Goal: Task Accomplishment & Management: Manage account settings

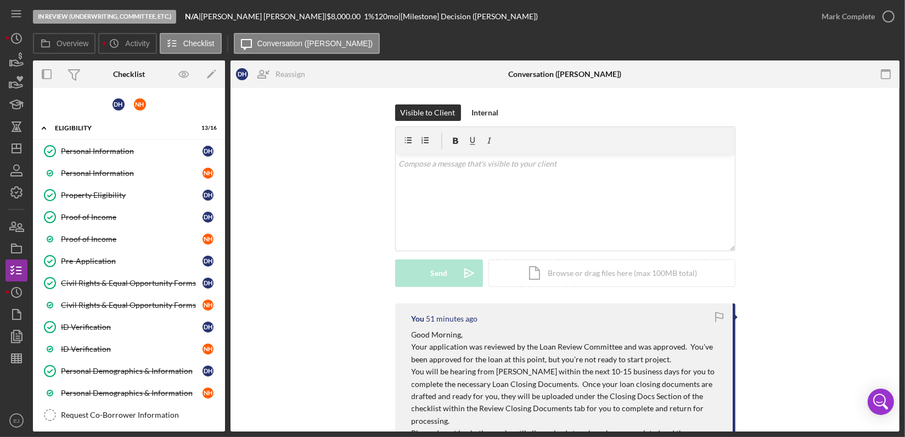
scroll to position [375, 0]
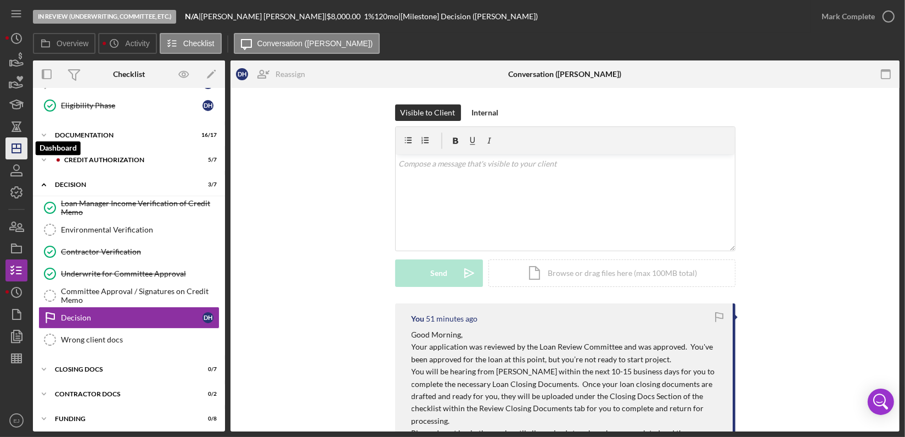
click at [13, 144] on polygon "button" at bounding box center [16, 148] width 9 height 9
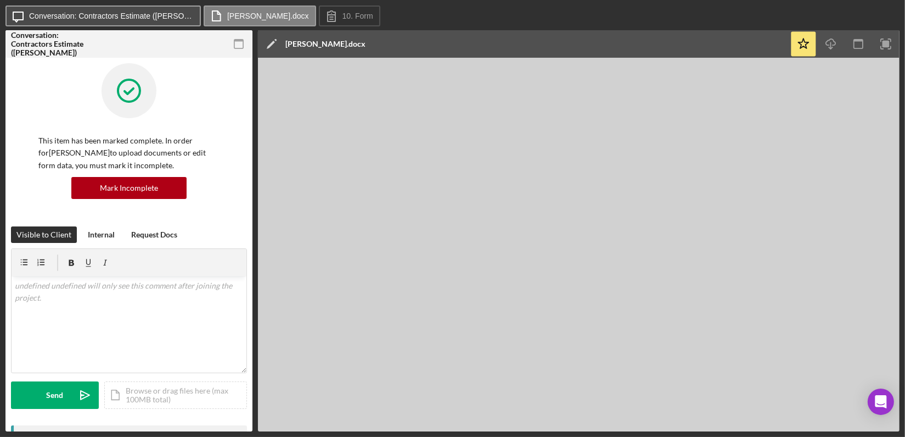
click at [136, 21] on button "Icon/Message Conversation: Contractors Estimate (Quanisha B.)" at bounding box center [102, 15] width 195 height 21
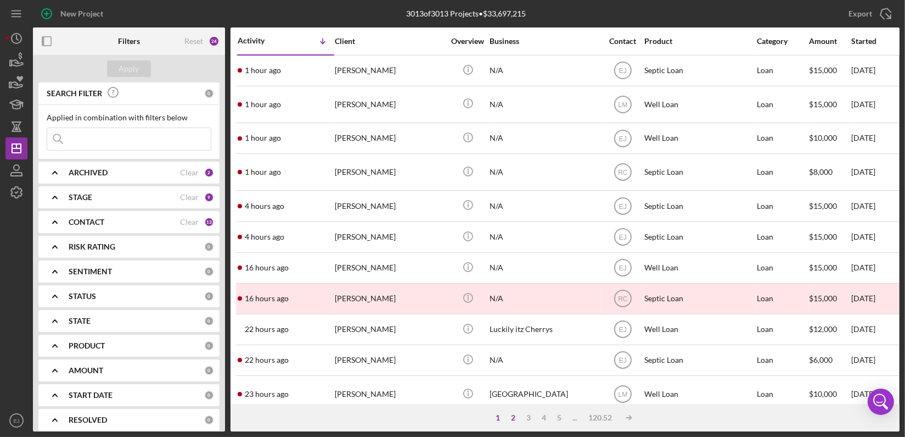
click at [512, 413] on div "2" at bounding box center [513, 417] width 15 height 9
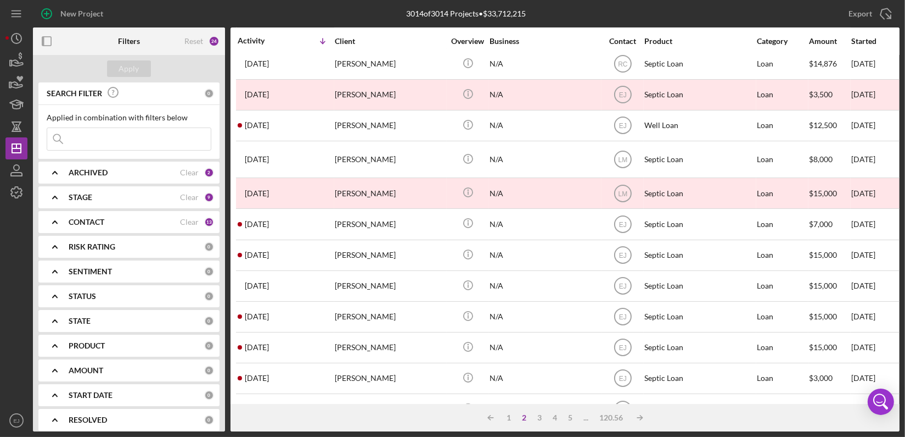
scroll to position [446, 0]
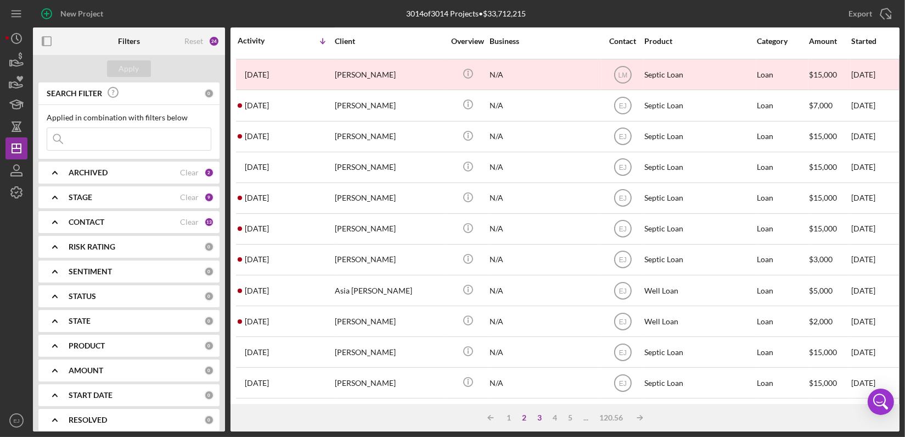
click at [537, 419] on div "3" at bounding box center [540, 417] width 15 height 9
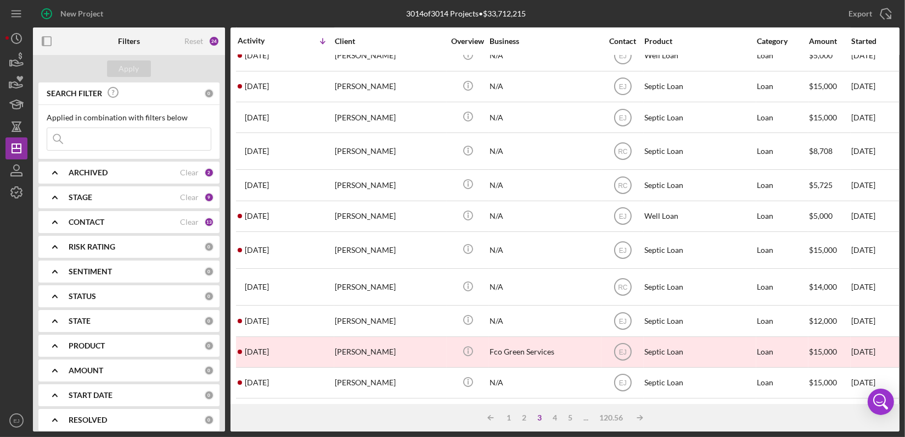
scroll to position [453, 0]
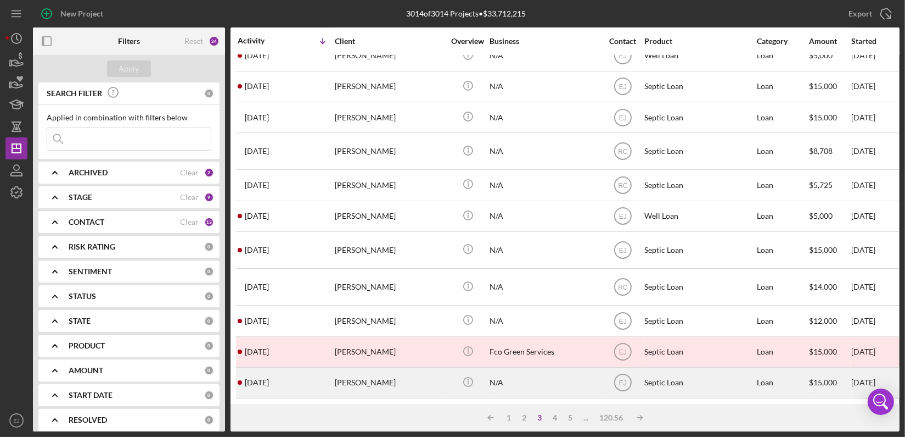
click at [370, 378] on div "[PERSON_NAME]" at bounding box center [390, 382] width 110 height 29
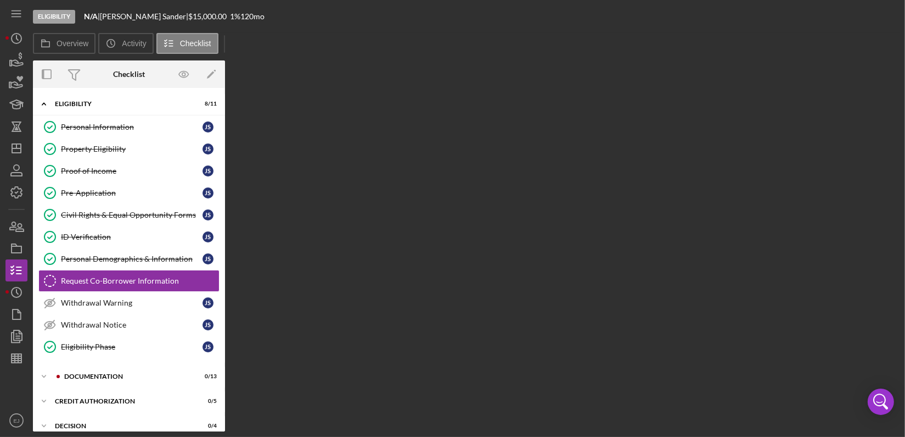
scroll to position [20, 0]
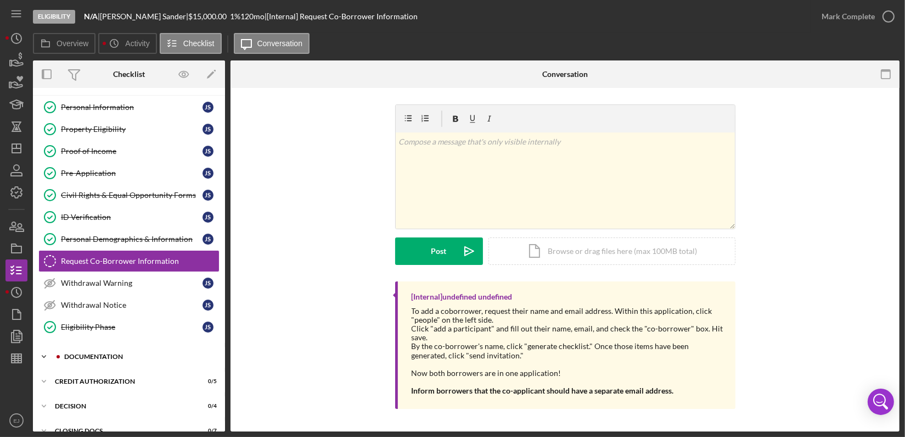
click at [48, 351] on icon "Icon/Expander" at bounding box center [44, 356] width 22 height 22
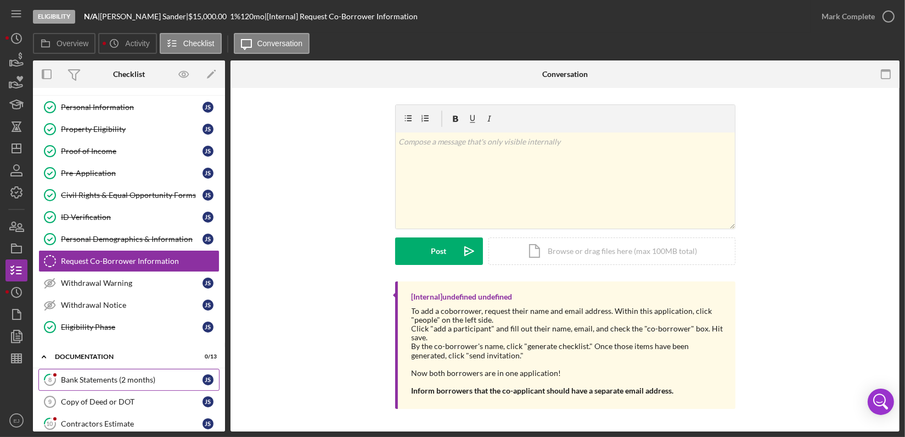
click at [133, 375] on div "Bank Statements (2 months)" at bounding box center [132, 379] width 142 height 9
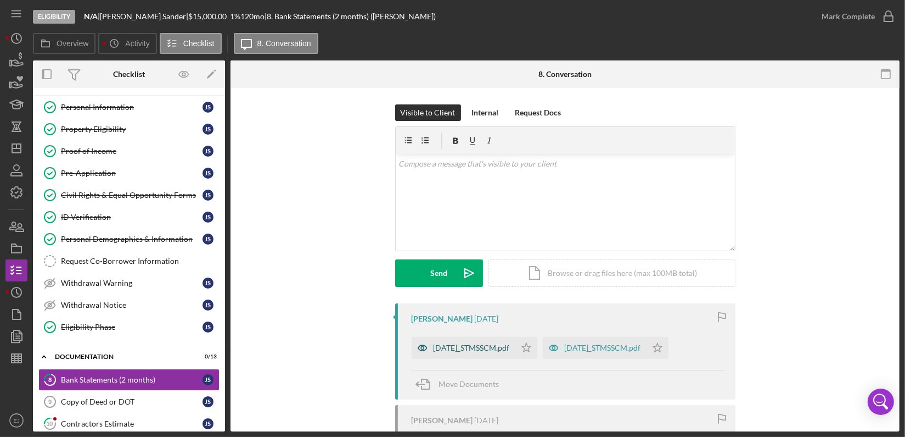
click at [516, 353] on div "[DATE]_STMSSCM.pdf" at bounding box center [464, 348] width 104 height 22
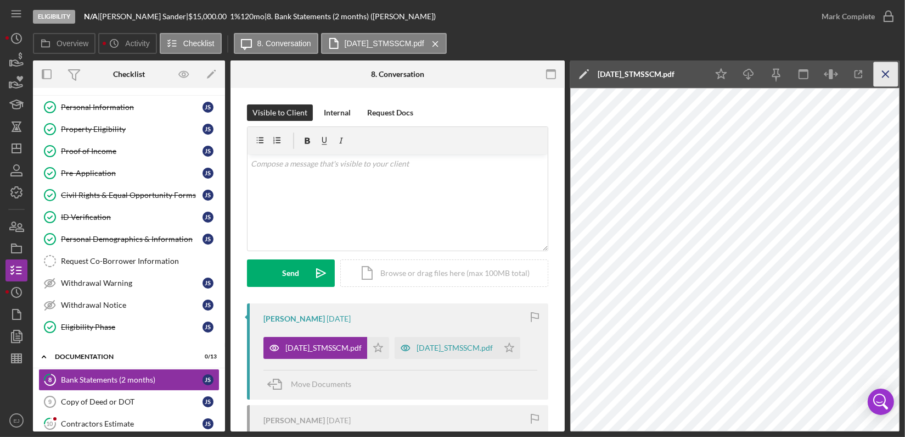
click at [882, 66] on icon "Icon/Menu Close" at bounding box center [886, 74] width 25 height 25
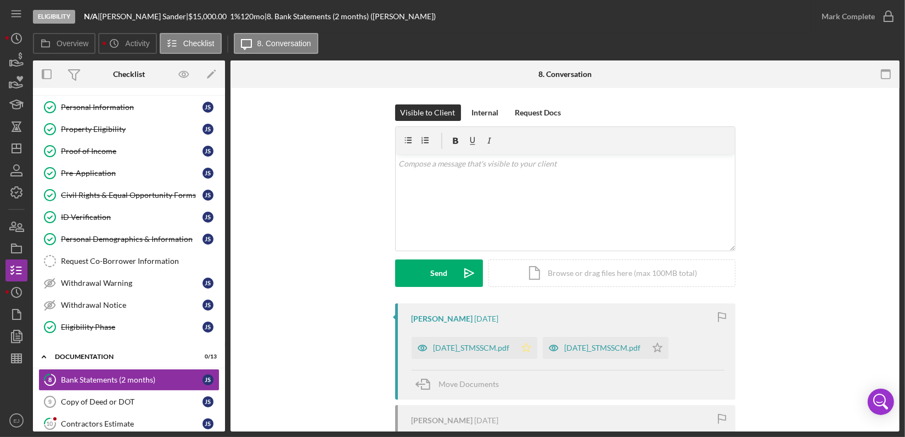
click at [538, 340] on icon "Icon/Star" at bounding box center [527, 348] width 22 height 22
click at [624, 344] on div "[DATE]_STMSSCM.pdf" at bounding box center [603, 347] width 76 height 9
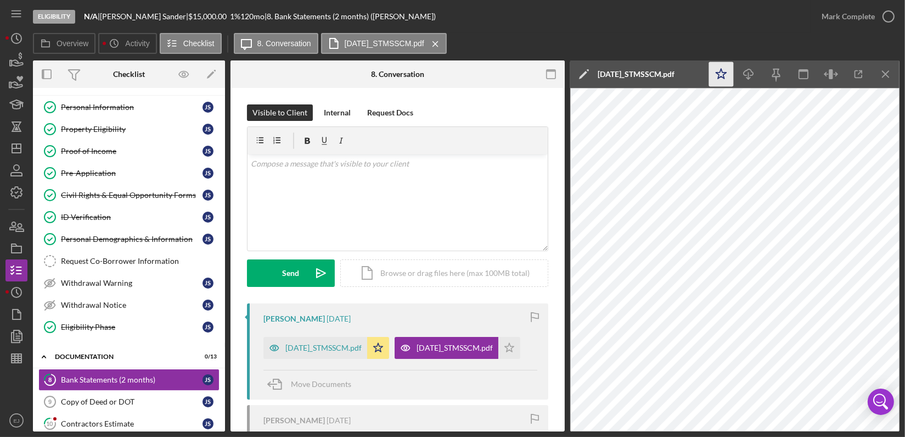
click at [722, 68] on icon "Icon/Star" at bounding box center [721, 74] width 25 height 25
click at [883, 77] on line "button" at bounding box center [886, 74] width 6 height 6
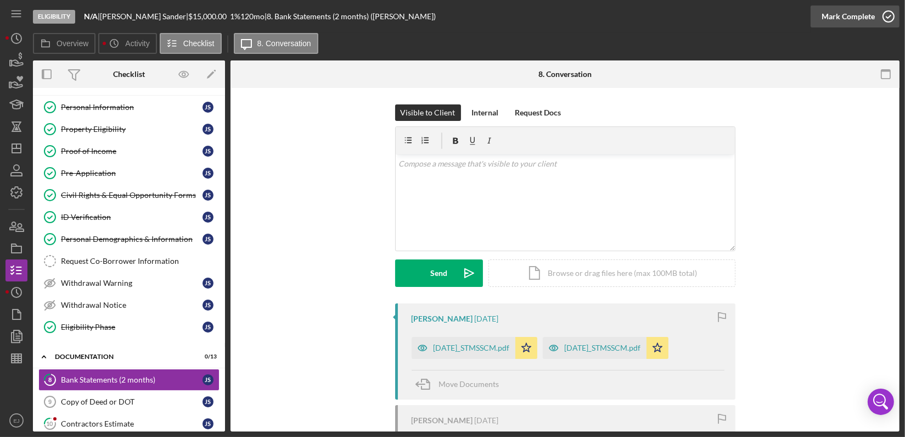
click at [891, 20] on icon "button" at bounding box center [888, 16] width 27 height 27
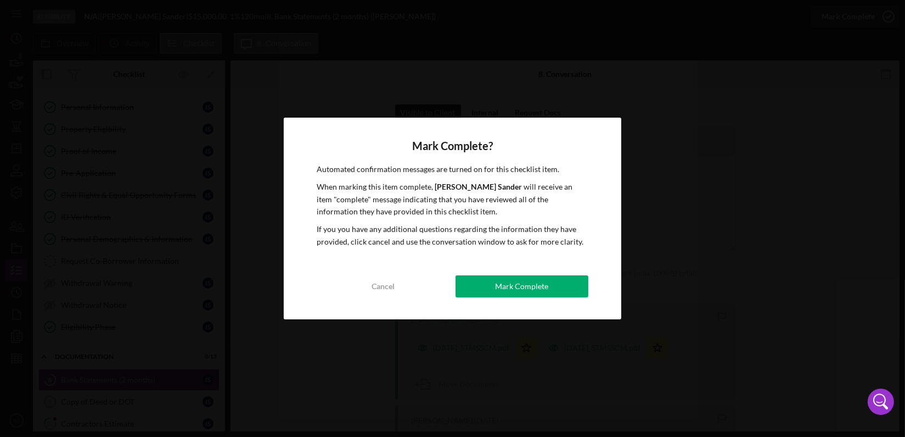
click at [572, 272] on div "Mark Complete? Automated confirmation messages are turned on for this checklist…" at bounding box center [453, 219] width 338 height 202
click at [541, 289] on div "Mark Complete" at bounding box center [521, 286] width 53 height 22
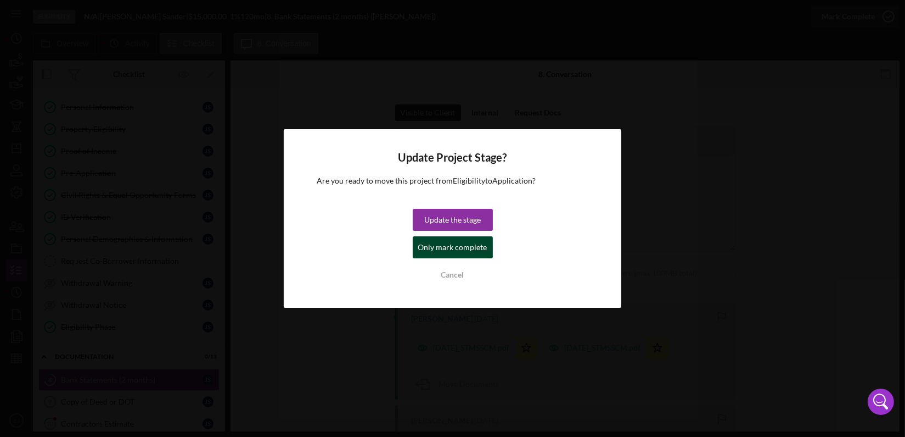
click at [476, 245] on div "Only mark complete" at bounding box center [452, 247] width 69 height 22
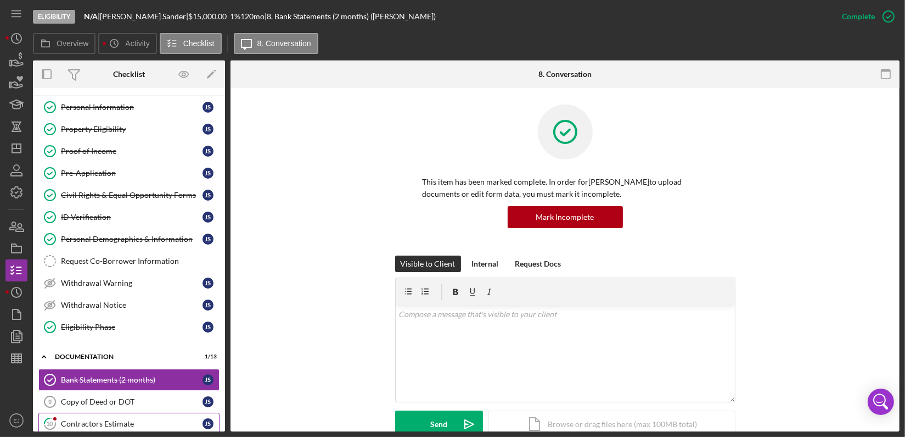
click at [77, 419] on div "Contractors Estimate" at bounding box center [132, 423] width 142 height 9
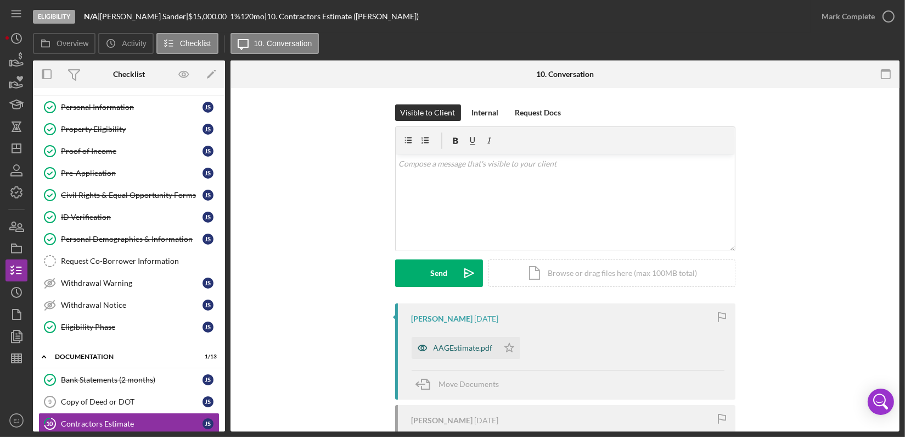
click at [472, 345] on div "AAGEstimate.pdf" at bounding box center [463, 347] width 59 height 9
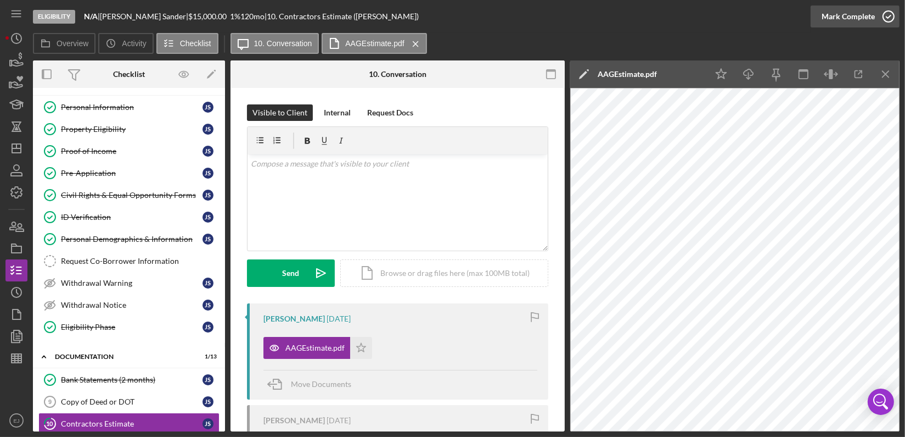
click at [888, 21] on circle "button" at bounding box center [889, 16] width 11 height 11
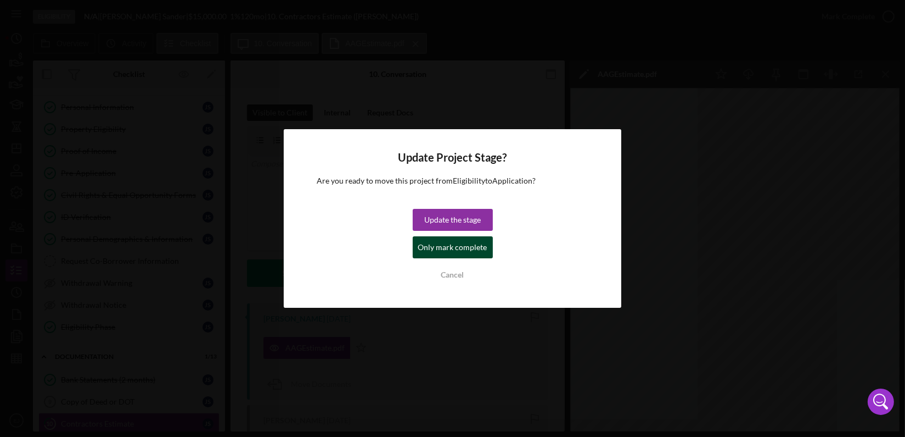
click at [462, 248] on div "Only mark complete" at bounding box center [452, 247] width 69 height 22
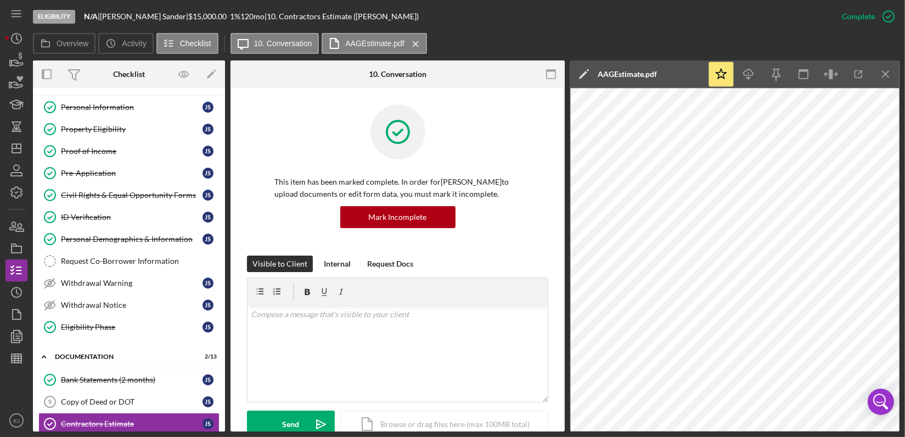
scroll to position [320, 0]
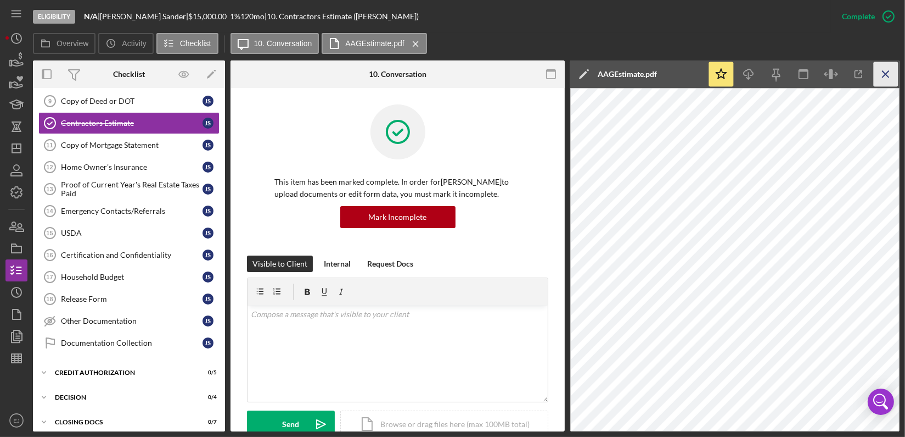
click at [888, 64] on icon "Icon/Menu Close" at bounding box center [886, 74] width 25 height 25
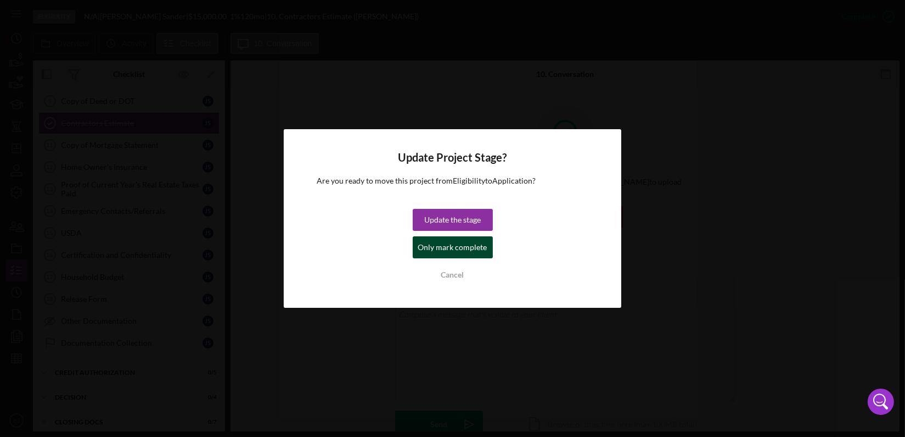
click at [421, 241] on div "Only mark complete" at bounding box center [452, 247] width 69 height 22
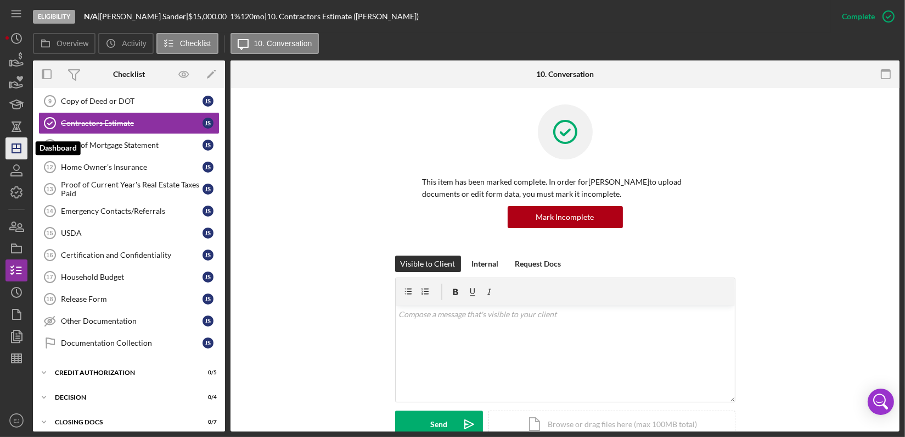
click at [17, 147] on icon "Icon/Dashboard" at bounding box center [16, 148] width 27 height 27
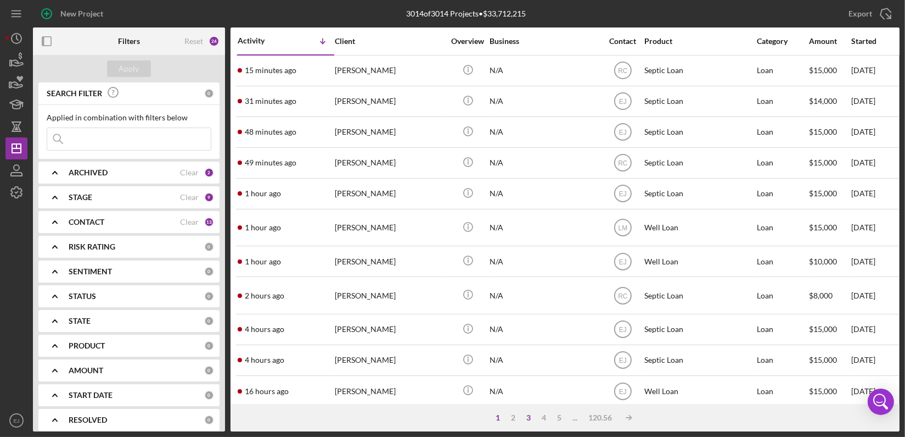
click at [533, 418] on div "3" at bounding box center [529, 417] width 15 height 9
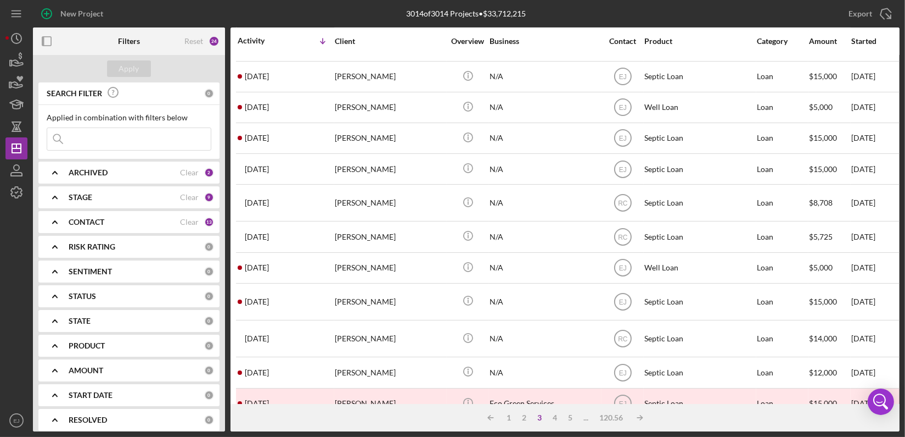
scroll to position [453, 0]
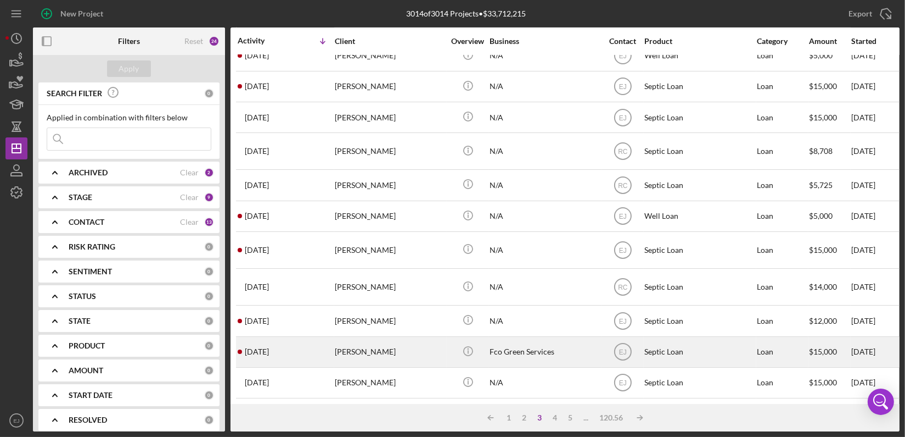
click at [335, 340] on div "[PERSON_NAME]" at bounding box center [390, 351] width 110 height 29
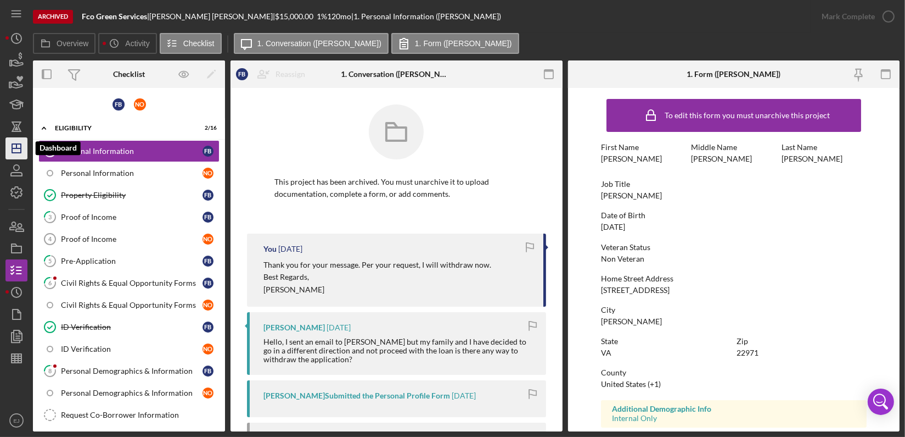
click at [20, 152] on icon "Icon/Dashboard" at bounding box center [16, 148] width 27 height 27
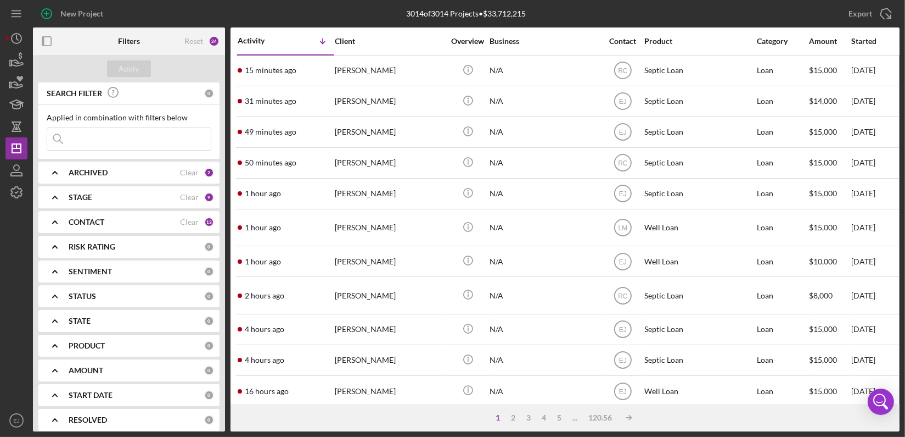
click at [55, 171] on polyline at bounding box center [55, 172] width 4 height 2
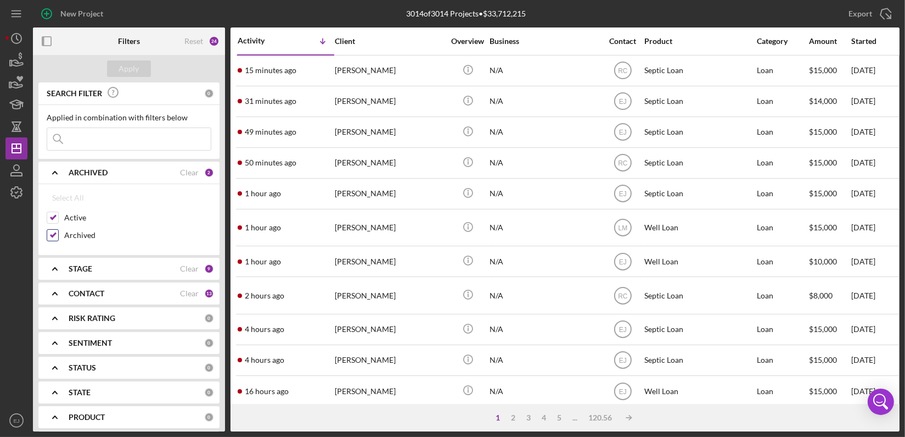
click at [48, 234] on input "Archived" at bounding box center [52, 235] width 11 height 11
checkbox input "false"
click at [124, 63] on div "Apply" at bounding box center [129, 68] width 20 height 16
click at [62, 271] on icon "Icon/Expander" at bounding box center [54, 268] width 27 height 27
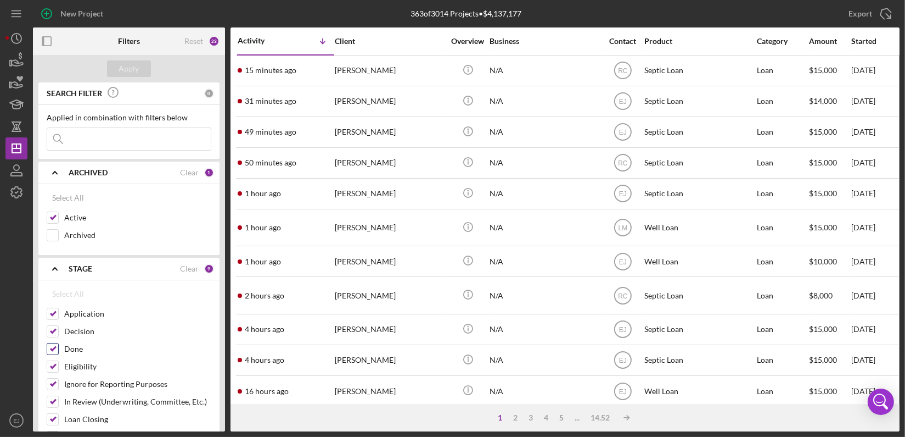
click at [51, 347] on input "Done" at bounding box center [52, 348] width 11 height 11
checkbox input "false"
click at [147, 69] on button "Apply" at bounding box center [129, 68] width 44 height 16
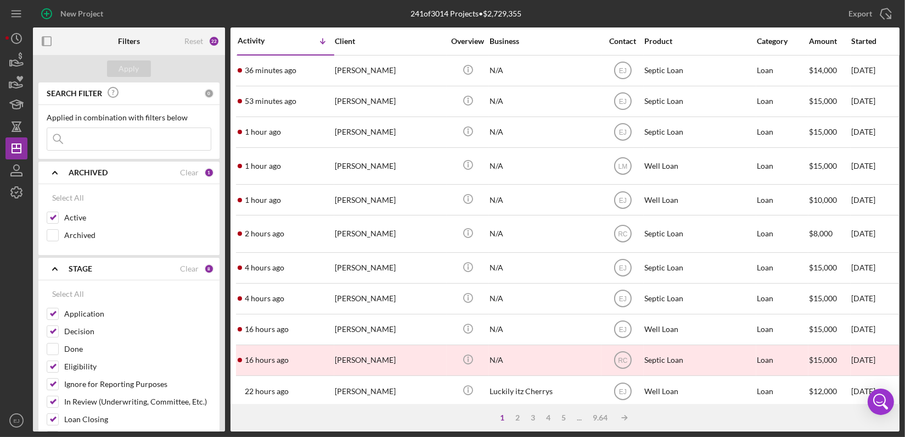
click at [225, 288] on div "SEARCH FILTER 0 Applied in combination with filters below Icon/Menu Close Icon/…" at bounding box center [129, 256] width 192 height 349
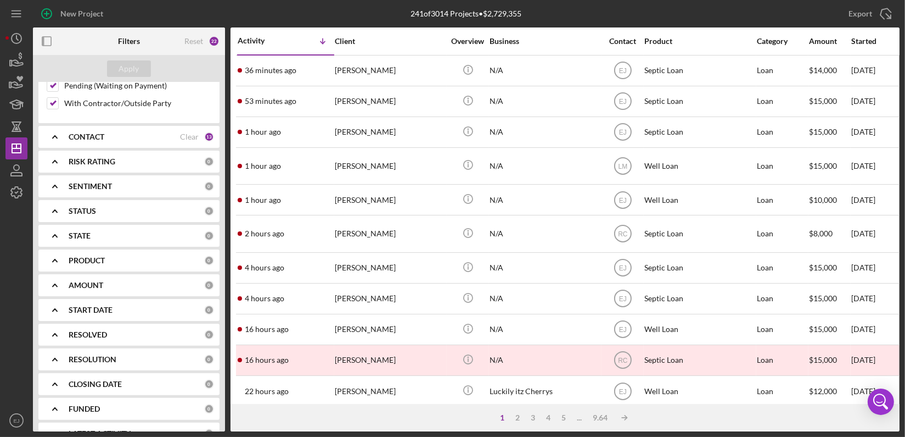
scroll to position [370, 0]
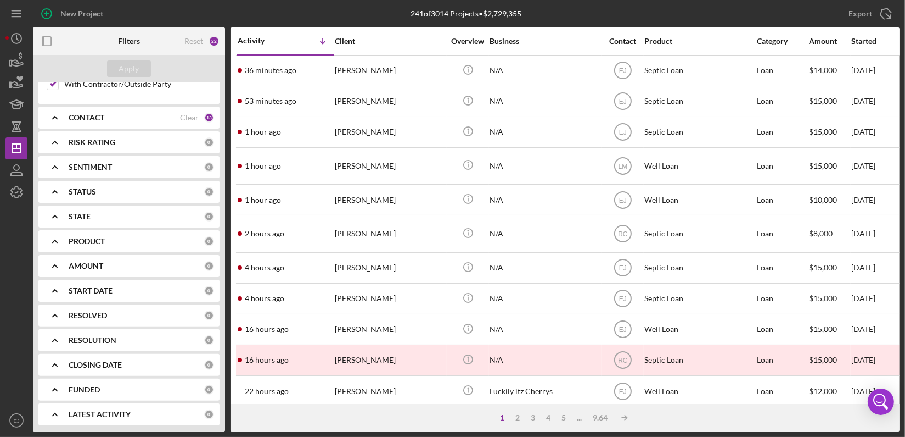
click at [221, 238] on div "SEARCH FILTER 0 Applied in combination with filters below Icon/Menu Close Icon/…" at bounding box center [129, 256] width 192 height 349
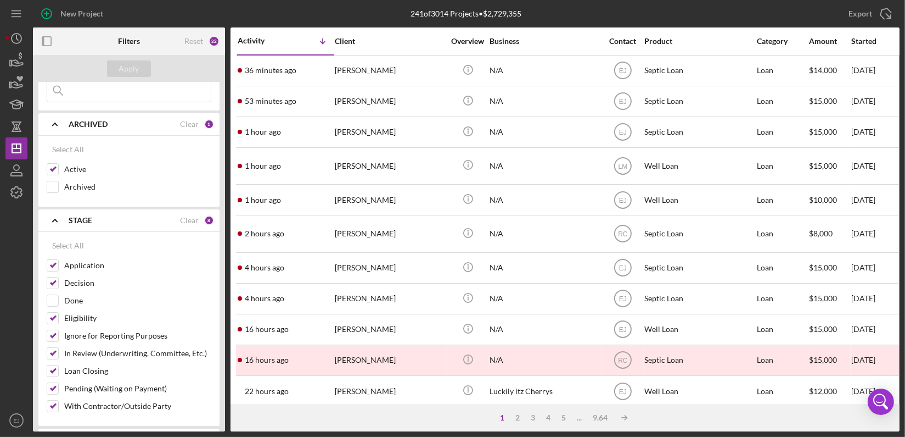
scroll to position [0, 0]
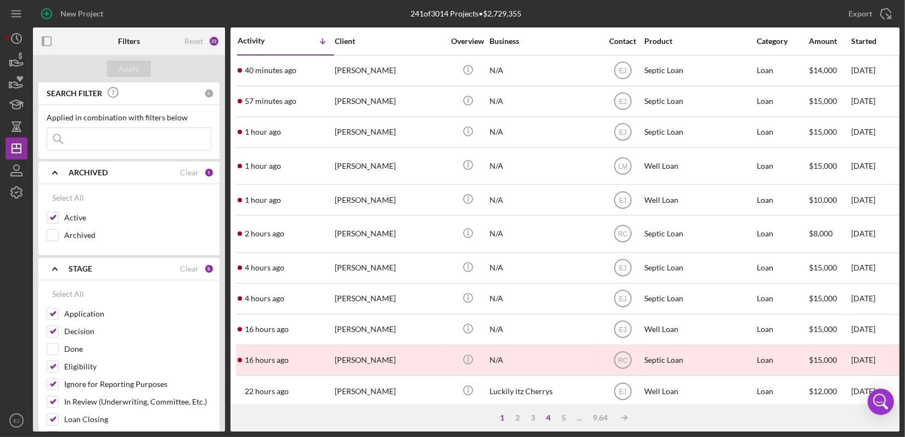
click at [549, 415] on div "4" at bounding box center [548, 417] width 15 height 9
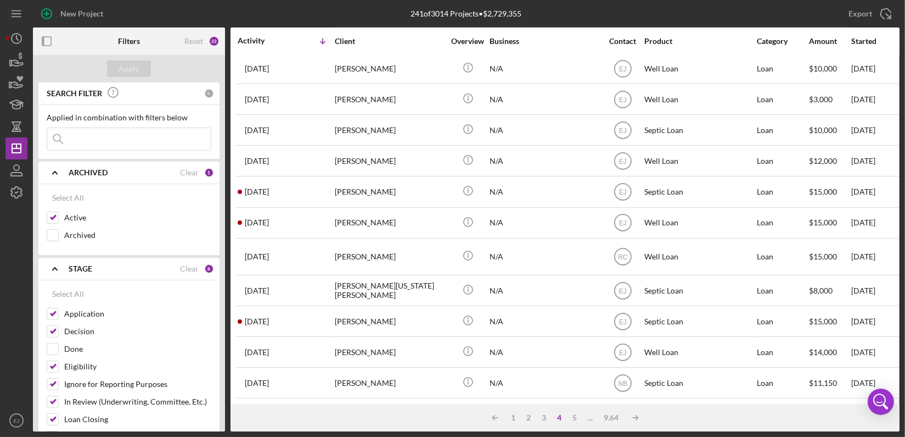
scroll to position [446, 0]
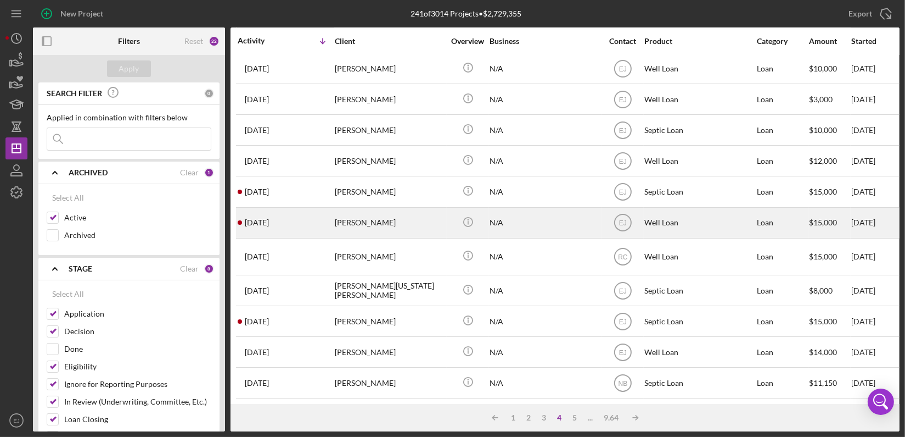
click at [409, 208] on div "[PERSON_NAME]" at bounding box center [390, 222] width 110 height 29
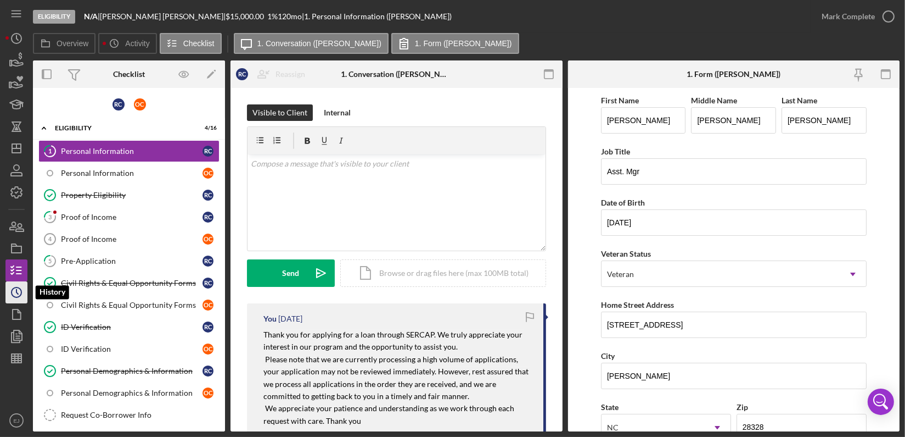
click at [15, 290] on icon "Icon/History" at bounding box center [16, 291] width 27 height 27
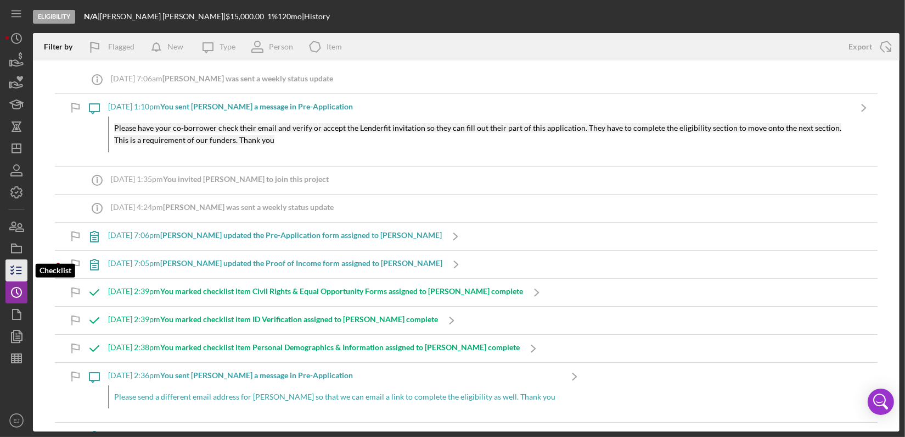
click at [14, 270] on icon "button" at bounding box center [16, 269] width 27 height 27
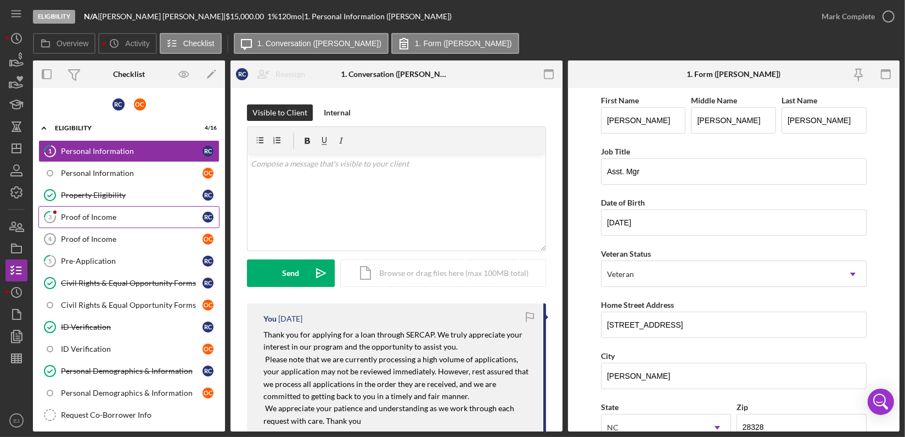
click at [107, 216] on div "Proof of Income" at bounding box center [132, 217] width 142 height 9
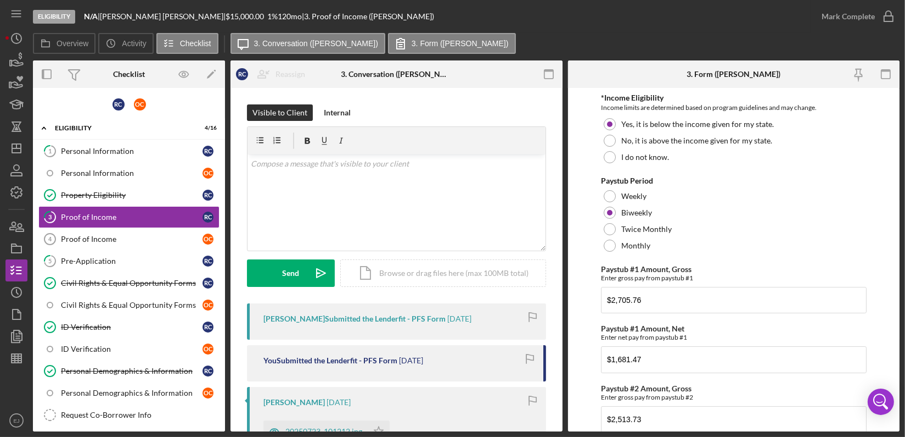
scroll to position [300, 0]
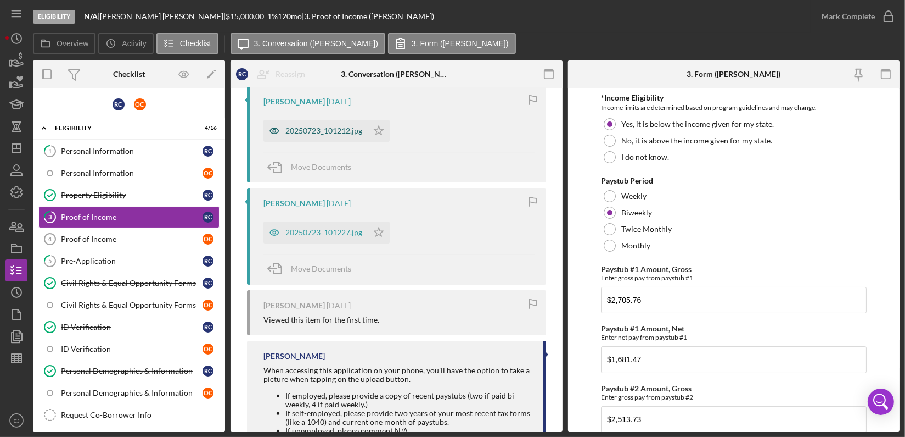
click at [325, 125] on div "20250723_101212.jpg" at bounding box center [316, 131] width 104 height 22
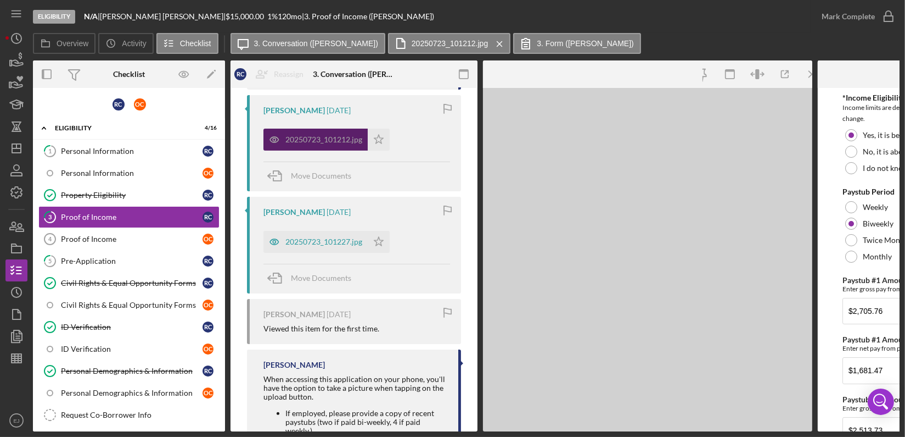
scroll to position [309, 0]
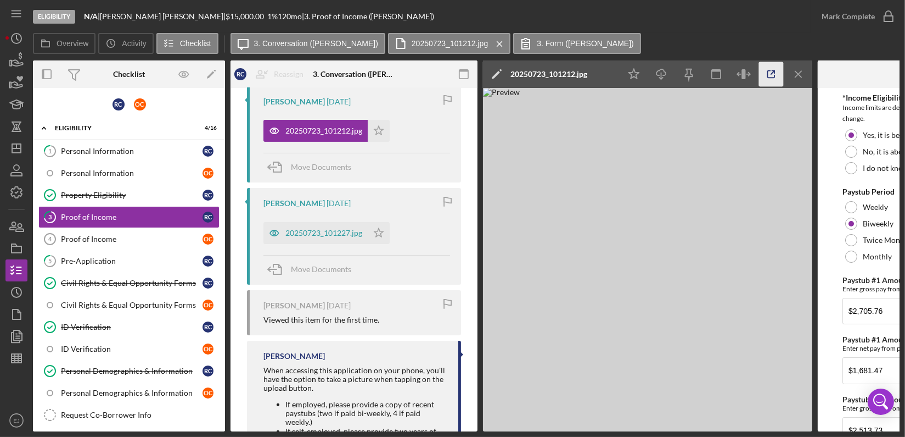
click at [775, 68] on icon "button" at bounding box center [771, 74] width 25 height 25
click at [18, 365] on icon "button" at bounding box center [16, 357] width 27 height 27
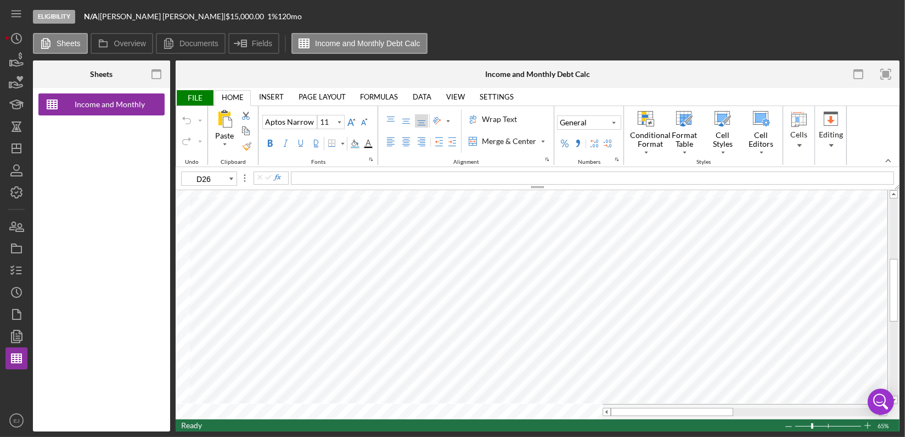
click at [893, 378] on div at bounding box center [894, 296] width 8 height 197
click at [13, 269] on icon "button" at bounding box center [16, 269] width 27 height 27
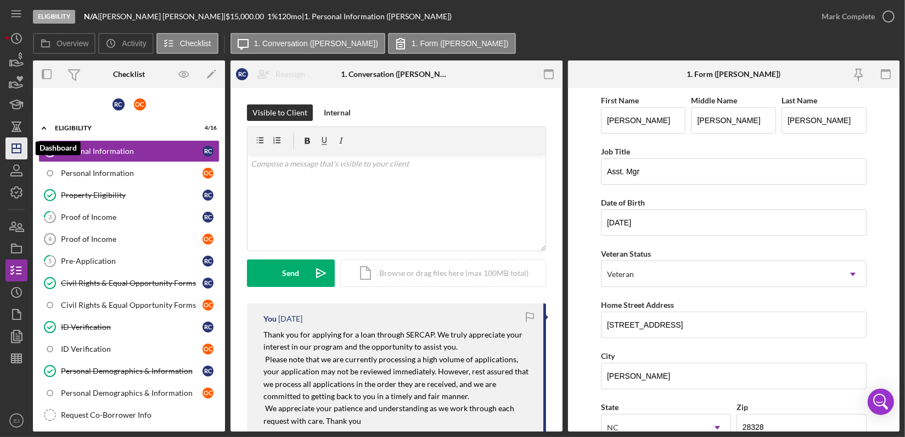
click at [19, 150] on icon "Icon/Dashboard" at bounding box center [16, 148] width 27 height 27
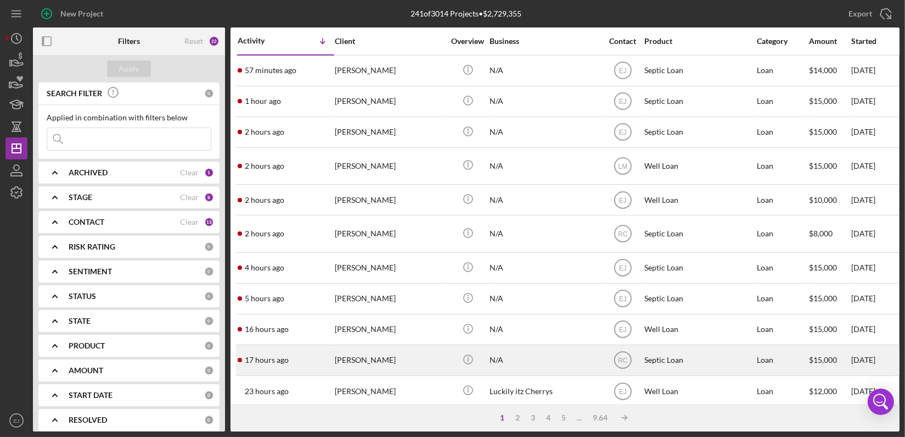
click at [381, 356] on div "[PERSON_NAME]" at bounding box center [390, 359] width 110 height 29
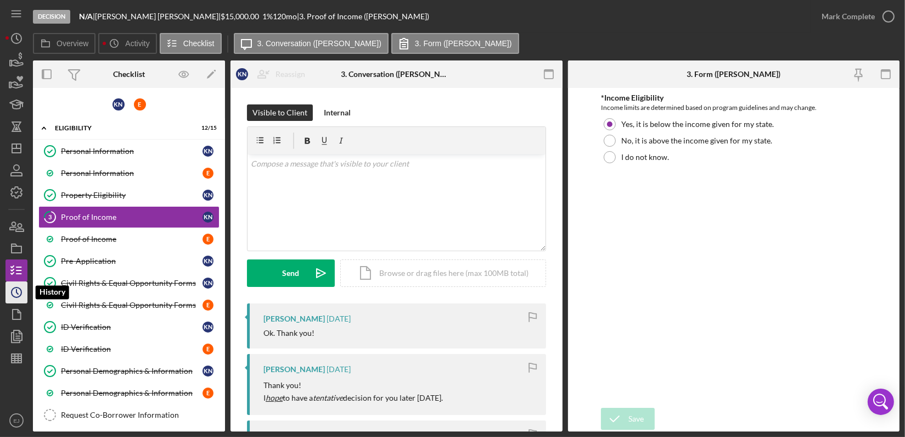
click at [9, 294] on icon "Icon/History" at bounding box center [16, 291] width 27 height 27
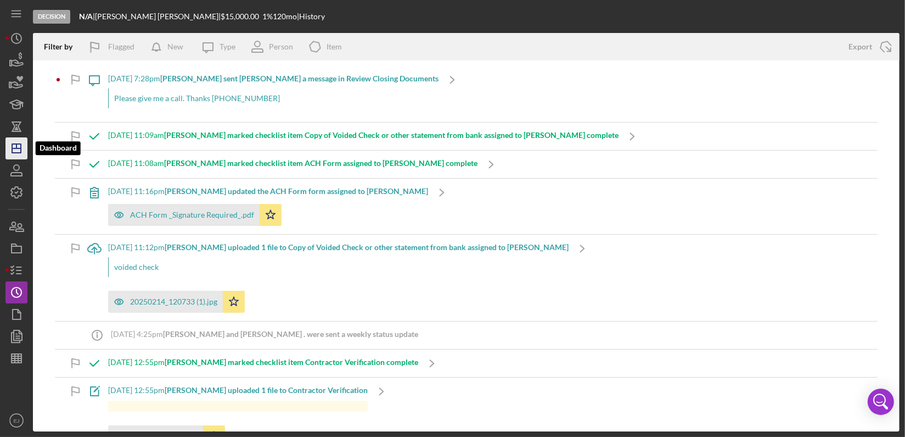
click at [24, 148] on icon "Icon/Dashboard" at bounding box center [16, 148] width 27 height 27
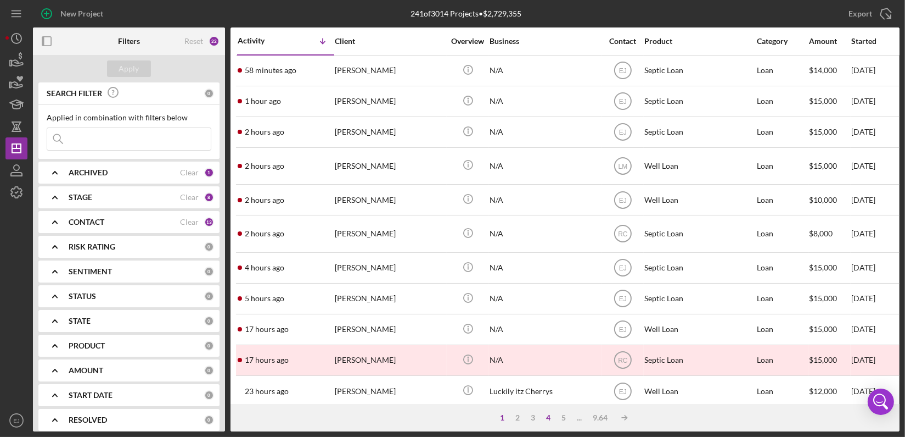
click at [549, 413] on div "4" at bounding box center [548, 417] width 15 height 9
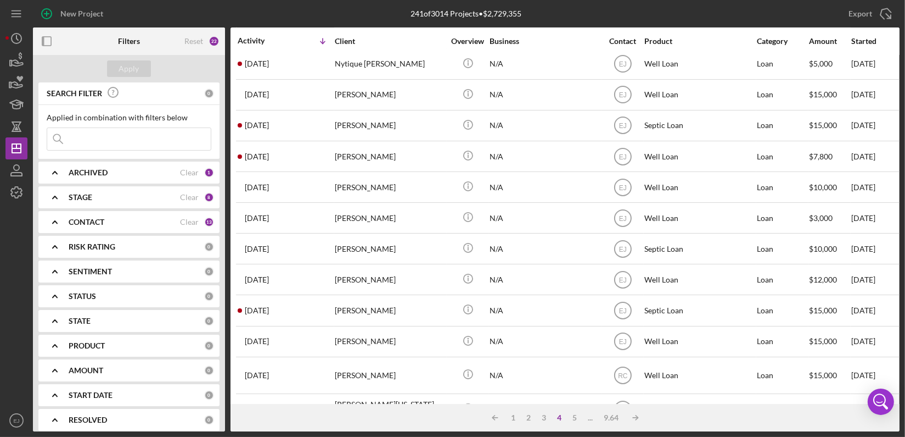
scroll to position [446, 0]
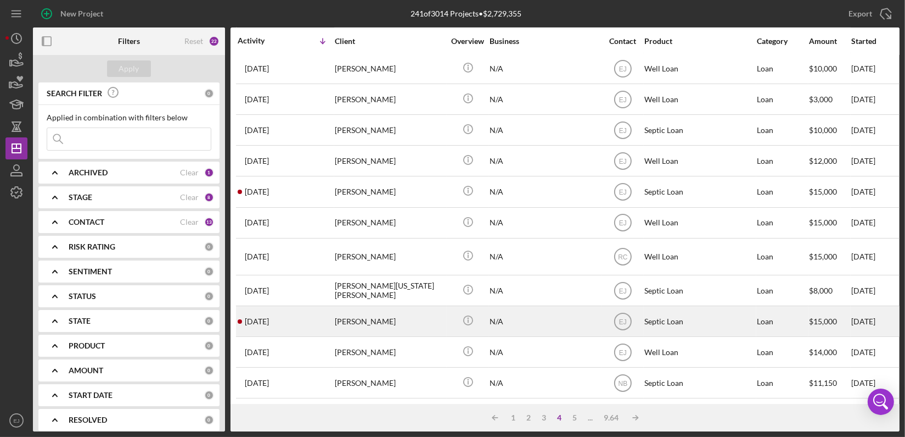
click at [335, 316] on div "[PERSON_NAME]" at bounding box center [390, 320] width 110 height 29
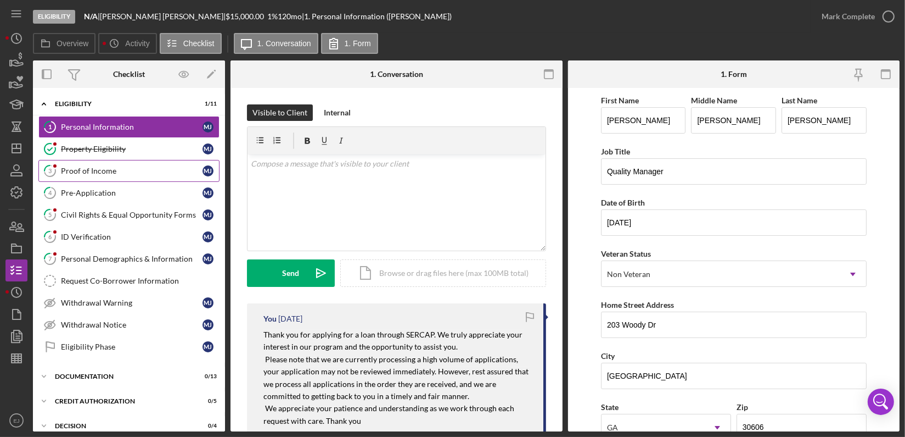
click at [85, 172] on div "Proof of Income" at bounding box center [132, 170] width 142 height 9
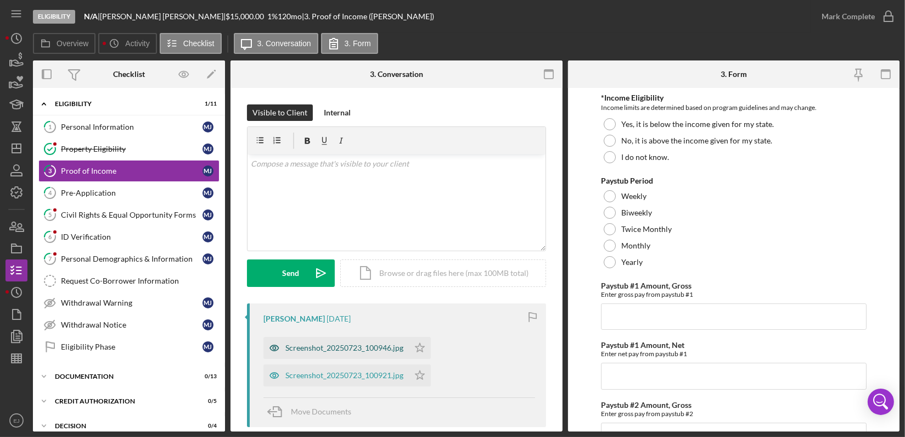
click at [354, 344] on div "Screenshot_20250723_100946.jpg" at bounding box center [345, 347] width 118 height 9
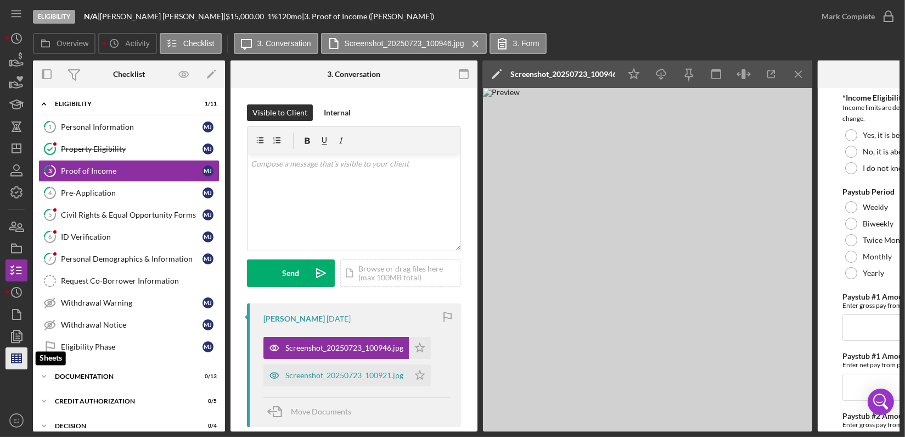
click at [15, 362] on polygon "button" at bounding box center [17, 358] width 10 height 9
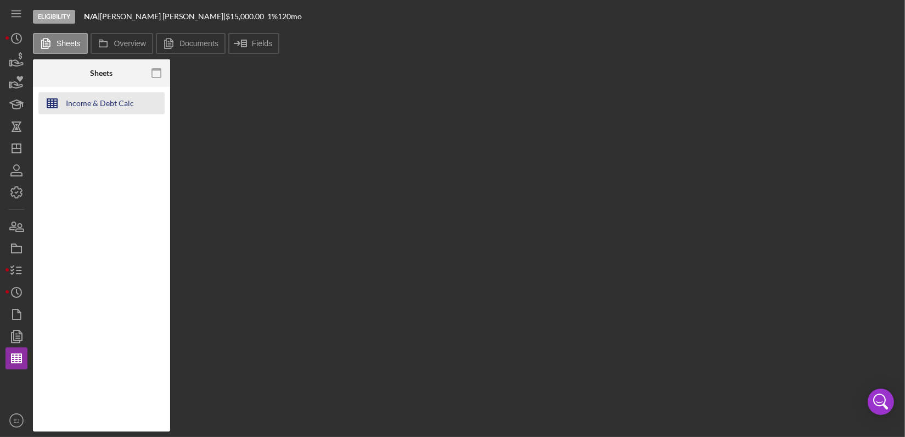
click at [69, 104] on div "Income & Debt Calc" at bounding box center [100, 103] width 68 height 22
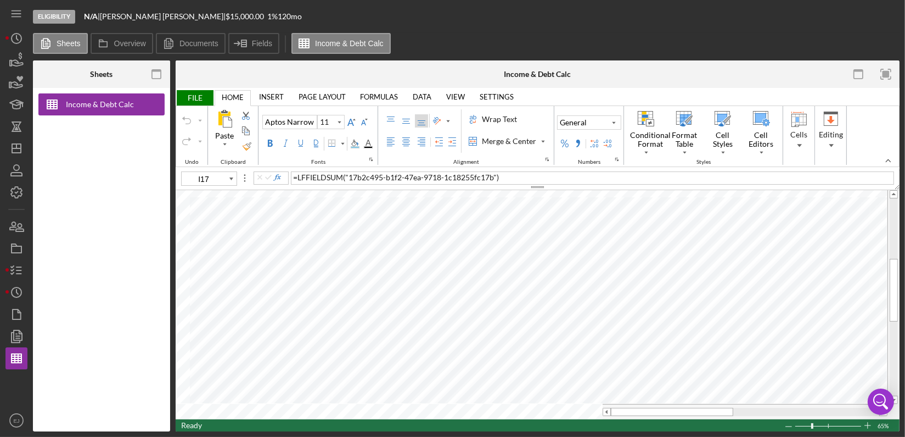
click at [895, 386] on div at bounding box center [894, 296] width 8 height 197
click at [6, 266] on icon "button" at bounding box center [16, 269] width 27 height 27
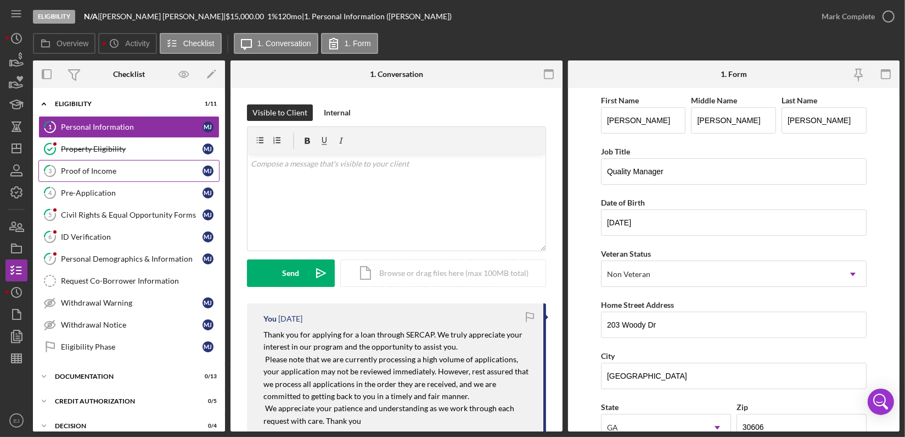
click at [180, 166] on div "Proof of Income" at bounding box center [132, 170] width 142 height 9
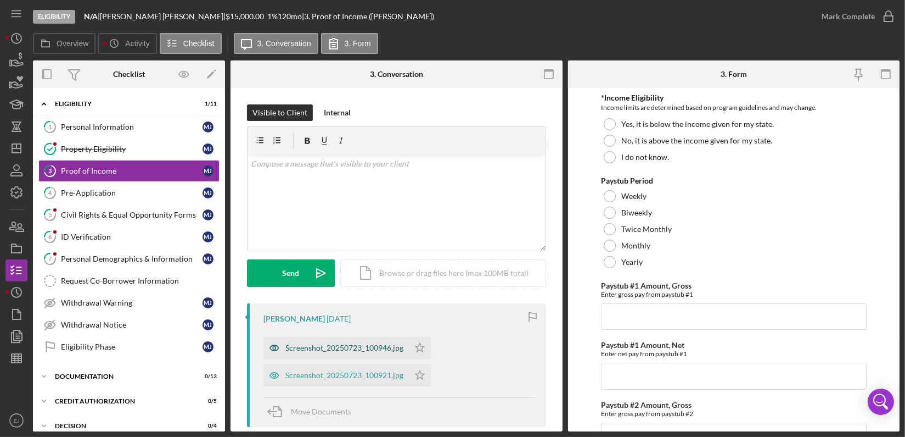
click at [354, 345] on div "Screenshot_20250723_100946.jpg" at bounding box center [345, 347] width 118 height 9
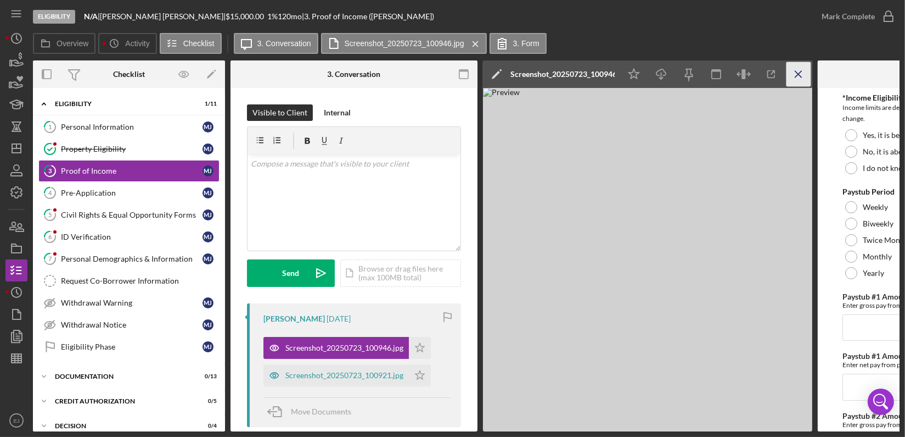
click at [796, 72] on line "button" at bounding box center [799, 74] width 6 height 6
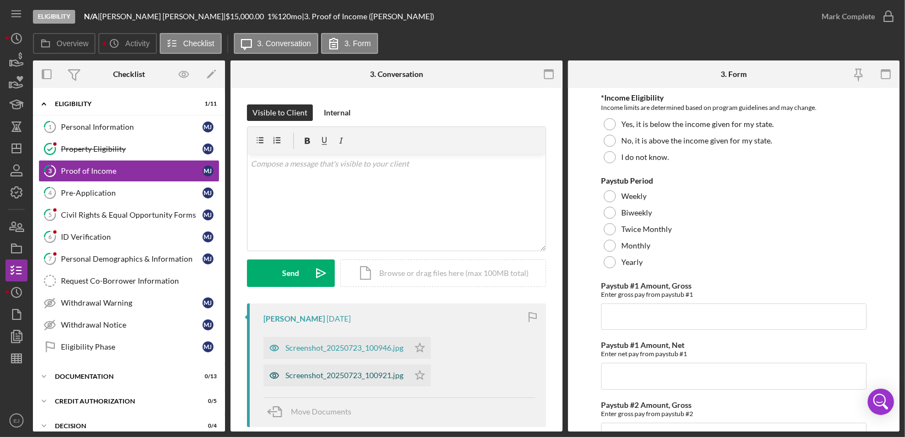
click at [339, 376] on div "Screenshot_20250723_100921.jpg" at bounding box center [345, 375] width 118 height 9
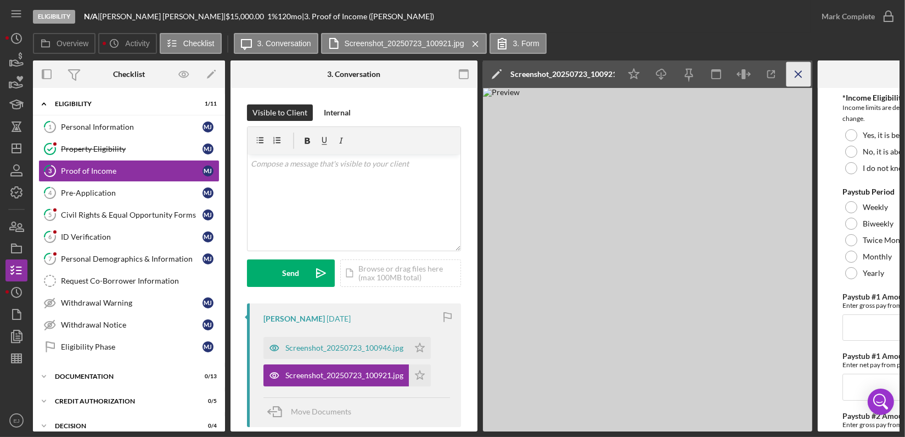
click at [804, 76] on icon "Icon/Menu Close" at bounding box center [799, 74] width 25 height 25
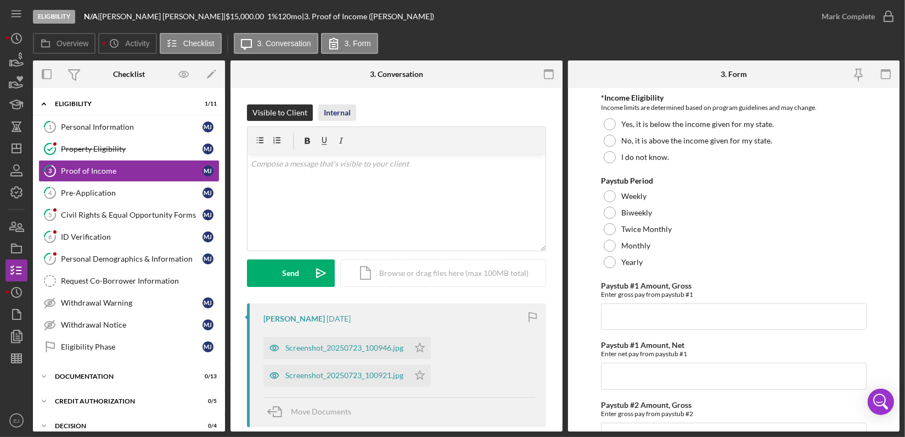
click at [331, 111] on div "Internal" at bounding box center [337, 112] width 27 height 16
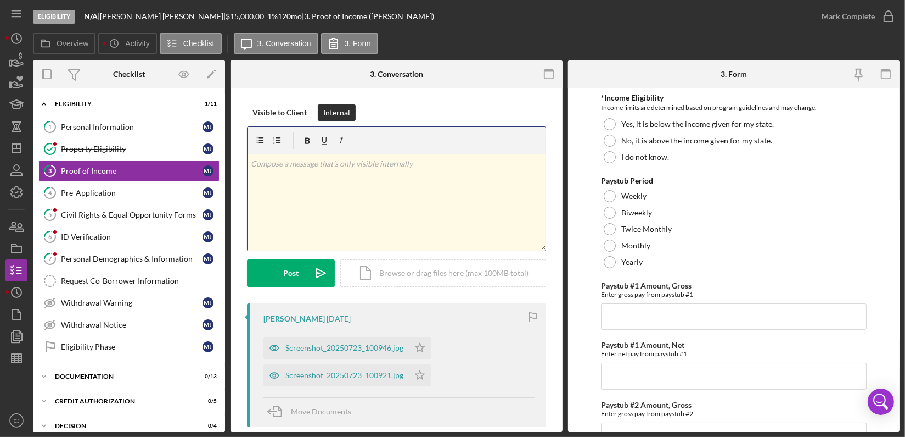
click at [314, 172] on div "v Color teal Color pink Remove color Add row above Add row below Add column bef…" at bounding box center [397, 202] width 298 height 96
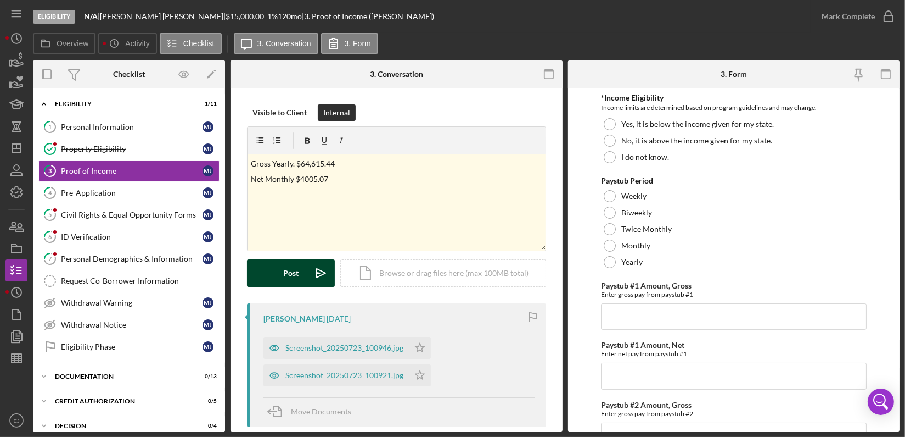
click at [308, 275] on icon "Icon/icon-invite-send" at bounding box center [321, 272] width 27 height 27
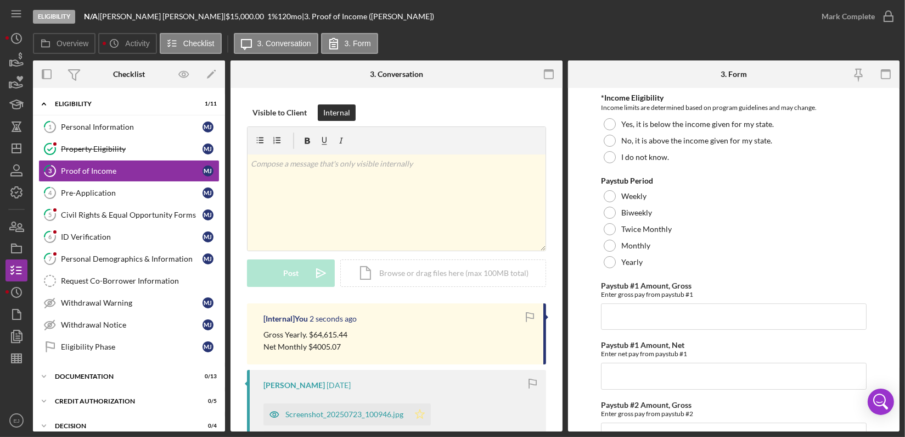
click at [418, 412] on polygon "button" at bounding box center [420, 413] width 9 height 9
click at [888, 21] on icon "button" at bounding box center [888, 16] width 27 height 27
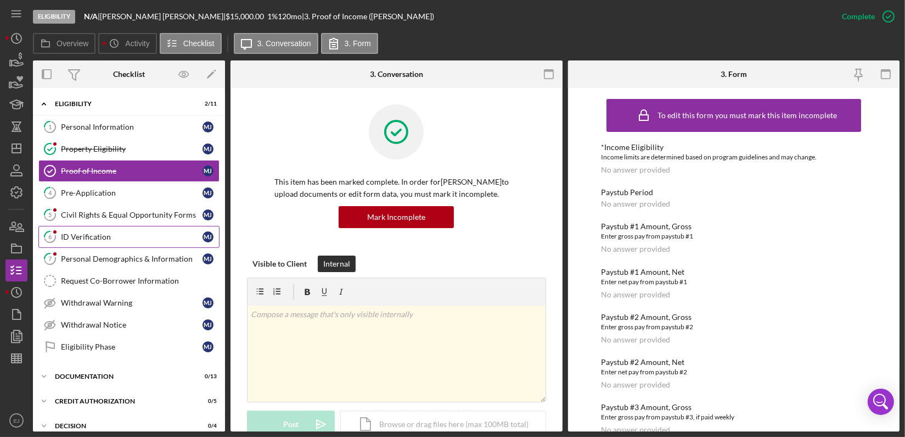
click at [110, 230] on link "6 ID Verification [PERSON_NAME]" at bounding box center [128, 237] width 181 height 22
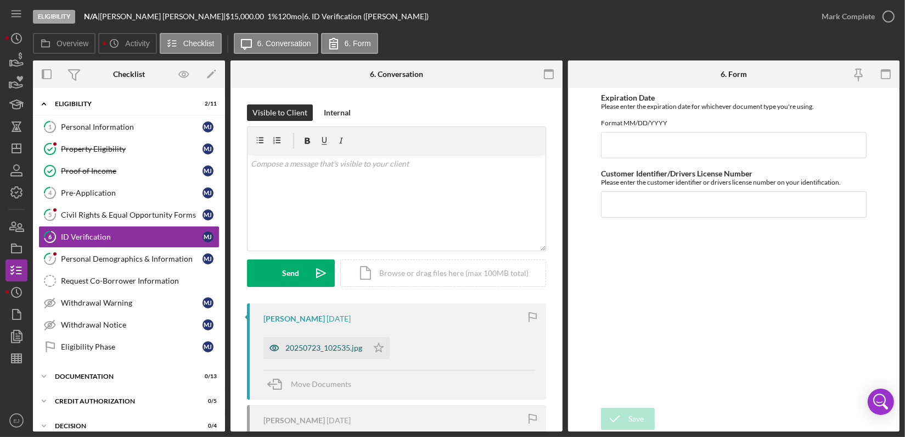
click at [336, 345] on div "20250723_102535.jpg" at bounding box center [324, 347] width 77 height 9
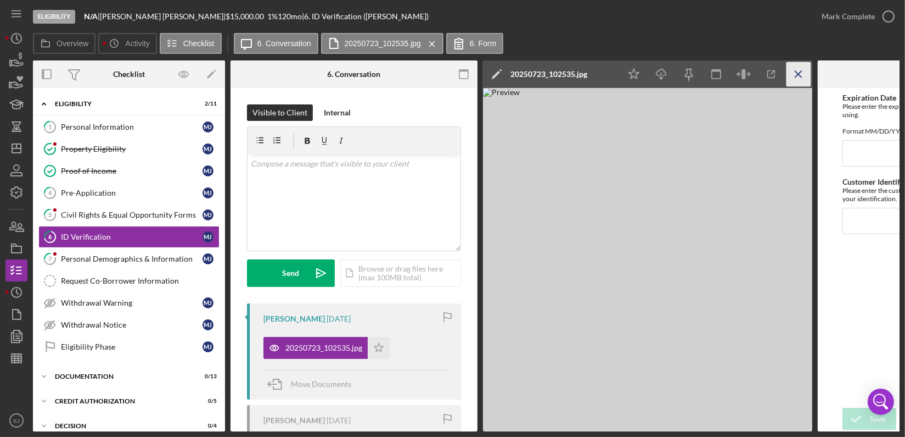
click at [800, 66] on icon "Icon/Menu Close" at bounding box center [799, 74] width 25 height 25
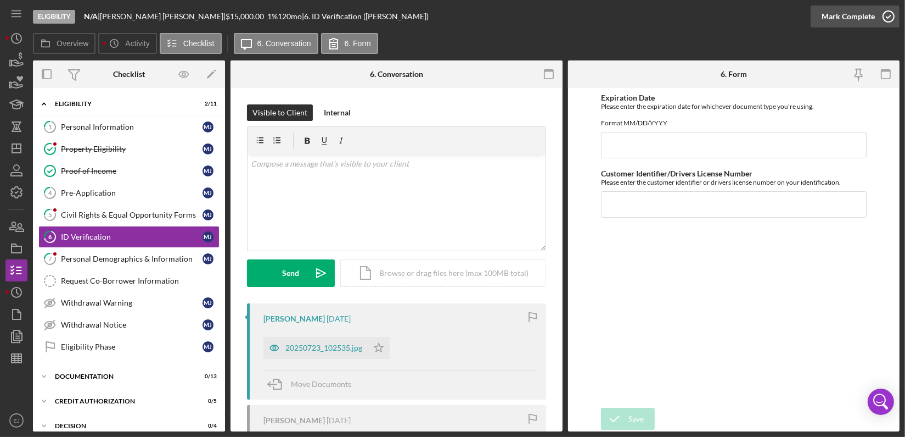
click at [892, 19] on icon "button" at bounding box center [888, 16] width 27 height 27
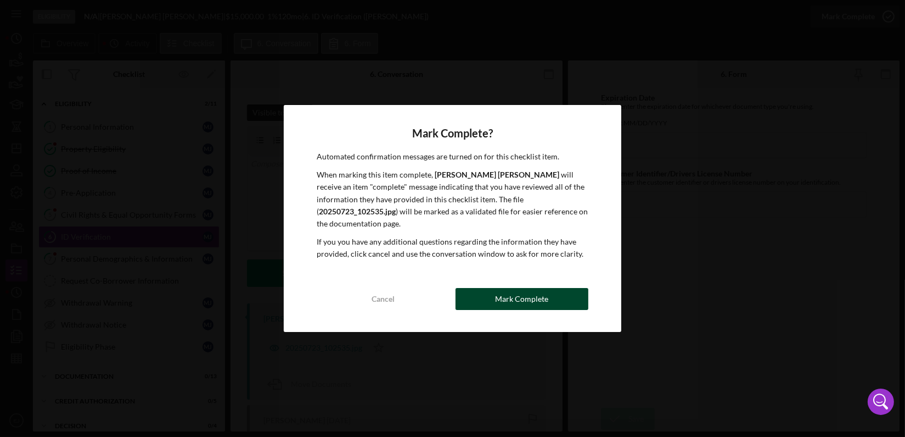
click at [532, 295] on div "Mark Complete" at bounding box center [521, 299] width 53 height 22
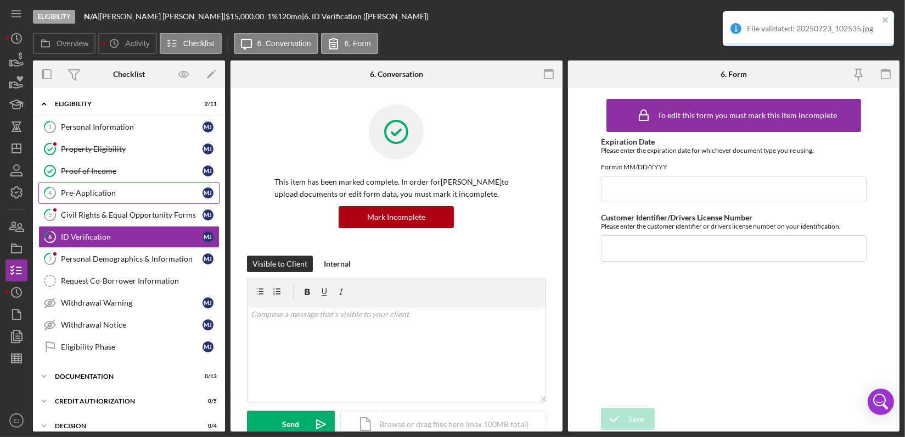
click at [141, 194] on div "Pre-Application" at bounding box center [132, 192] width 142 height 9
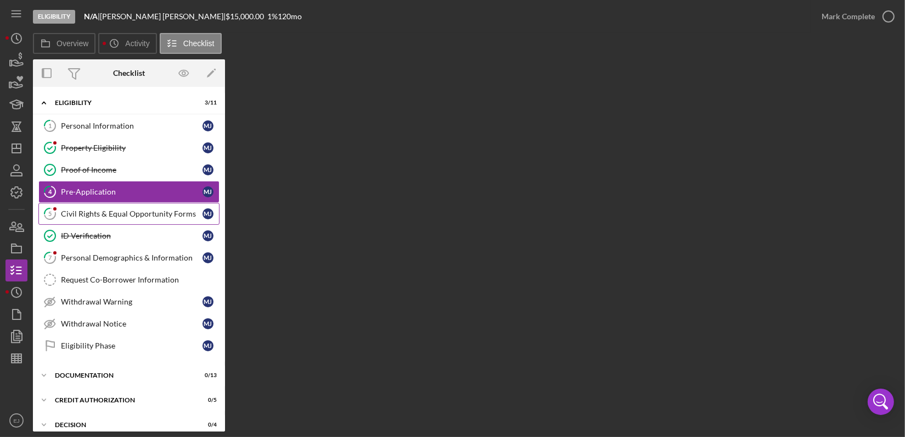
click at [124, 217] on link "5 Civil Rights & Equal Opportunity Forms [PERSON_NAME]" at bounding box center [128, 214] width 181 height 22
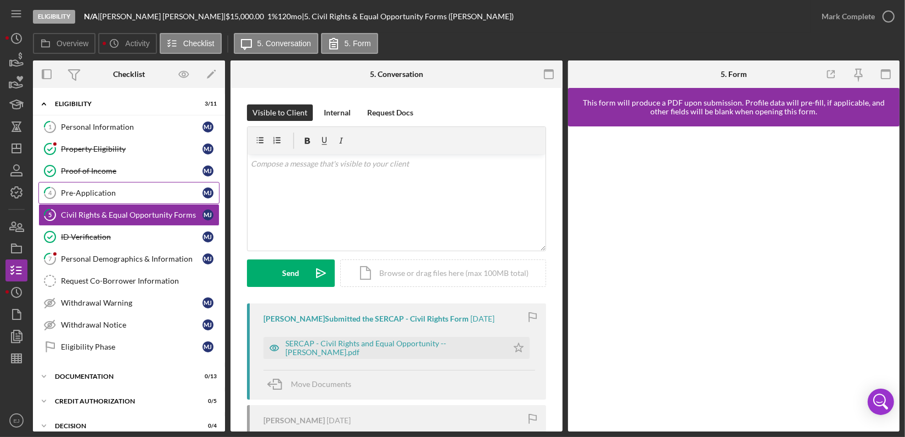
click at [103, 195] on div "Pre-Application" at bounding box center [132, 192] width 142 height 9
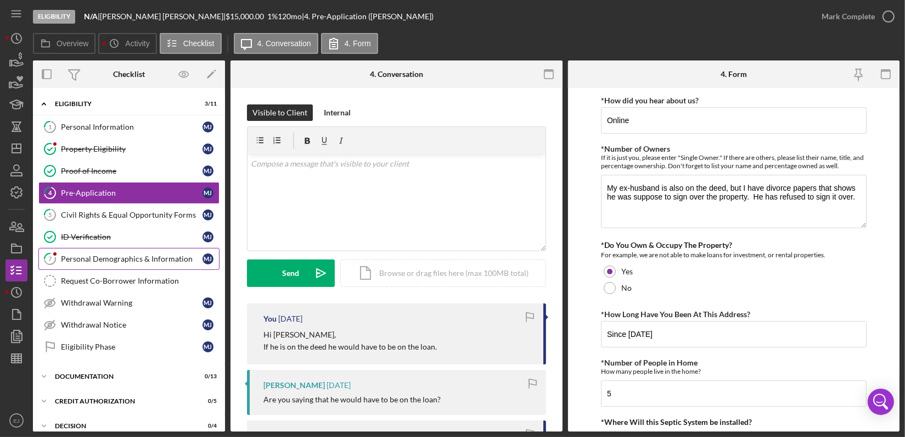
click at [153, 255] on div "Personal Demographics & Information" at bounding box center [132, 258] width 142 height 9
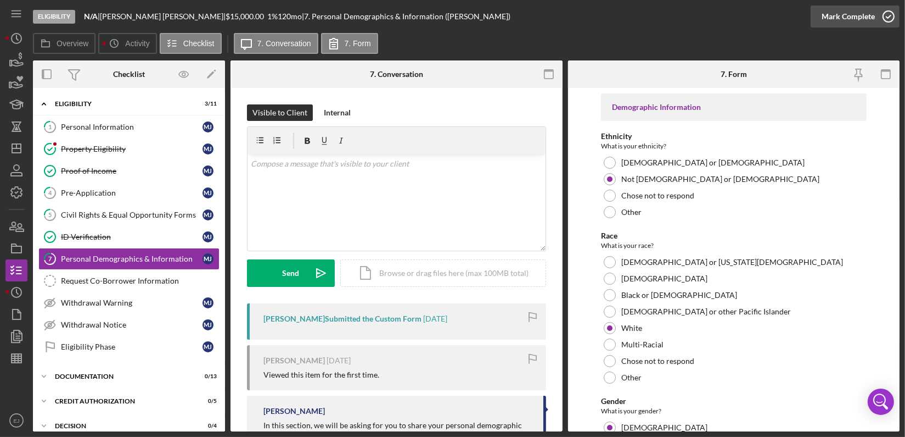
click at [894, 10] on icon "button" at bounding box center [888, 16] width 27 height 27
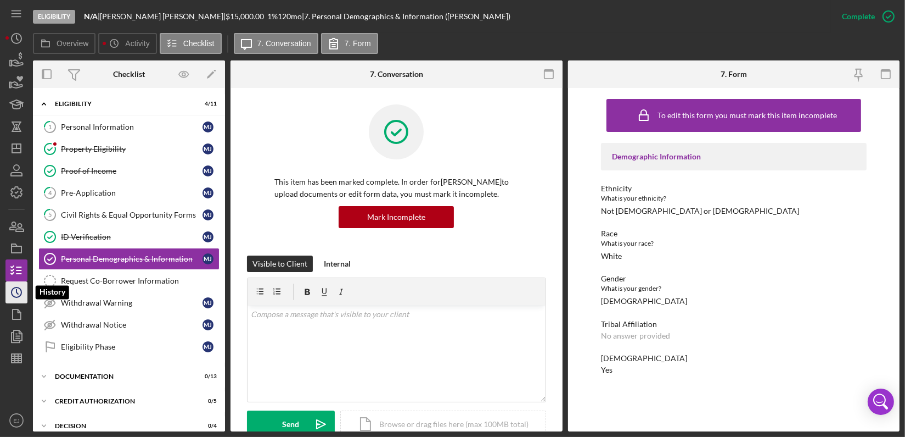
click at [20, 297] on icon "Icon/History" at bounding box center [16, 291] width 27 height 27
click at [20, 152] on polygon "button" at bounding box center [16, 148] width 9 height 9
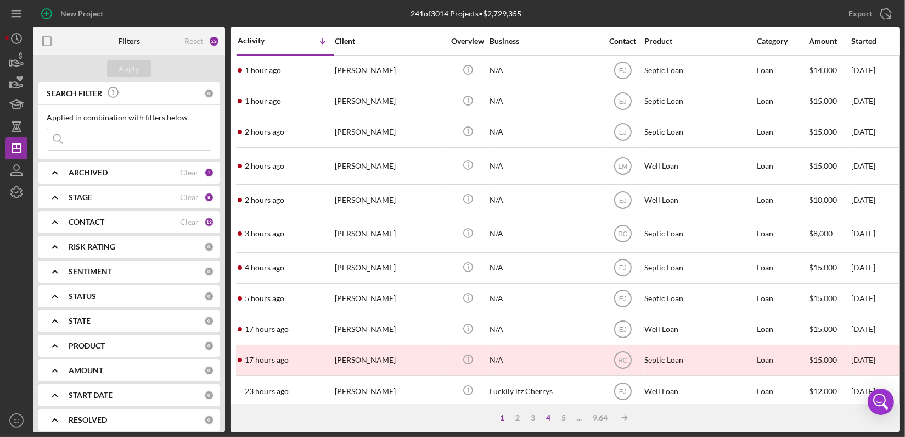
click at [549, 414] on div "4" at bounding box center [548, 417] width 15 height 9
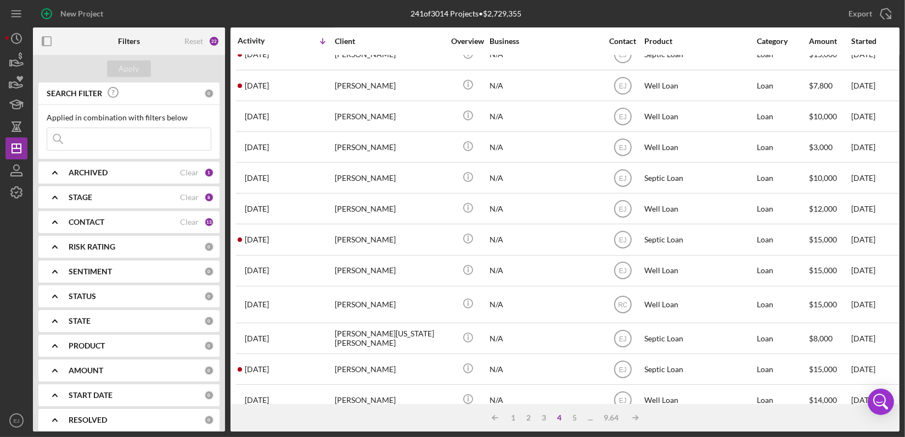
scroll to position [446, 0]
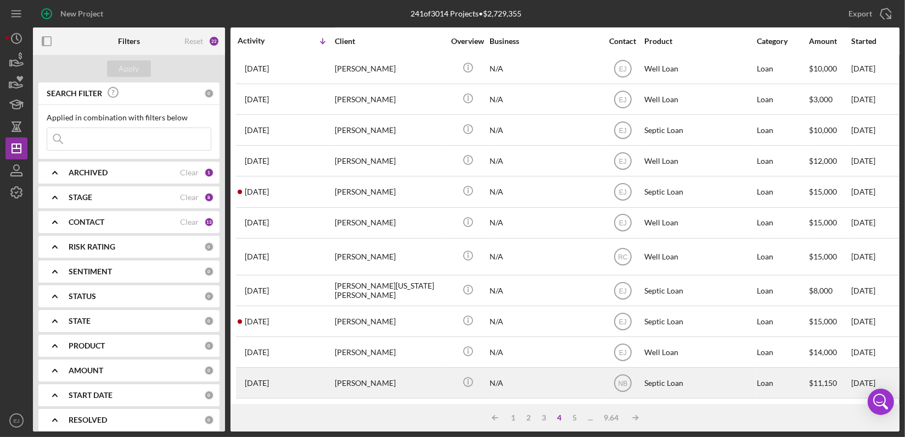
click at [370, 376] on div "[PERSON_NAME]" at bounding box center [390, 382] width 110 height 29
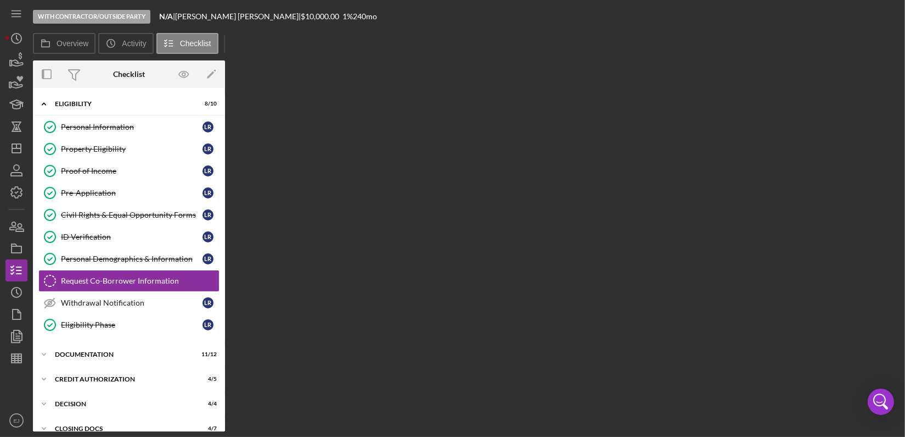
scroll to position [20, 0]
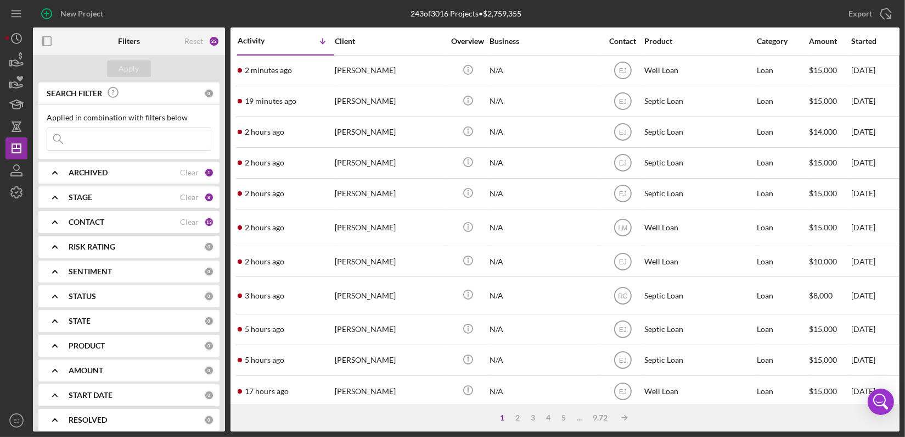
click at [97, 139] on input at bounding box center [129, 139] width 164 height 22
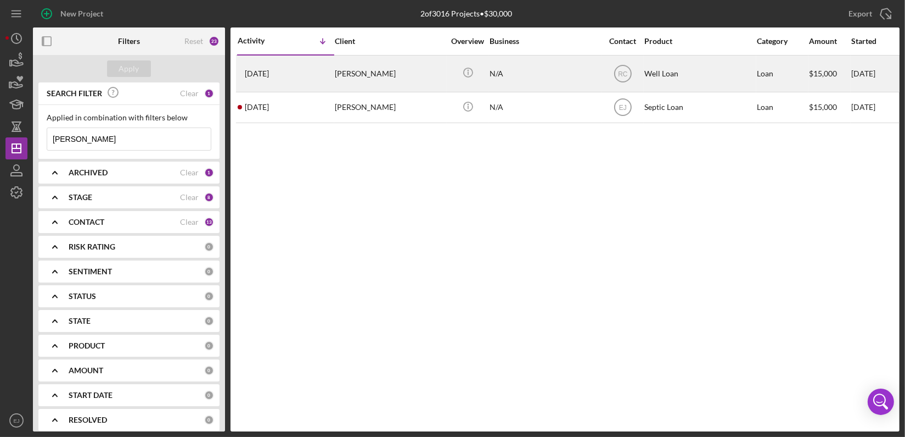
type input "[PERSON_NAME]"
click at [355, 80] on div "[PERSON_NAME]" at bounding box center [390, 73] width 110 height 35
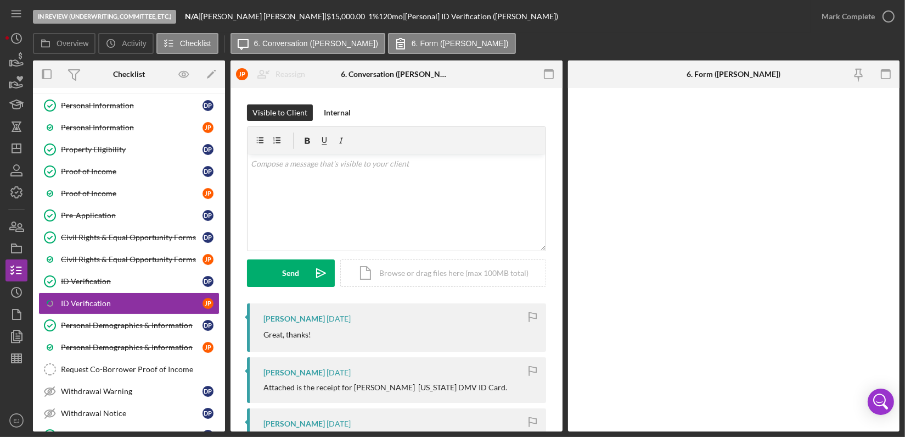
scroll to position [87, 0]
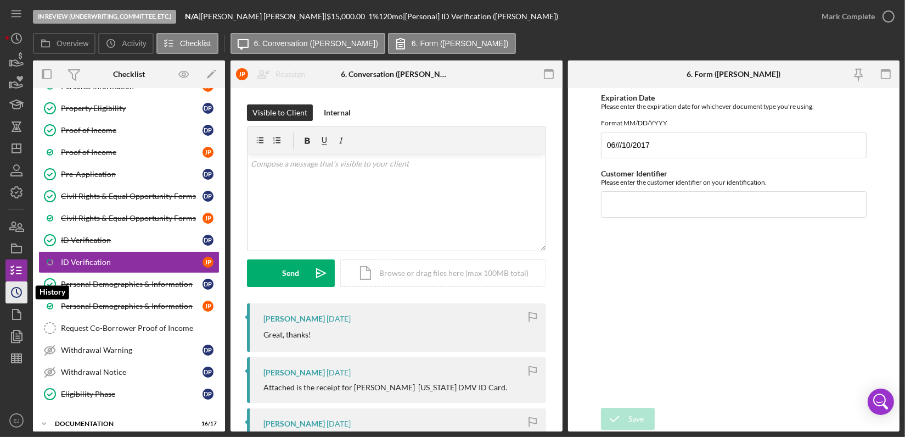
click at [15, 294] on icon "Icon/History" at bounding box center [16, 291] width 27 height 27
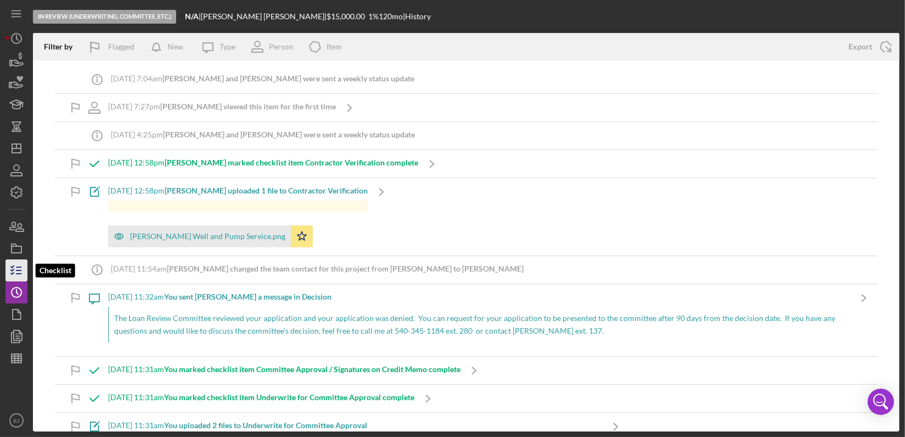
click at [16, 269] on icon "button" at bounding box center [16, 269] width 27 height 27
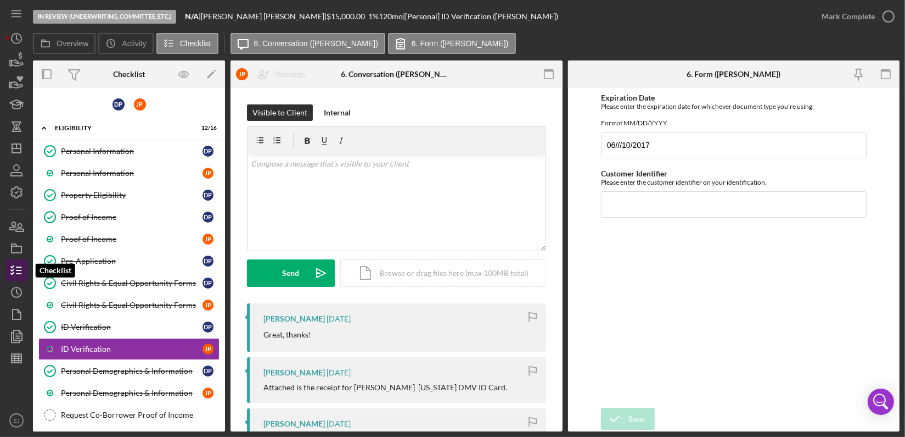
scroll to position [87, 0]
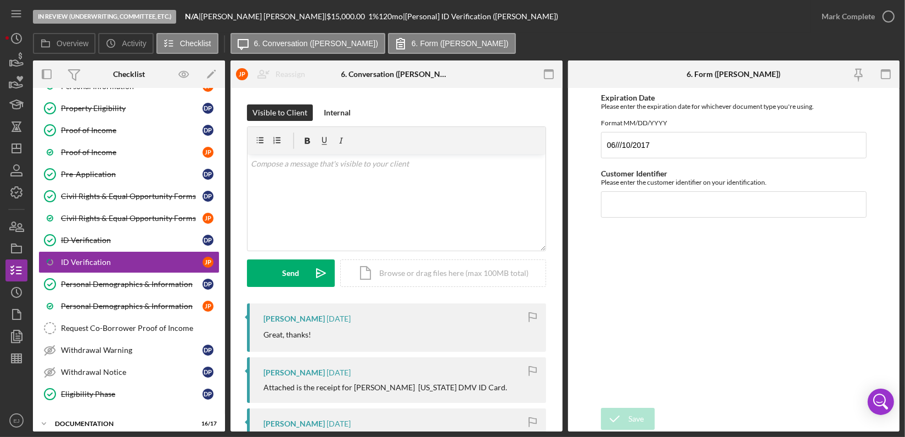
click at [6, 2] on div "Icon/Menu" at bounding box center [16, 13] width 22 height 27
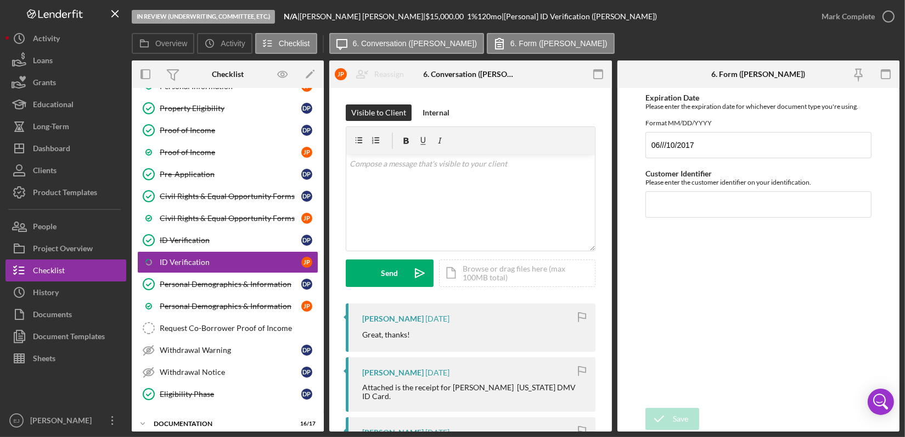
click at [6, 2] on div "Logo-Reversed Created with Sketch. Icon/Menu Close" at bounding box center [65, 13] width 121 height 27
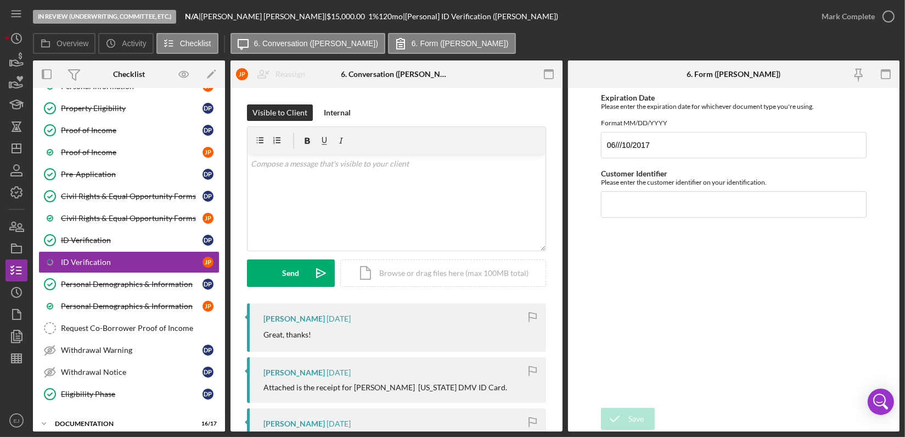
click at [6, 2] on div "Icon/Menu" at bounding box center [16, 13] width 22 height 27
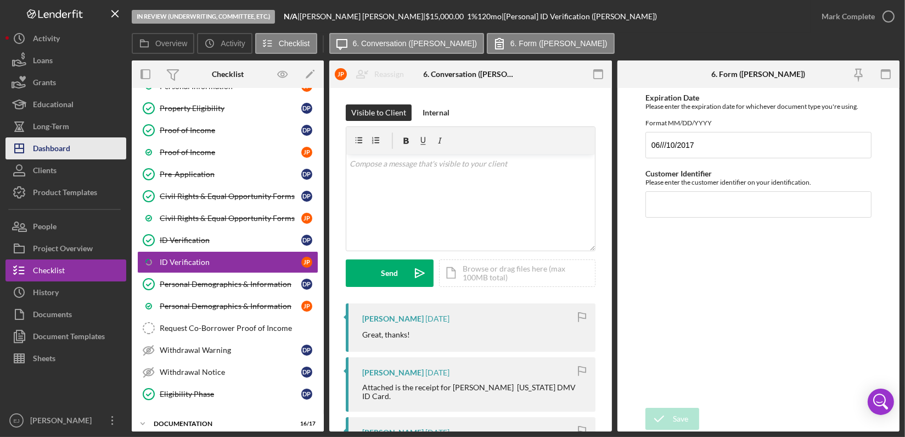
click at [71, 146] on button "Icon/Dashboard Dashboard" at bounding box center [65, 148] width 121 height 22
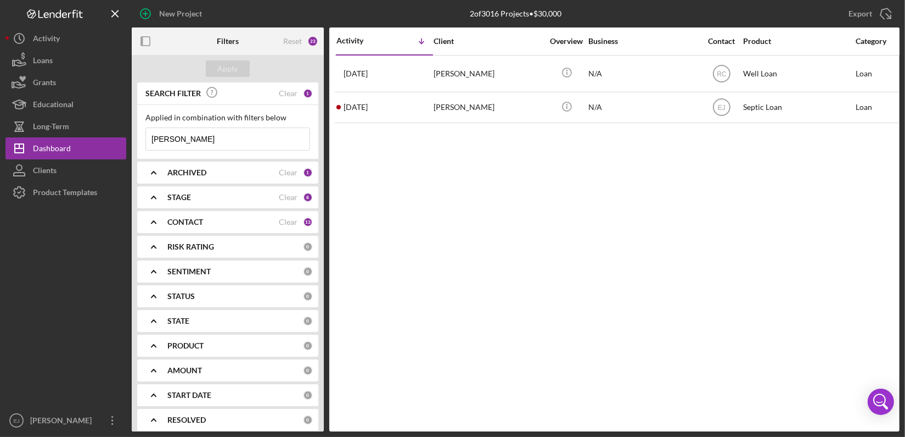
click at [243, 130] on input "[PERSON_NAME]" at bounding box center [228, 139] width 164 height 22
type input "p"
click at [240, 64] on button "Apply" at bounding box center [228, 68] width 44 height 16
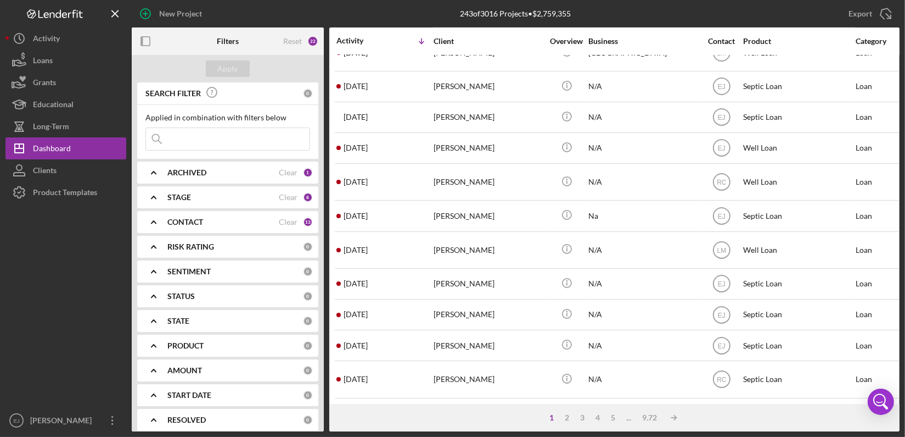
scroll to position [471, 0]
click at [582, 415] on div "3" at bounding box center [582, 417] width 15 height 9
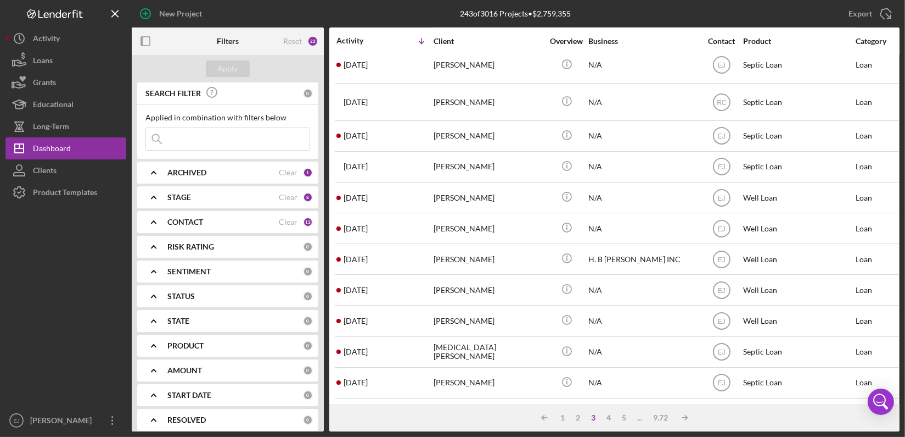
scroll to position [453, 0]
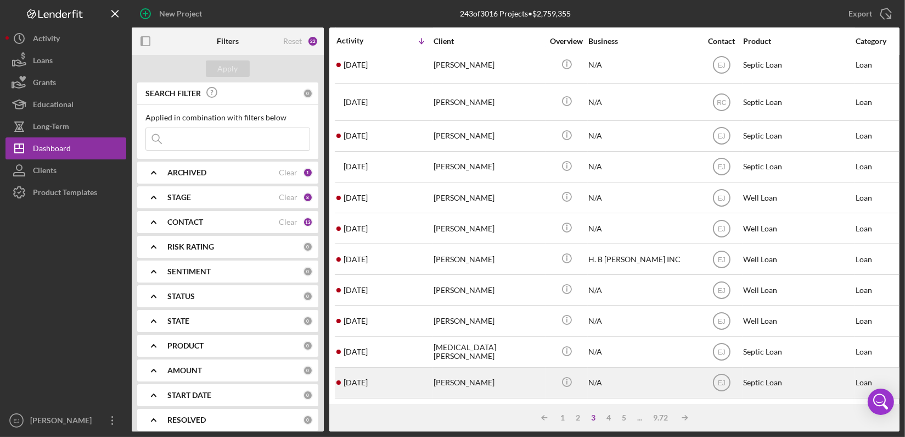
click at [482, 375] on div "[PERSON_NAME]" at bounding box center [489, 382] width 110 height 29
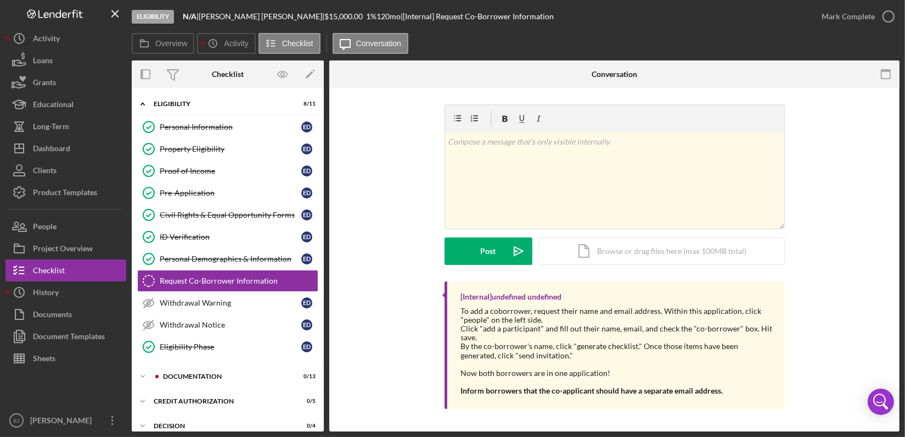
scroll to position [20, 0]
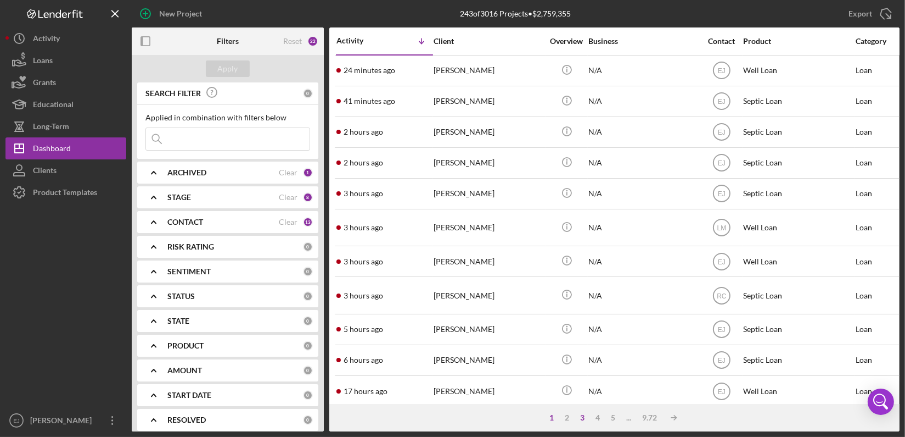
click at [584, 417] on div "3" at bounding box center [582, 417] width 15 height 9
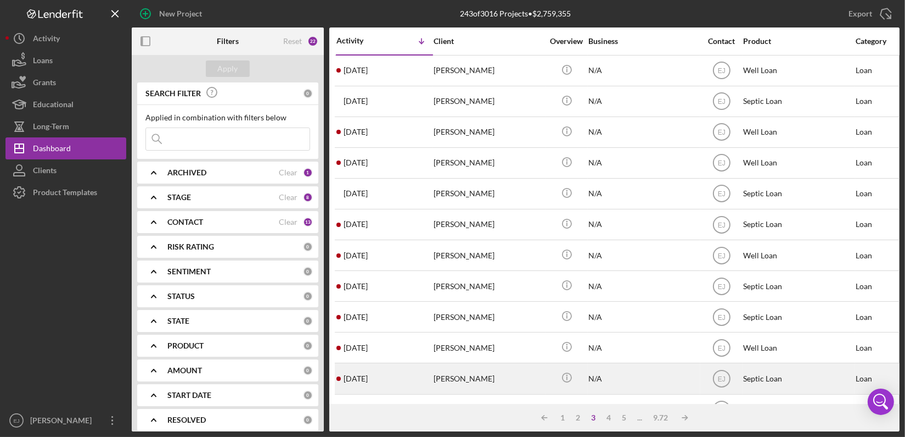
drag, startPoint x: 522, startPoint y: 372, endPoint x: 479, endPoint y: 372, distance: 42.3
click at [479, 372] on div "[PERSON_NAME]" at bounding box center [489, 378] width 110 height 29
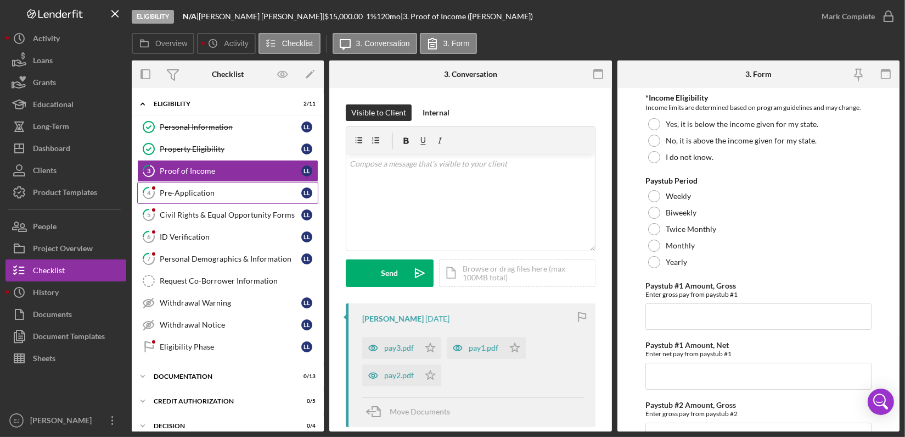
click at [225, 194] on div "Pre-Application" at bounding box center [231, 192] width 142 height 9
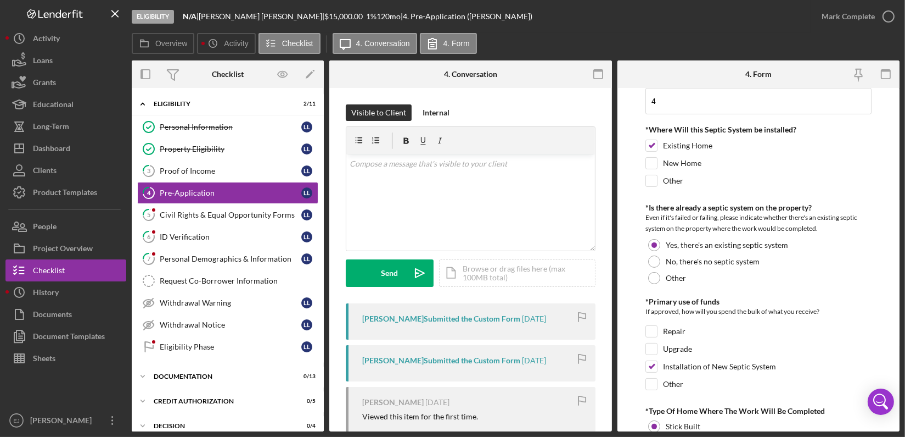
scroll to position [600, 0]
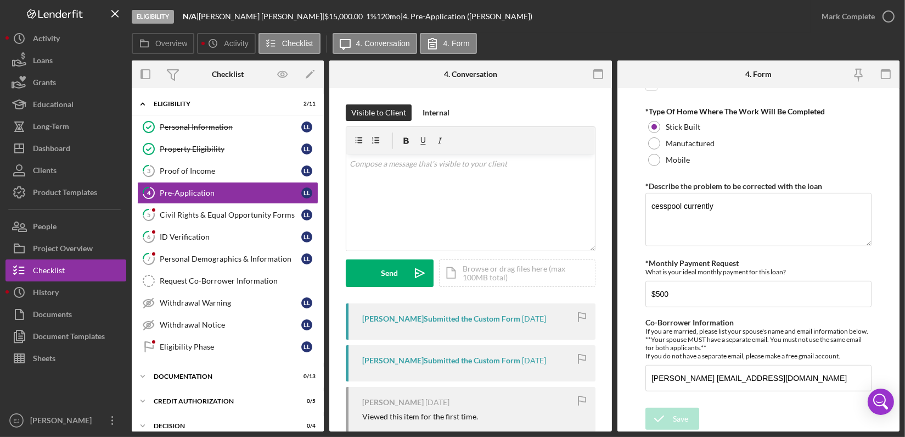
click at [901, 294] on div "Eligibility N/A | [PERSON_NAME] | $15,000.00 1 % 120 mo | 4. Pre-Application ([…" at bounding box center [452, 218] width 905 height 437
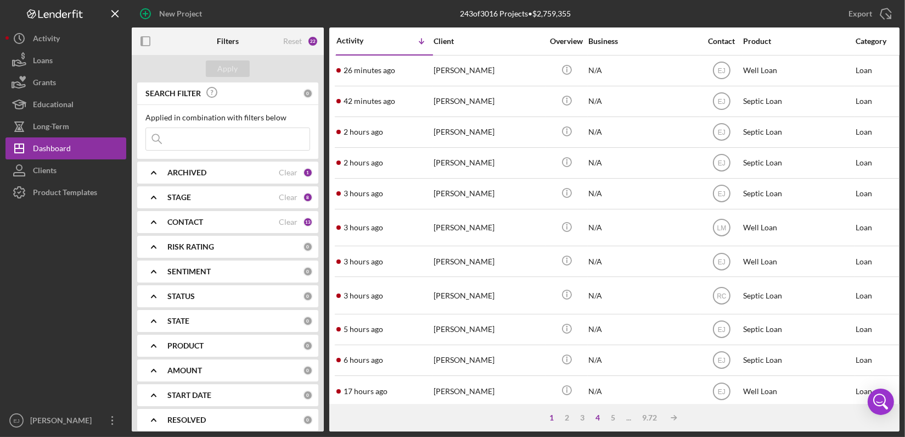
click at [598, 416] on div "4" at bounding box center [598, 417] width 15 height 9
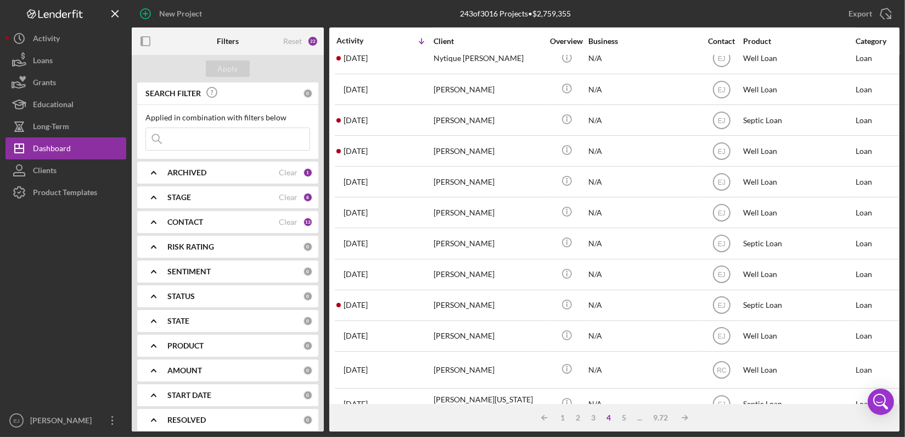
scroll to position [446, 0]
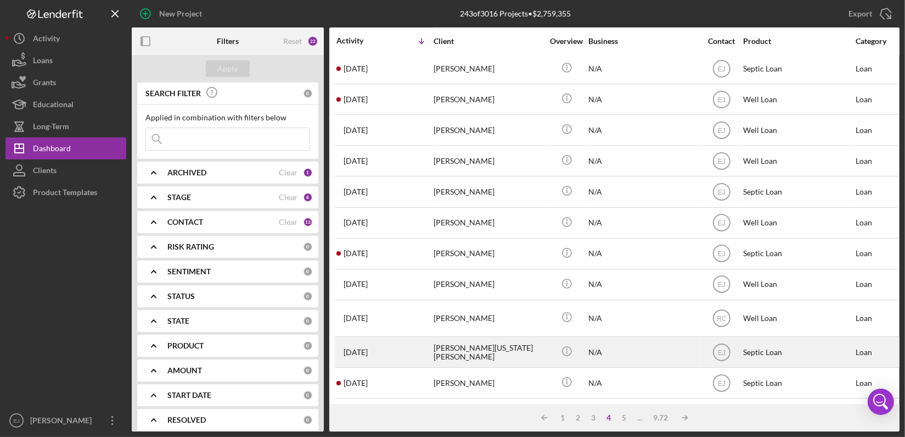
click at [476, 337] on div "[PERSON_NAME][US_STATE] [PERSON_NAME]" at bounding box center [489, 351] width 110 height 29
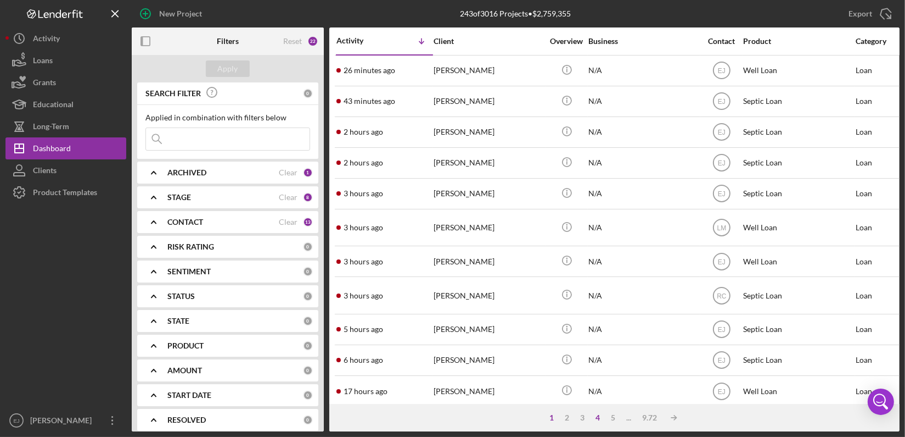
click at [598, 416] on div "4" at bounding box center [598, 417] width 15 height 9
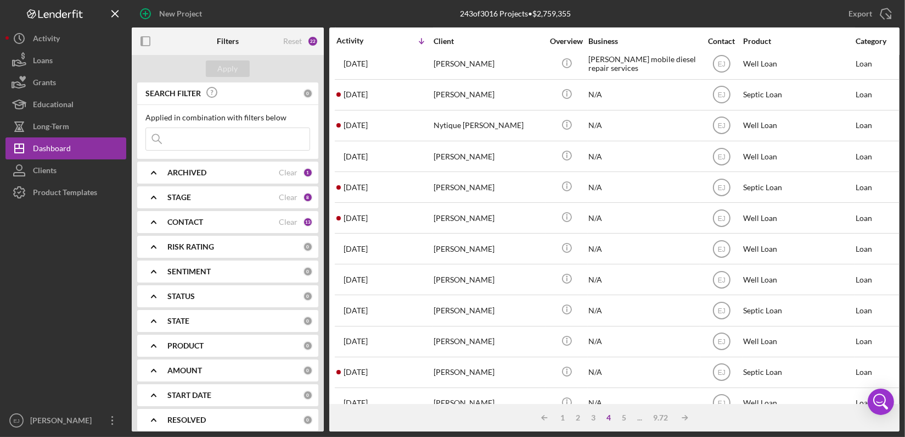
scroll to position [446, 0]
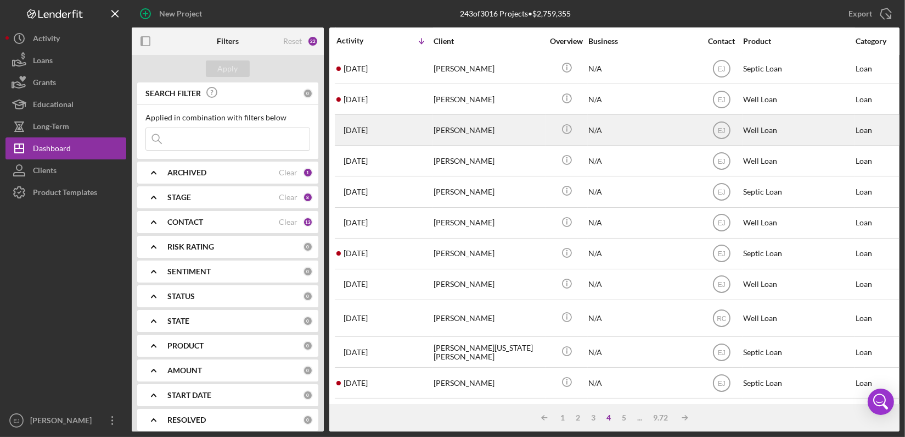
click at [462, 124] on div "[PERSON_NAME]" at bounding box center [489, 129] width 110 height 29
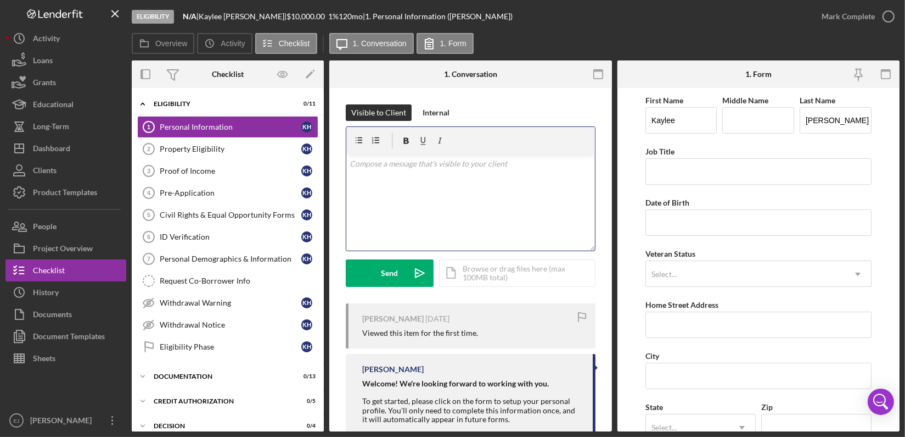
click at [401, 167] on p at bounding box center [471, 164] width 242 height 12
paste div
click at [347, 165] on div "v Color teal Color pink Remove color Add row above Add row below Add column bef…" at bounding box center [470, 202] width 249 height 96
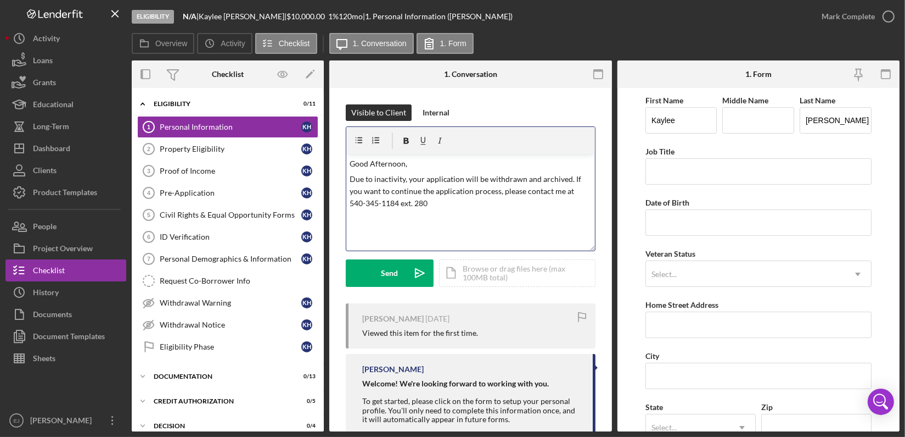
click at [439, 204] on p "Due to inactivity, your application will be withdrawn and archived. If you want…" at bounding box center [471, 191] width 242 height 37
click at [562, 193] on p "Due to inactivity, your application will be withdrawn and archived. If you want…" at bounding box center [471, 191] width 242 height 37
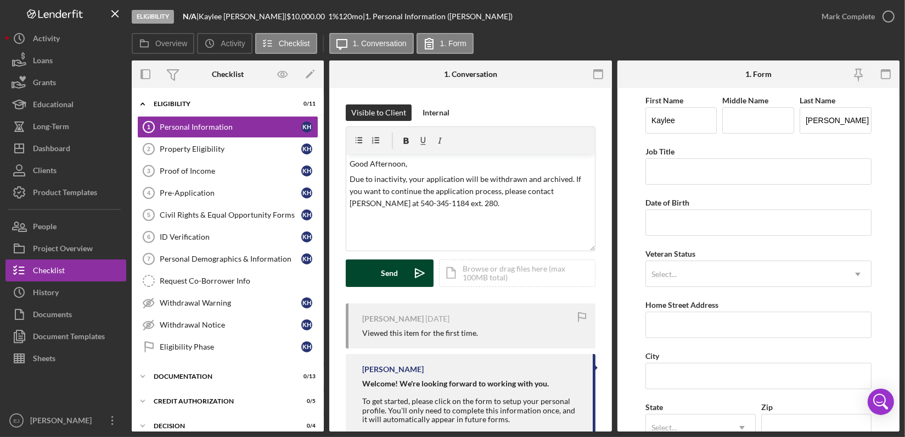
click at [390, 270] on div "Send" at bounding box center [390, 272] width 17 height 27
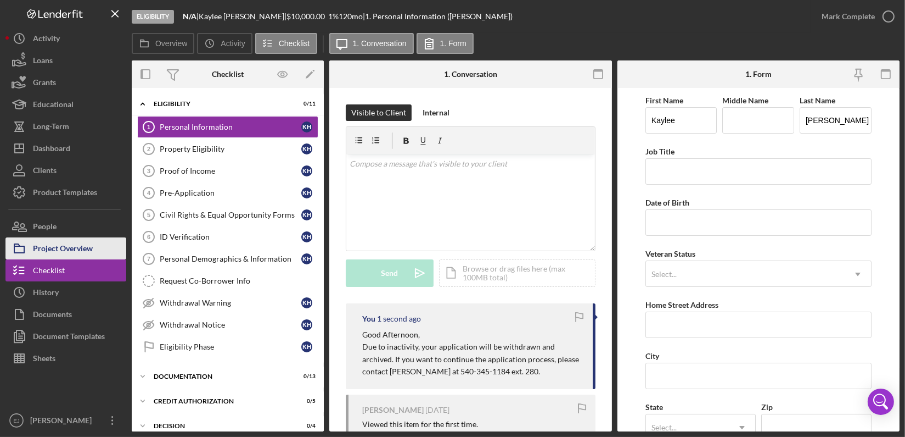
click at [113, 246] on button "Project Overview" at bounding box center [65, 248] width 121 height 22
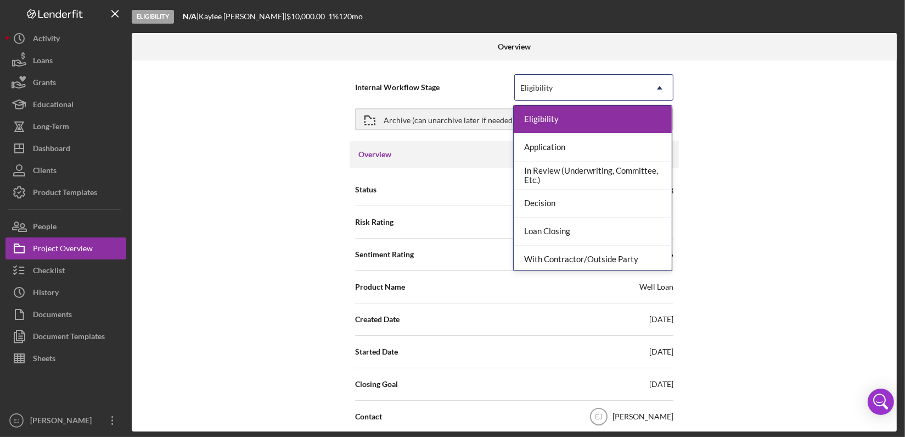
click at [653, 88] on icon "Icon/Dropdown Arrow" at bounding box center [660, 88] width 26 height 26
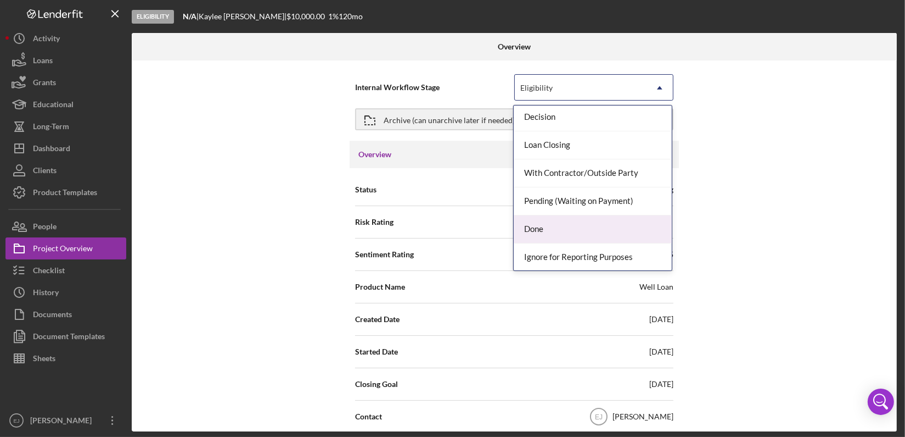
click at [616, 220] on div "Done" at bounding box center [593, 229] width 158 height 28
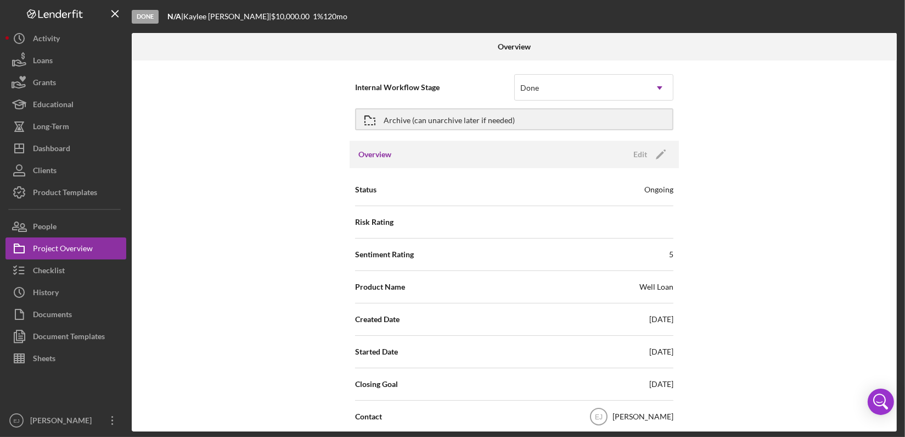
click at [892, 368] on div "Internal Workflow Stage Done Icon/Dropdown Arrow Archive (can unarchive later i…" at bounding box center [514, 245] width 765 height 371
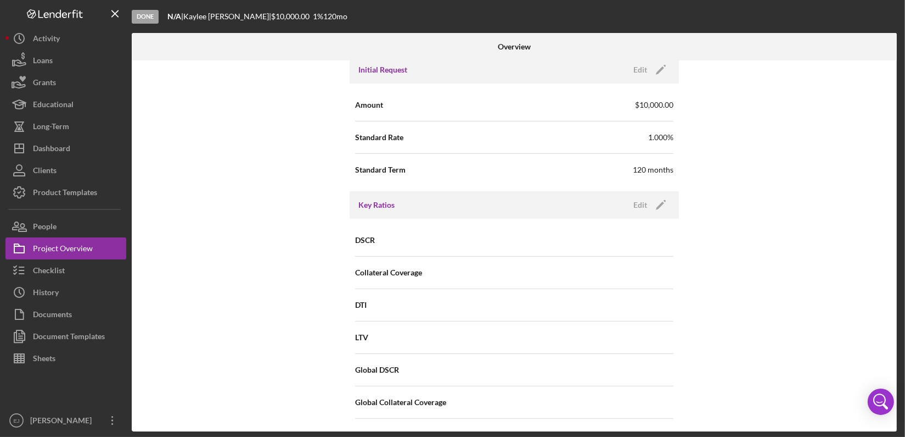
scroll to position [972, 0]
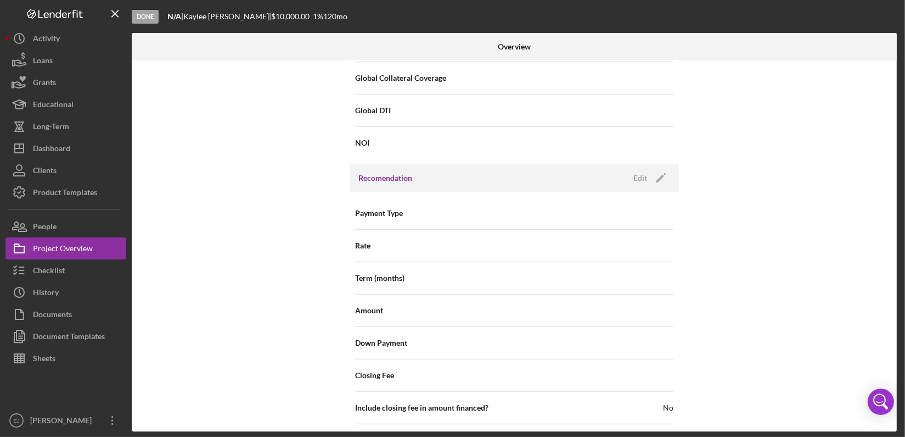
click at [893, 422] on div "Internal Workflow Stage Done Icon/Dropdown Arrow Archive (can unarchive later i…" at bounding box center [514, 245] width 765 height 371
click at [892, 422] on div "Internal Workflow Stage Done Icon/Dropdown Arrow Archive (can unarchive later i…" at bounding box center [514, 245] width 765 height 371
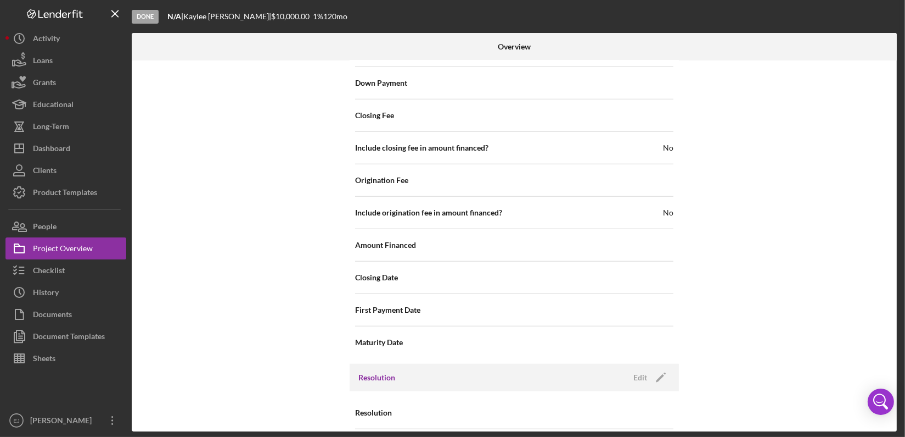
scroll to position [1259, 0]
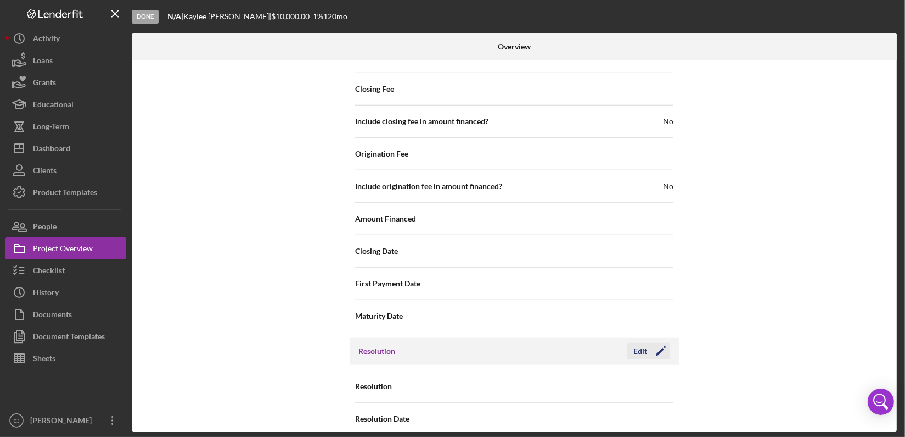
click at [634, 343] on div "Edit" at bounding box center [641, 351] width 14 height 16
click at [662, 373] on icon "Icon/Dropdown Arrow" at bounding box center [660, 386] width 26 height 26
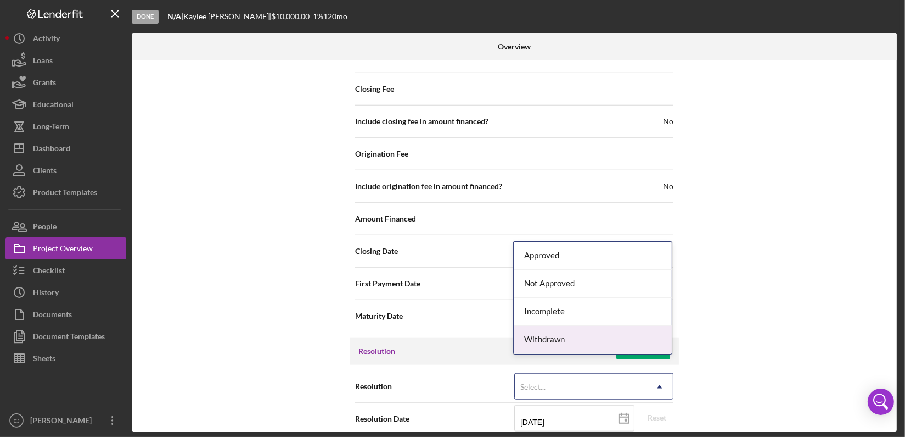
click at [655, 329] on div "Withdrawn" at bounding box center [593, 340] width 158 height 28
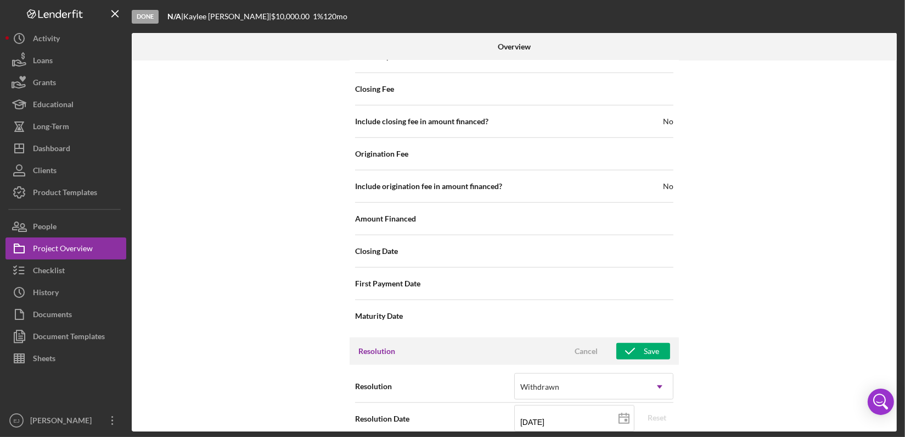
scroll to position [1328, 0]
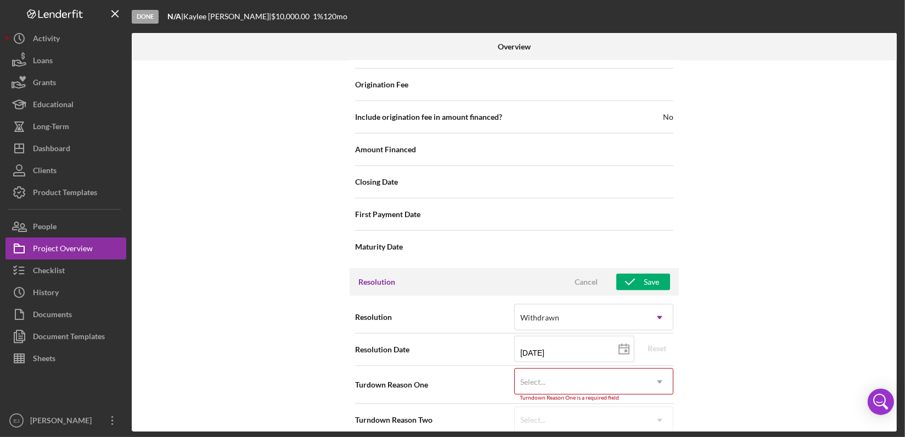
click at [662, 368] on icon "Icon/Dropdown Arrow" at bounding box center [660, 381] width 26 height 26
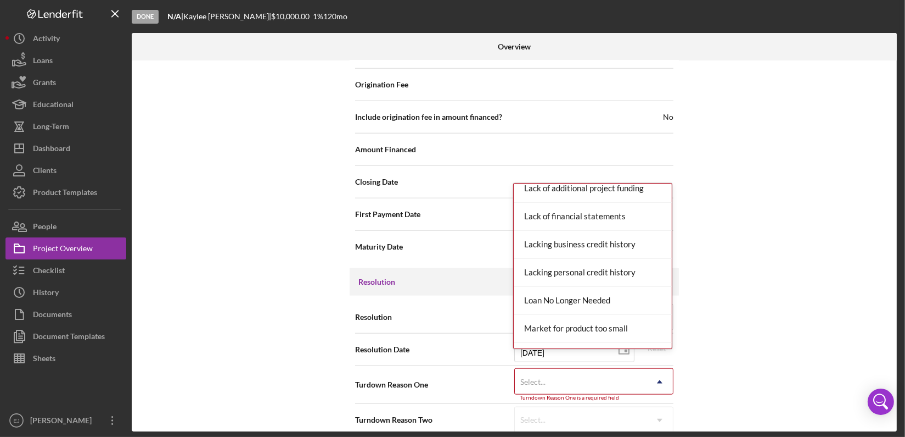
scroll to position [574, 0]
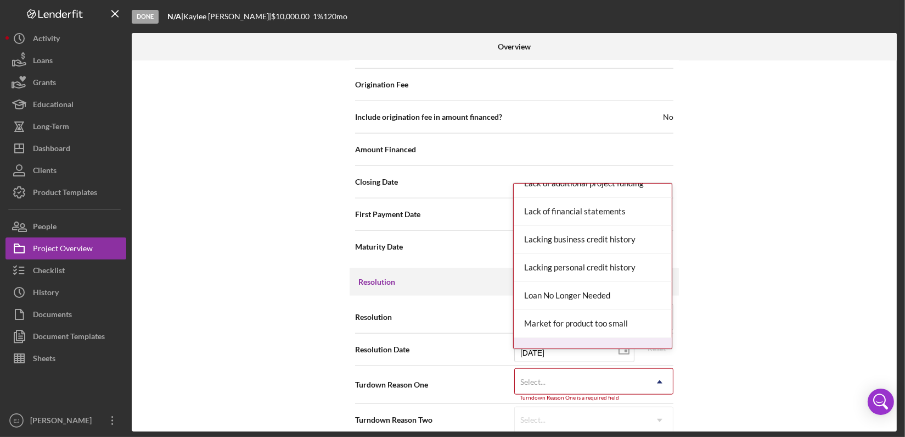
click at [638, 342] on div "Missing Documentation or Information" at bounding box center [593, 352] width 158 height 28
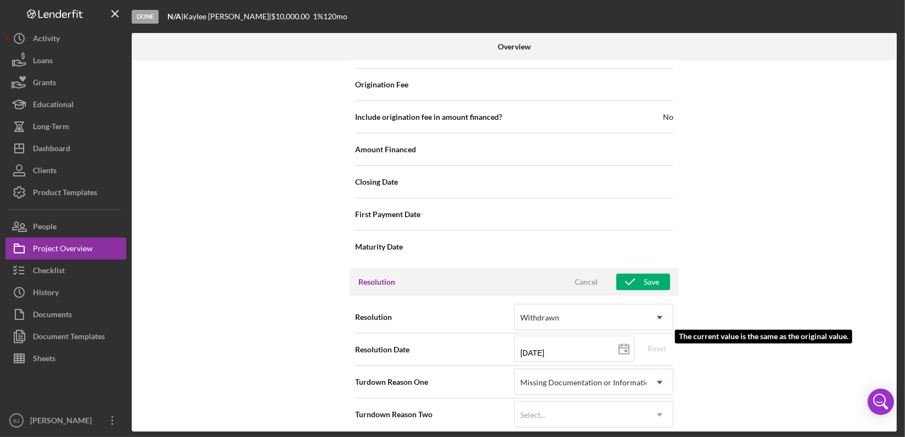
scroll to position [1323, 0]
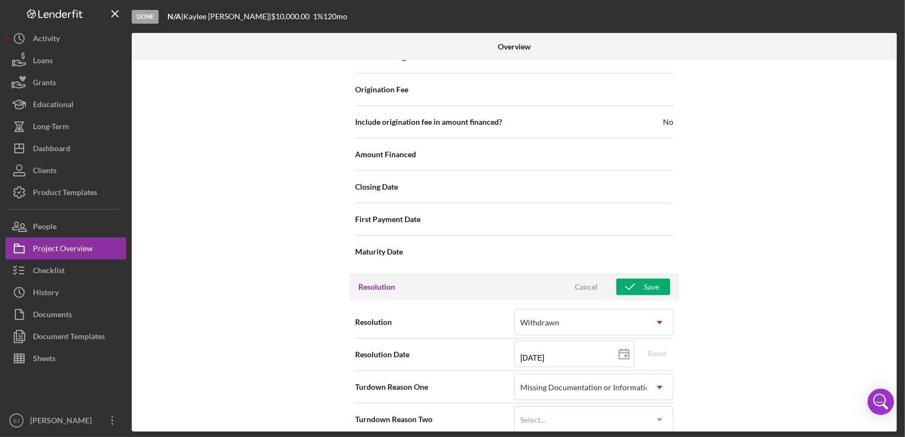
click at [648, 278] on span "Cancel Save" at bounding box center [614, 286] width 111 height 16
click at [648, 278] on div "Save" at bounding box center [651, 286] width 15 height 16
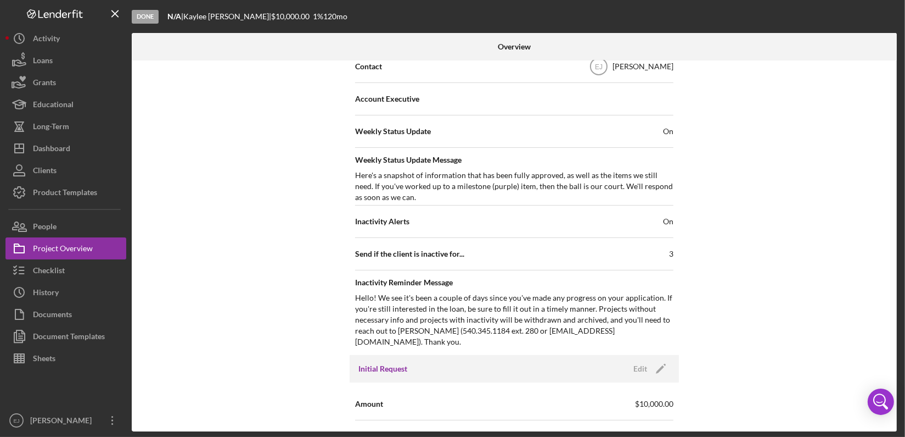
scroll to position [26, 0]
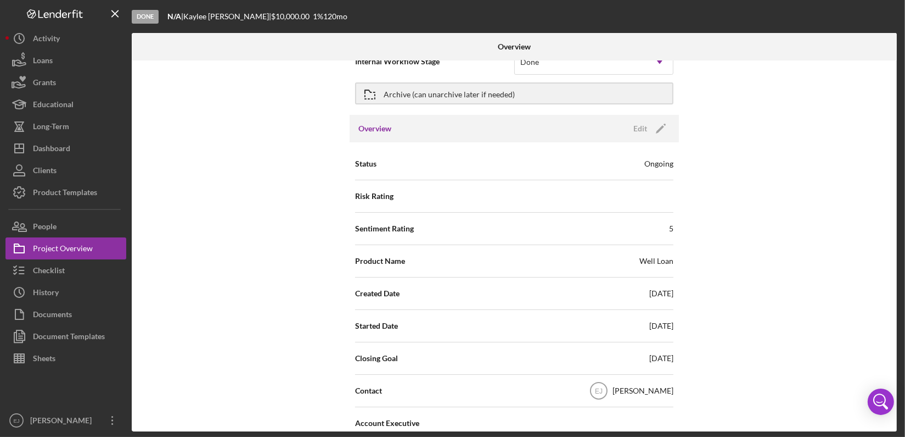
click at [900, 49] on div "Done N/A | [PERSON_NAME] | $10,000.00 1 % 120 mo Overview Internal Workflow Sta…" at bounding box center [452, 218] width 905 height 437
click at [896, 47] on div at bounding box center [769, 46] width 255 height 27
click at [372, 87] on icon "button" at bounding box center [369, 94] width 27 height 27
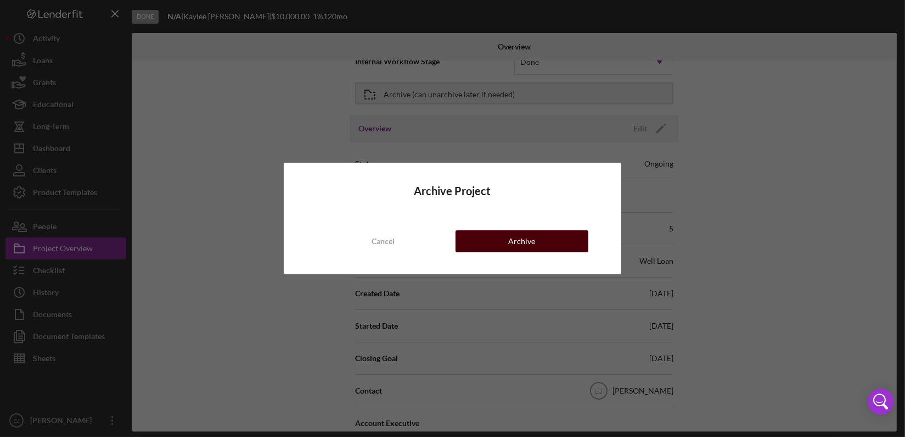
click at [496, 241] on button "Archive" at bounding box center [522, 241] width 133 height 22
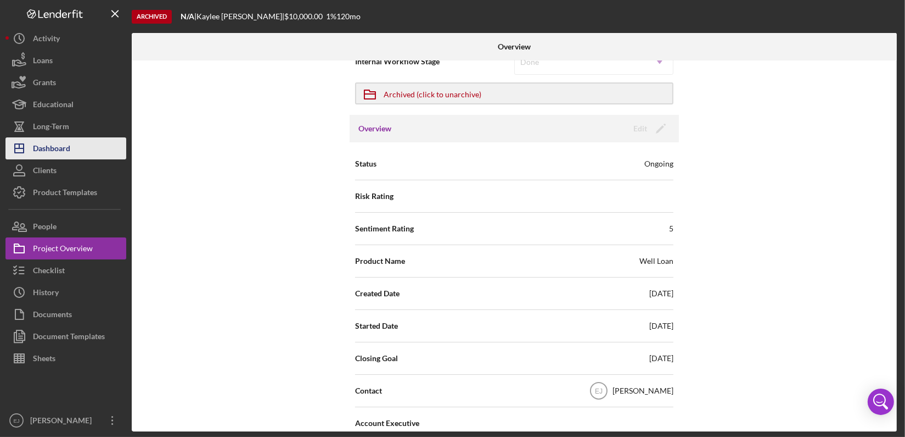
click at [83, 150] on button "Icon/Dashboard Dashboard" at bounding box center [65, 148] width 121 height 22
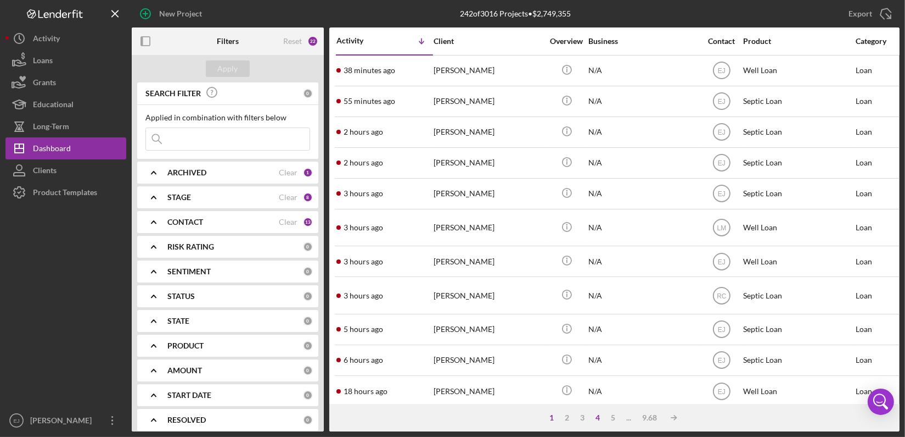
click at [598, 417] on div "4" at bounding box center [598, 417] width 15 height 9
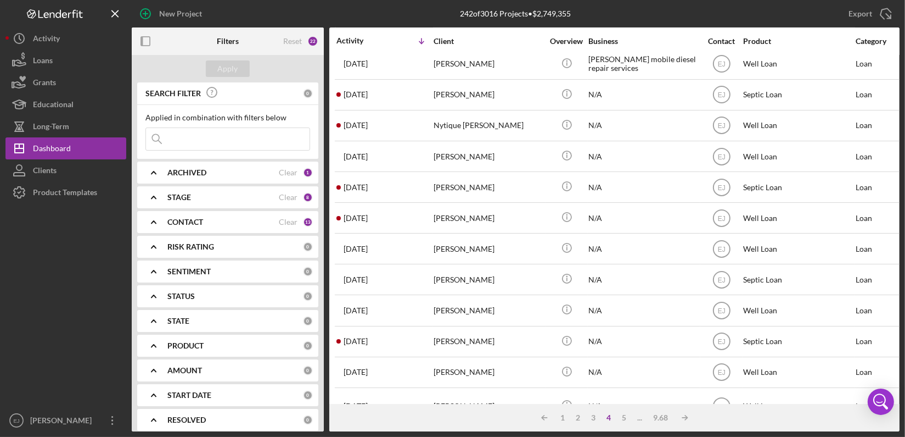
scroll to position [446, 0]
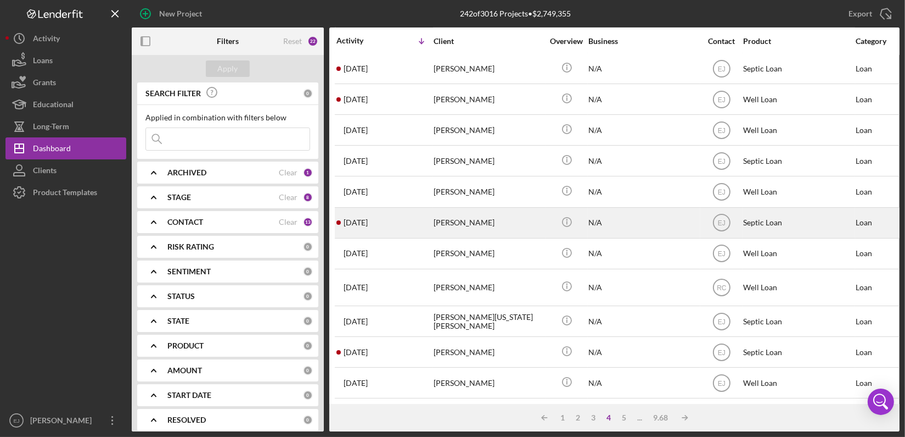
drag, startPoint x: 459, startPoint y: 213, endPoint x: 404, endPoint y: 216, distance: 54.5
click at [404, 216] on div "[DATE] [PERSON_NAME]" at bounding box center [385, 222] width 96 height 29
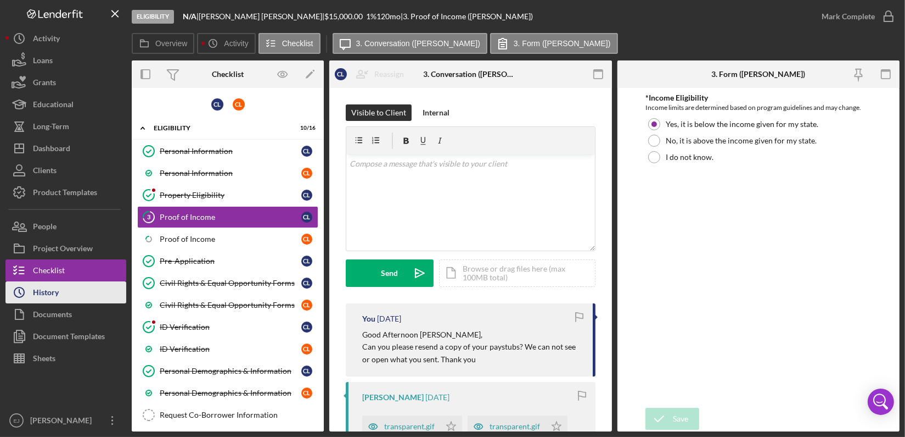
click at [77, 294] on button "Icon/History History" at bounding box center [65, 292] width 121 height 22
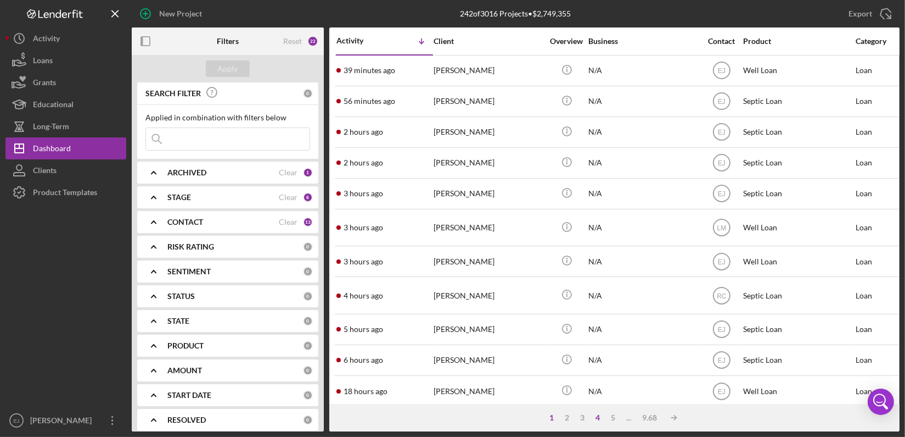
click at [597, 421] on div "4" at bounding box center [598, 417] width 15 height 9
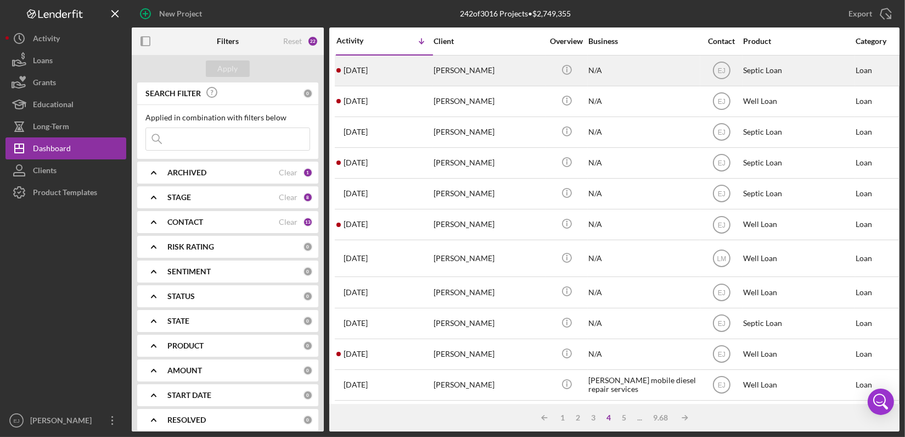
click at [445, 74] on div "[PERSON_NAME]" at bounding box center [489, 70] width 110 height 29
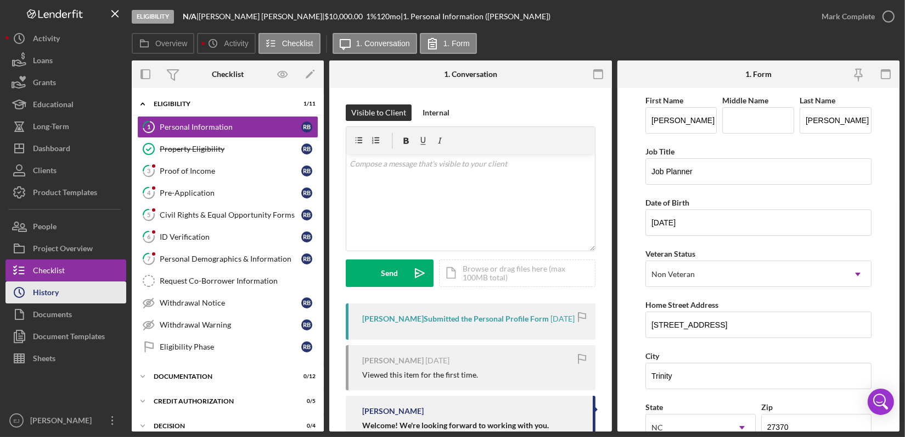
click at [58, 294] on div "History" at bounding box center [46, 293] width 26 height 25
click at [243, 166] on div "Proof of Income" at bounding box center [231, 170] width 142 height 9
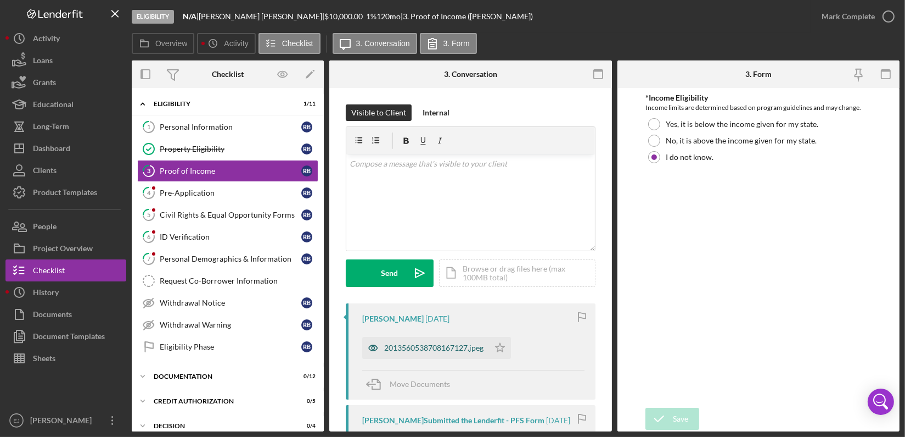
click at [454, 342] on div "2013560538708167127.jpeg" at bounding box center [425, 348] width 127 height 22
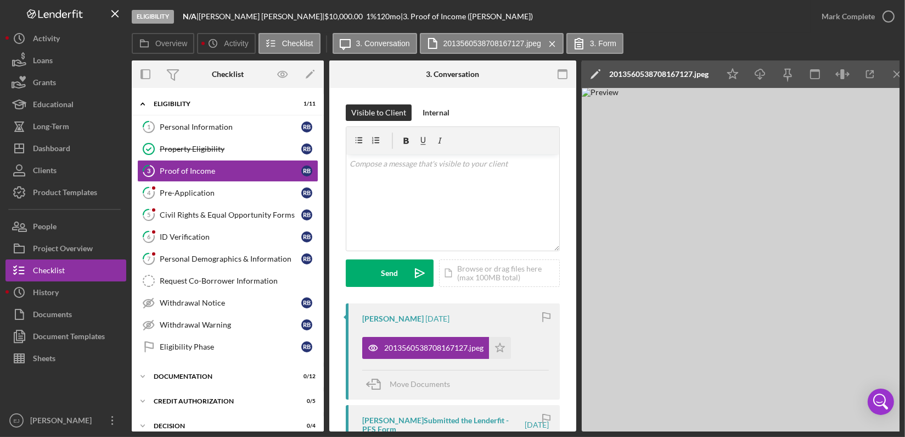
click at [577, 355] on div "Overview Internal Workflow Stage Eligibility Icon/Dropdown Arrow Archive (can u…" at bounding box center [516, 245] width 768 height 371
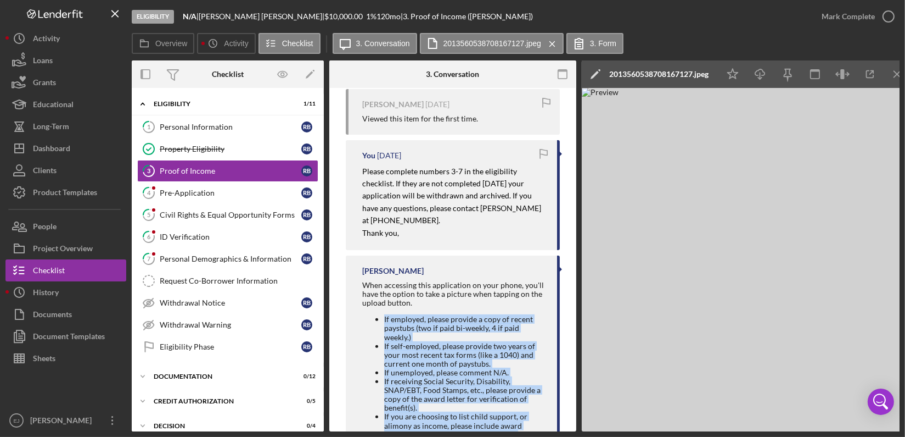
scroll to position [428, 0]
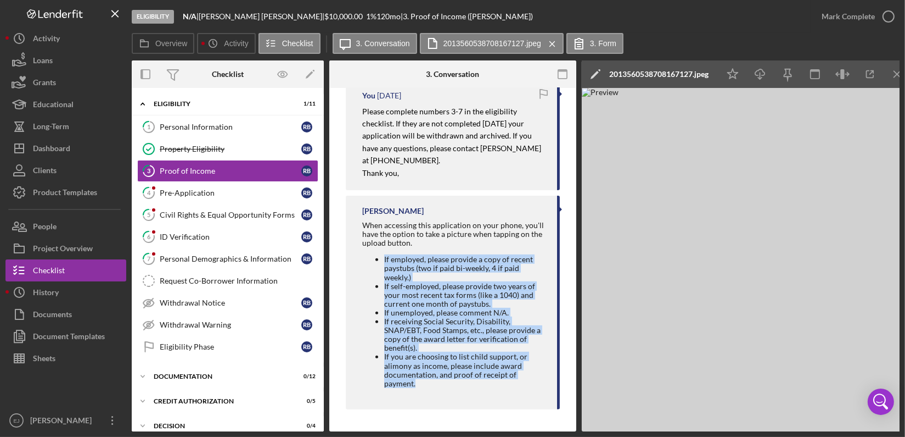
drag, startPoint x: 367, startPoint y: 390, endPoint x: 513, endPoint y: 423, distance: 150.4
click at [513, 423] on div "Visible to Client Internal v Color teal Color pink Remove color Add row above A…" at bounding box center [452, 46] width 247 height 769
copy ul "If employed, please provide a copy of recent paystubs (two if paid bi-weekly, 4…"
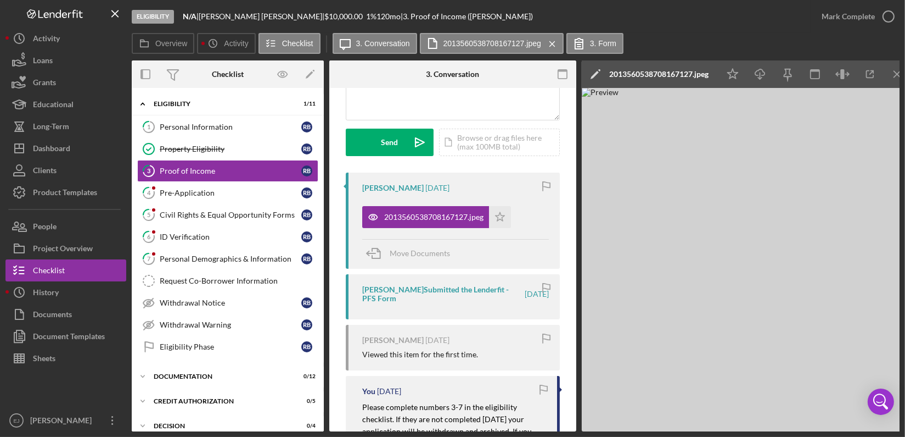
scroll to position [0, 0]
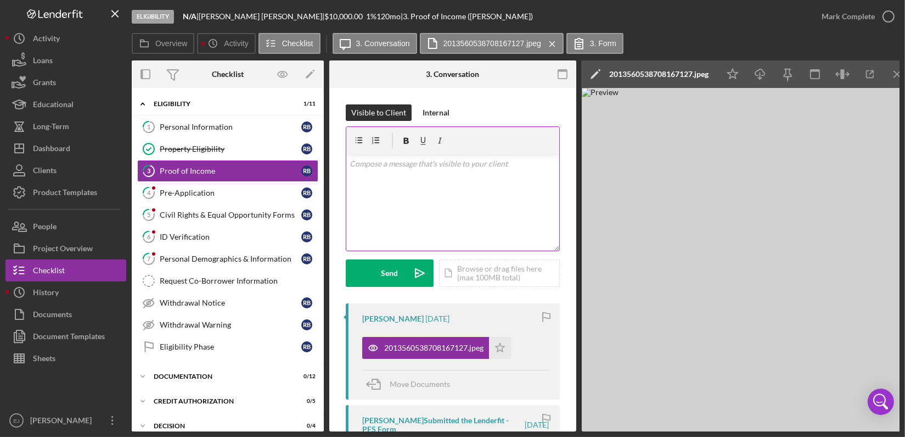
click at [440, 188] on div "v Color teal Color pink Remove color Add row above Add row below Add column bef…" at bounding box center [452, 202] width 213 height 96
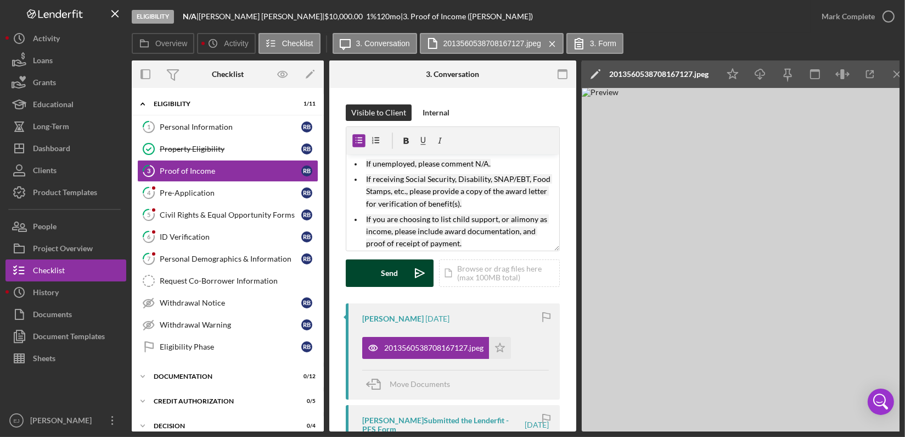
click at [411, 267] on icon "Icon/icon-invite-send" at bounding box center [419, 272] width 27 height 27
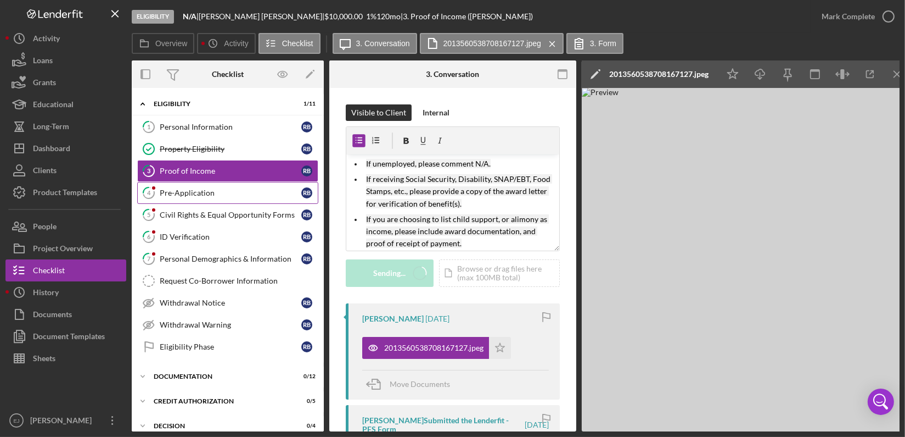
scroll to position [0, 0]
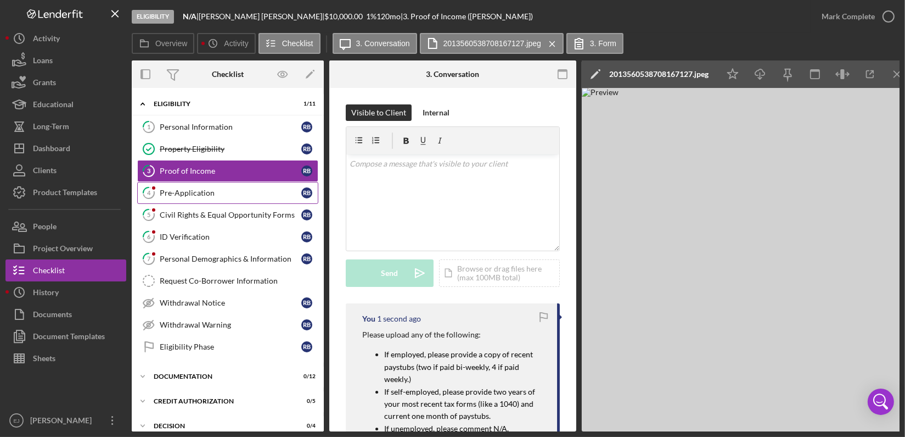
click at [243, 192] on div "Pre-Application" at bounding box center [231, 192] width 142 height 9
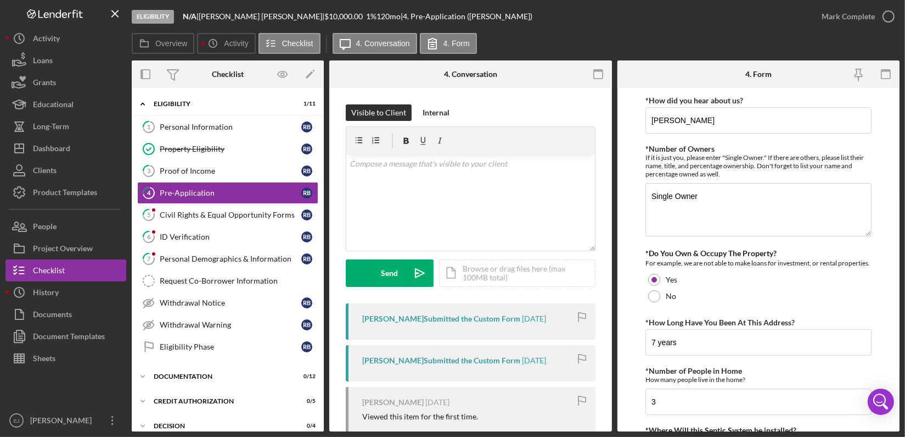
click at [899, 292] on form "*How did you hear about us? [PERSON_NAME] *Number of Owners If it is just you, …" at bounding box center [759, 259] width 283 height 343
click at [899, 290] on form "*How did you hear about us? [PERSON_NAME] *Number of Owners If it is just you, …" at bounding box center [759, 259] width 283 height 343
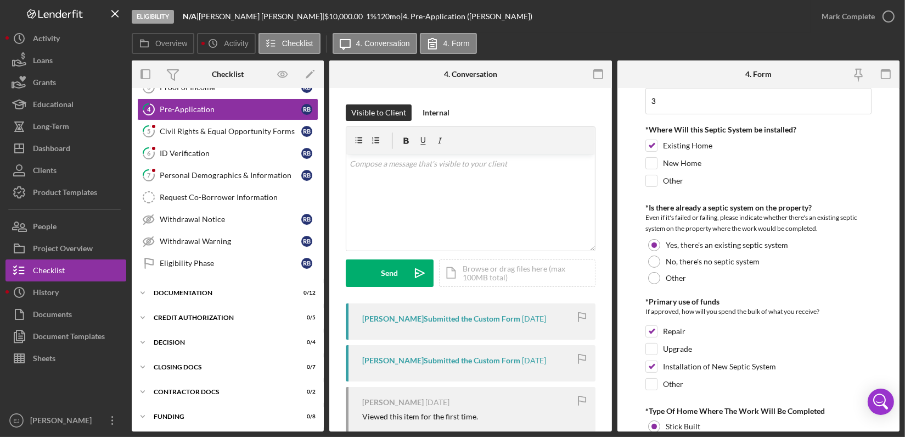
scroll to position [600, 0]
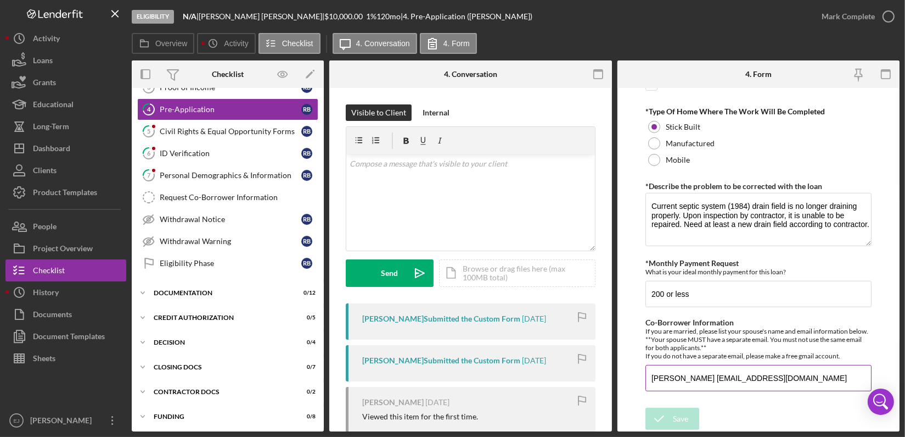
drag, startPoint x: 649, startPoint y: 382, endPoint x: 781, endPoint y: 373, distance: 133.1
click at [781, 373] on input "[PERSON_NAME] [EMAIL_ADDRESS][DOMAIN_NAME]" at bounding box center [759, 378] width 226 height 26
click at [77, 227] on button "People" at bounding box center [65, 226] width 121 height 22
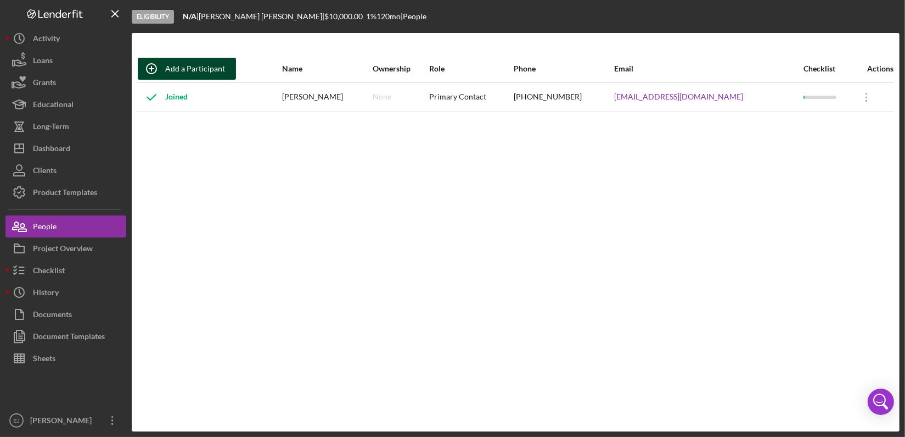
click at [208, 64] on div "Add a Participant" at bounding box center [195, 69] width 60 height 22
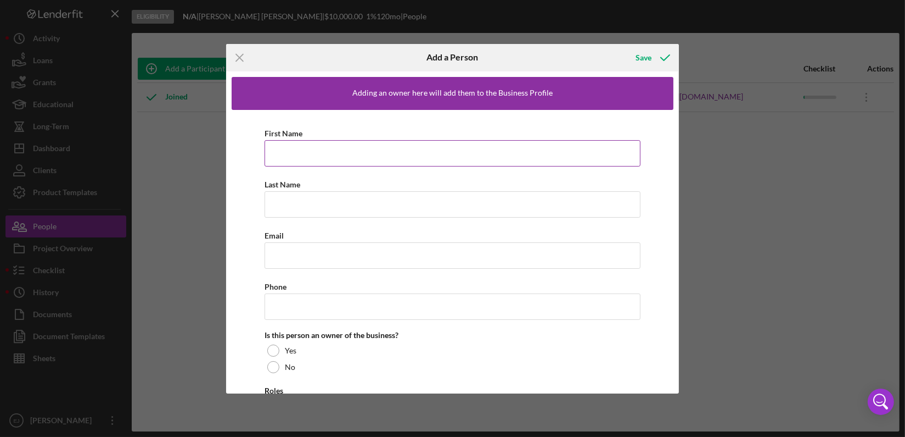
click at [333, 148] on input "First Name" at bounding box center [453, 153] width 376 height 26
paste input "[PERSON_NAME] [EMAIL_ADDRESS][DOMAIN_NAME]"
type input "[PERSON_NAME] [EMAIL_ADDRESS][DOMAIN_NAME]"
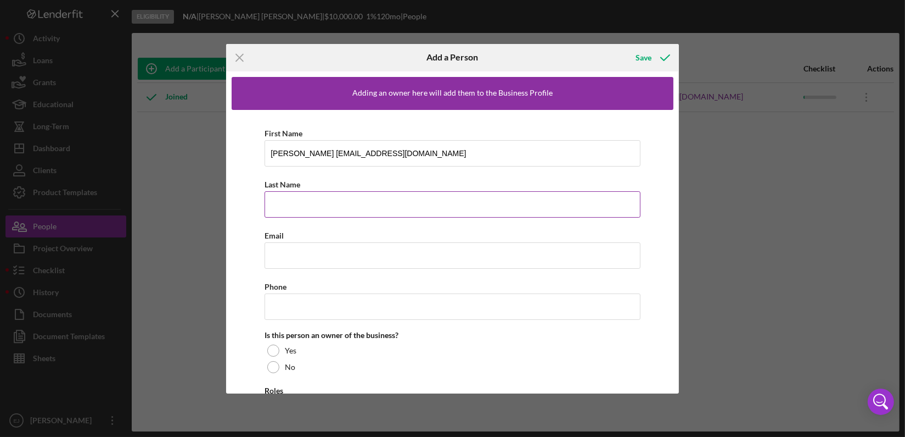
click at [322, 200] on input "Last Name" at bounding box center [453, 204] width 376 height 26
paste input "[PERSON_NAME] [EMAIL_ADDRESS][DOMAIN_NAME]"
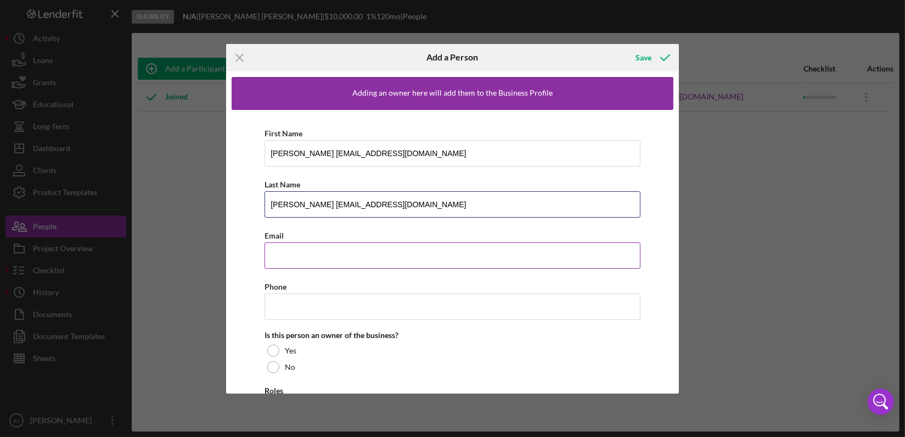
type input "[PERSON_NAME] [EMAIL_ADDRESS][DOMAIN_NAME]"
click at [301, 250] on input "Email" at bounding box center [453, 255] width 376 height 26
paste input "[PERSON_NAME] [EMAIL_ADDRESS][DOMAIN_NAME]"
click at [314, 254] on input "[PERSON_NAME] [EMAIL_ADDRESS][DOMAIN_NAME]" at bounding box center [453, 255] width 376 height 26
type input "[EMAIL_ADDRESS][DOMAIN_NAME]"
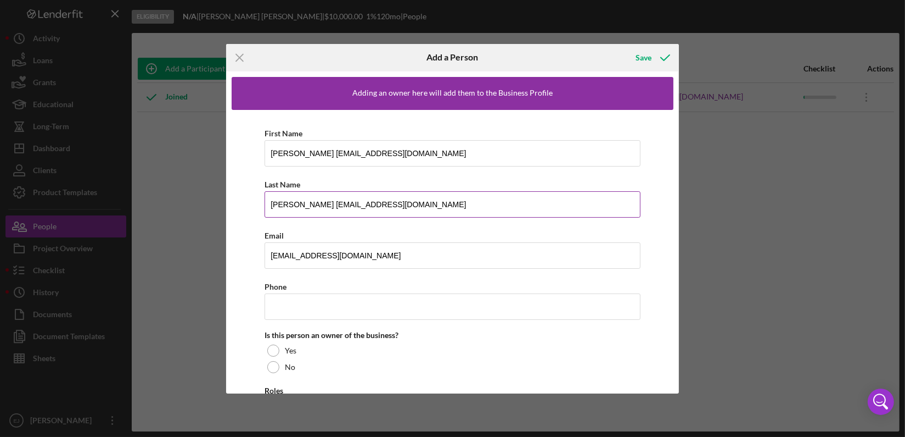
click at [298, 203] on input "[PERSON_NAME] [EMAIL_ADDRESS][DOMAIN_NAME]" at bounding box center [453, 204] width 376 height 26
click at [291, 202] on input "[PERSON_NAME] [EMAIL_ADDRESS][DOMAIN_NAME]" at bounding box center [453, 204] width 376 height 26
click at [290, 203] on input "[PERSON_NAME] [EMAIL_ADDRESS][DOMAIN_NAME]" at bounding box center [453, 204] width 376 height 26
type input "[PERSON_NAME]"
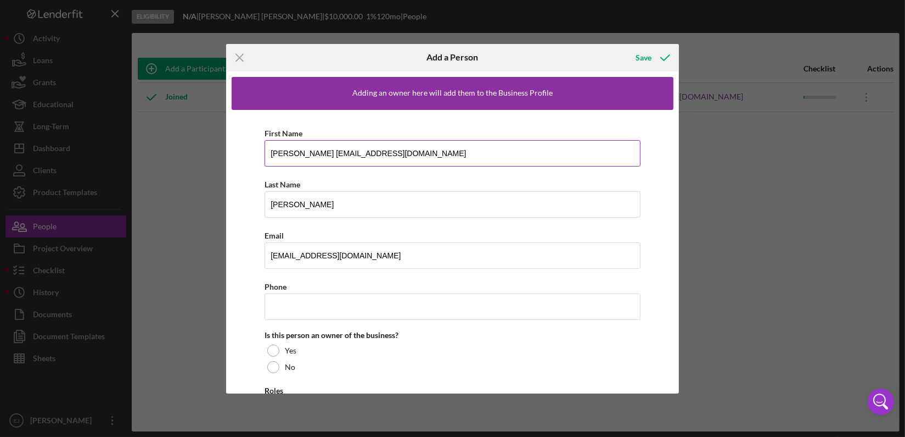
click at [297, 151] on input "[PERSON_NAME] [EMAIL_ADDRESS][DOMAIN_NAME]" at bounding box center [453, 153] width 376 height 26
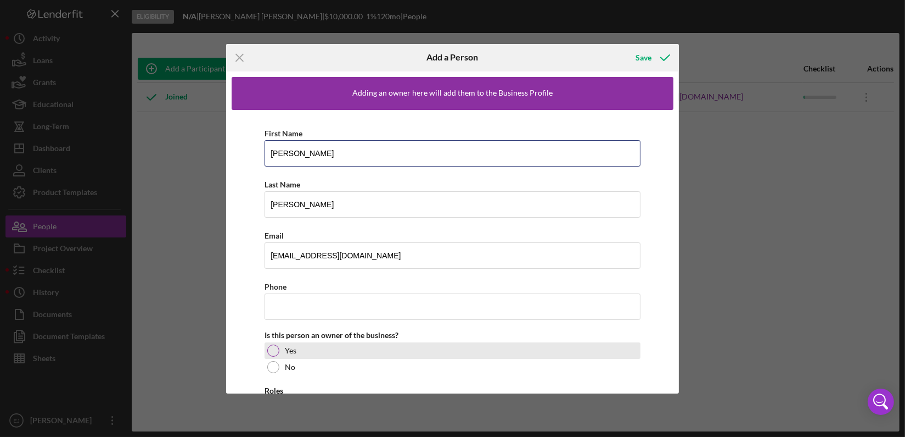
type input "[PERSON_NAME]"
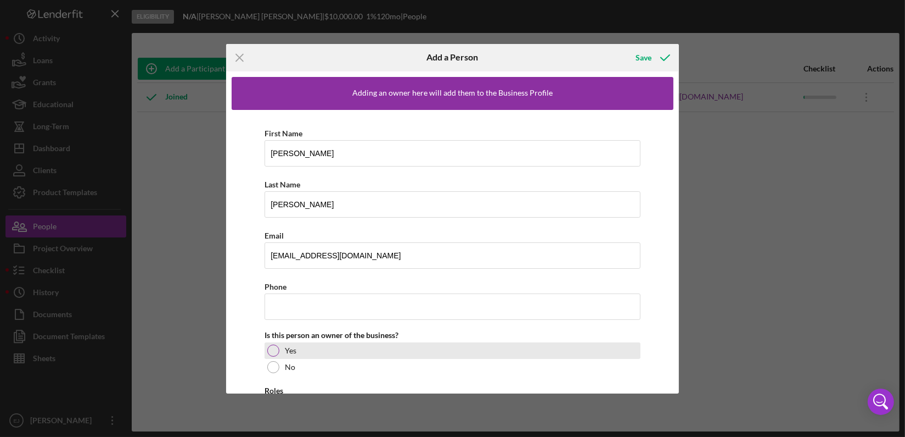
click at [272, 344] on div at bounding box center [273, 350] width 12 height 12
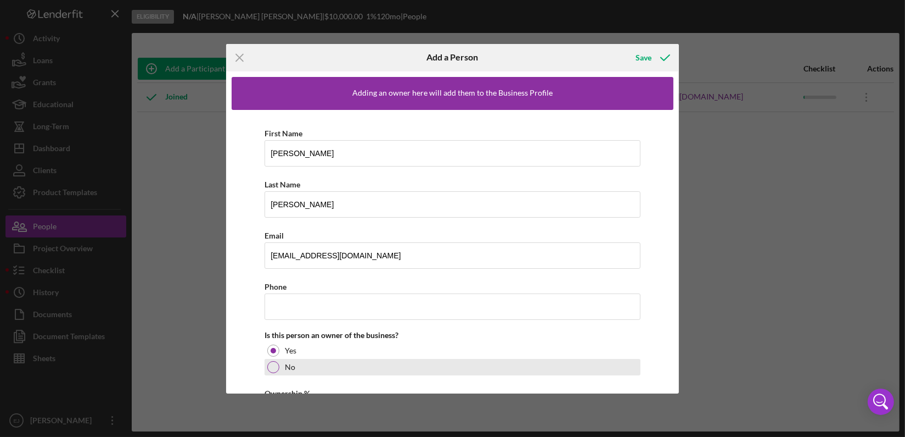
click at [276, 367] on div at bounding box center [273, 367] width 12 height 12
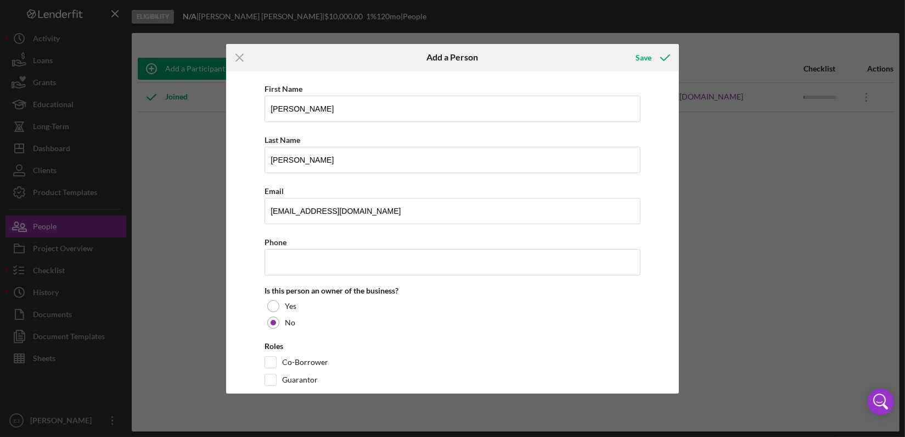
scroll to position [63, 0]
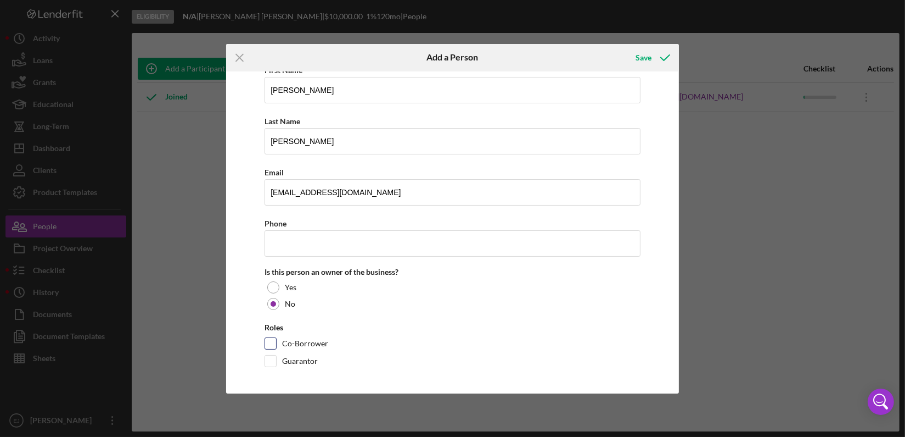
click at [268, 343] on input "Co-Borrower" at bounding box center [270, 343] width 11 height 11
checkbox input "true"
click at [638, 59] on div "Save" at bounding box center [644, 58] width 16 height 22
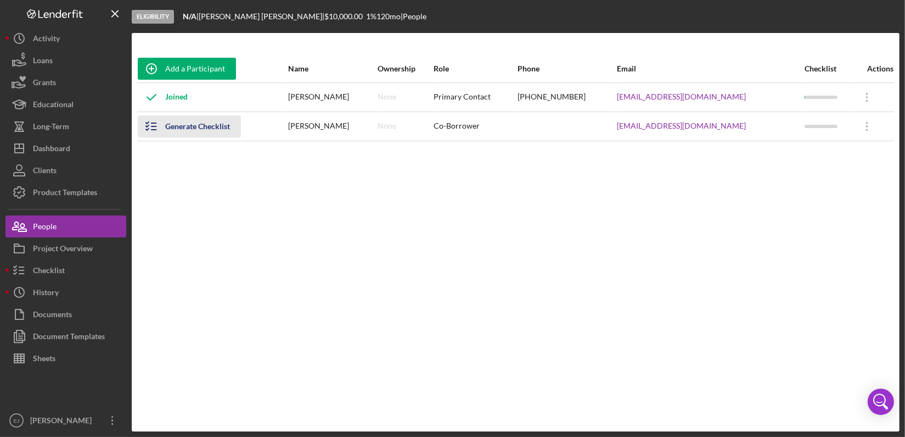
click at [152, 126] on icon "button" at bounding box center [151, 126] width 27 height 27
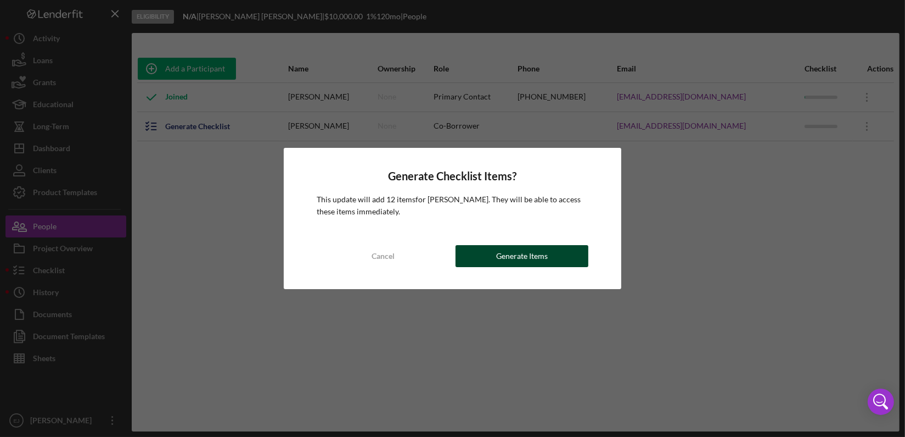
click at [552, 250] on button "Generate Items" at bounding box center [522, 256] width 133 height 22
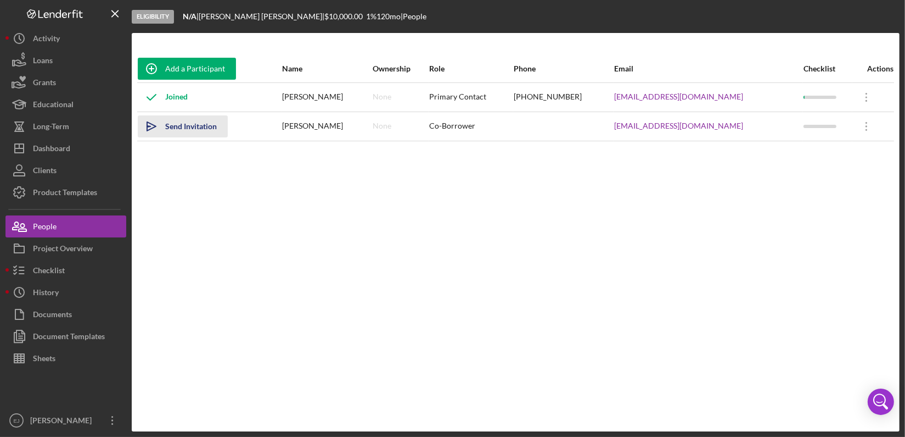
click at [151, 122] on icon "Icon/icon-invite-send" at bounding box center [151, 126] width 27 height 27
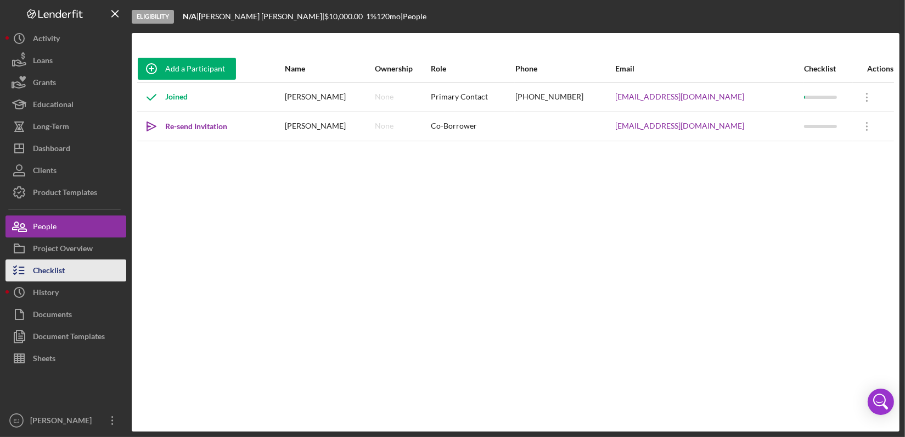
click at [92, 273] on button "Checklist" at bounding box center [65, 270] width 121 height 22
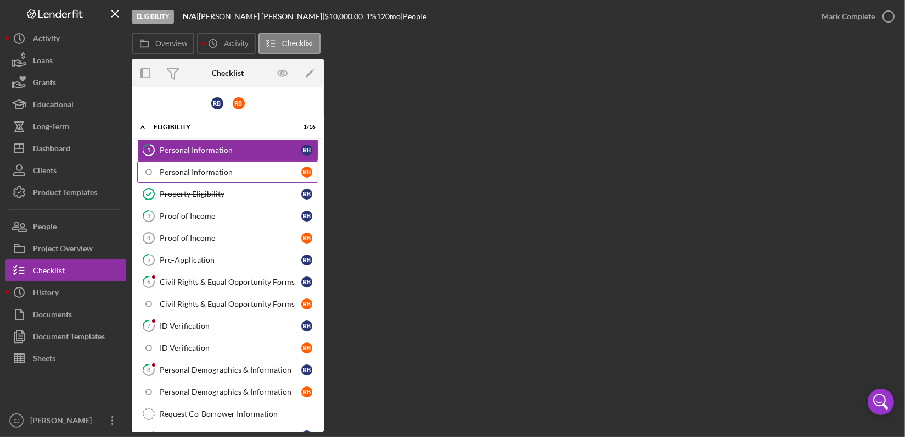
click at [248, 170] on div "Personal Information" at bounding box center [231, 171] width 142 height 9
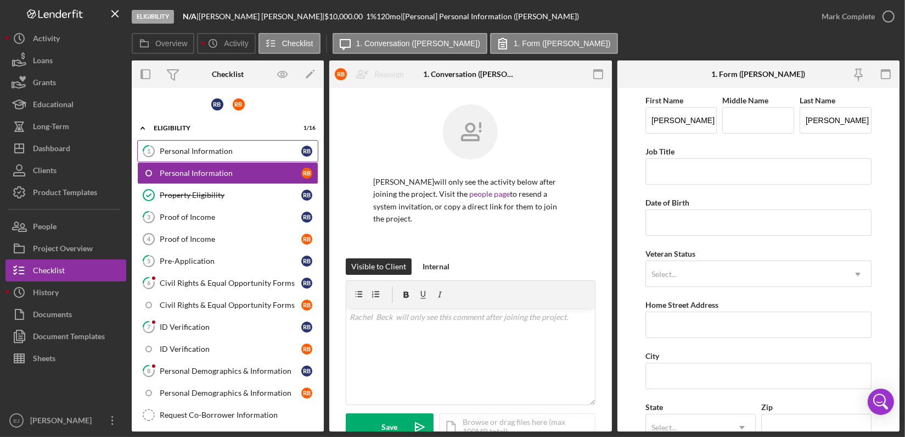
click at [241, 158] on link "1 Personal Information R B" at bounding box center [227, 151] width 181 height 22
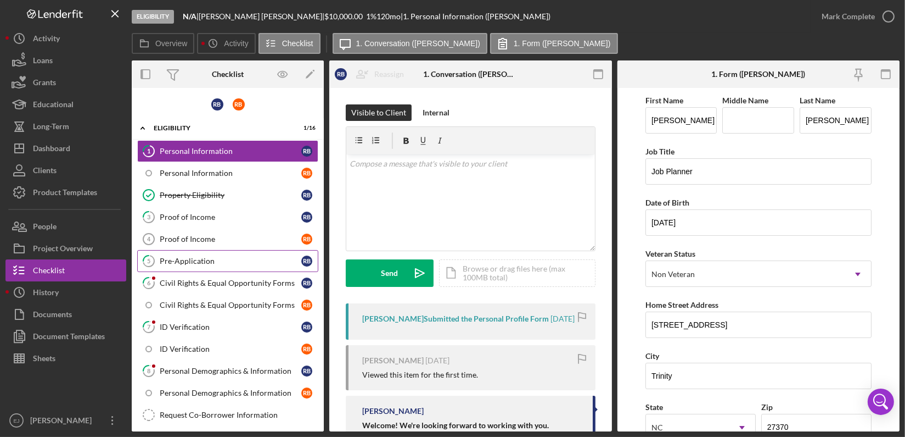
click at [211, 254] on link "5 Pre-Application R B" at bounding box center [227, 261] width 181 height 22
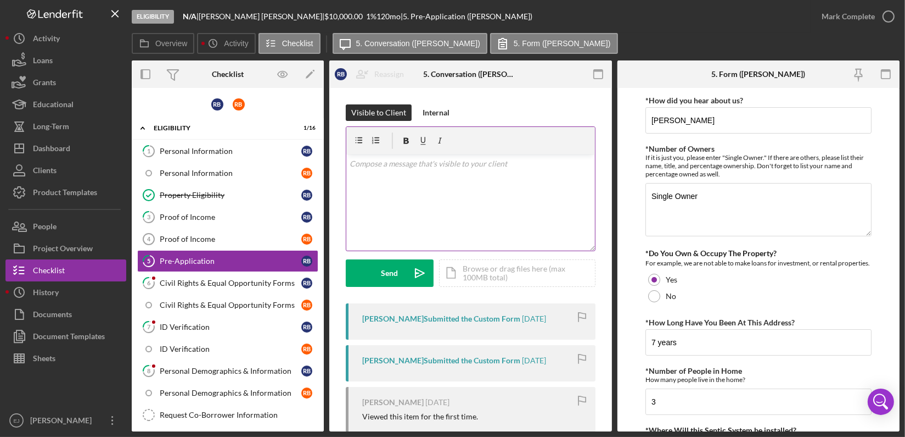
click at [411, 182] on div "v Color teal Color pink Remove color Add row above Add row below Add column bef…" at bounding box center [470, 202] width 249 height 96
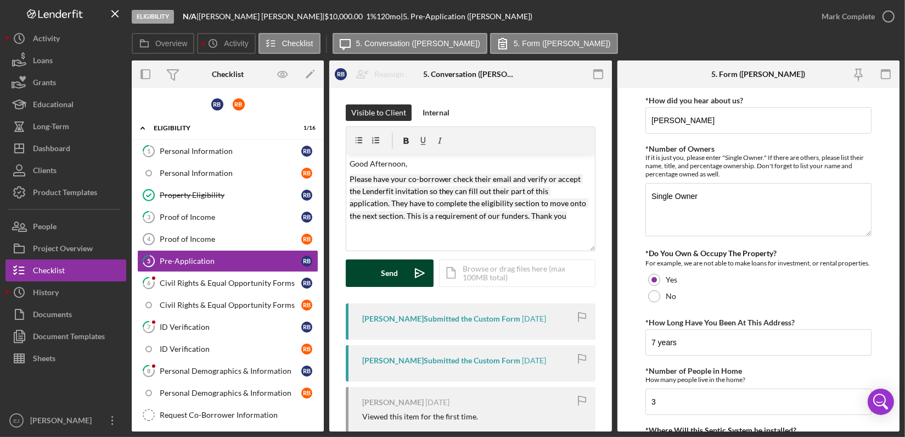
click at [392, 270] on div "Send" at bounding box center [390, 272] width 17 height 27
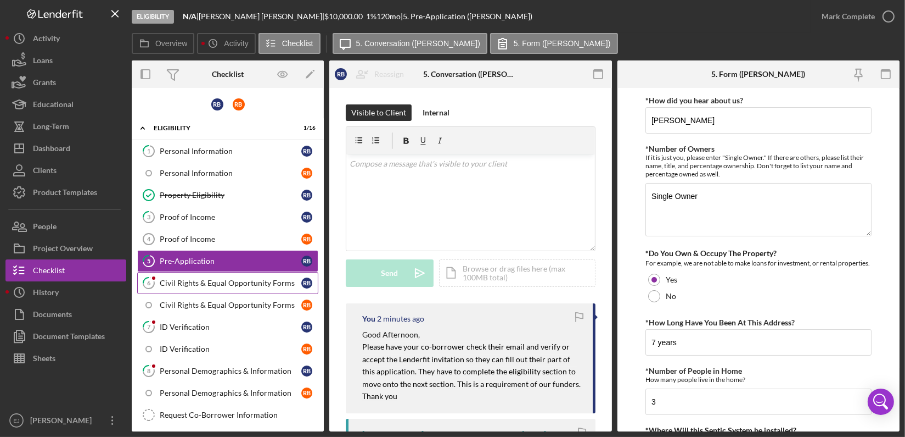
click at [227, 284] on div "Civil Rights & Equal Opportunity Forms" at bounding box center [231, 282] width 142 height 9
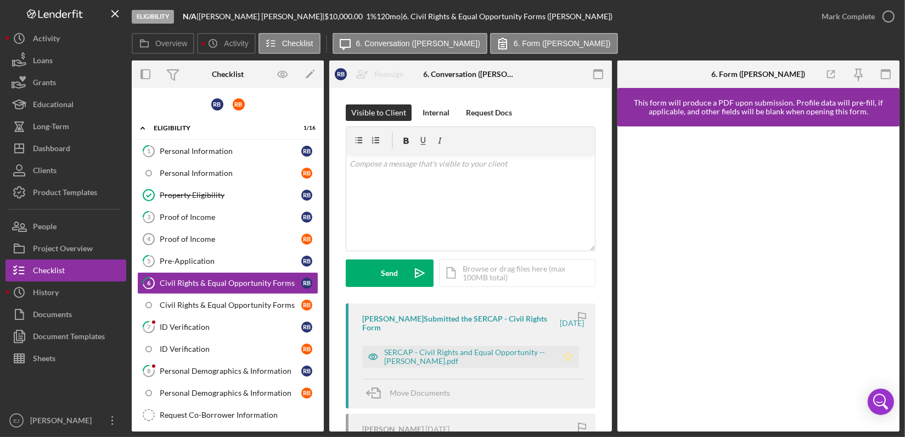
click at [571, 354] on icon "Icon/Star" at bounding box center [568, 356] width 22 height 22
click at [890, 20] on icon "button" at bounding box center [888, 16] width 27 height 27
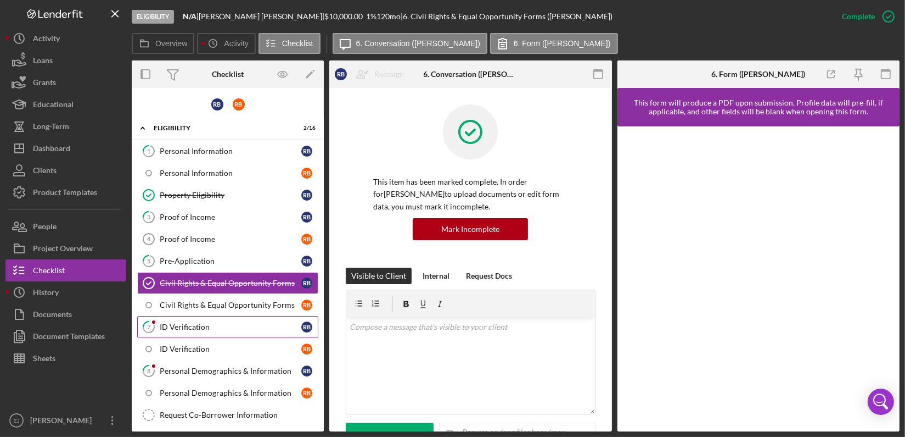
click at [241, 325] on div "ID Verification" at bounding box center [231, 326] width 142 height 9
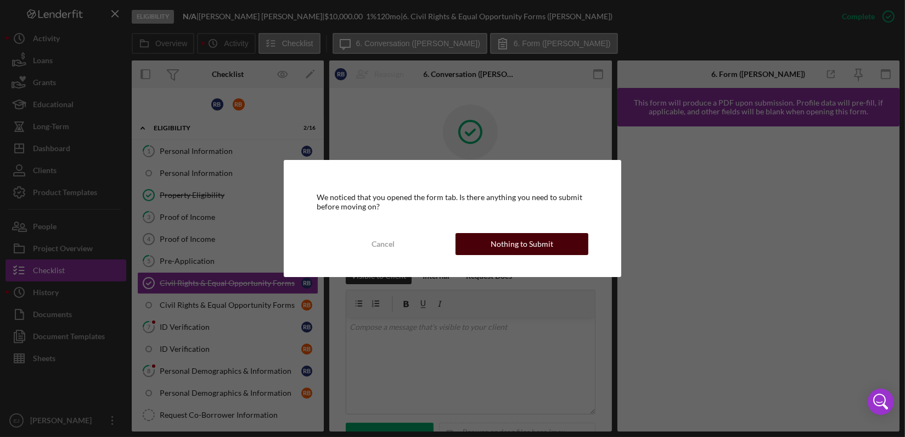
click at [524, 242] on div "Nothing to Submit" at bounding box center [522, 244] width 63 height 22
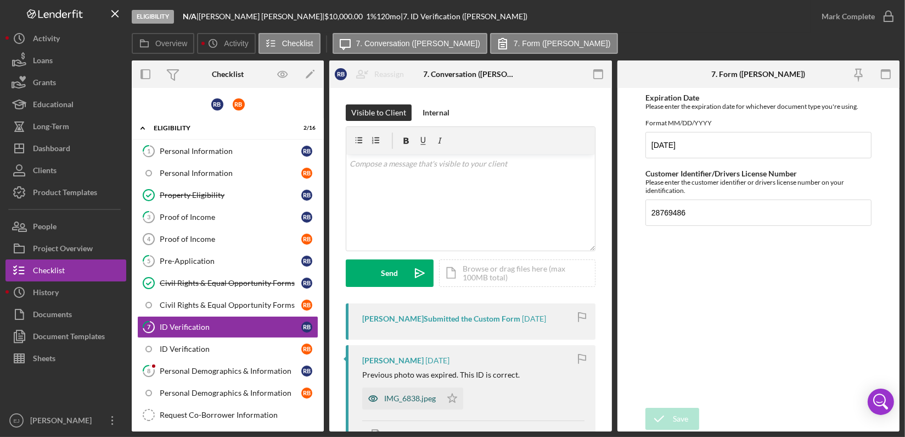
click at [414, 396] on div "IMG_6838.jpeg" at bounding box center [410, 398] width 52 height 9
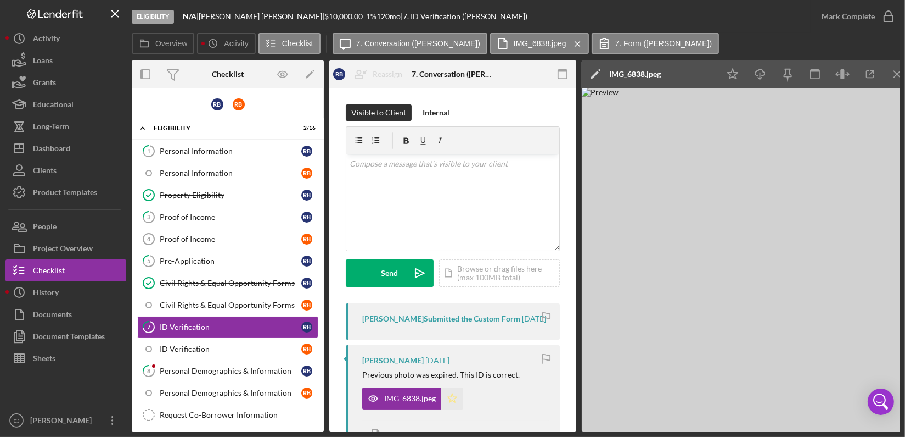
click at [455, 398] on polygon "button" at bounding box center [452, 397] width 9 height 9
click at [893, 71] on icon "Icon/Menu Close" at bounding box center [898, 74] width 25 height 25
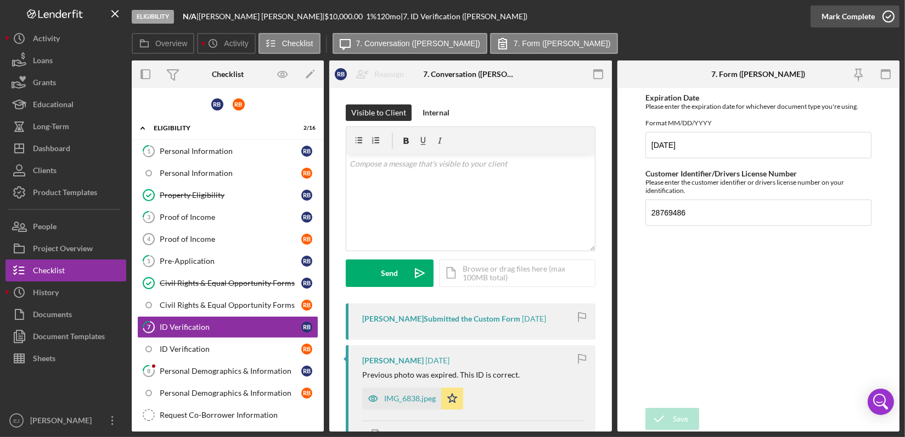
click at [890, 14] on icon "button" at bounding box center [888, 16] width 27 height 27
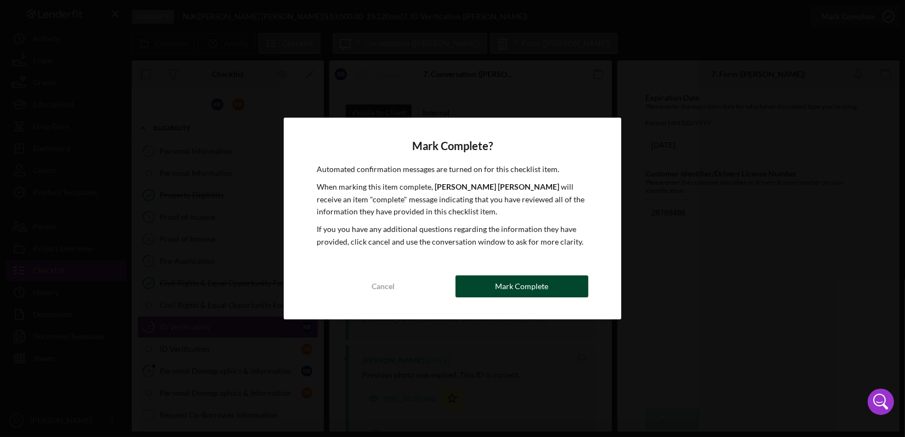
click at [549, 277] on button "Mark Complete" at bounding box center [522, 286] width 133 height 22
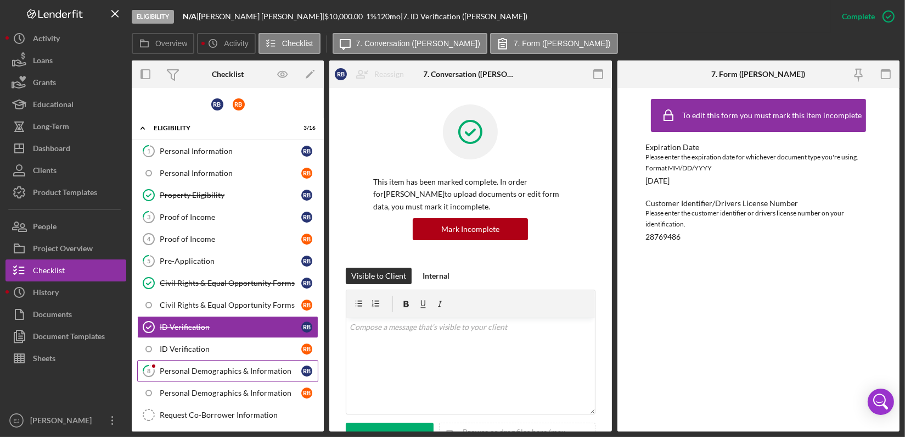
click at [260, 367] on div "Personal Demographics & Information" at bounding box center [231, 370] width 142 height 9
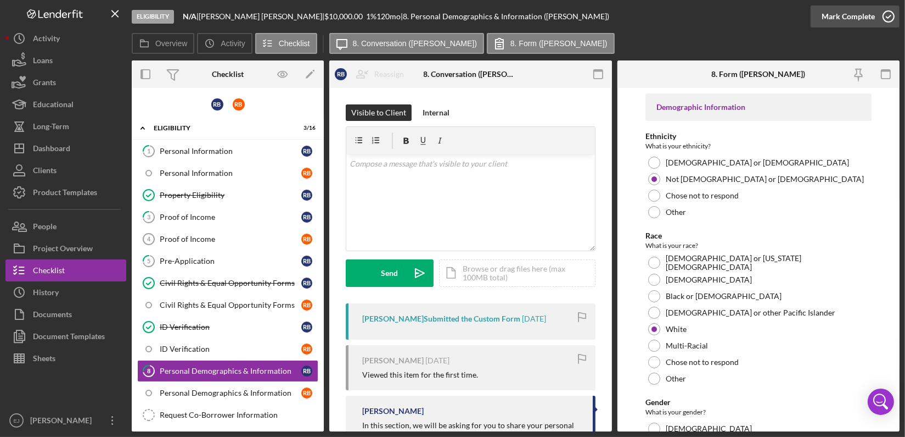
click at [887, 21] on circle "button" at bounding box center [889, 16] width 11 height 11
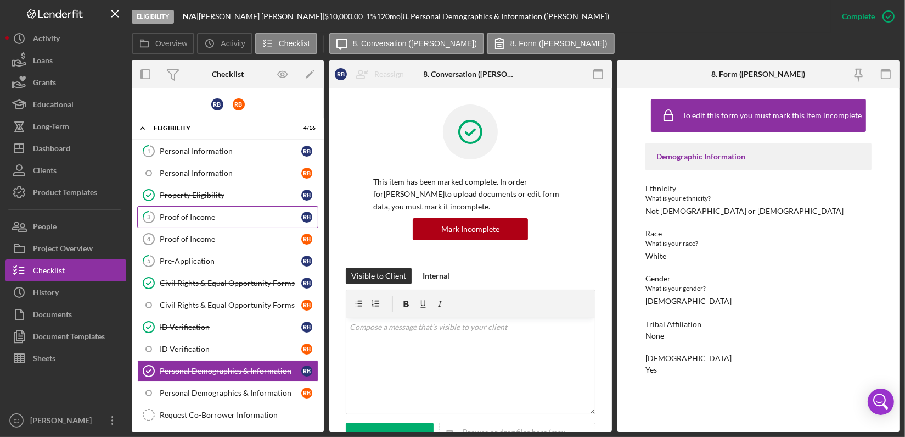
click at [220, 210] on link "3 Proof of Income R B" at bounding box center [227, 217] width 181 height 22
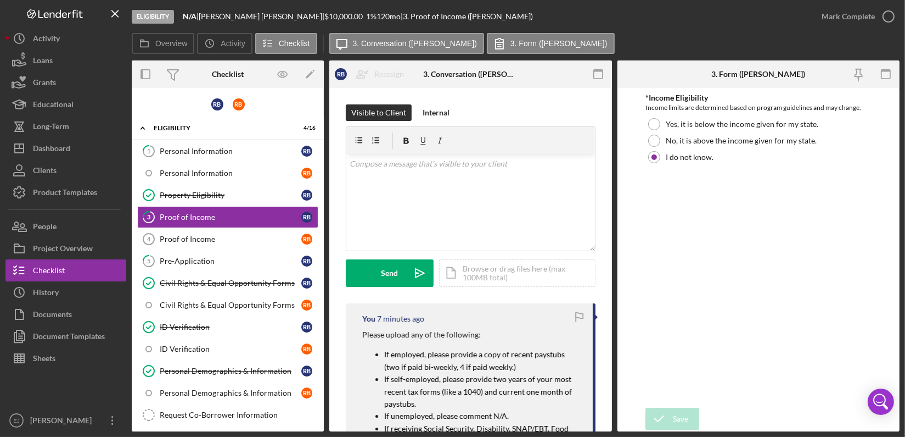
scroll to position [300, 0]
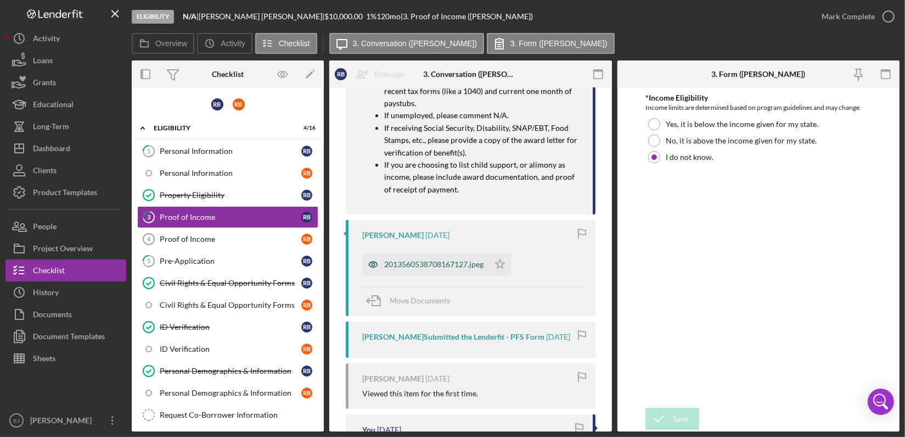
click at [429, 267] on div "2013560538708167127.jpeg" at bounding box center [433, 264] width 99 height 9
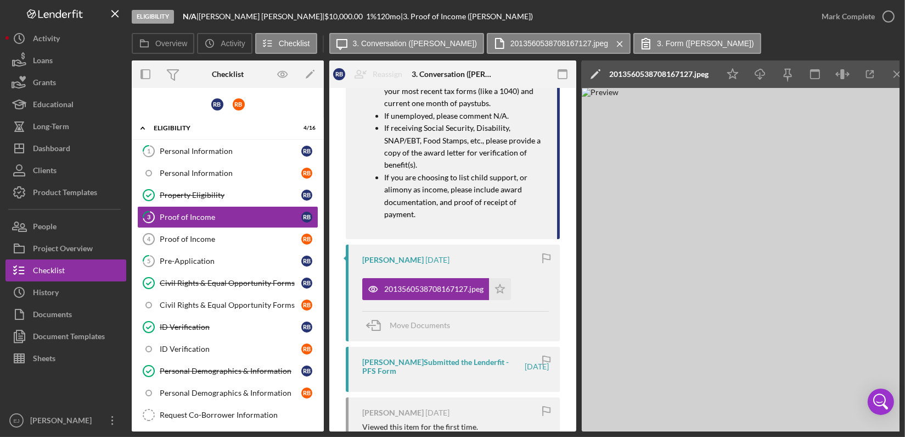
scroll to position [14, 0]
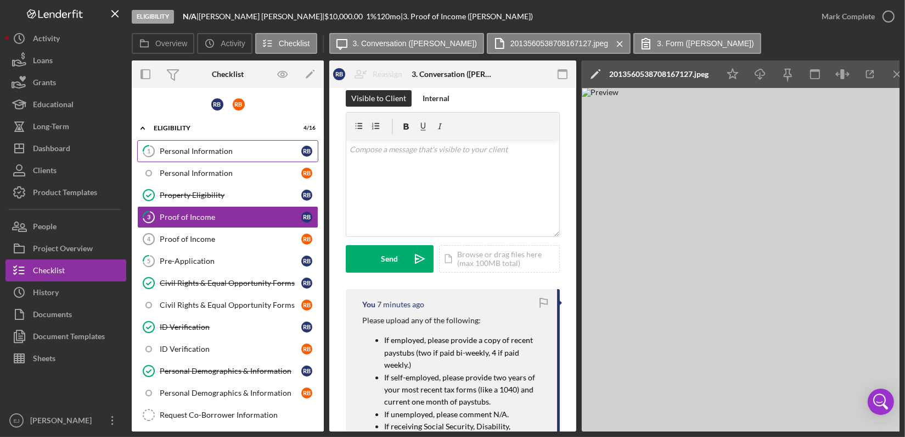
click at [176, 149] on div "Personal Information" at bounding box center [231, 151] width 142 height 9
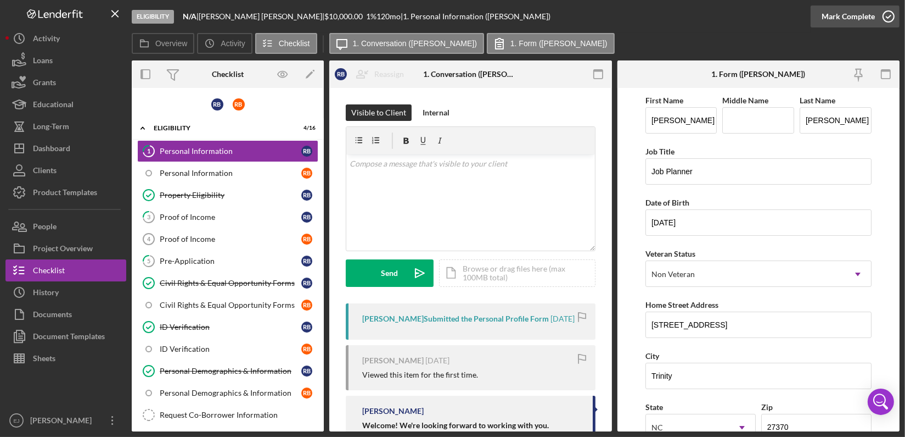
click at [893, 13] on icon "button" at bounding box center [888, 16] width 27 height 27
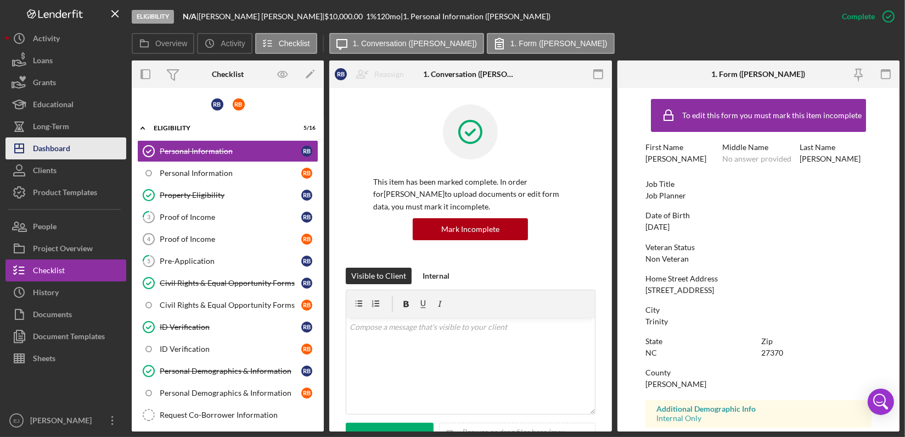
click at [54, 152] on div "Dashboard" at bounding box center [51, 149] width 37 height 25
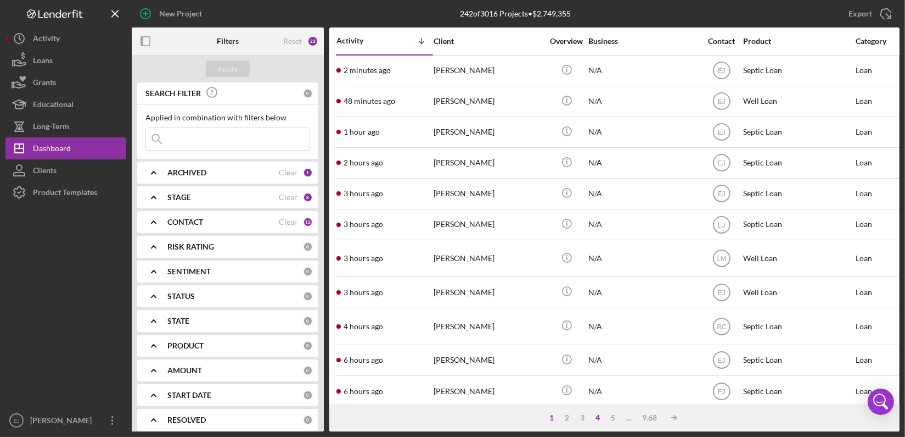
click at [597, 414] on div "4" at bounding box center [598, 417] width 15 height 9
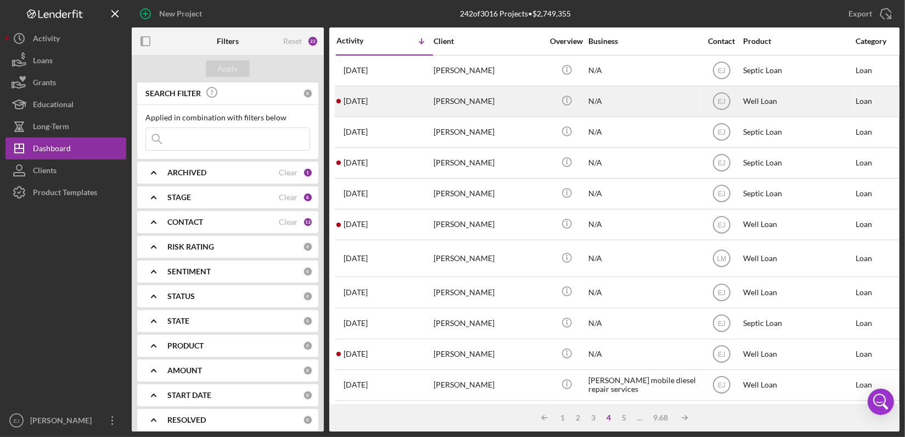
click at [469, 107] on div "[PERSON_NAME]" at bounding box center [489, 101] width 110 height 29
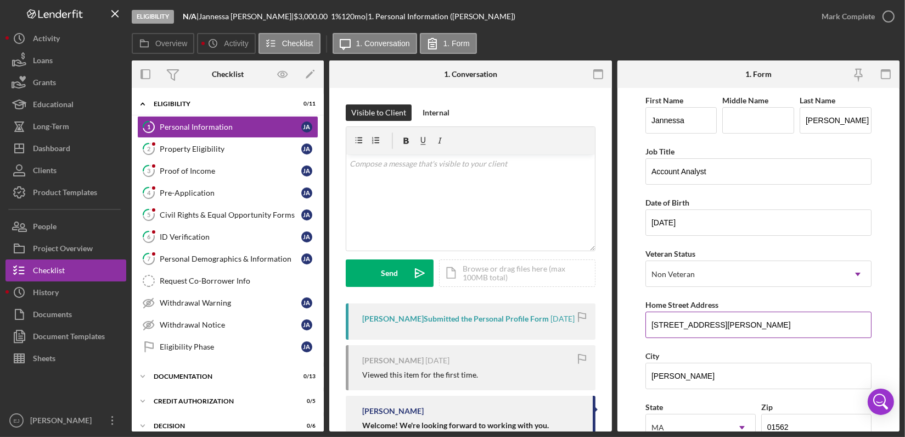
drag, startPoint x: 647, startPoint y: 321, endPoint x: 733, endPoint y: 322, distance: 85.7
click at [733, 322] on input "[STREET_ADDRESS][PERSON_NAME]" at bounding box center [759, 324] width 226 height 26
click at [214, 148] on div "Property Eligibility" at bounding box center [231, 148] width 142 height 9
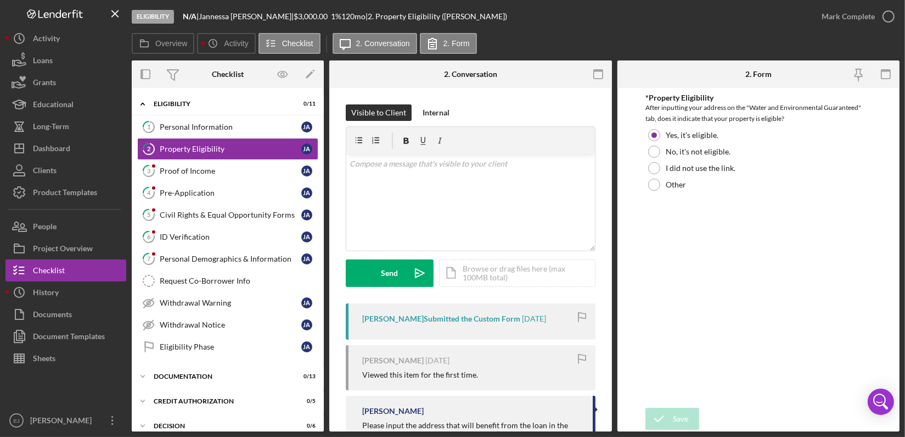
scroll to position [123, 0]
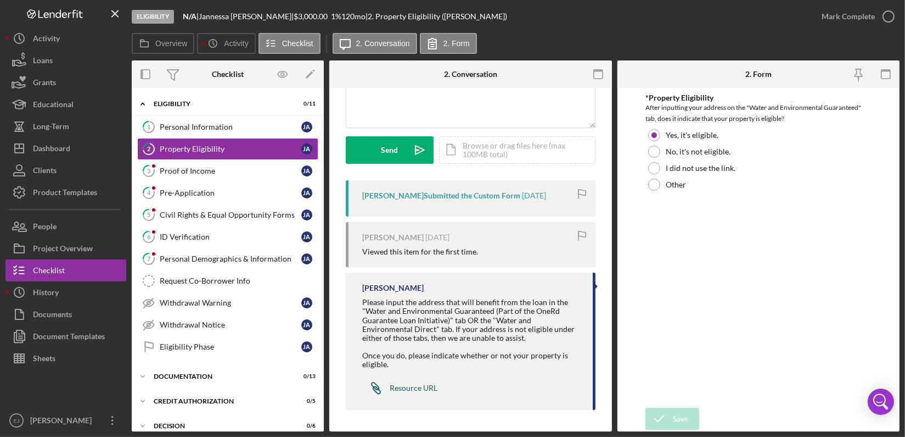
click at [427, 385] on div "Resource URL" at bounding box center [414, 387] width 48 height 9
click at [238, 122] on div "Personal Information" at bounding box center [231, 126] width 142 height 9
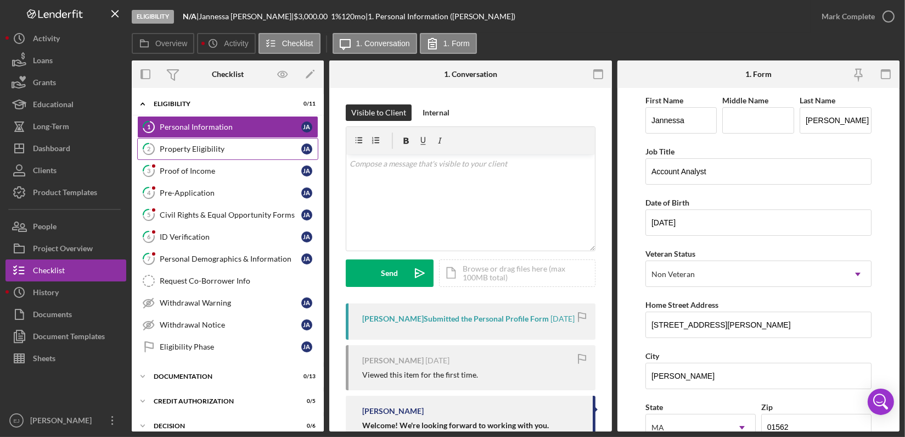
click at [241, 144] on div "Property Eligibility" at bounding box center [231, 148] width 142 height 9
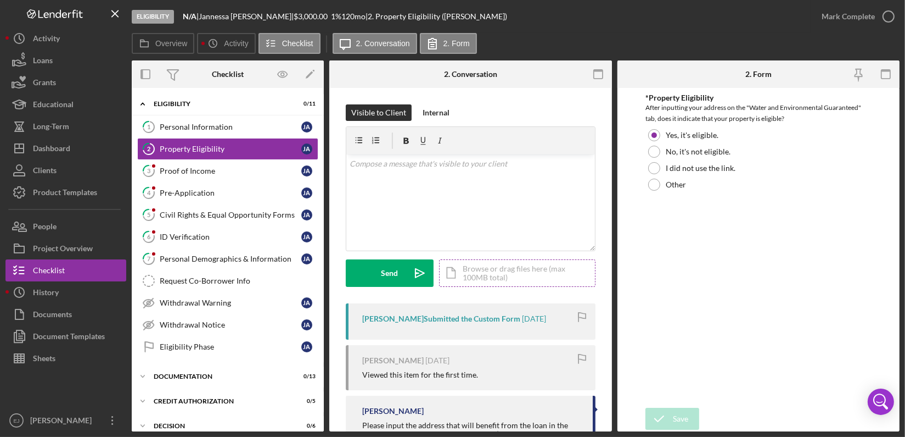
click at [483, 278] on div "Icon/Document Browse or drag files here (max 100MB total) Tap to choose files o…" at bounding box center [517, 272] width 156 height 27
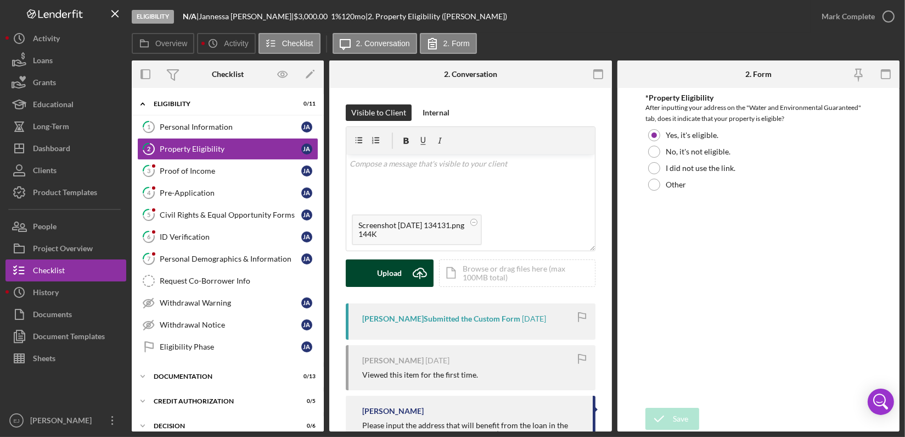
click at [399, 267] on div "Upload" at bounding box center [390, 272] width 25 height 27
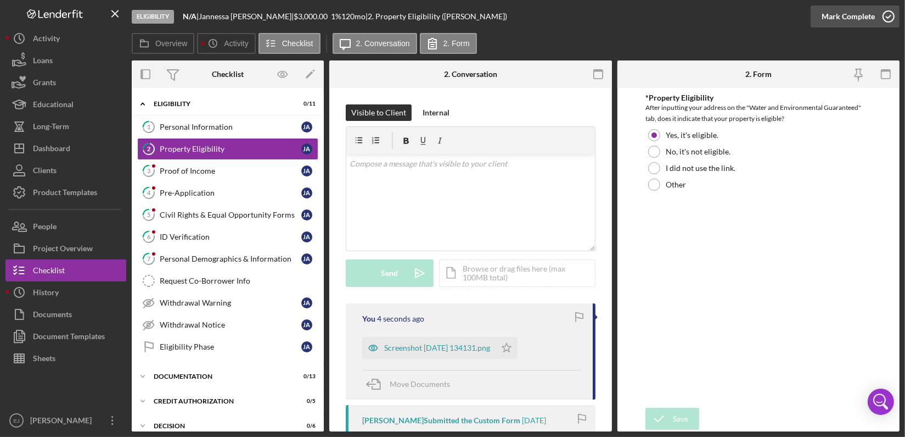
click at [893, 13] on icon "button" at bounding box center [888, 16] width 27 height 27
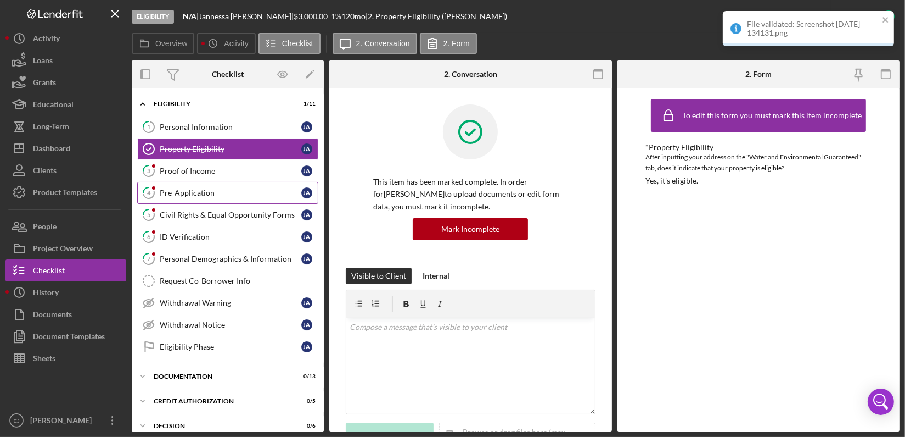
click at [200, 189] on div "Pre-Application" at bounding box center [231, 192] width 142 height 9
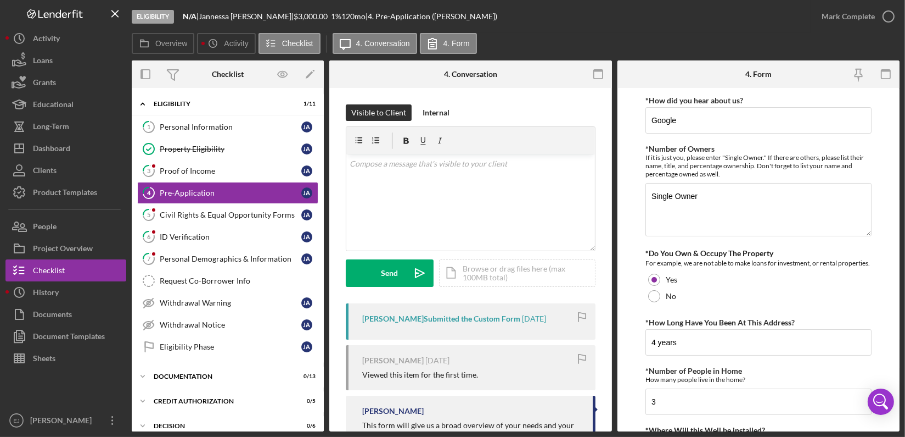
click at [905, 242] on div "Eligibility N/A | [PERSON_NAME] | $3,000.00 1 % 120 mo | 4. Pre-Application ([P…" at bounding box center [452, 218] width 905 height 437
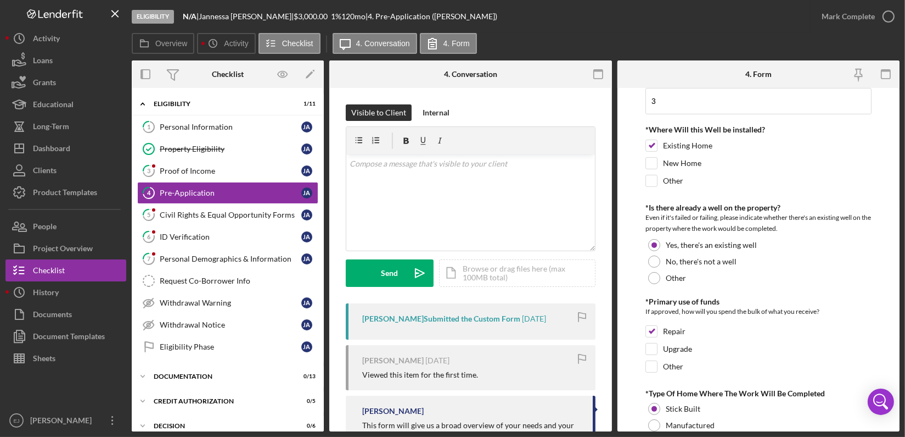
click at [896, 366] on form "*How did you hear about us? Google *Number of Owners If it is just you, please …" at bounding box center [759, 259] width 283 height 343
click at [901, 369] on div "Eligibility N/A | [PERSON_NAME] | $3,000.00 1 % 120 mo | 4. Pre-Application ([P…" at bounding box center [452, 218] width 905 height 437
click at [899, 370] on form "*How did you hear about us? Google *Number of Owners If it is just you, please …" at bounding box center [759, 259] width 283 height 343
click at [899, 367] on form "*How did you hear about us? Google *Number of Owners If it is just you, please …" at bounding box center [759, 259] width 283 height 343
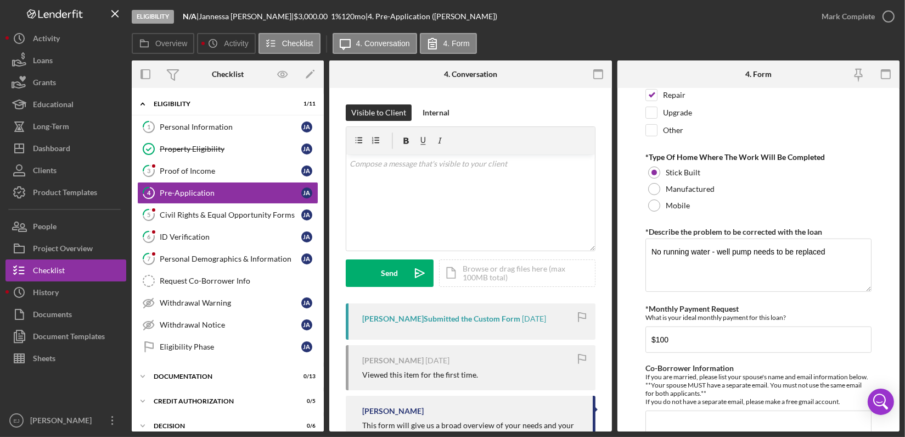
scroll to position [591, 0]
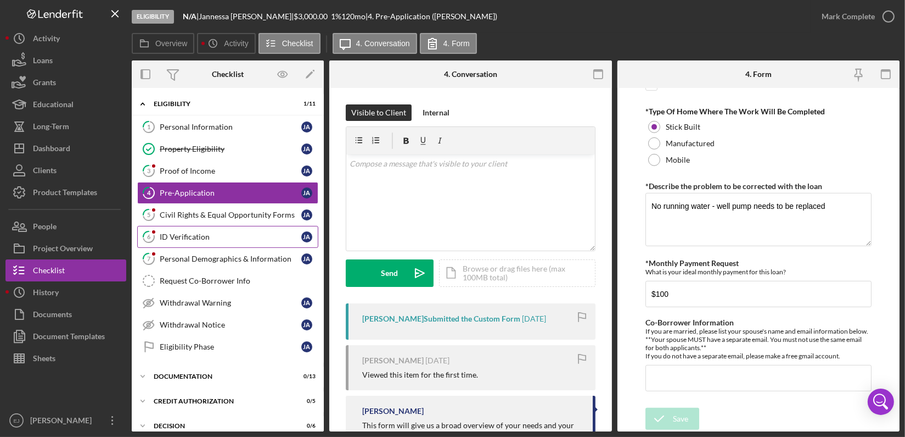
click at [214, 237] on div "ID Verification" at bounding box center [231, 236] width 142 height 9
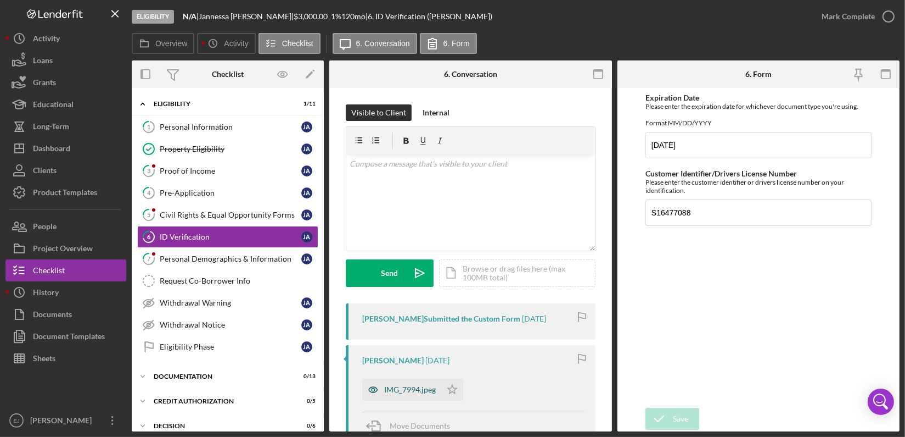
click at [387, 387] on div "IMG_7994.jpeg" at bounding box center [410, 389] width 52 height 9
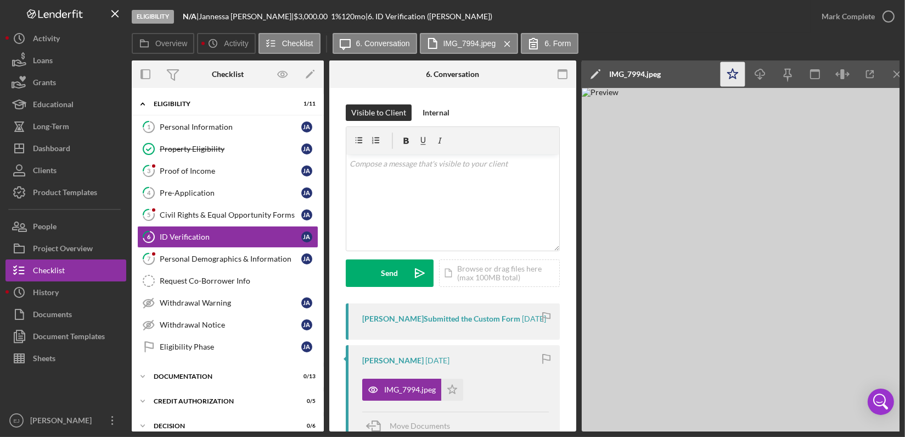
click at [735, 72] on icon "Icon/Star" at bounding box center [733, 74] width 25 height 25
click at [897, 78] on icon "Icon/Menu Close" at bounding box center [898, 74] width 25 height 25
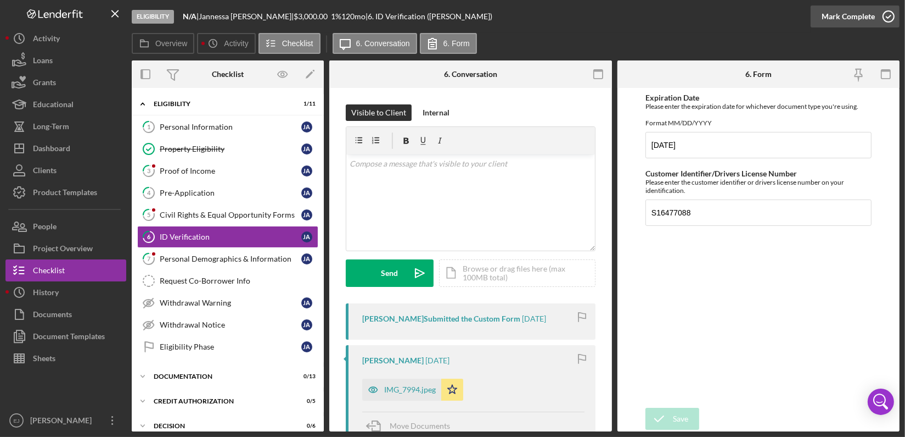
click at [893, 16] on icon "button" at bounding box center [888, 16] width 27 height 27
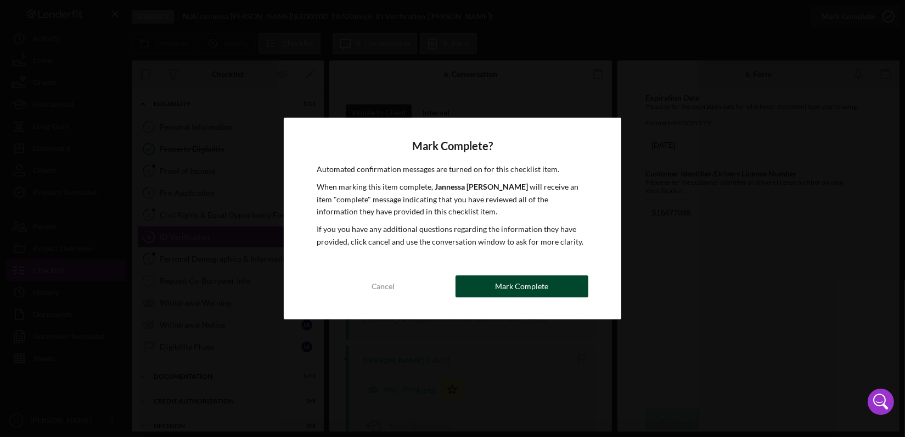
click at [466, 294] on button "Mark Complete" at bounding box center [522, 286] width 133 height 22
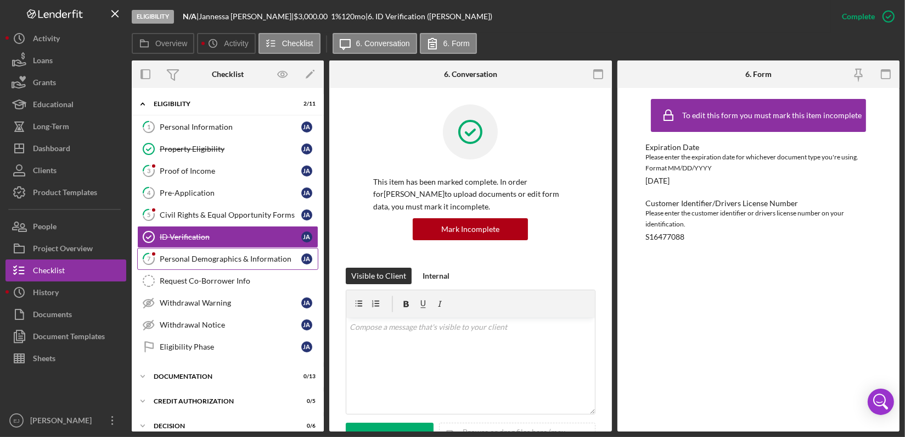
click at [195, 265] on link "7 Personal Demographics & Information [PERSON_NAME]" at bounding box center [227, 259] width 181 height 22
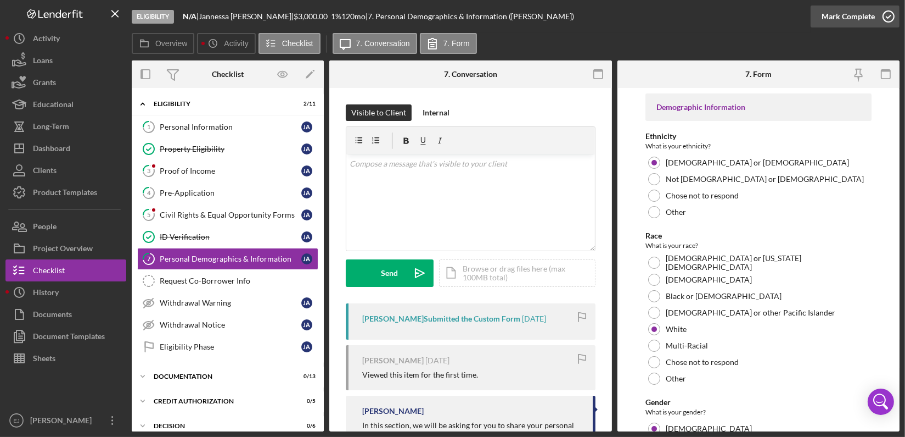
click at [887, 14] on icon "button" at bounding box center [888, 16] width 27 height 27
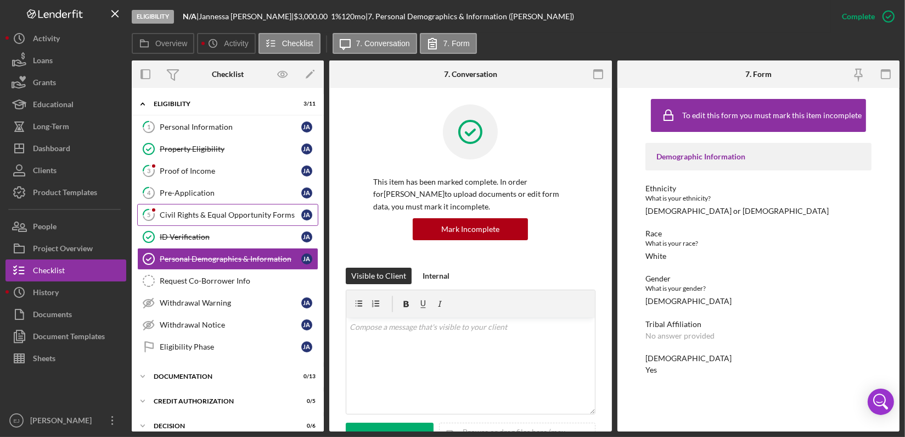
click at [206, 210] on div "Civil Rights & Equal Opportunity Forms" at bounding box center [231, 214] width 142 height 9
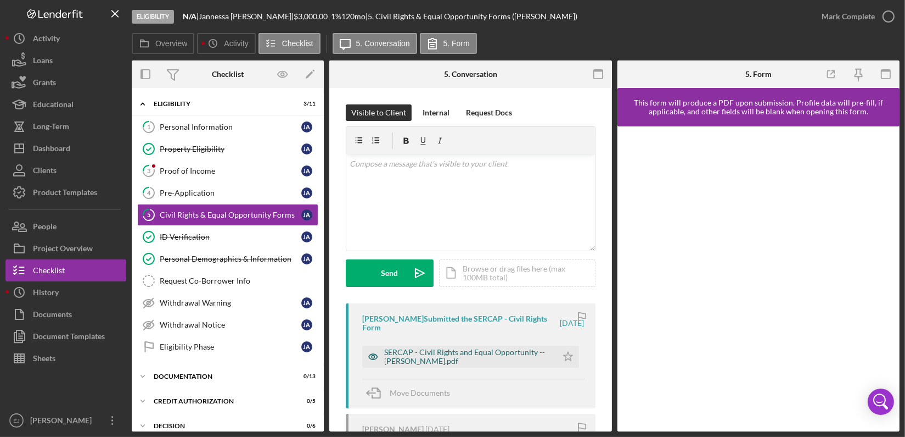
click at [523, 366] on div "SERCAP - Civil Rights and Equal Opportunity -- [PERSON_NAME].pdf" at bounding box center [459, 356] width 195 height 22
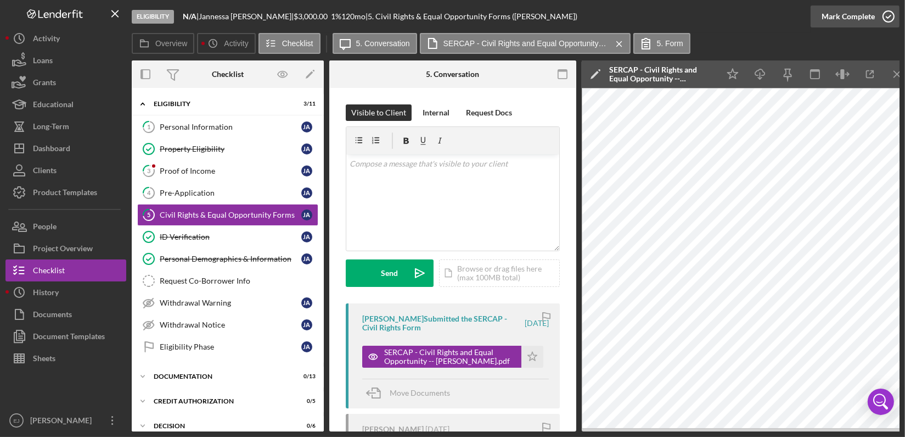
click at [888, 10] on icon "button" at bounding box center [888, 16] width 27 height 27
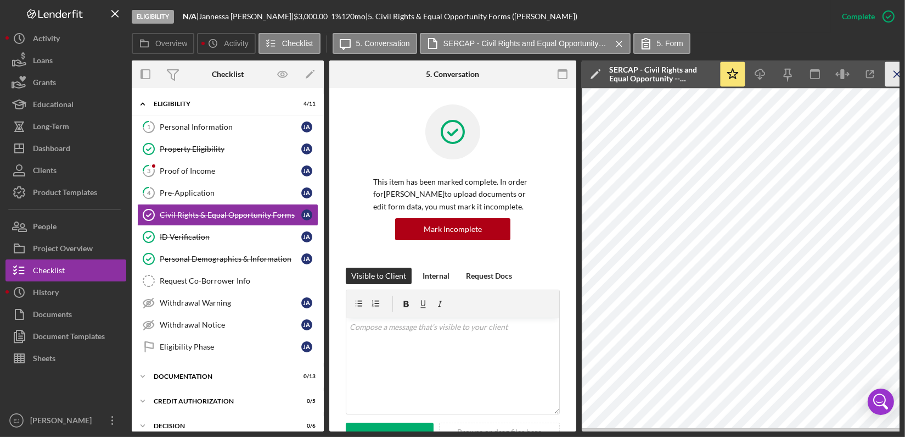
click at [895, 71] on line "button" at bounding box center [898, 74] width 6 height 6
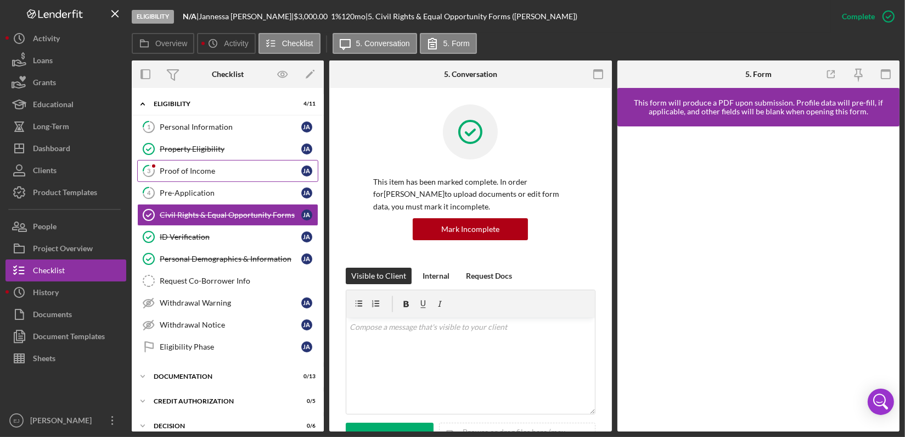
click at [199, 166] on div "Proof of Income" at bounding box center [231, 170] width 142 height 9
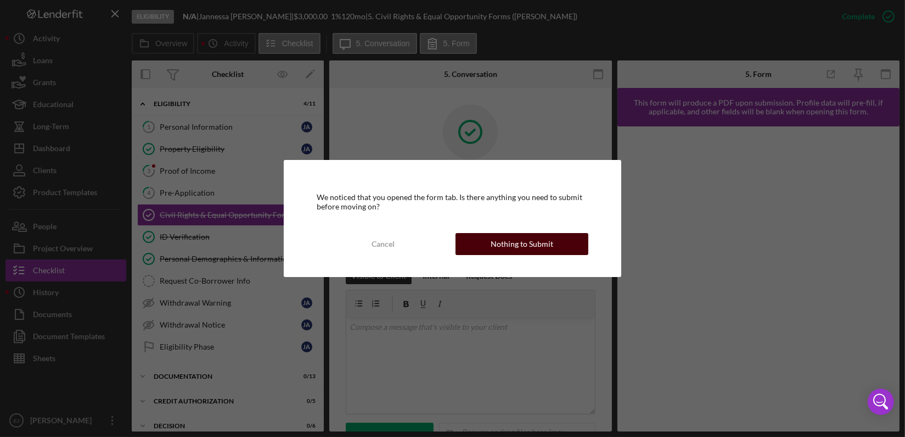
click at [550, 237] on div "Nothing to Submit" at bounding box center [522, 244] width 63 height 22
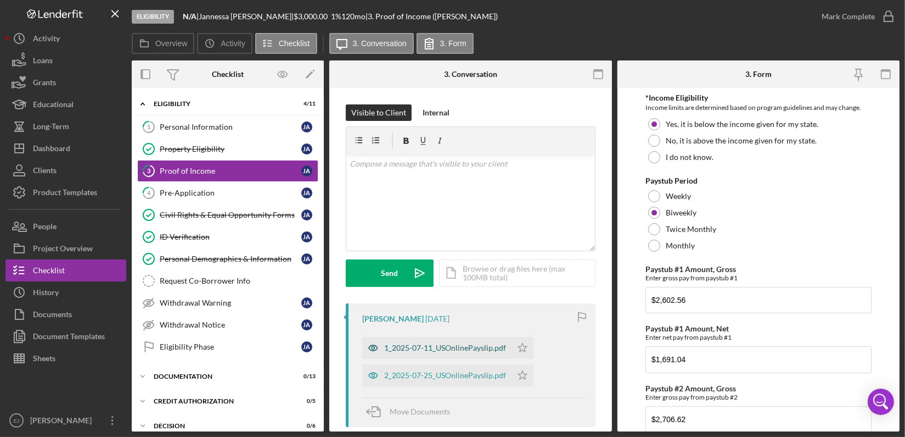
click at [431, 349] on div "1_2025-07-11_USOnlinePayslip.pdf" at bounding box center [445, 347] width 122 height 9
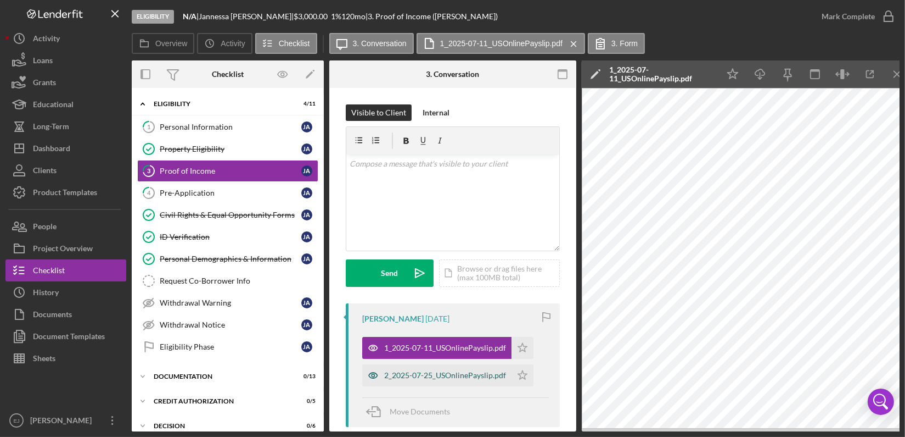
click at [447, 376] on div "2_2025-07-25_USOnlinePayslip.pdf" at bounding box center [445, 375] width 122 height 9
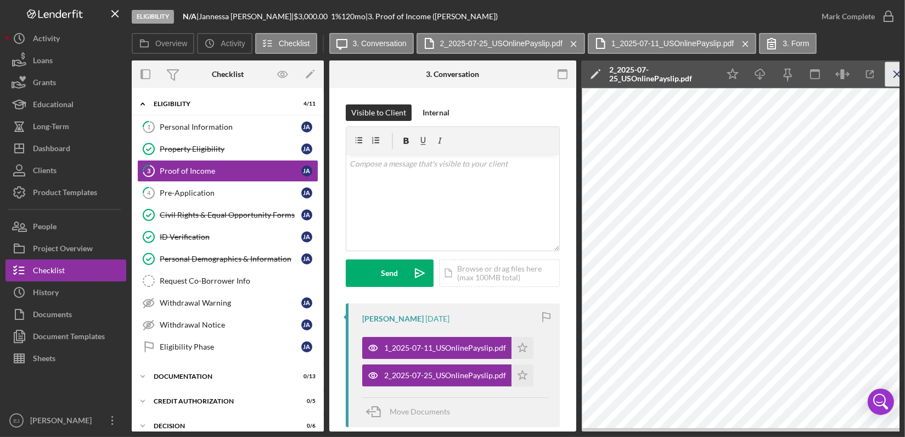
click at [896, 71] on icon "Icon/Menu Close" at bounding box center [898, 74] width 25 height 25
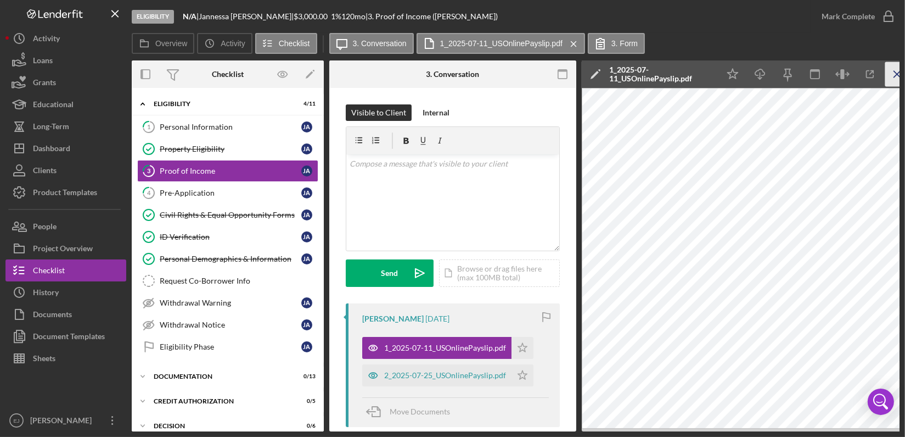
click at [895, 71] on line "button" at bounding box center [898, 74] width 6 height 6
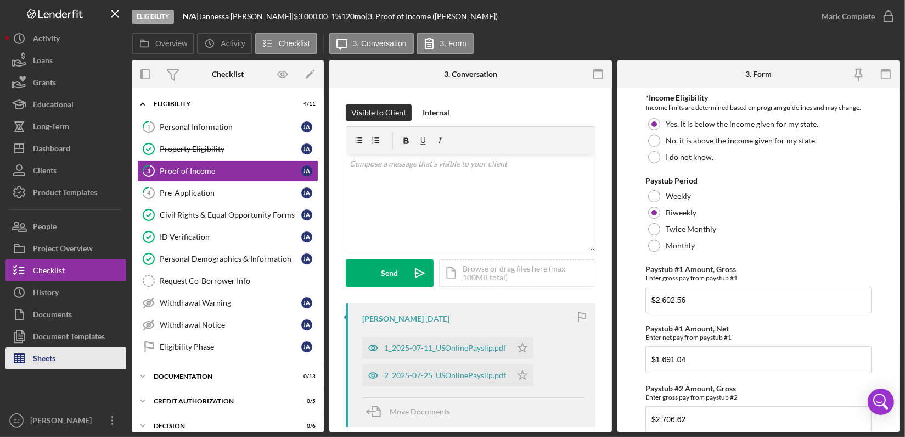
click at [64, 355] on button "Sheets" at bounding box center [65, 358] width 121 height 22
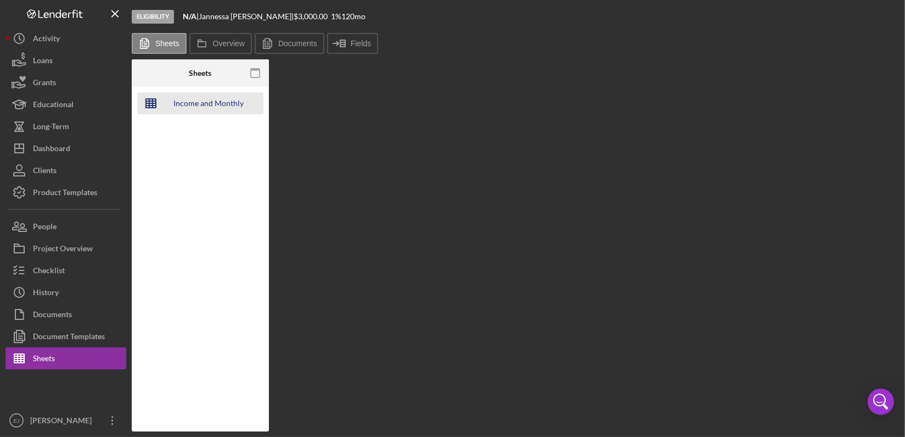
click at [187, 100] on div "Income and Monthly Debt Calc" at bounding box center [209, 103] width 88 height 22
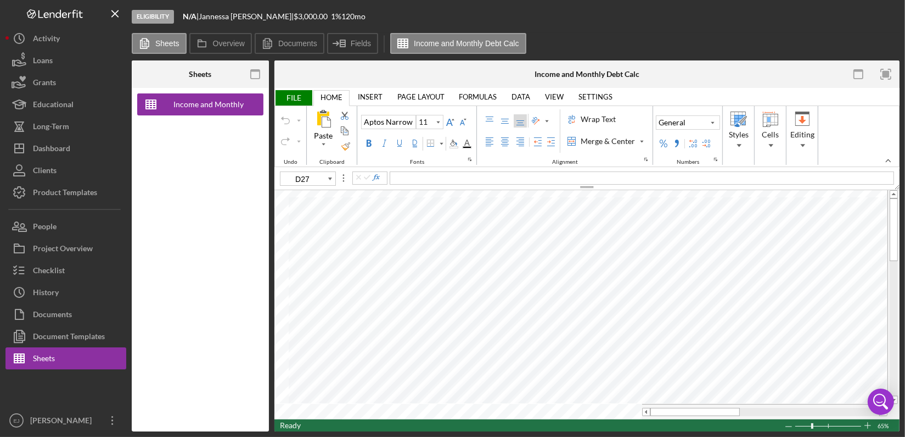
type input "D28"
click at [893, 331] on div at bounding box center [894, 296] width 8 height 197
click at [100, 274] on button "Checklist" at bounding box center [65, 270] width 121 height 22
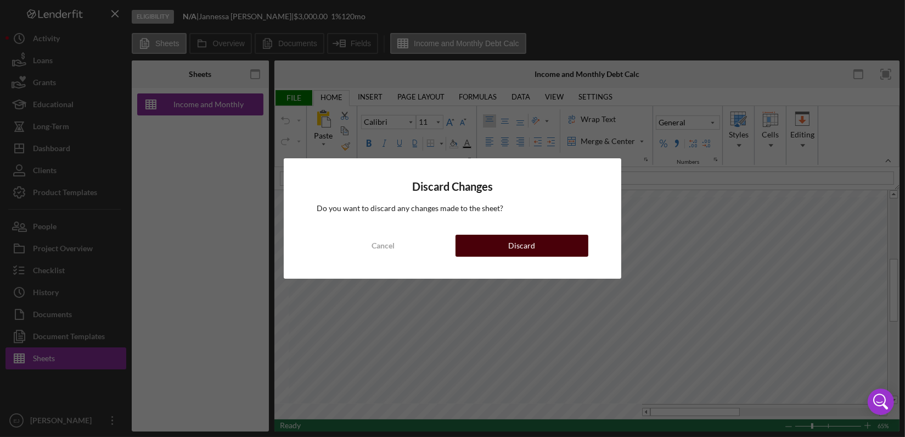
click at [538, 249] on button "Discard" at bounding box center [522, 245] width 133 height 22
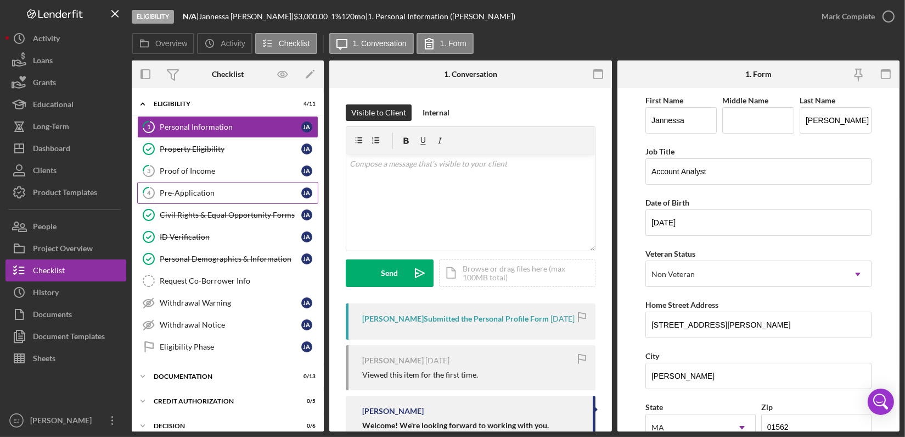
click at [229, 195] on div "Pre-Application" at bounding box center [231, 192] width 142 height 9
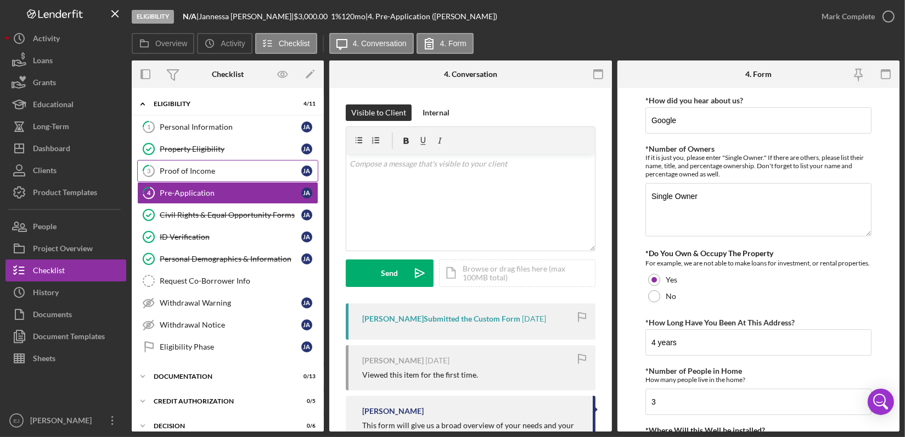
click at [205, 172] on div "Proof of Income" at bounding box center [231, 170] width 142 height 9
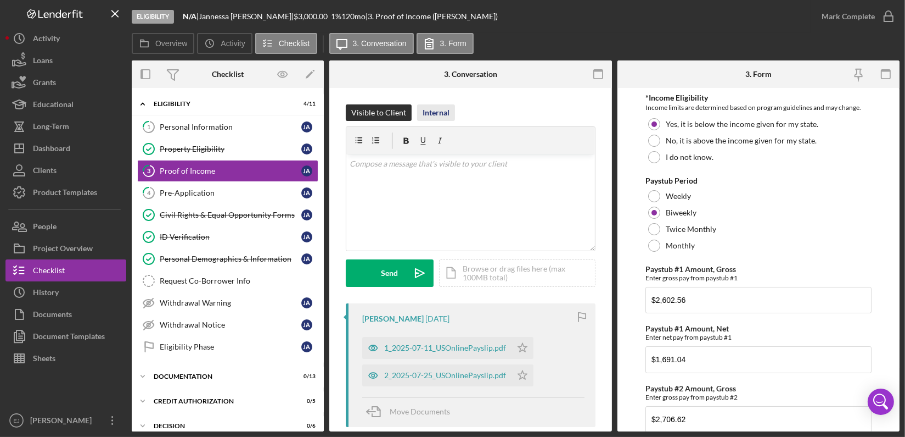
click at [435, 111] on div "Internal" at bounding box center [436, 112] width 27 height 16
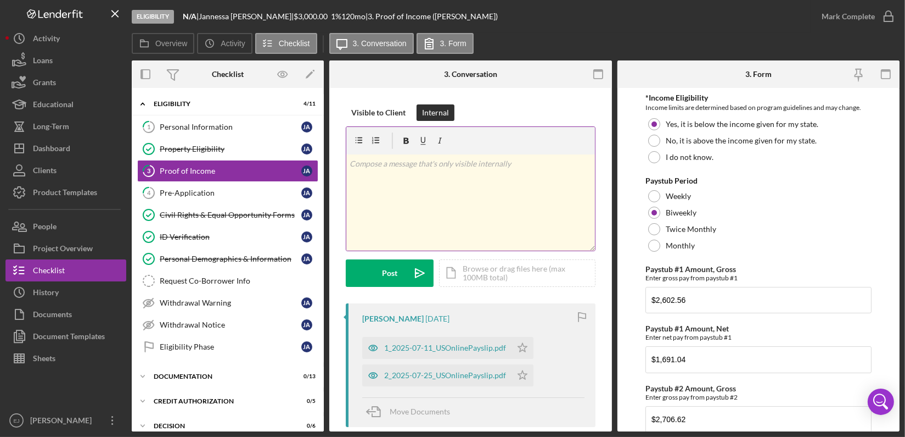
click at [433, 167] on p at bounding box center [471, 164] width 242 height 12
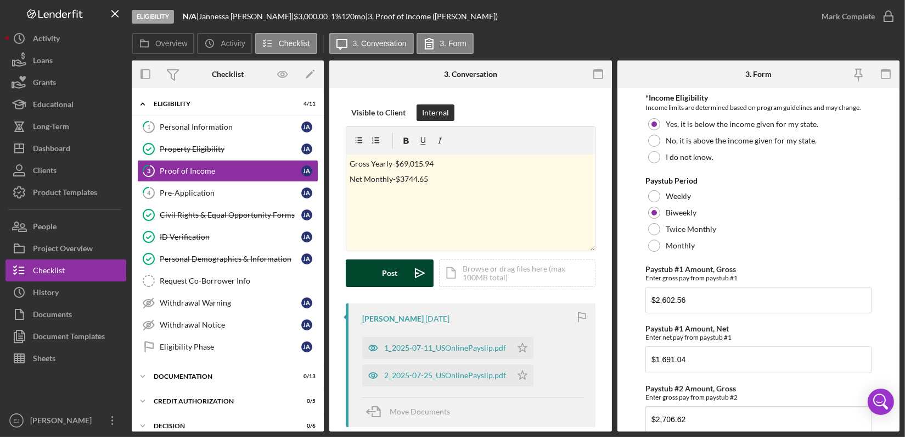
click at [400, 275] on button "Post Icon/icon-invite-send" at bounding box center [390, 272] width 88 height 27
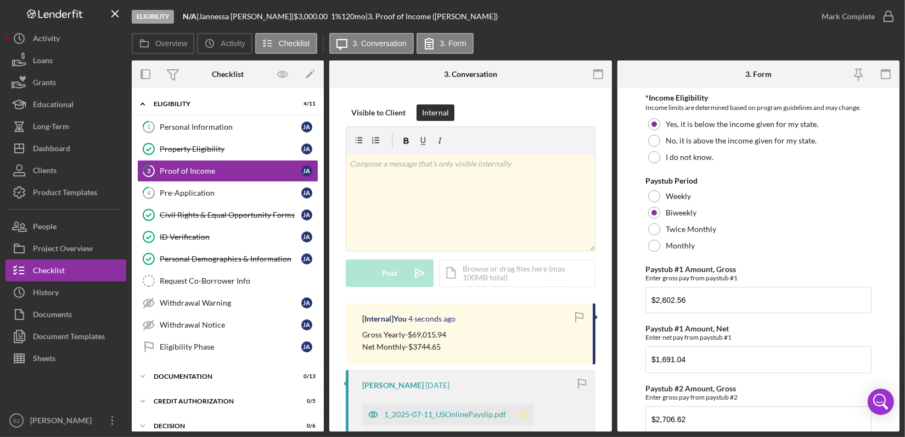
click at [519, 412] on icon "Icon/Star" at bounding box center [523, 414] width 22 height 22
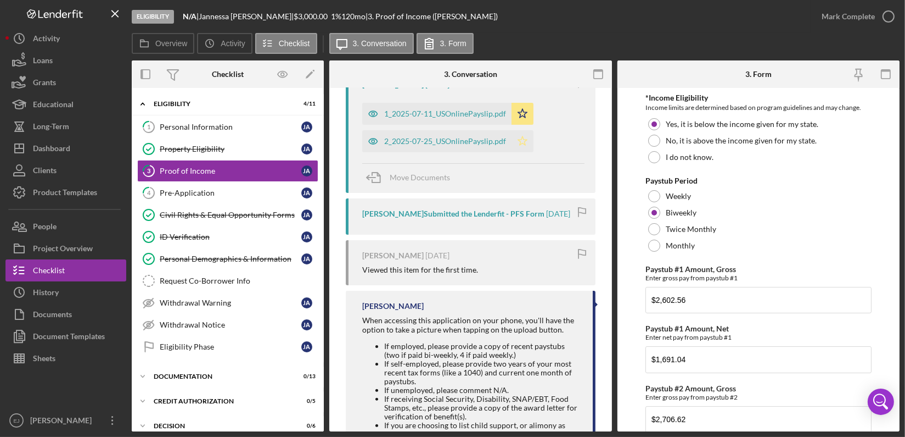
click at [524, 141] on icon "Icon/Star" at bounding box center [523, 141] width 22 height 22
click at [891, 16] on icon "button" at bounding box center [888, 16] width 27 height 27
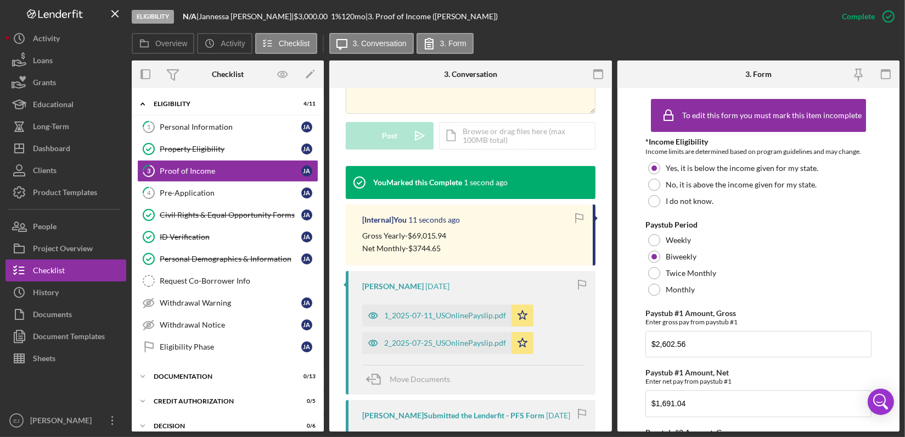
scroll to position [501, 0]
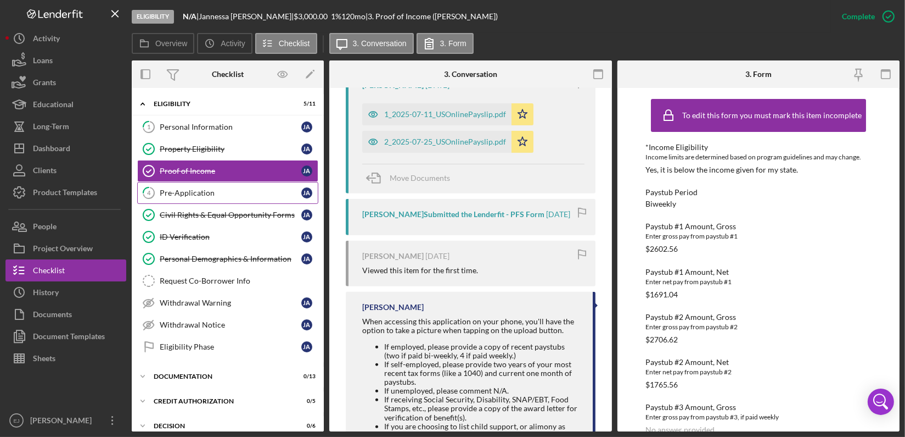
click at [225, 182] on link "4 Pre-Application [PERSON_NAME]" at bounding box center [227, 193] width 181 height 22
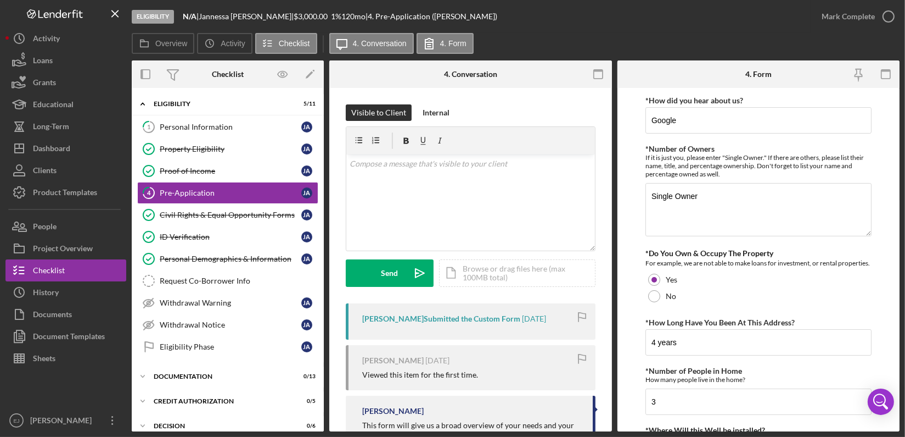
click at [902, 276] on div "Eligibility N/A | [PERSON_NAME] | $3,000.00 1 % 120 mo | 4. Pre-Application ([P…" at bounding box center [452, 218] width 905 height 437
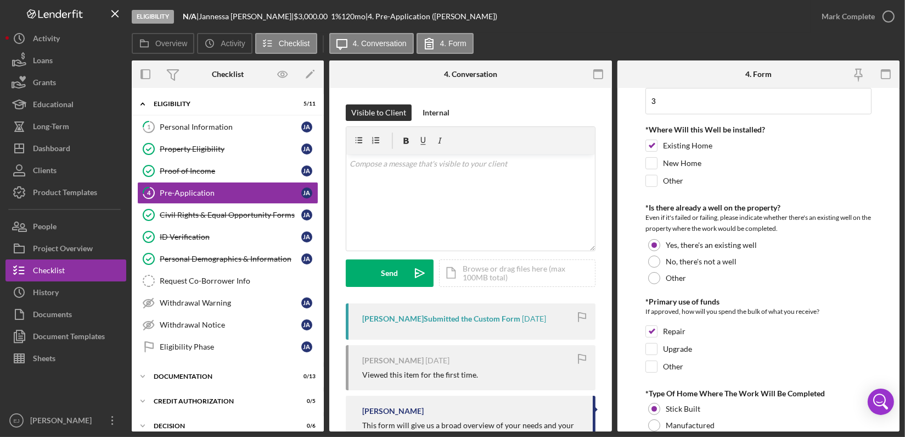
scroll to position [591, 0]
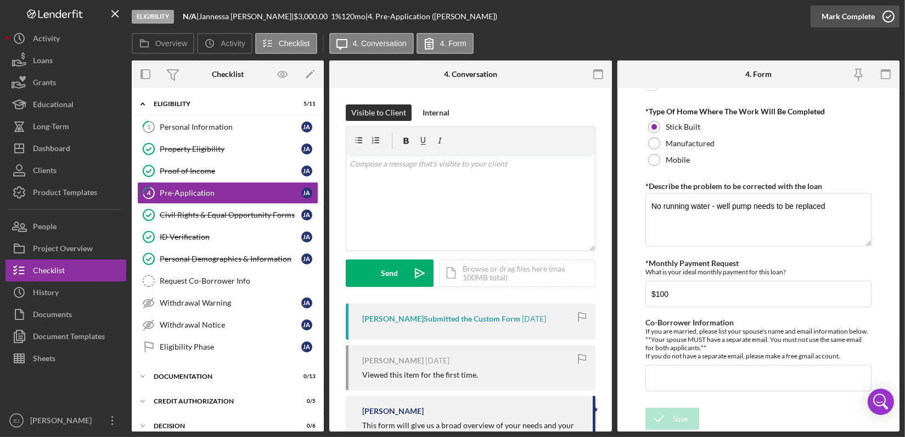
click at [895, 15] on icon "button" at bounding box center [888, 16] width 27 height 27
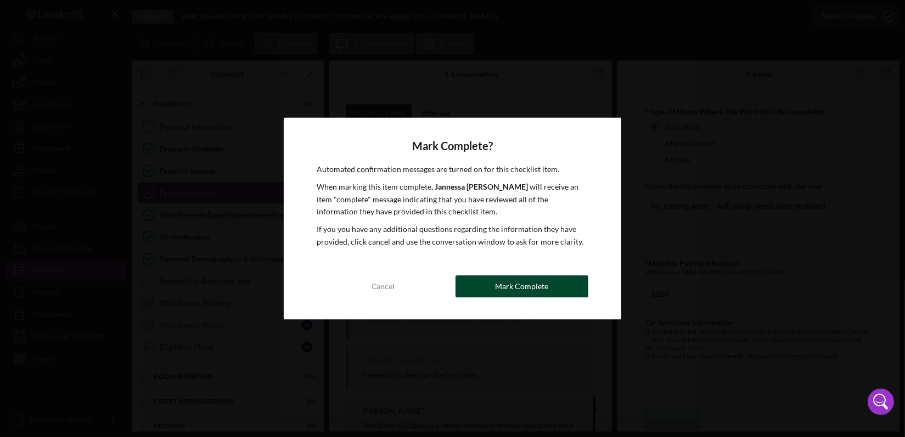
click at [541, 287] on div "Mark Complete" at bounding box center [521, 286] width 53 height 22
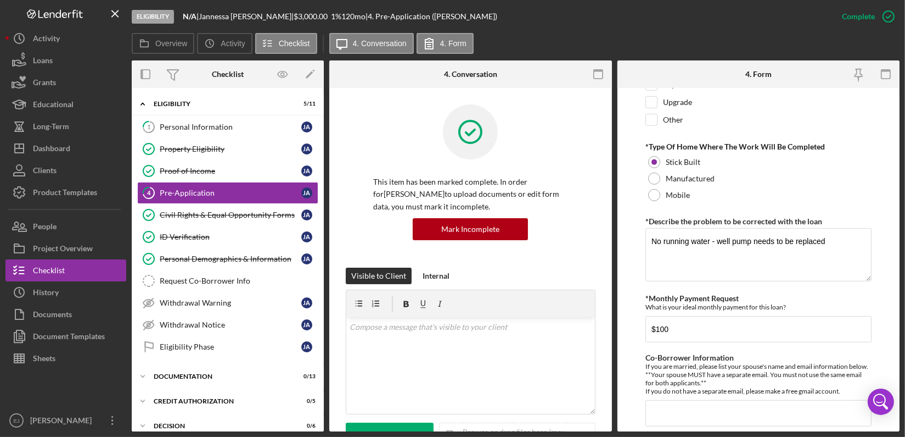
scroll to position [635, 0]
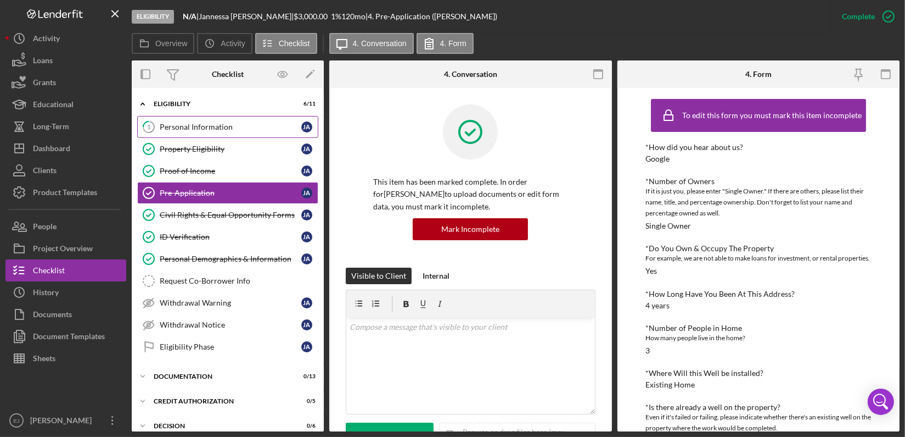
click at [225, 124] on div "Personal Information" at bounding box center [231, 126] width 142 height 9
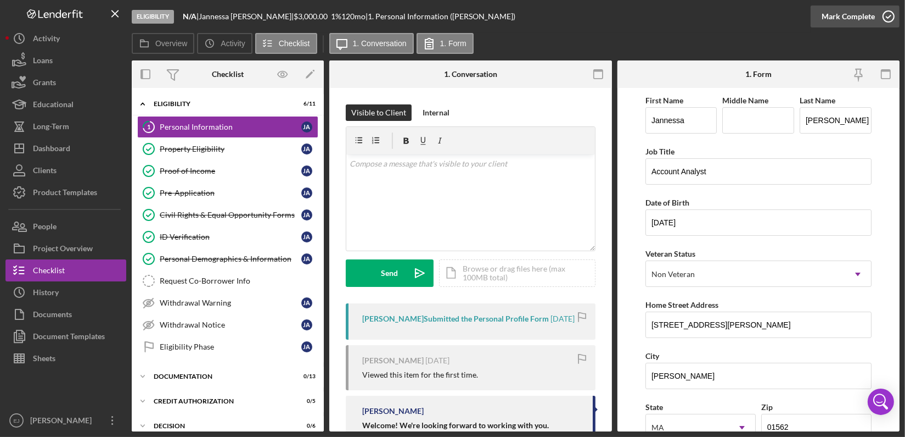
click at [892, 10] on icon "button" at bounding box center [888, 16] width 27 height 27
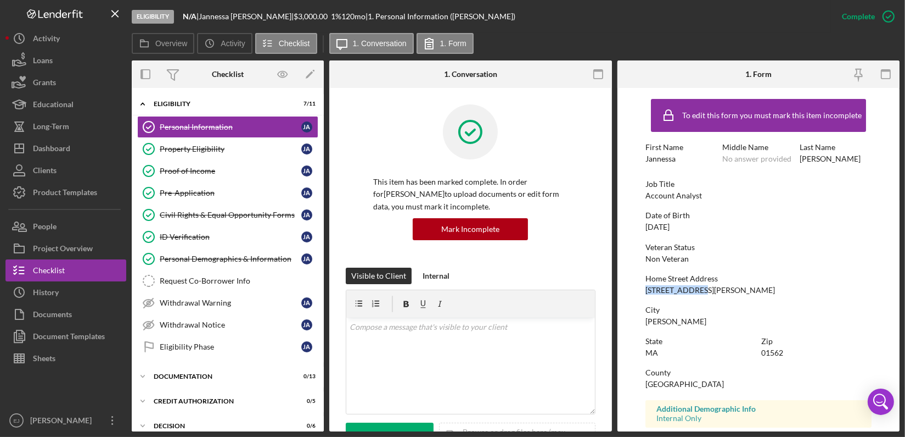
drag, startPoint x: 641, startPoint y: 289, endPoint x: 724, endPoint y: 292, distance: 82.4
click at [724, 292] on form "To edit this form you must mark this item incomplete First Name [PERSON_NAME] M…" at bounding box center [759, 259] width 283 height 343
click at [724, 292] on div "Home Street Address [STREET_ADDRESS][PERSON_NAME]" at bounding box center [759, 284] width 226 height 20
copy div "[STREET_ADDRESS][PERSON_NAME]"
click at [224, 151] on div "Property Eligibility" at bounding box center [231, 148] width 142 height 9
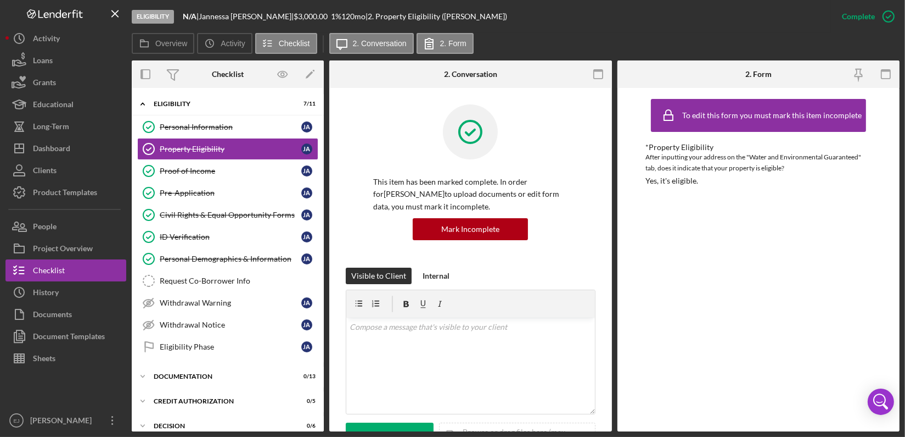
click at [612, 421] on div "Overview Internal Workflow Stage Eligibility Icon/Dropdown Arrow Archive (can u…" at bounding box center [516, 245] width 768 height 371
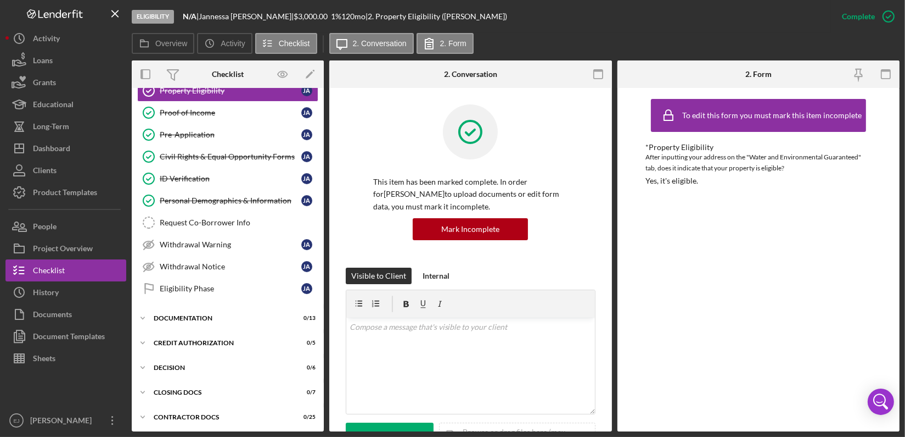
scroll to position [72, 0]
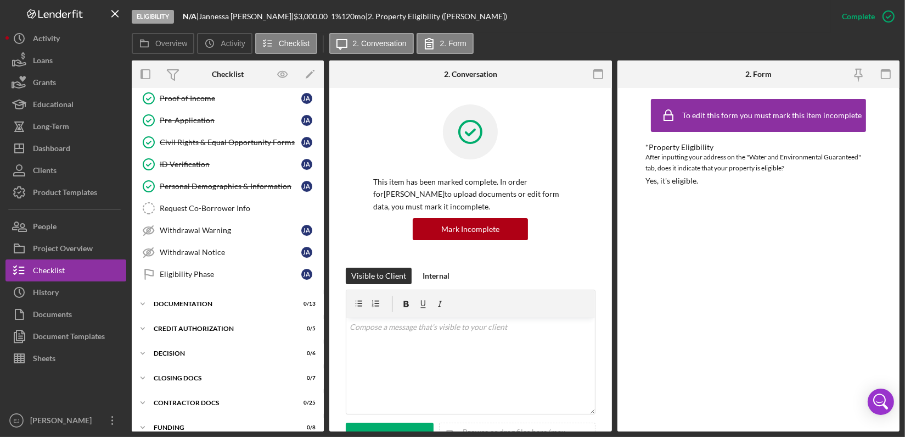
click at [612, 421] on div "Overview Internal Workflow Stage Eligibility Icon/Dropdown Arrow Archive (can u…" at bounding box center [516, 245] width 768 height 371
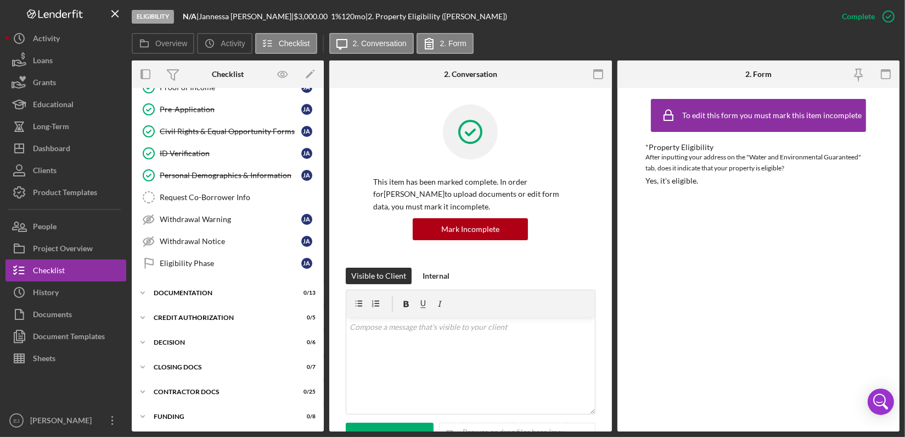
scroll to position [300, 0]
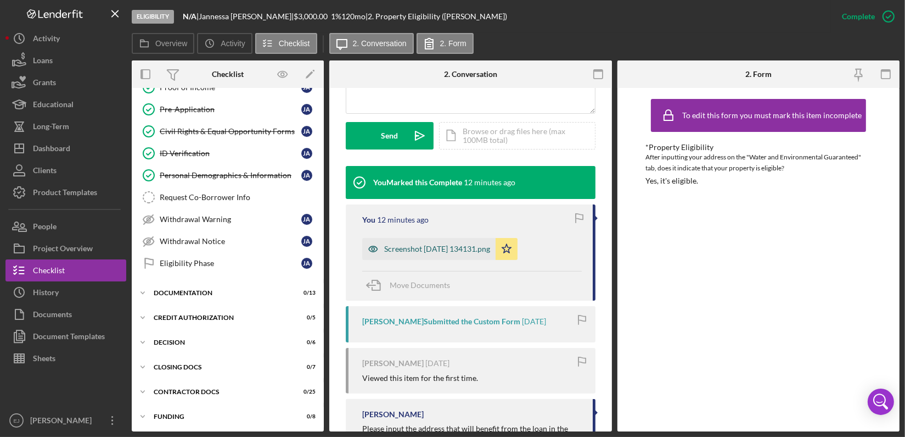
click at [404, 248] on div "Screenshot [DATE] 134131.png" at bounding box center [437, 248] width 106 height 9
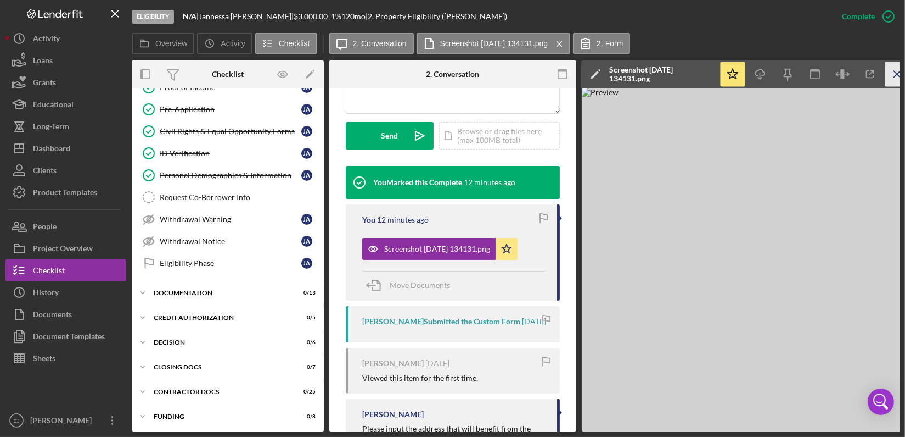
click at [887, 68] on icon "Icon/Menu Close" at bounding box center [898, 74] width 25 height 25
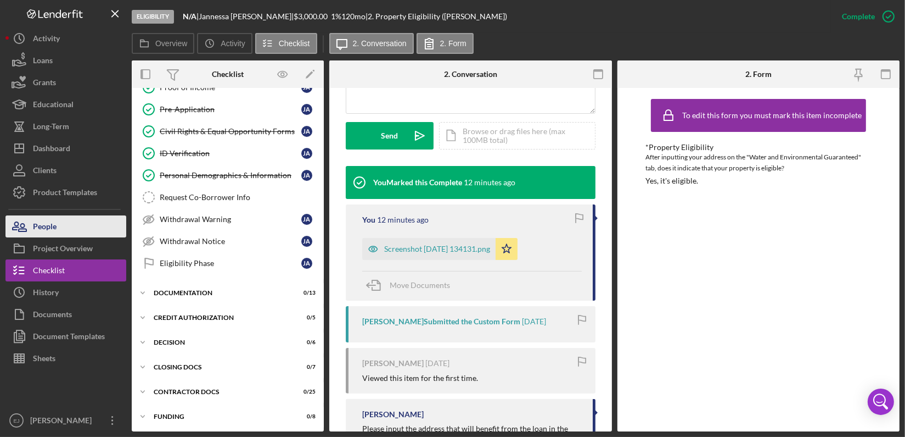
click at [72, 227] on button "People" at bounding box center [65, 226] width 121 height 22
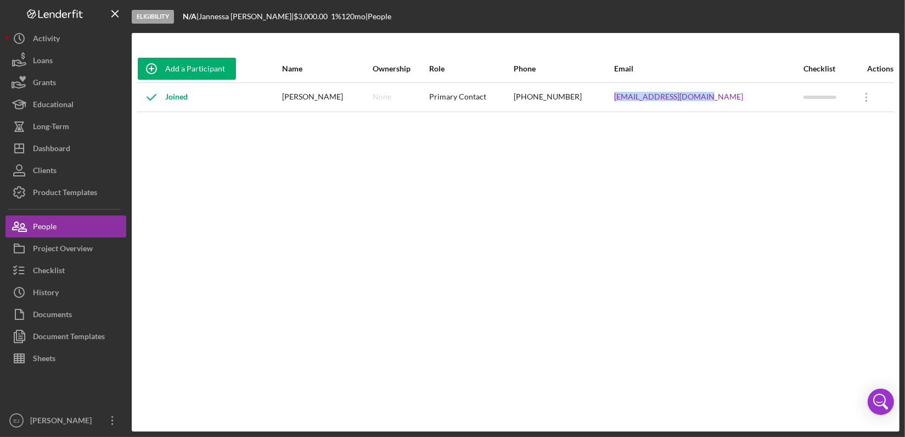
drag, startPoint x: 640, startPoint y: 90, endPoint x: 738, endPoint y: 87, distance: 98.3
click at [738, 87] on tr "Joined [PERSON_NAME] None Primary Contact [PHONE_NUMBER] [EMAIL_ADDRESS][DOMAIN…" at bounding box center [515, 96] width 757 height 29
copy tr "[EMAIL_ADDRESS][DOMAIN_NAME]"
click at [75, 265] on button "Checklist" at bounding box center [65, 270] width 121 height 22
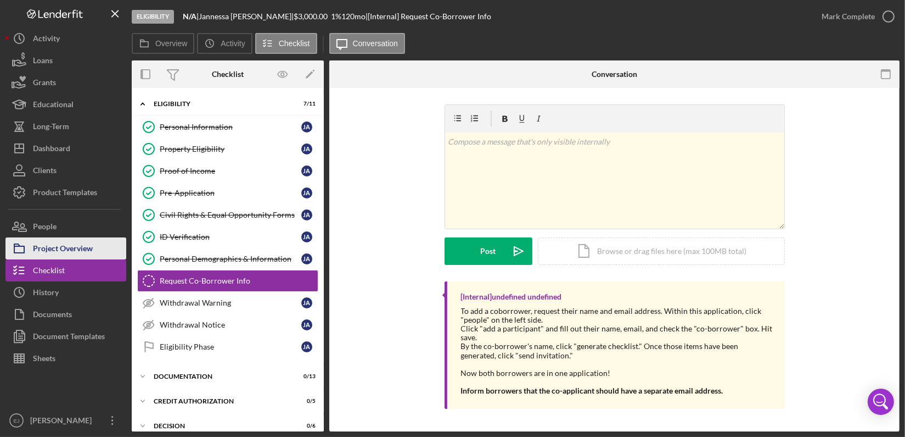
click at [86, 241] on div "Project Overview" at bounding box center [63, 249] width 60 height 25
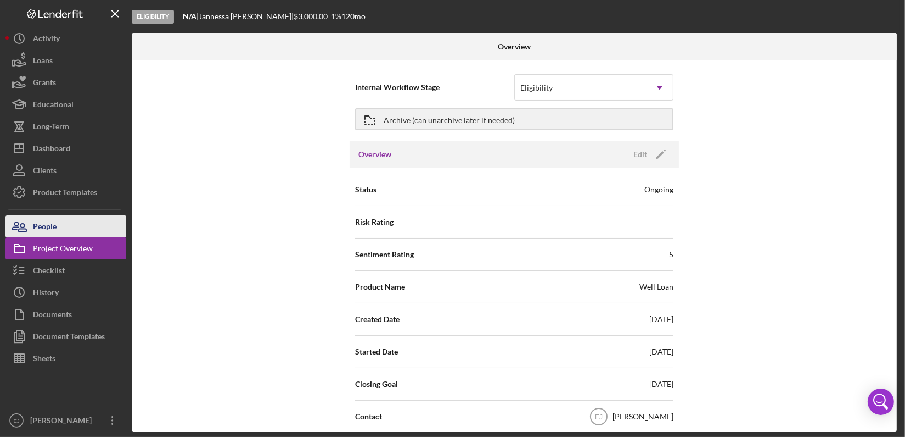
click at [75, 228] on button "People" at bounding box center [65, 226] width 121 height 22
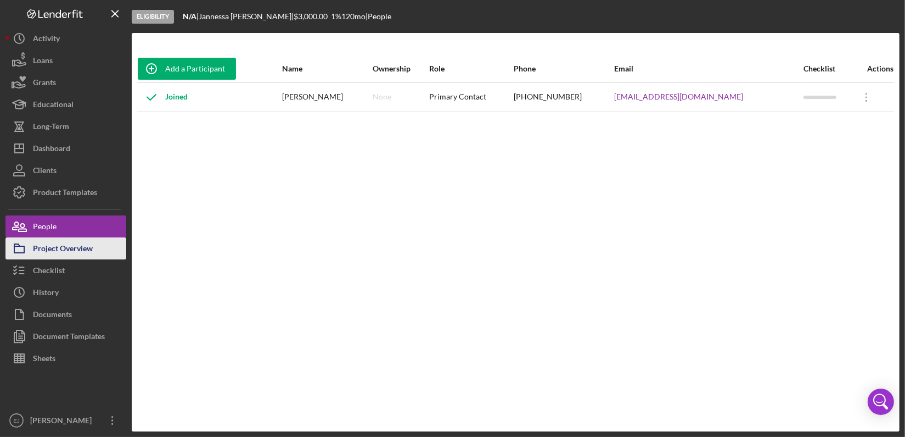
click at [54, 248] on div "Project Overview" at bounding box center [63, 249] width 60 height 25
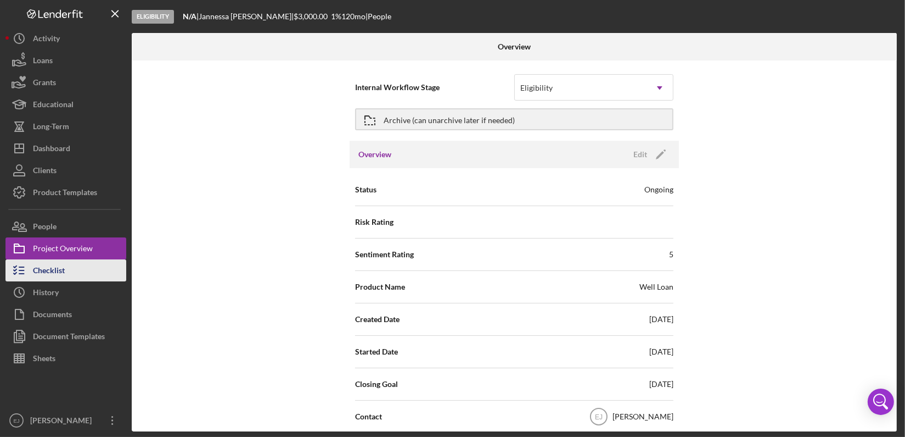
click at [88, 269] on button "Checklist" at bounding box center [65, 270] width 121 height 22
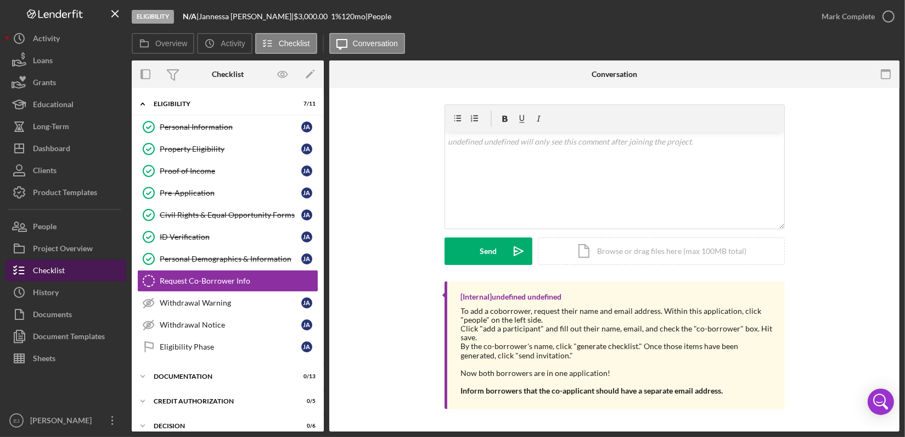
scroll to position [20, 0]
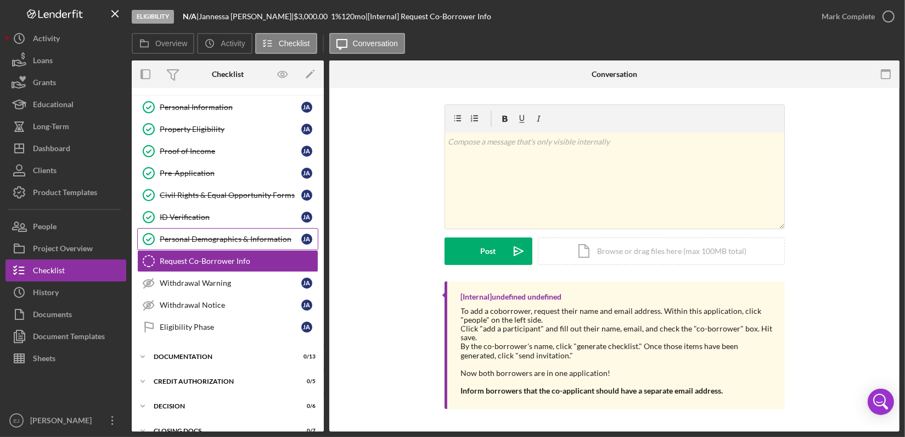
click at [229, 239] on div "Personal Demographics & Information" at bounding box center [231, 238] width 142 height 9
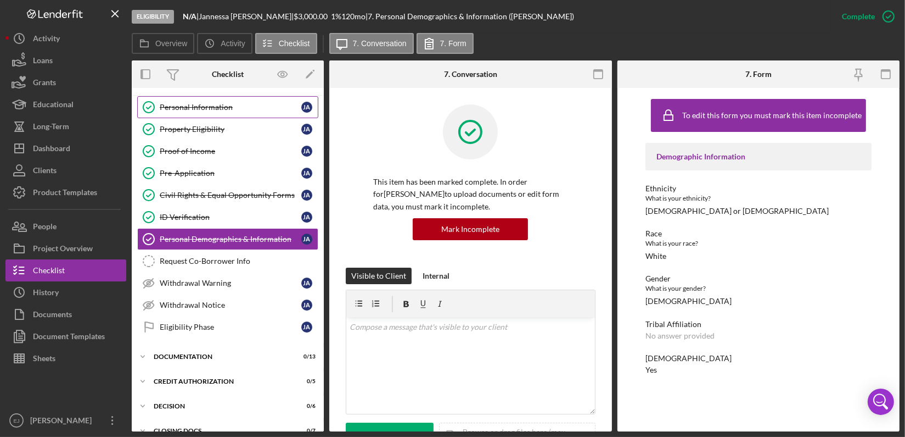
click at [213, 109] on div "Personal Information" at bounding box center [231, 107] width 142 height 9
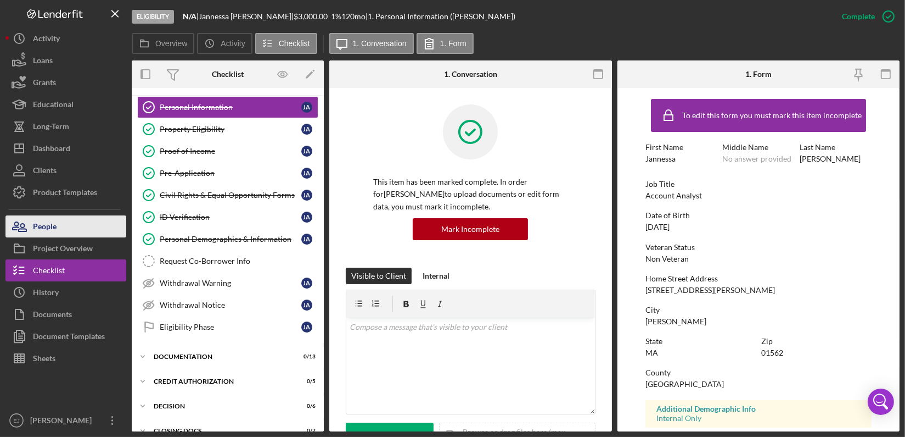
click at [85, 226] on button "People" at bounding box center [65, 226] width 121 height 22
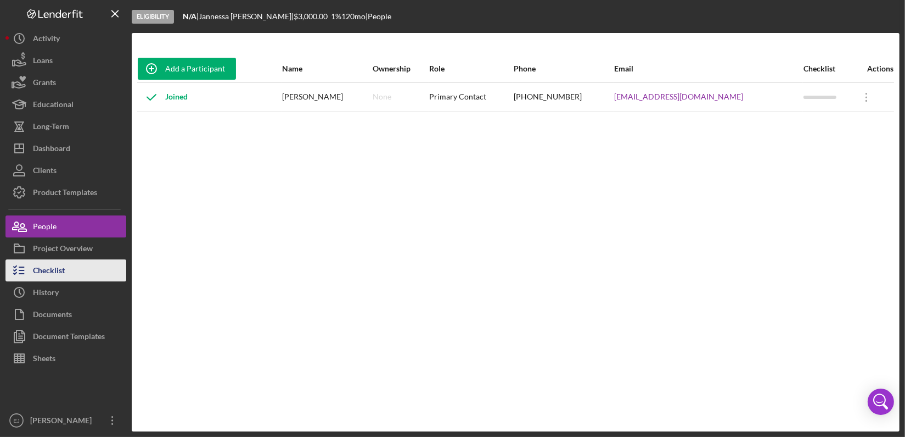
click at [99, 271] on button "Checklist" at bounding box center [65, 270] width 121 height 22
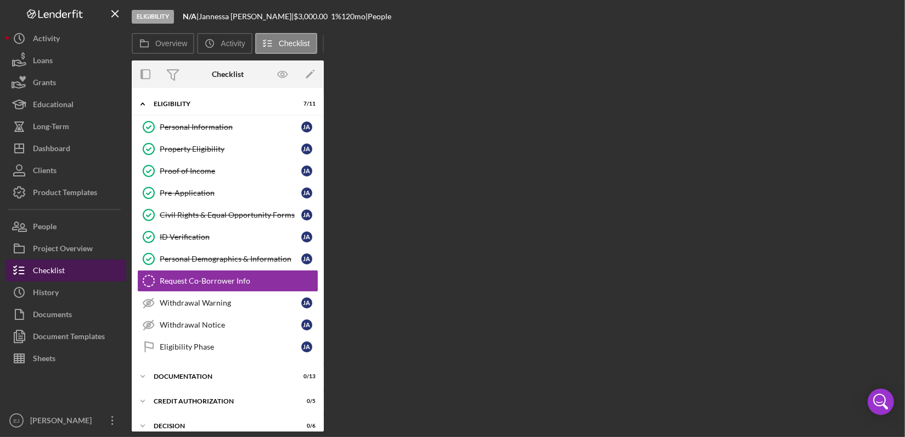
scroll to position [20, 0]
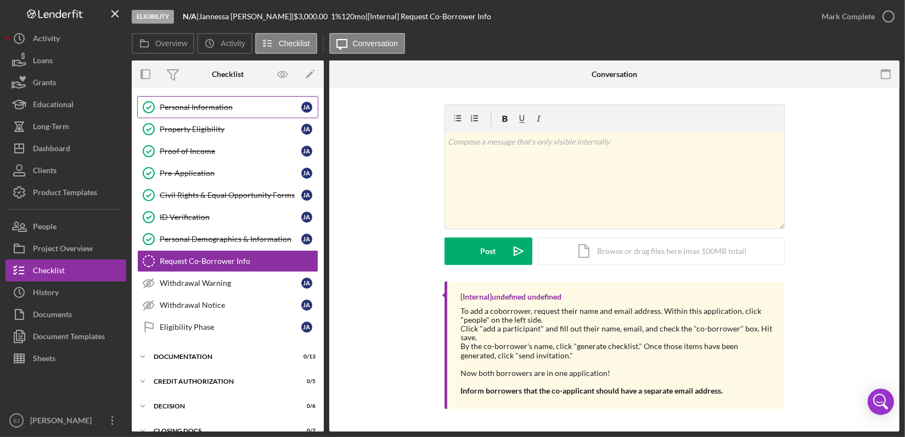
click at [237, 110] on div "Personal Information" at bounding box center [231, 107] width 142 height 9
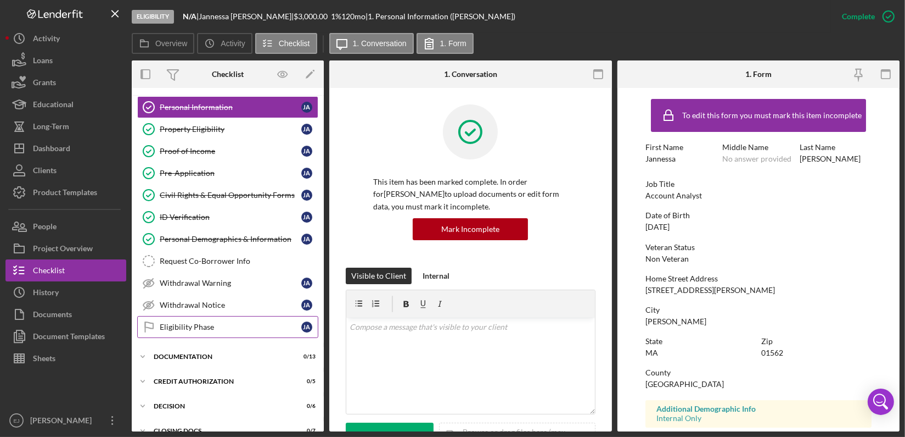
click at [223, 327] on div "Eligibility Phase" at bounding box center [231, 326] width 142 height 9
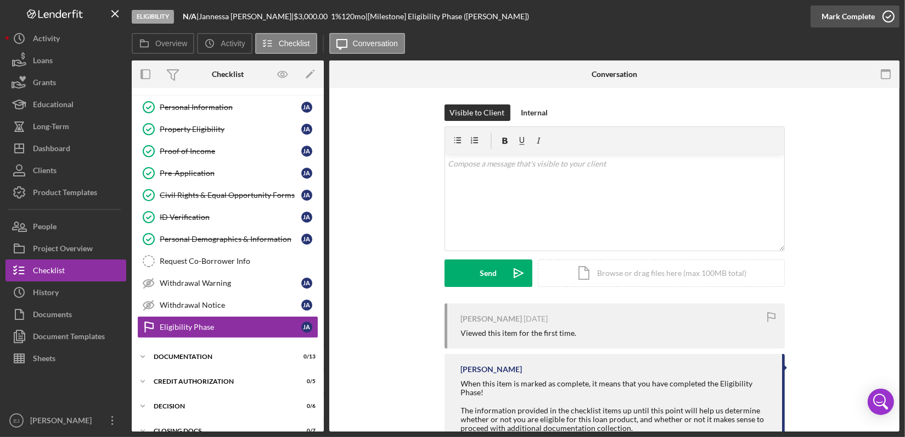
click at [887, 20] on icon "button" at bounding box center [888, 16] width 27 height 27
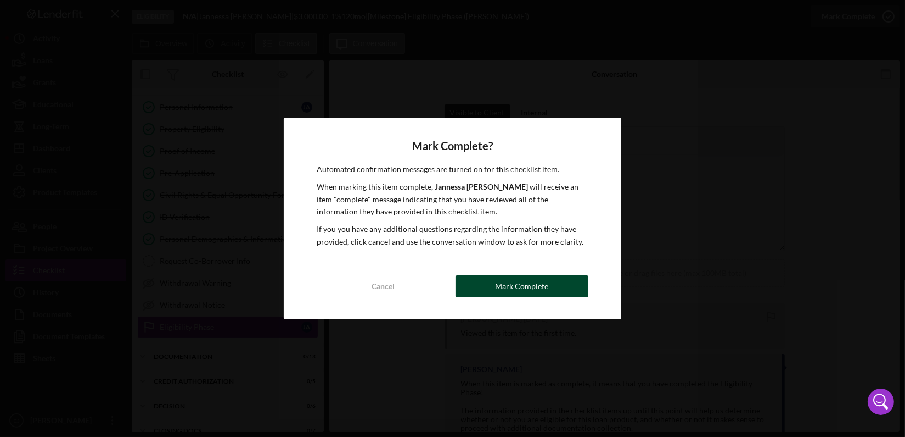
click at [566, 284] on button "Mark Complete" at bounding box center [522, 286] width 133 height 22
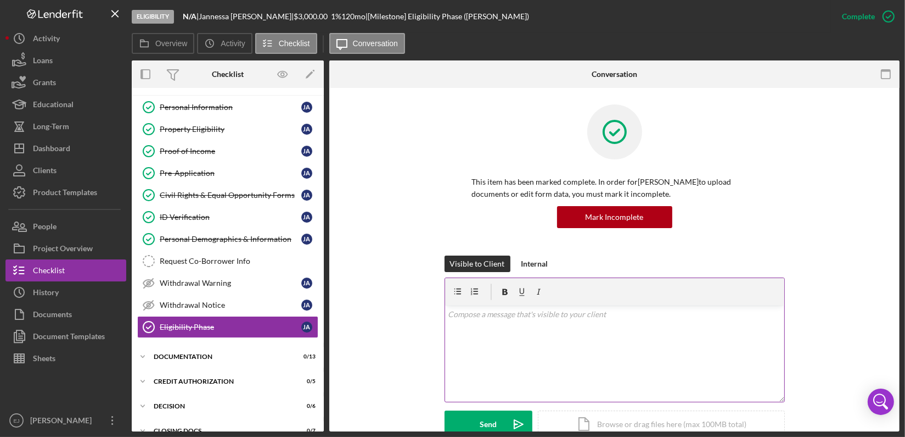
click at [538, 329] on div "v Color teal Color pink Remove color Add row above Add row below Add column bef…" at bounding box center [614, 353] width 339 height 96
paste div
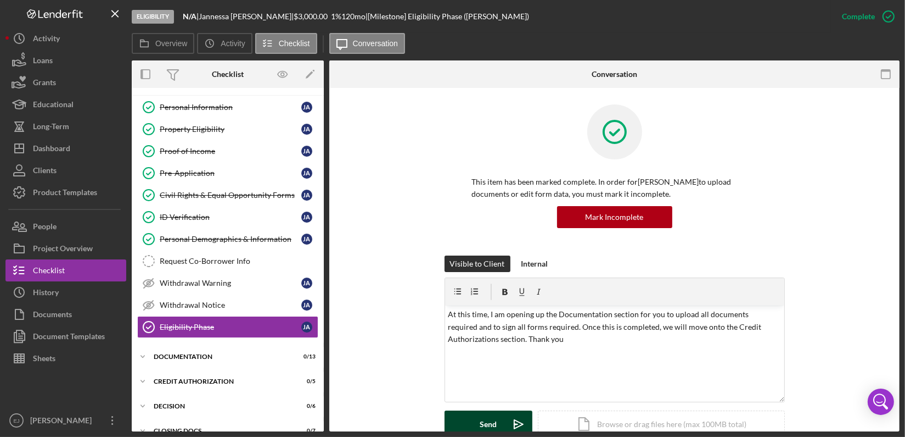
click at [502, 419] on button "Send Icon/icon-invite-send" at bounding box center [489, 423] width 88 height 27
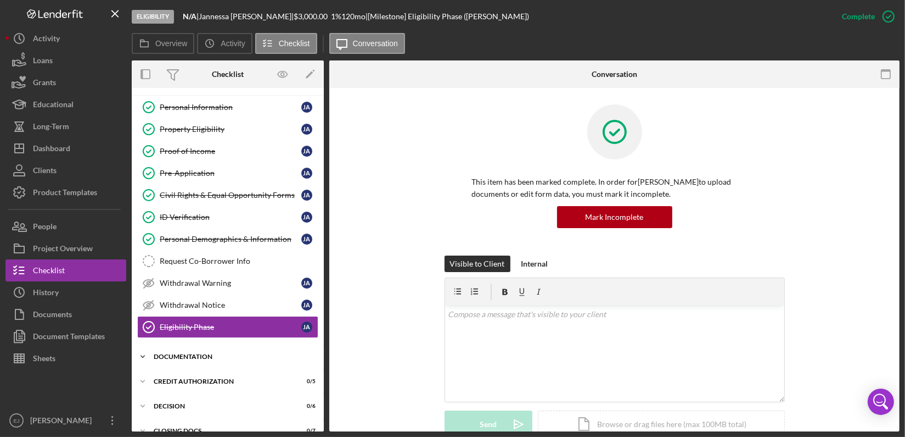
click at [146, 351] on icon "Icon/Expander" at bounding box center [143, 356] width 22 height 22
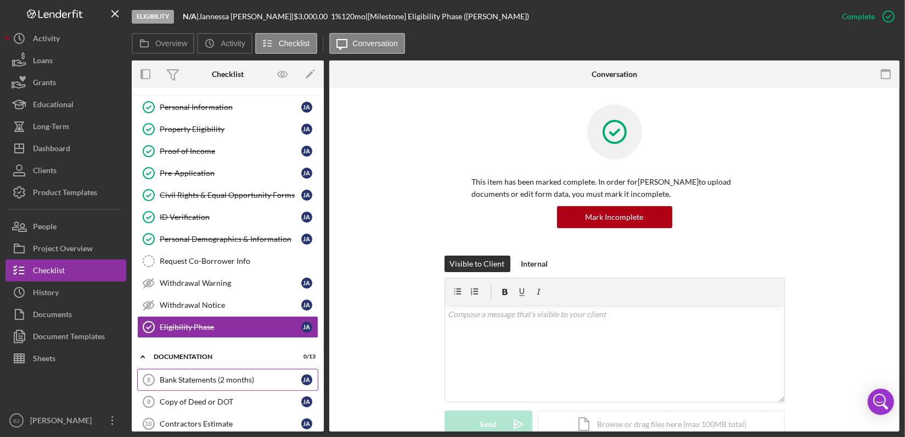
click at [183, 377] on div "Bank Statements (2 months)" at bounding box center [231, 379] width 142 height 9
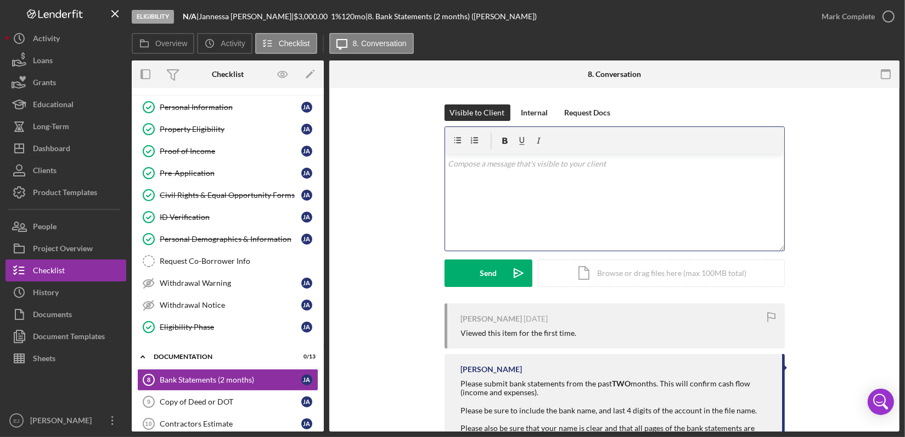
click at [504, 169] on p at bounding box center [614, 164] width 333 height 12
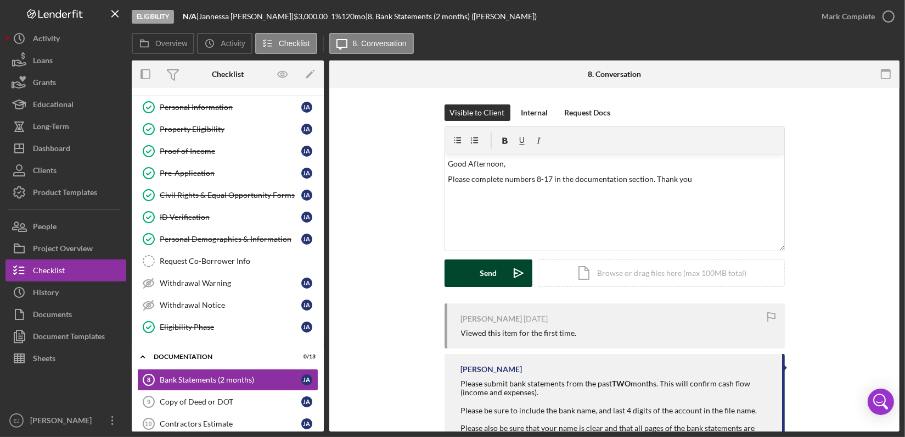
click at [480, 263] on div "Send" at bounding box center [488, 272] width 17 height 27
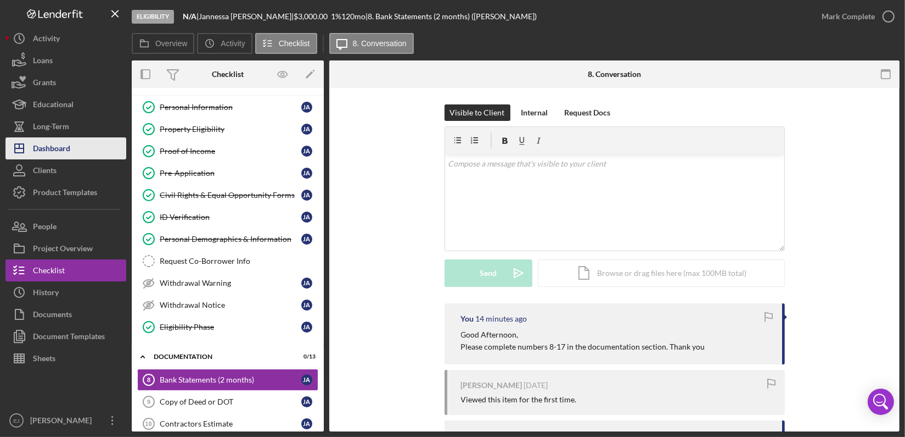
click at [86, 140] on button "Icon/Dashboard Dashboard" at bounding box center [65, 148] width 121 height 22
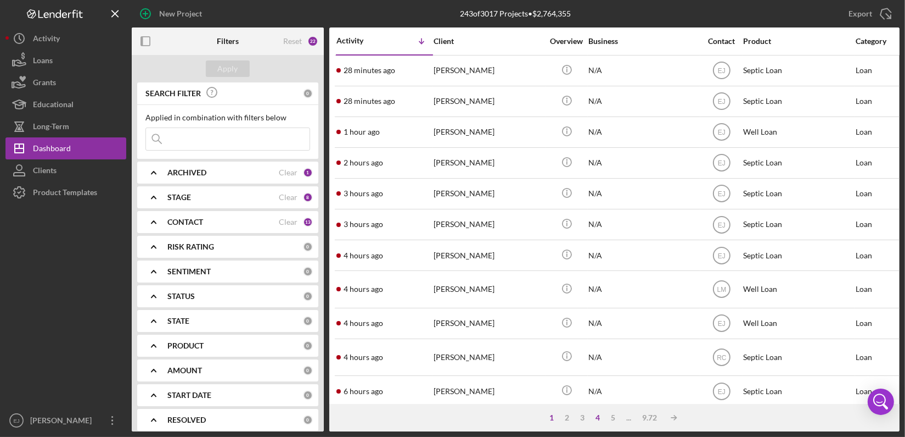
click at [598, 416] on div "4" at bounding box center [598, 417] width 15 height 9
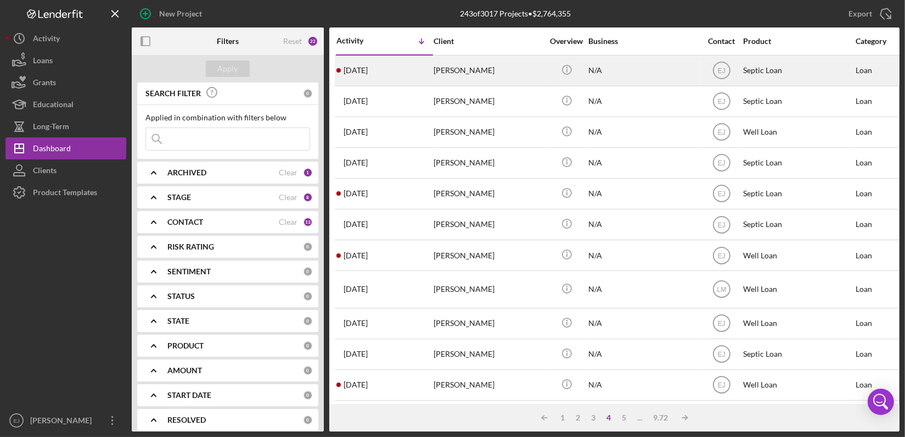
click at [443, 66] on div "[PERSON_NAME]" at bounding box center [489, 70] width 110 height 29
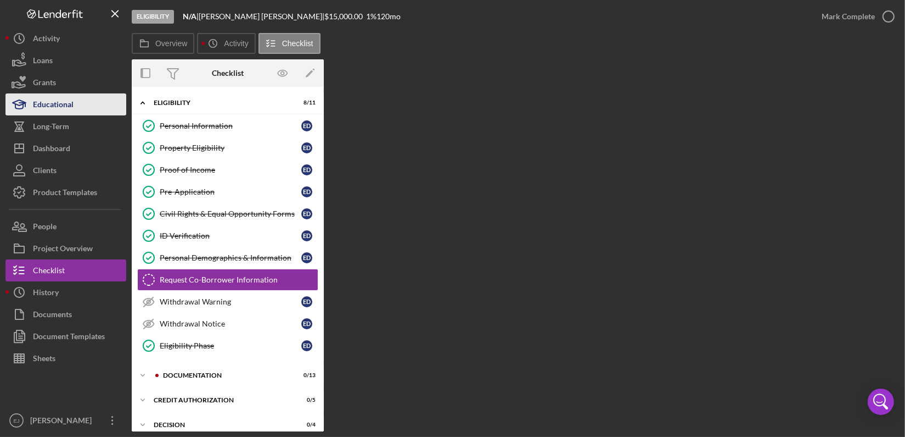
scroll to position [20, 0]
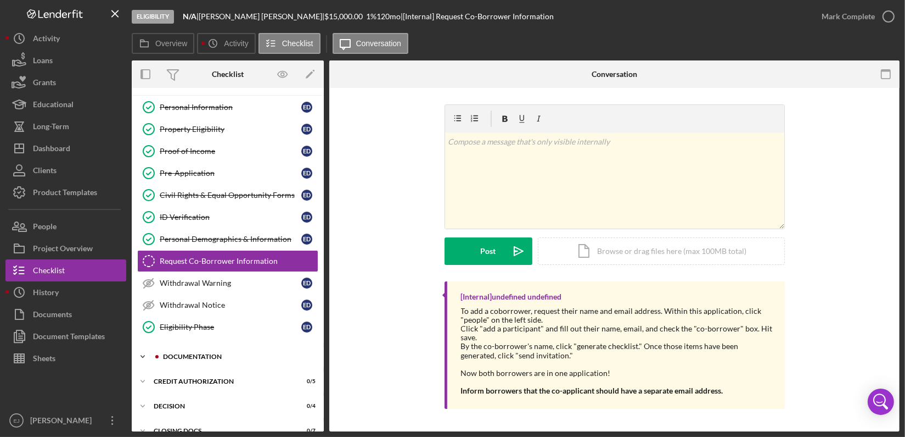
click at [147, 349] on icon "Icon/Expander" at bounding box center [143, 356] width 22 height 22
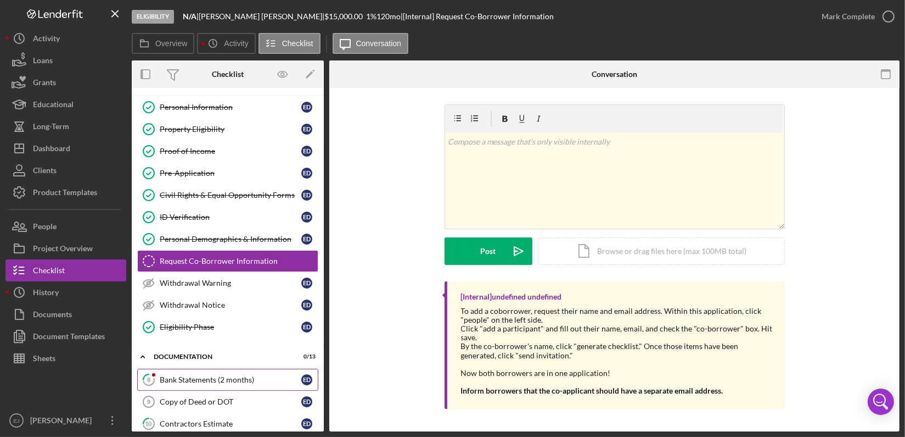
click at [216, 379] on div "Bank Statements (2 months)" at bounding box center [231, 379] width 142 height 9
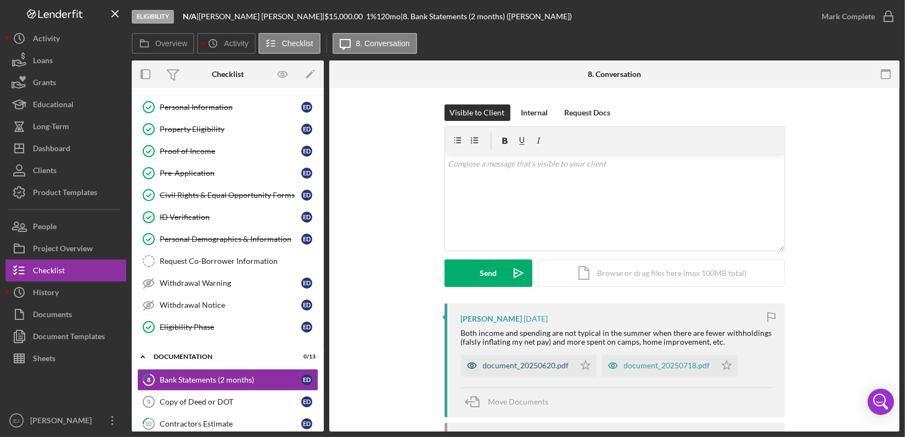
click at [538, 367] on div "document_20250620.pdf" at bounding box center [526, 365] width 86 height 9
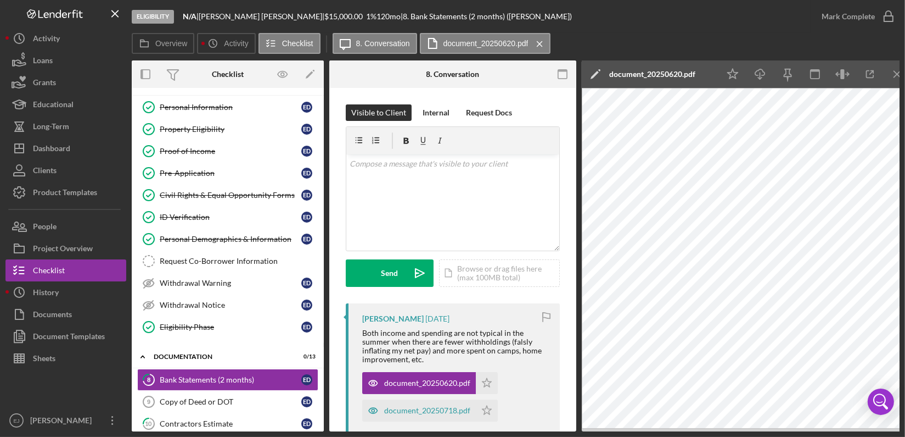
scroll to position [24, 0]
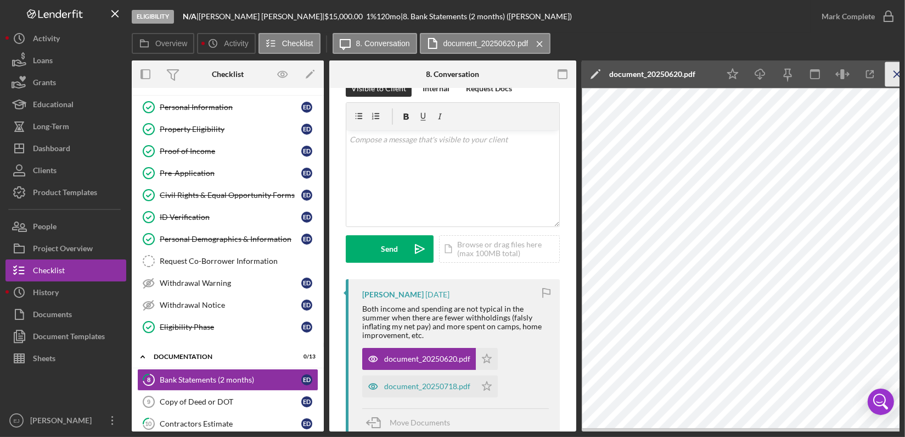
click at [894, 73] on icon "Icon/Menu Close" at bounding box center [898, 74] width 25 height 25
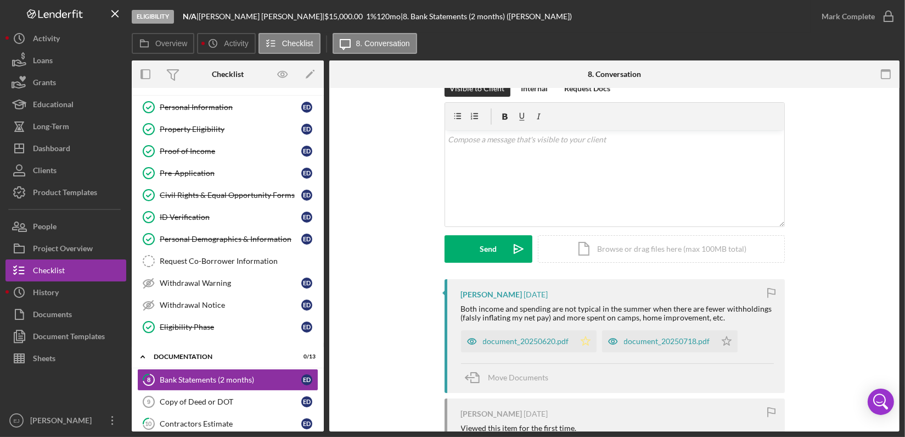
click at [587, 338] on icon "Icon/Star" at bounding box center [586, 341] width 22 height 22
click at [645, 341] on div "document_20250718.pdf" at bounding box center [667, 341] width 86 height 9
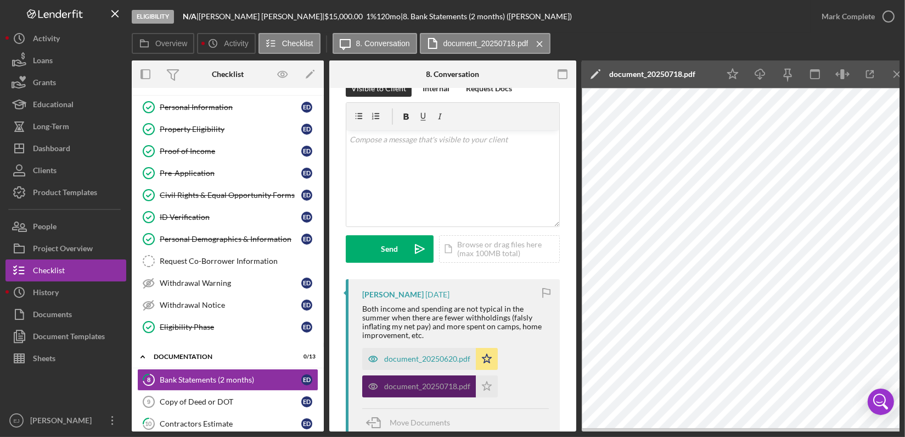
scroll to position [0, 0]
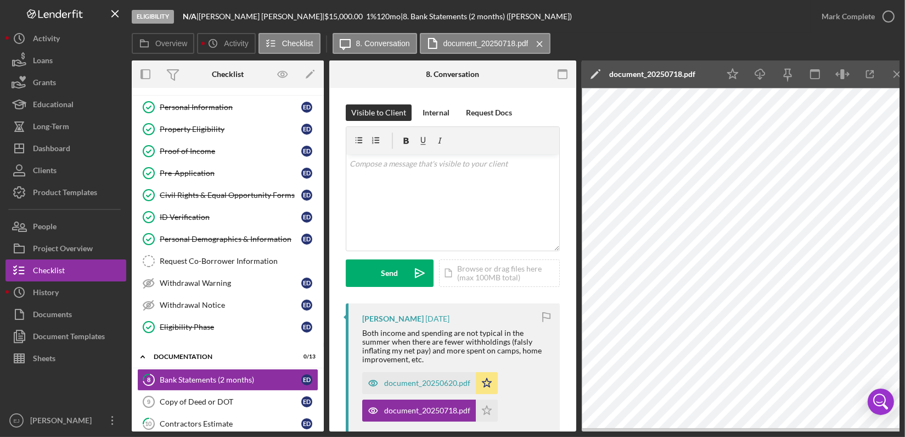
click at [903, 276] on div "Eligibility N/A | [PERSON_NAME] | $15,000.00 1 % 120 mo | 8. Bank Statements (2…" at bounding box center [452, 218] width 905 height 437
click at [903, 121] on div "Eligibility N/A | [PERSON_NAME] | $15,000.00 1 % 120 mo | 8. Bank Statements (2…" at bounding box center [452, 218] width 905 height 437
drag, startPoint x: 849, startPoint y: 428, endPoint x: 851, endPoint y: 42, distance: 386.6
click at [851, 42] on div "Overview Icon/History Activity Checklist Icon/Message 8. Conversation document_…" at bounding box center [516, 44] width 768 height 22
click at [894, 68] on icon "Icon/Menu Close" at bounding box center [898, 74] width 25 height 25
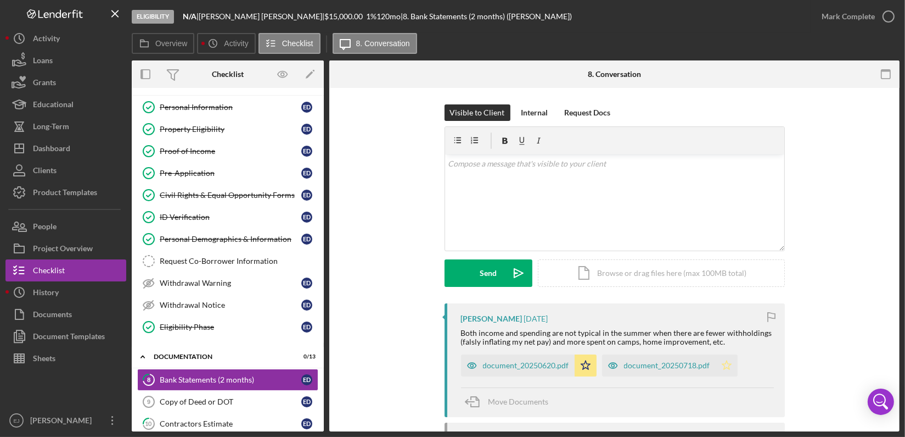
click at [723, 359] on icon "Icon/Star" at bounding box center [727, 365] width 22 height 22
click at [890, 13] on icon "button" at bounding box center [888, 16] width 27 height 27
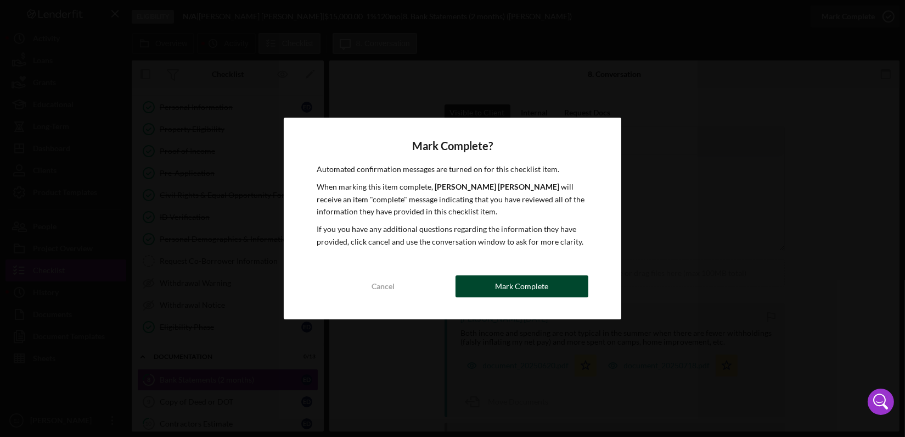
click at [495, 281] on button "Mark Complete" at bounding box center [522, 286] width 133 height 22
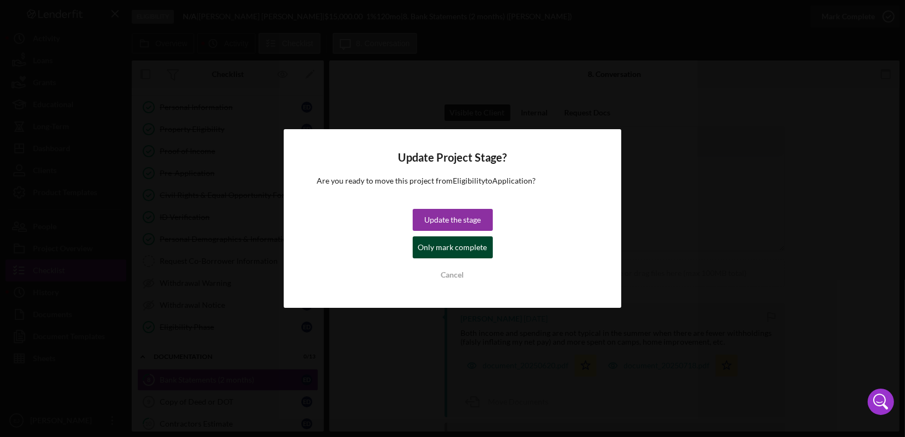
click at [465, 241] on div "Only mark complete" at bounding box center [452, 247] width 69 height 22
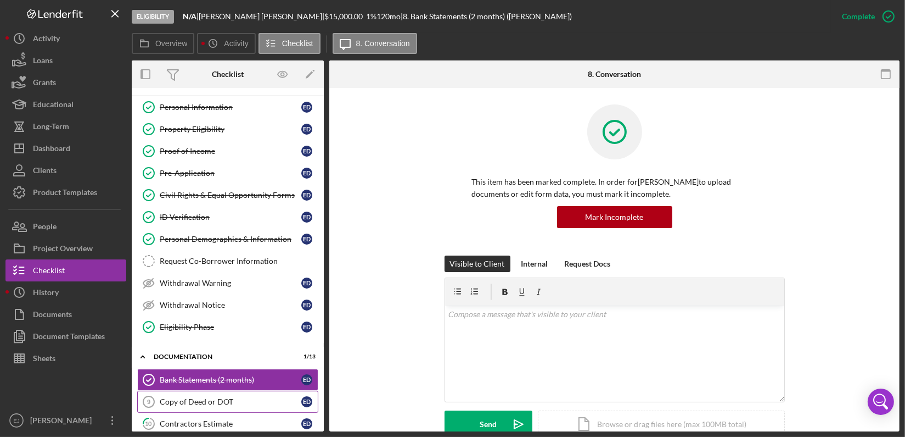
click at [256, 404] on link "Copy of Deed or DOT 9 Copy of Deed or DOT E D" at bounding box center [227, 401] width 181 height 22
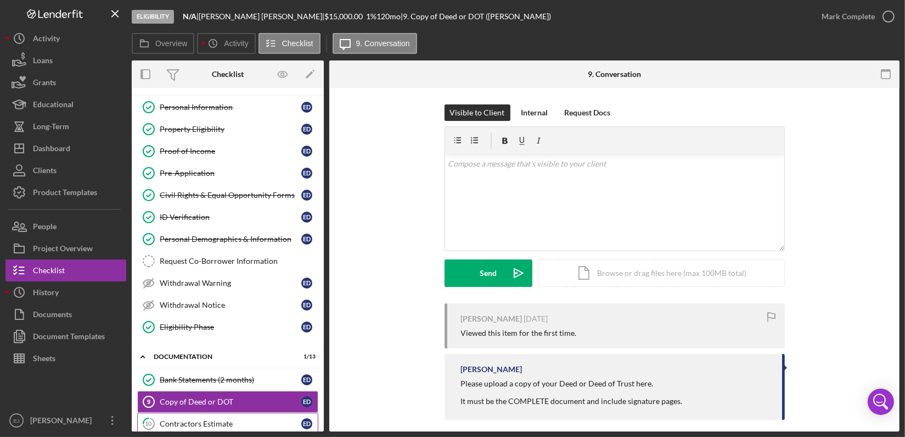
click at [245, 416] on link "10 Contractors Estimate E D" at bounding box center [227, 423] width 181 height 22
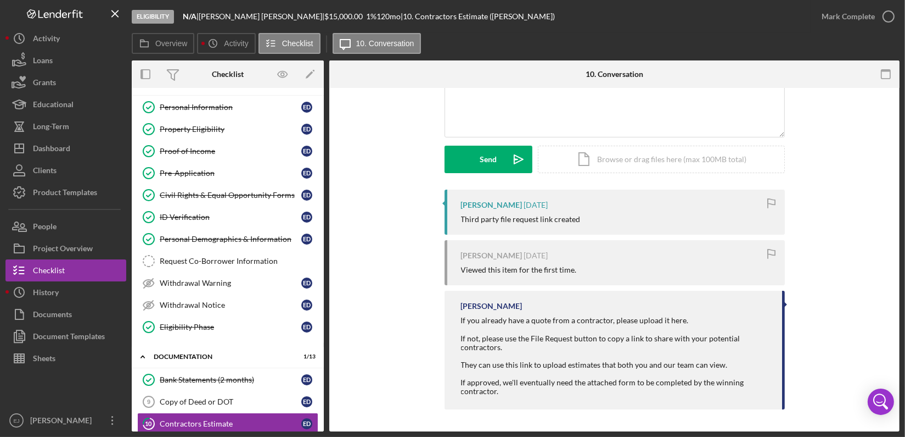
scroll to position [320, 0]
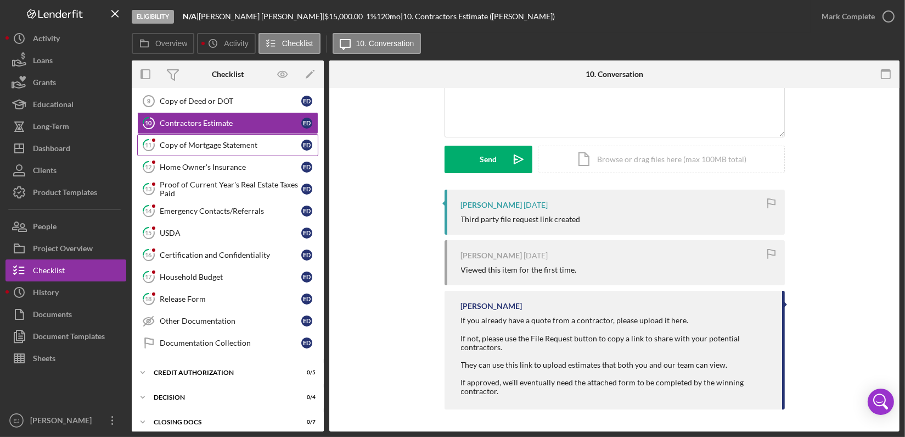
click at [197, 150] on link "11 Copy of Mortgage Statement E D" at bounding box center [227, 145] width 181 height 22
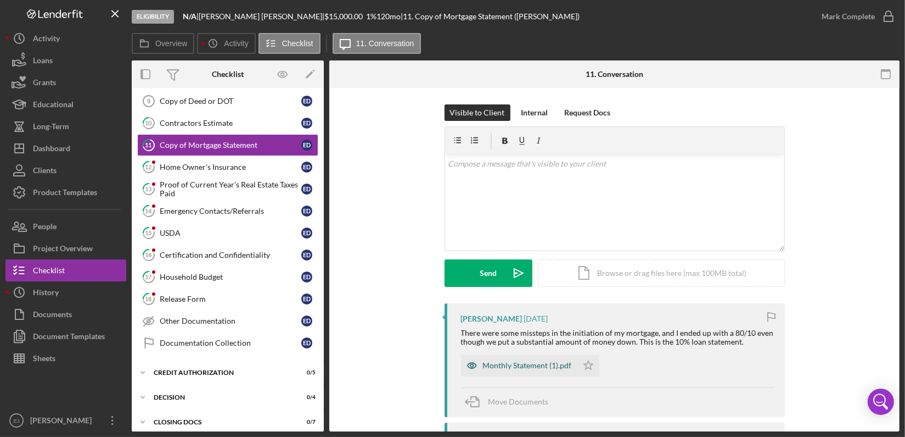
click at [522, 364] on div "Monthly Statement (1).pdf" at bounding box center [527, 365] width 89 height 9
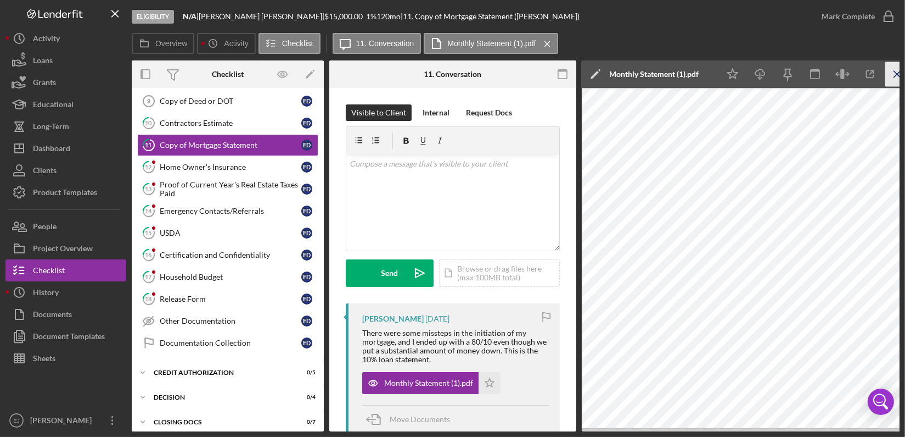
click at [896, 68] on icon "Icon/Menu Close" at bounding box center [898, 74] width 25 height 25
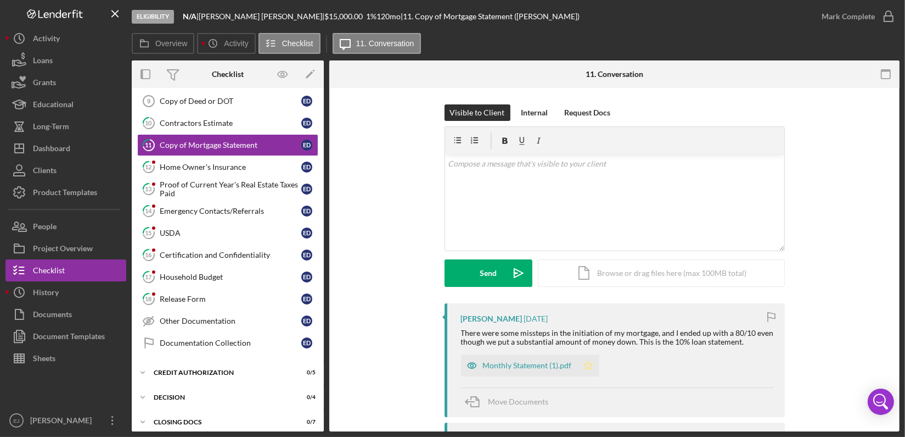
click at [581, 362] on icon "Icon/Star" at bounding box center [589, 365] width 22 height 22
click at [895, 22] on icon "button" at bounding box center [888, 16] width 27 height 27
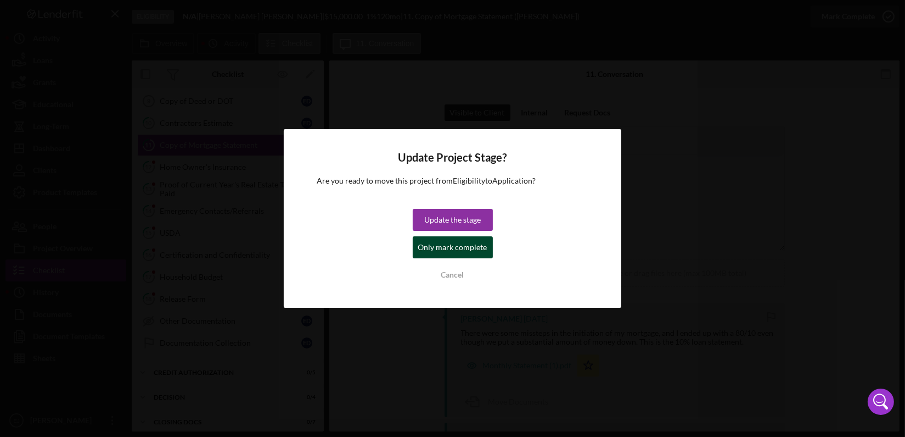
click at [427, 242] on div "Only mark complete" at bounding box center [452, 247] width 69 height 22
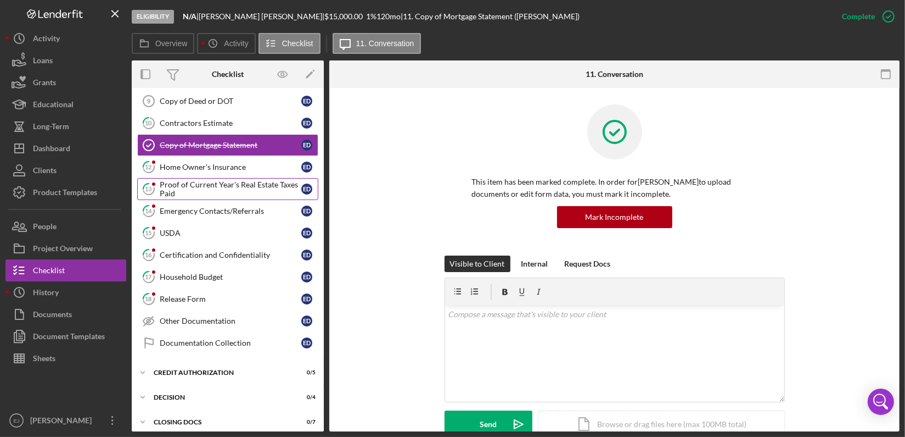
click at [188, 193] on div "Proof of Current Year's Real Estate Taxes Paid" at bounding box center [231, 189] width 142 height 18
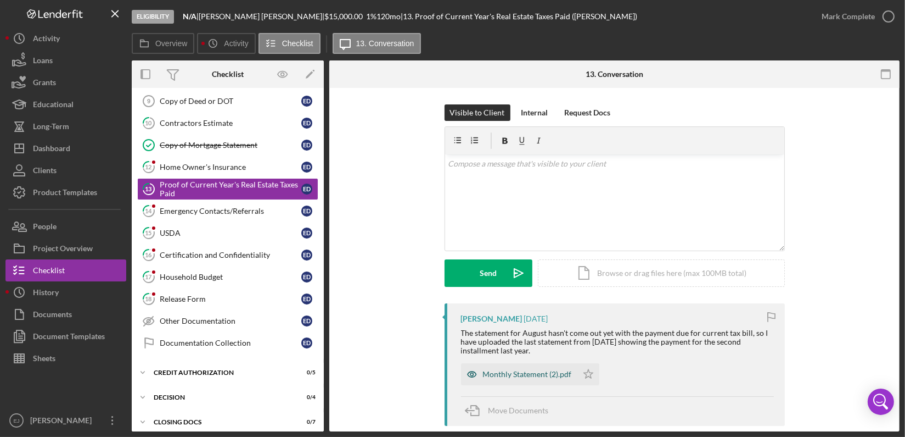
click at [483, 375] on div "Monthly Statement (2).pdf" at bounding box center [527, 374] width 89 height 9
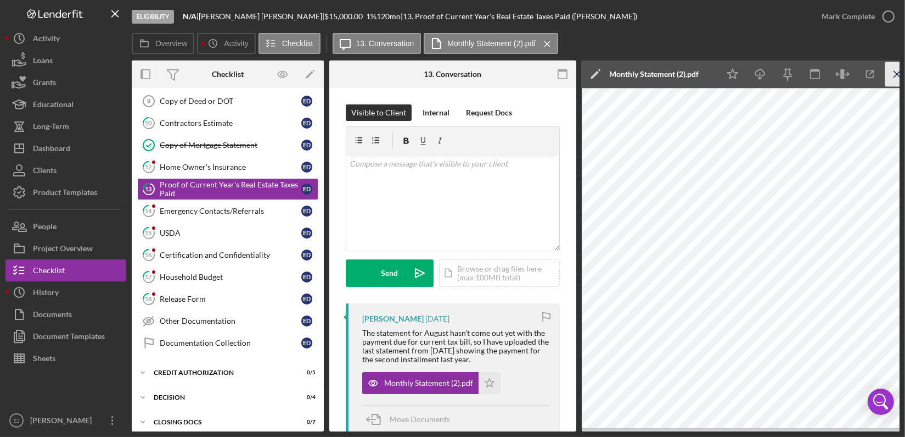
click at [890, 70] on icon "Icon/Menu Close" at bounding box center [898, 74] width 25 height 25
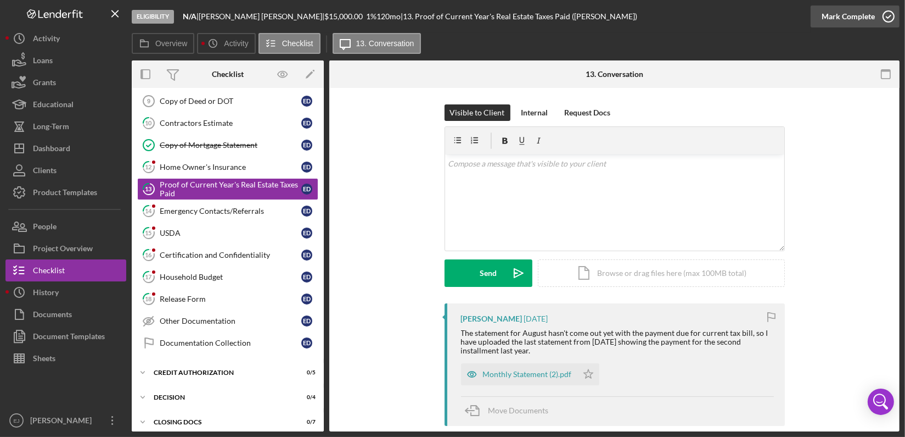
click at [890, 10] on icon "button" at bounding box center [888, 16] width 27 height 27
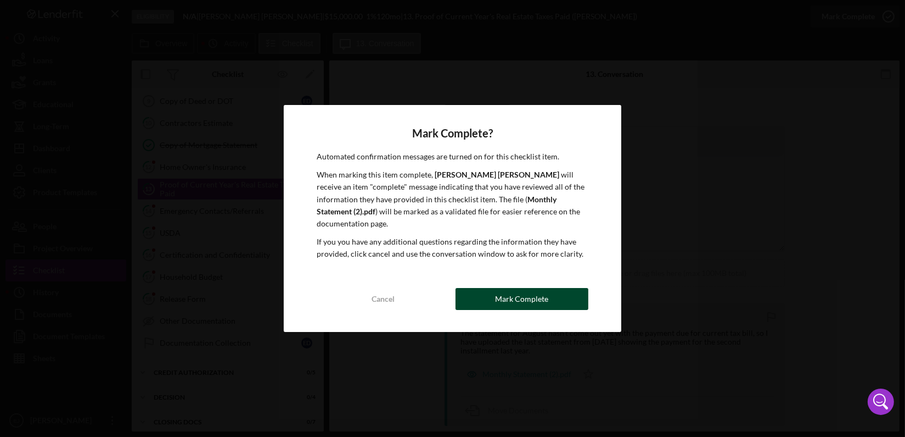
click at [542, 288] on div "Mark Complete" at bounding box center [521, 299] width 53 height 22
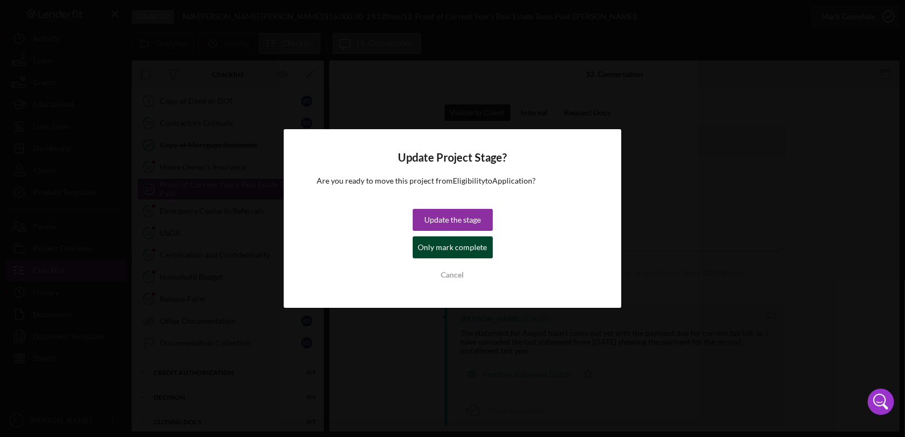
click at [487, 244] on button "Only mark complete" at bounding box center [453, 247] width 80 height 22
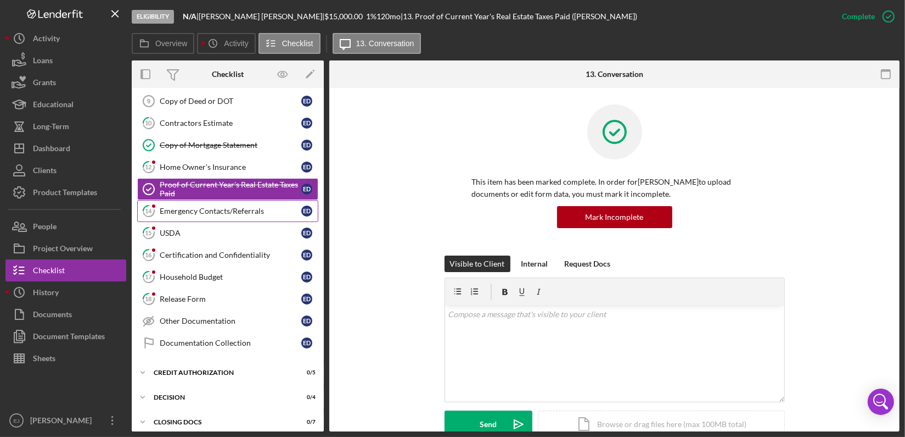
click at [225, 212] on div "Emergency Contacts/Referrals" at bounding box center [231, 210] width 142 height 9
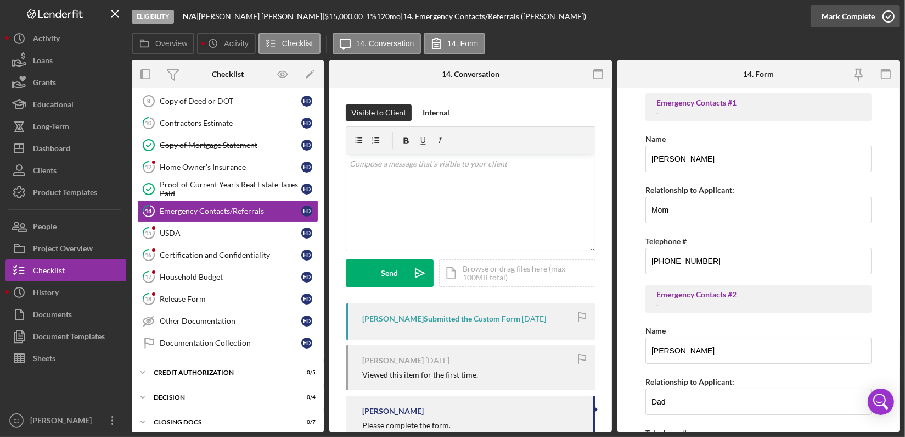
click at [890, 15] on icon "button" at bounding box center [888, 16] width 27 height 27
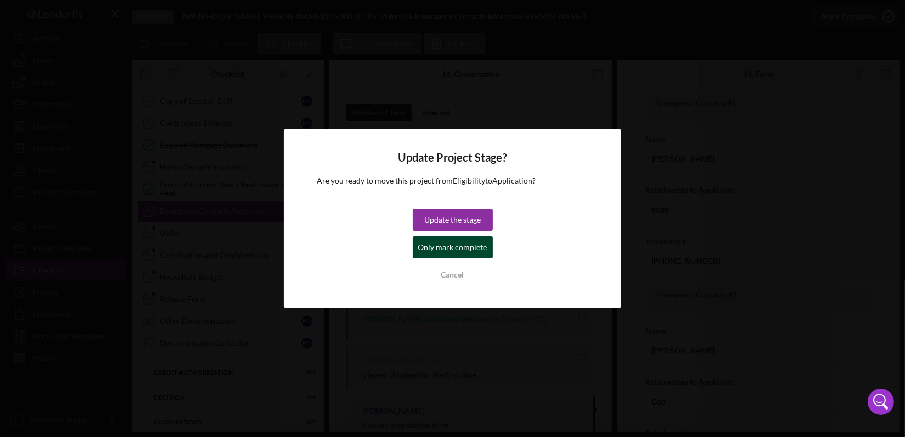
click at [482, 245] on div "Only mark complete" at bounding box center [452, 247] width 69 height 22
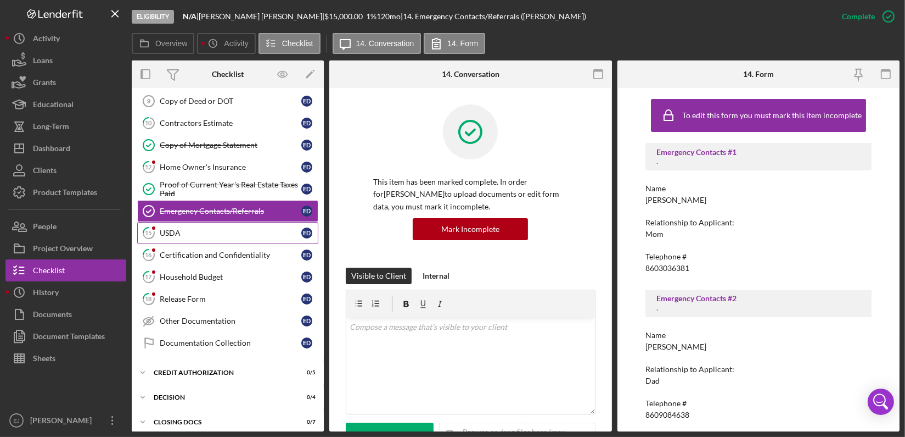
click at [265, 223] on link "15 USDA E D" at bounding box center [227, 233] width 181 height 22
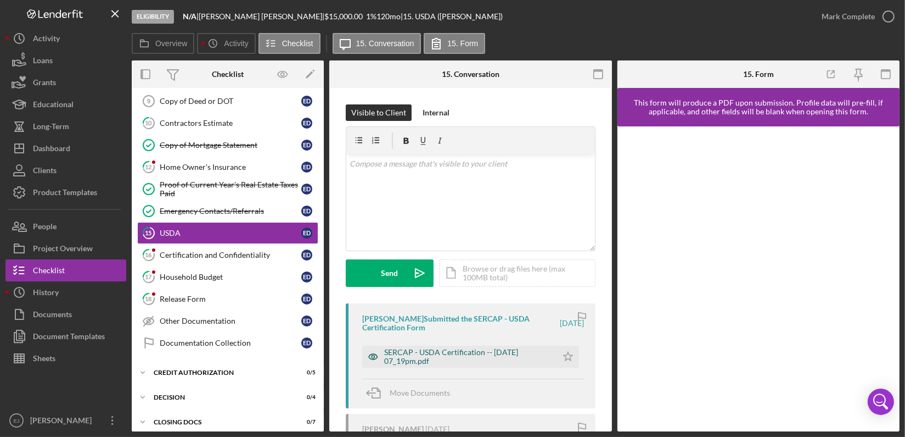
click at [485, 360] on div "SERCAP - USDA Certification -- [DATE] 07_19pm.pdf" at bounding box center [467, 357] width 167 height 18
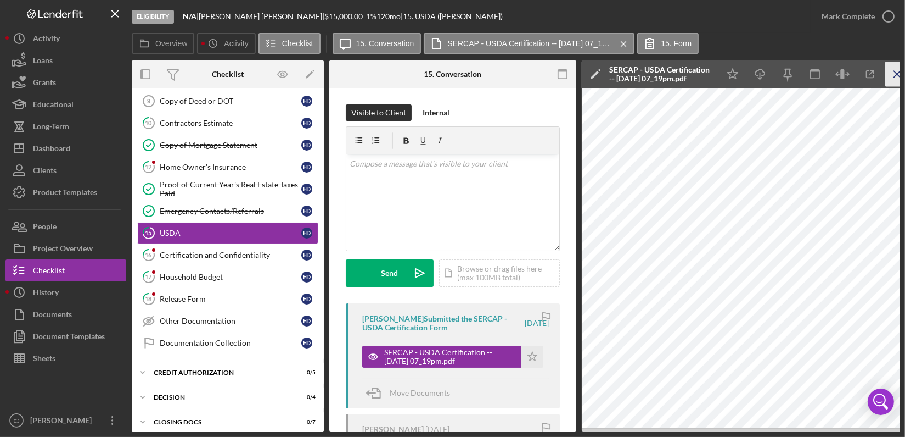
click at [895, 68] on icon "Icon/Menu Close" at bounding box center [898, 74] width 25 height 25
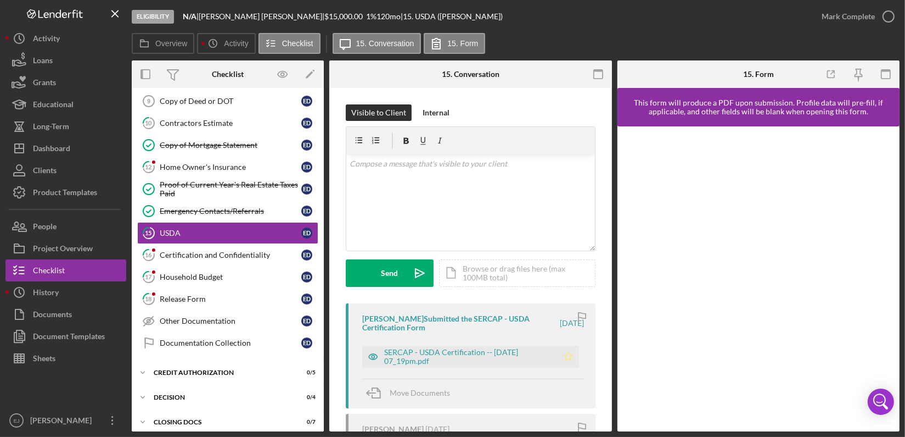
click at [566, 359] on polygon "button" at bounding box center [567, 355] width 9 height 9
click at [891, 14] on icon "button" at bounding box center [888, 16] width 27 height 27
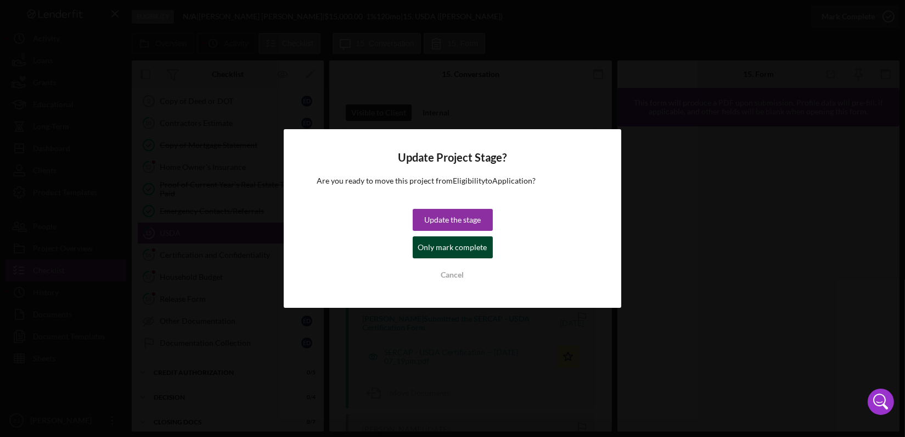
click at [459, 241] on div "Only mark complete" at bounding box center [452, 247] width 69 height 22
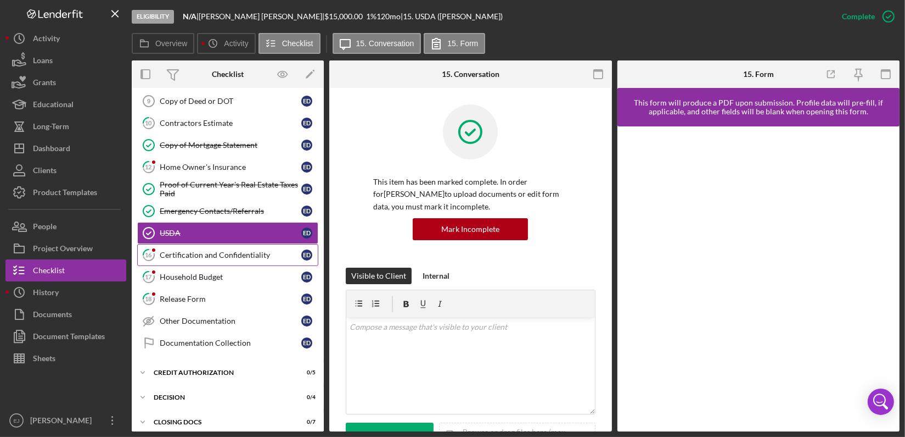
click at [242, 255] on div "Certification and Confidentiality" at bounding box center [231, 254] width 142 height 9
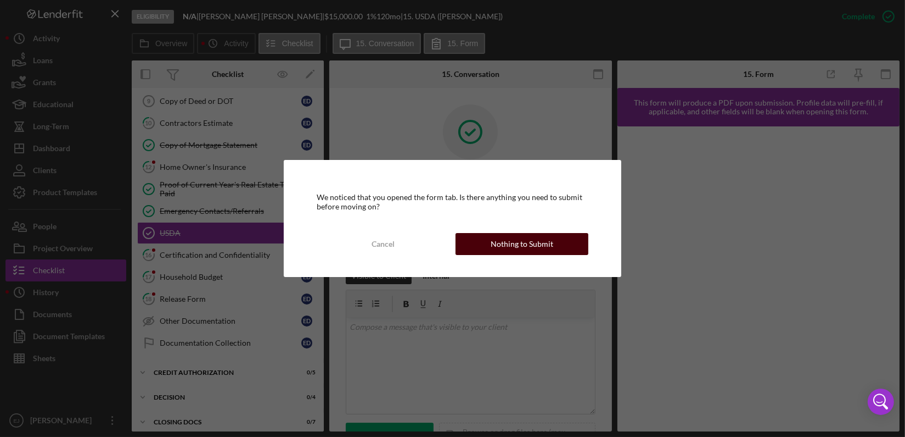
click at [513, 244] on div "Nothing to Submit" at bounding box center [522, 244] width 63 height 22
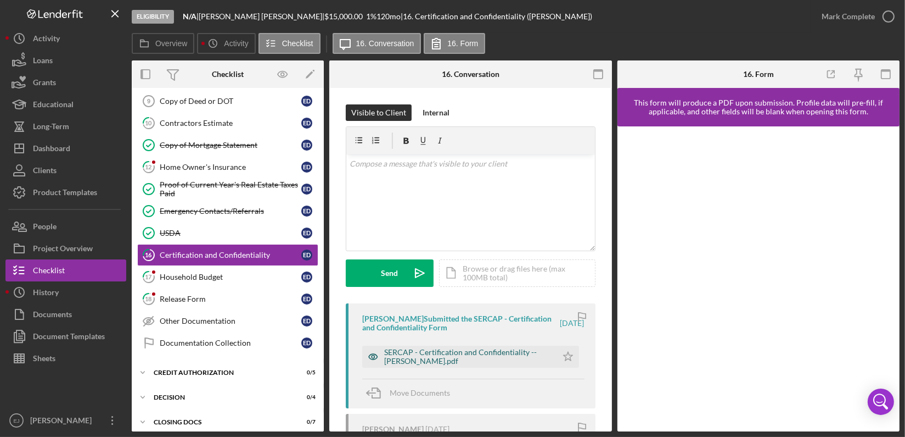
click at [439, 349] on div "SERCAP - Certification and Confidentiality -- [PERSON_NAME].pdf" at bounding box center [467, 357] width 167 height 18
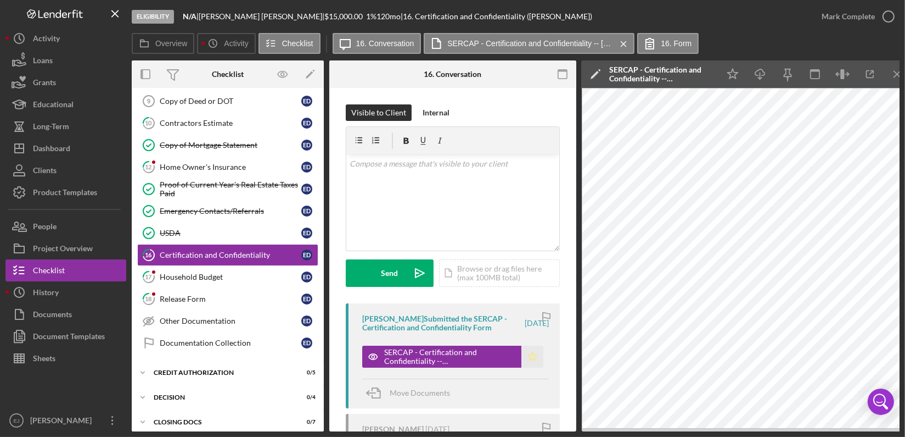
click at [529, 355] on icon "Icon/Star" at bounding box center [533, 356] width 22 height 22
click at [896, 22] on icon "button" at bounding box center [888, 16] width 27 height 27
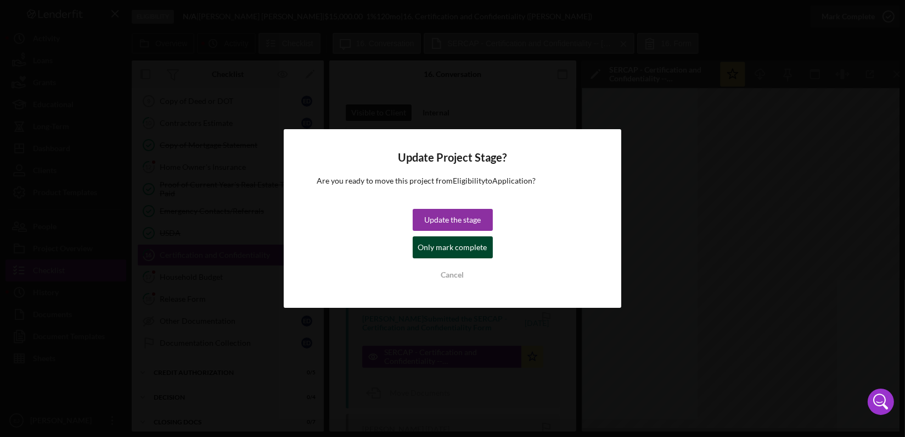
click at [473, 241] on div "Only mark complete" at bounding box center [452, 247] width 69 height 22
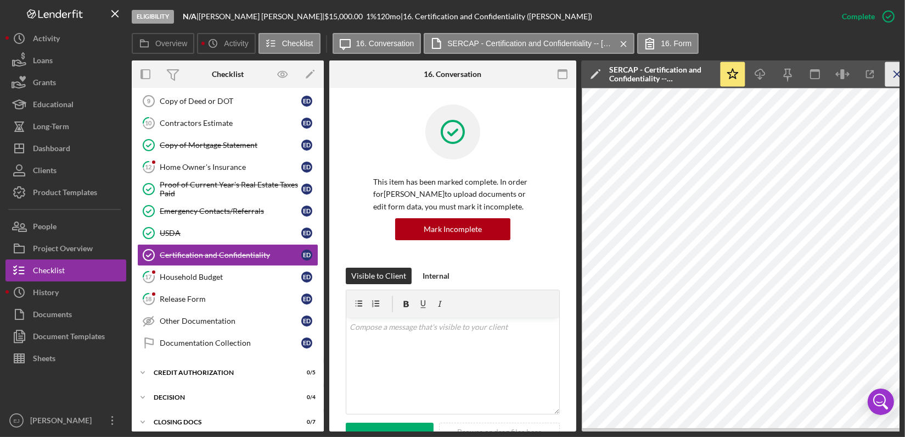
click at [895, 83] on icon "Icon/Menu Close" at bounding box center [898, 74] width 25 height 25
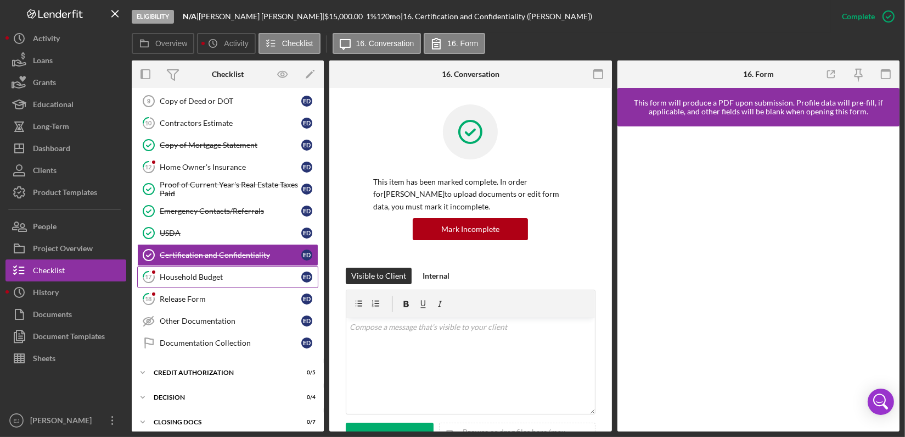
click at [233, 276] on div "Household Budget" at bounding box center [231, 276] width 142 height 9
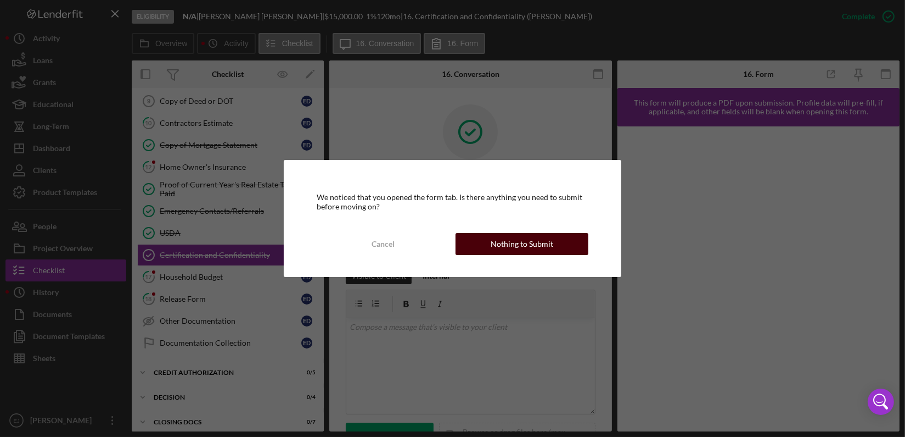
click at [554, 250] on button "Nothing to Submit" at bounding box center [522, 244] width 133 height 22
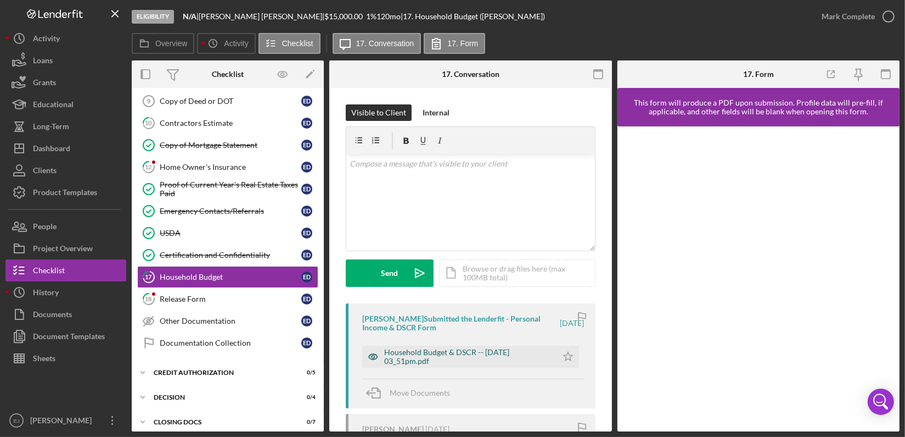
click at [483, 354] on div "Household Budget & DSCR -- [DATE] 03_51pm.pdf" at bounding box center [467, 357] width 167 height 18
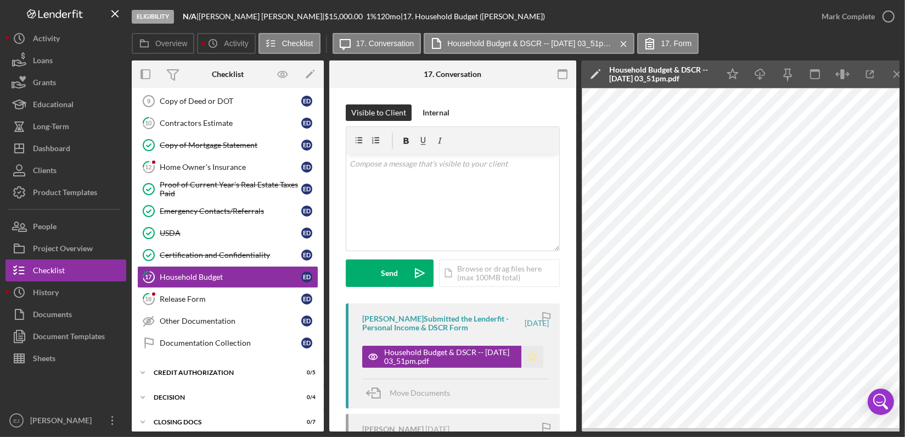
click at [535, 351] on icon "Icon/Star" at bounding box center [533, 356] width 22 height 22
click at [889, 24] on icon "button" at bounding box center [888, 16] width 27 height 27
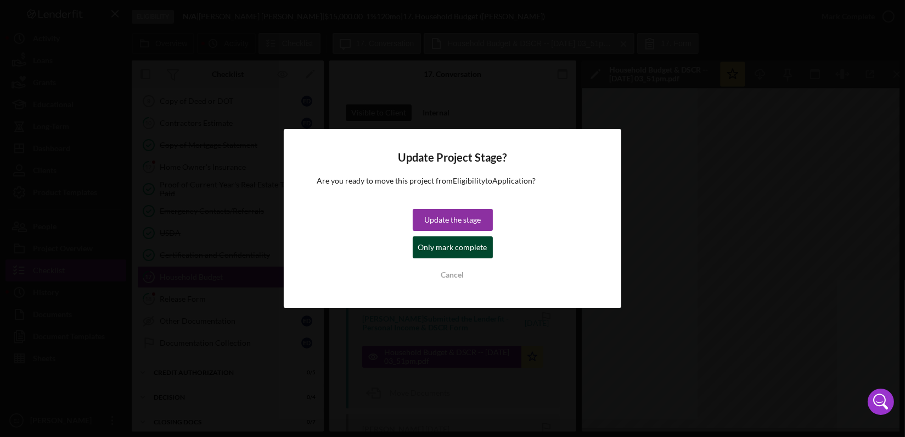
click at [458, 245] on div "Only mark complete" at bounding box center [452, 247] width 69 height 22
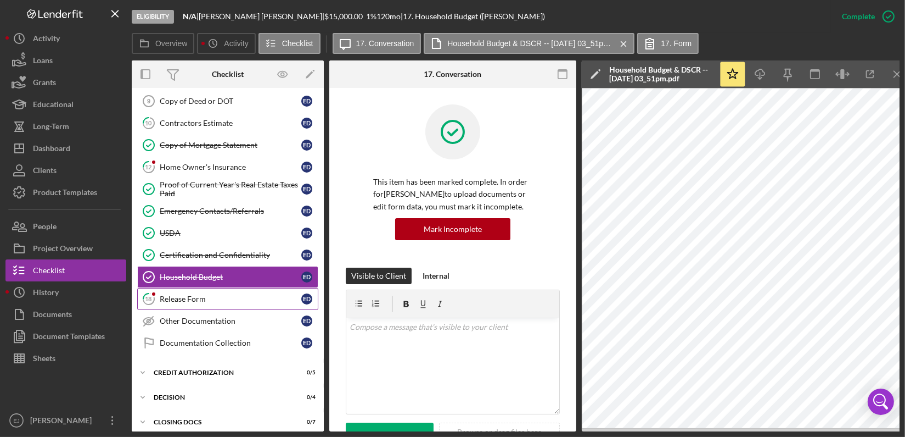
click at [234, 299] on div "Release Form" at bounding box center [231, 298] width 142 height 9
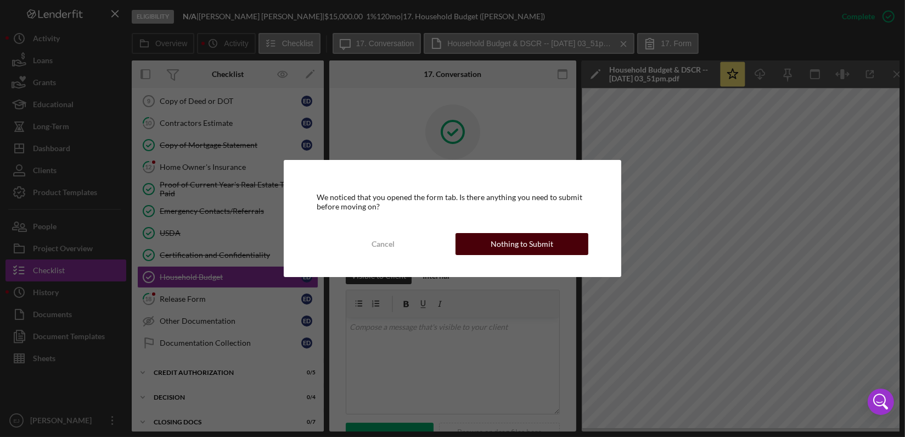
click at [544, 245] on div "Nothing to Submit" at bounding box center [522, 244] width 63 height 22
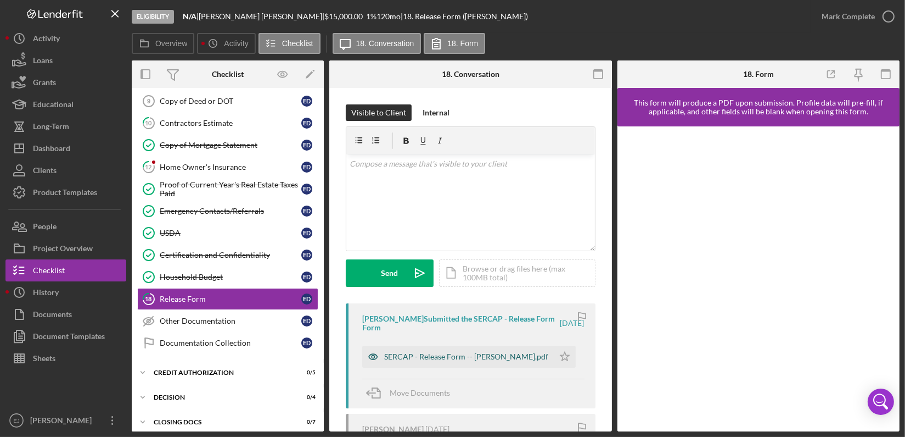
click at [512, 359] on div "SERCAP - Release Form -- [PERSON_NAME].pdf" at bounding box center [466, 356] width 164 height 9
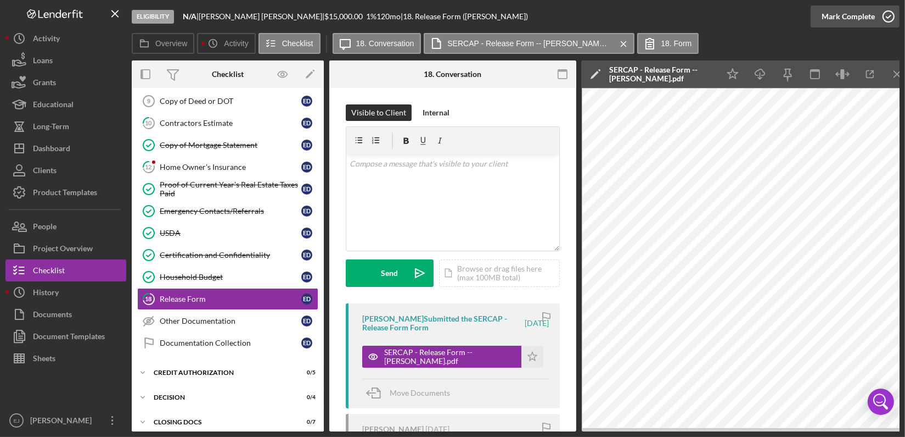
click at [895, 15] on icon "button" at bounding box center [888, 16] width 27 height 27
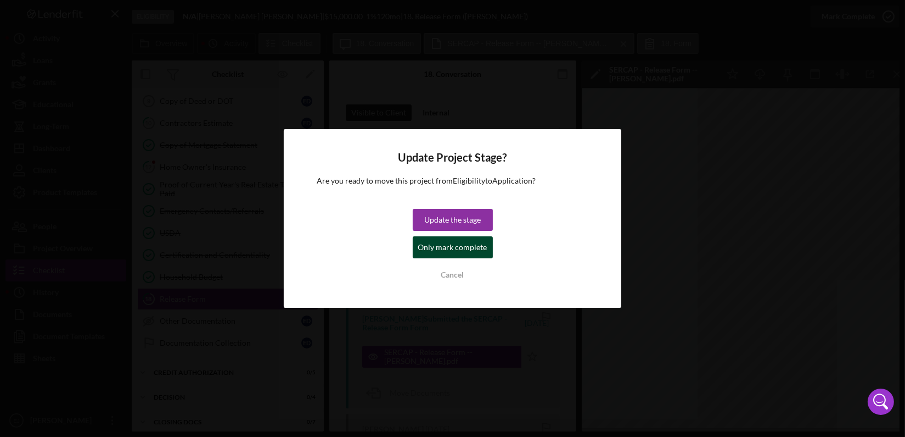
click at [465, 249] on div "Only mark complete" at bounding box center [452, 247] width 69 height 22
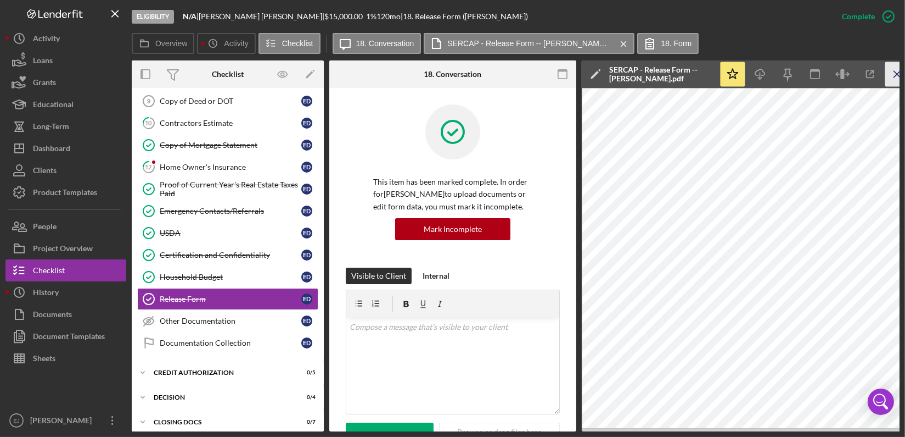
click at [898, 74] on line "button" at bounding box center [898, 74] width 6 height 6
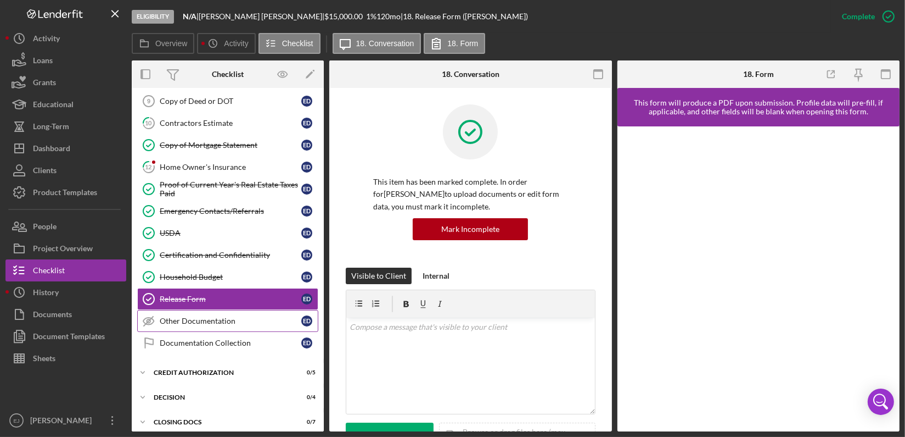
click at [215, 317] on div "Other Documentation" at bounding box center [231, 320] width 142 height 9
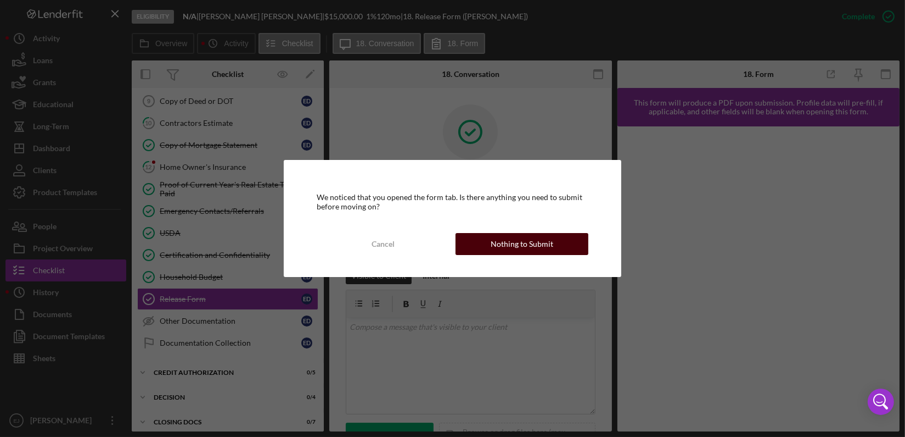
click at [542, 248] on div "Nothing to Submit" at bounding box center [522, 244] width 63 height 22
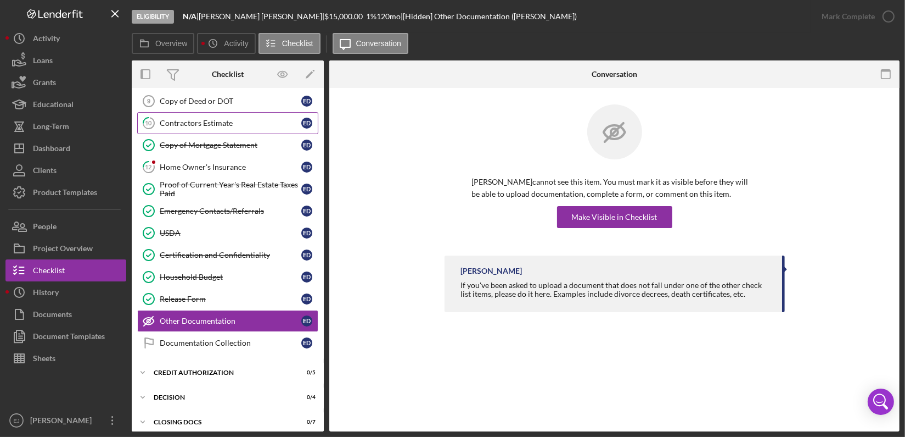
click at [196, 124] on div "Contractors Estimate" at bounding box center [231, 123] width 142 height 9
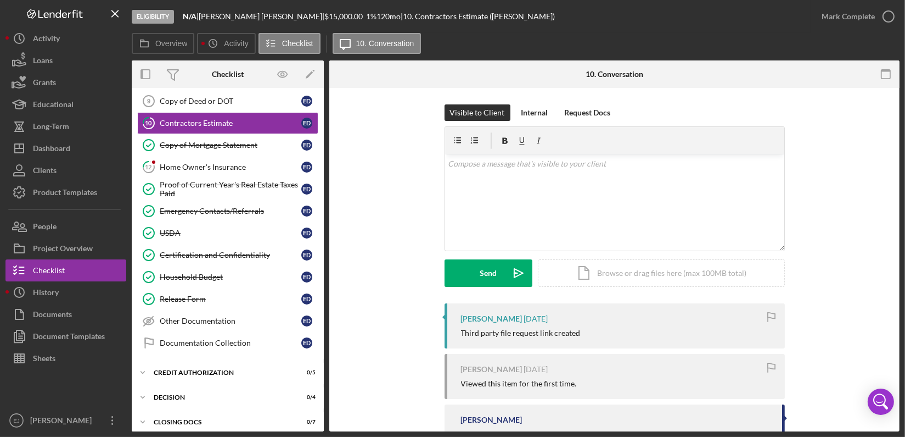
scroll to position [114, 0]
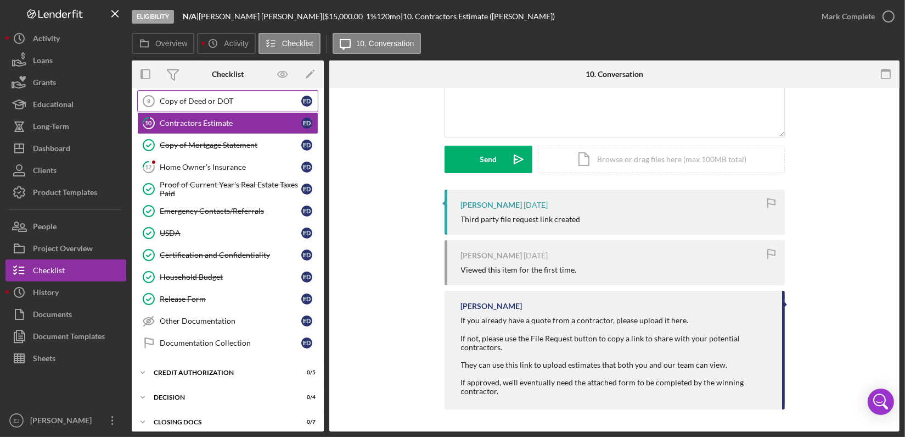
click at [224, 90] on link "Copy of Deed or DOT 9 Copy of Deed or DOT E D" at bounding box center [227, 101] width 181 height 22
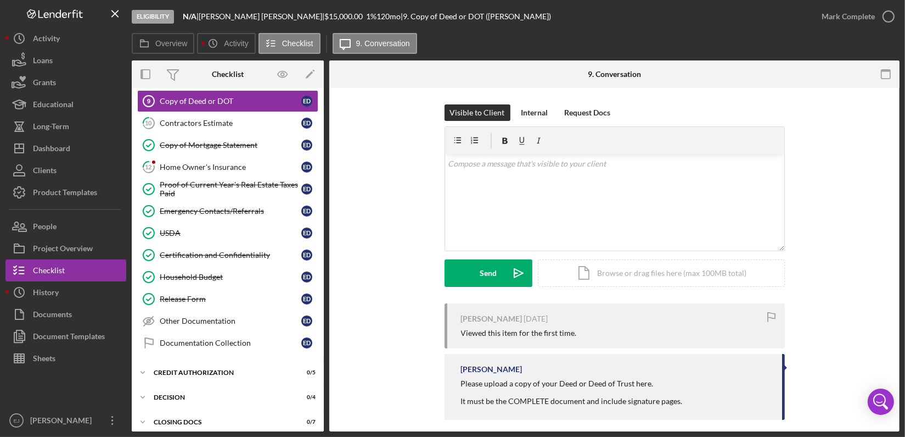
drag, startPoint x: 227, startPoint y: 156, endPoint x: 382, endPoint y: 92, distance: 167.6
click at [382, 92] on div "Visible to Client Internal Request Docs v Color teal Color pink Remove color Ad…" at bounding box center [614, 265] width 571 height 354
click at [230, 166] on div "Home Owner's Insurance" at bounding box center [231, 167] width 142 height 9
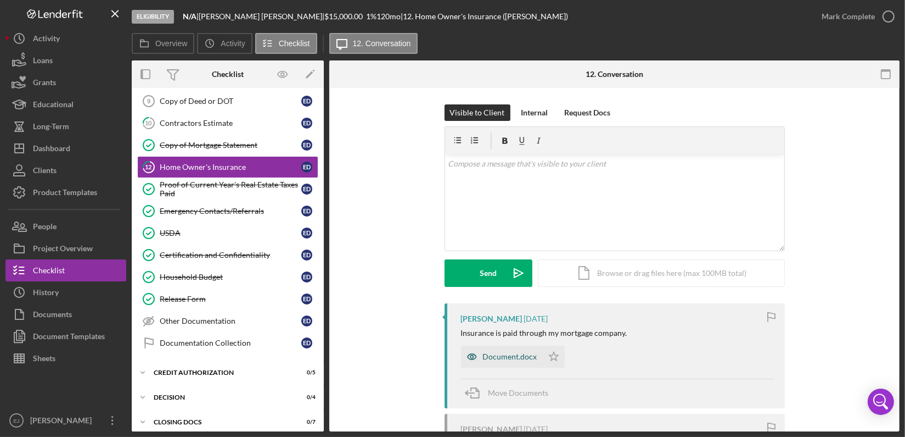
click at [508, 357] on div "Document.docx" at bounding box center [510, 356] width 54 height 9
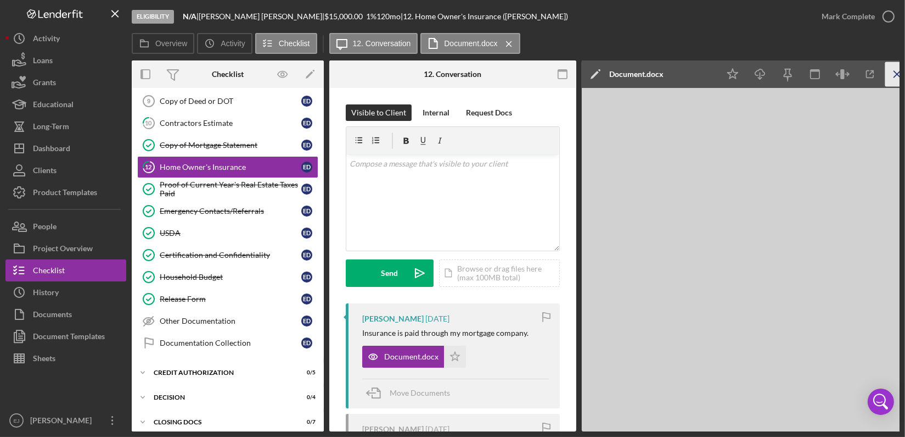
click at [895, 68] on icon "Icon/Menu Close" at bounding box center [898, 74] width 25 height 25
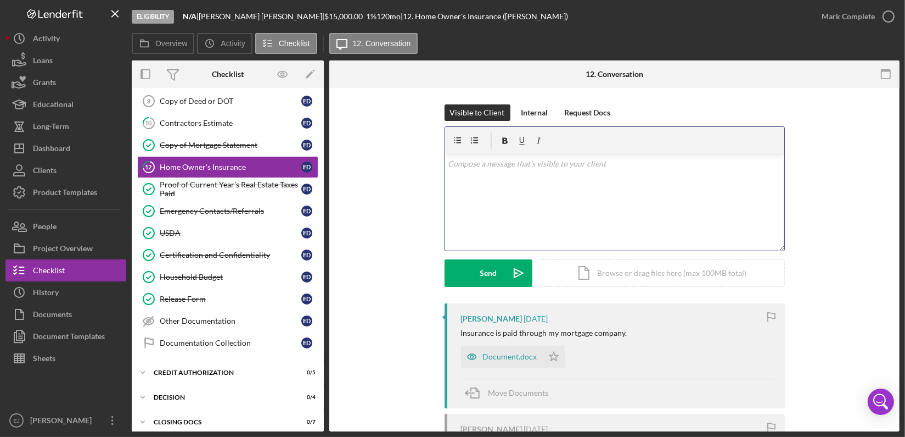
click at [596, 173] on div "v Color teal Color pink Remove color Add row above Add row below Add column bef…" at bounding box center [614, 202] width 339 height 96
click at [546, 164] on p "Please upload a copy of your declarations page" at bounding box center [614, 164] width 333 height 12
click at [544, 164] on p "Please upload a copy of your declarations page" at bounding box center [614, 164] width 333 height 12
click at [680, 164] on p "Please upload a copy of your homeowners insurance declarations page" at bounding box center [614, 164] width 333 height 12
click at [448, 164] on p "Please upload a copy of your homeowners insurance declarations page. Thank you" at bounding box center [614, 164] width 333 height 12
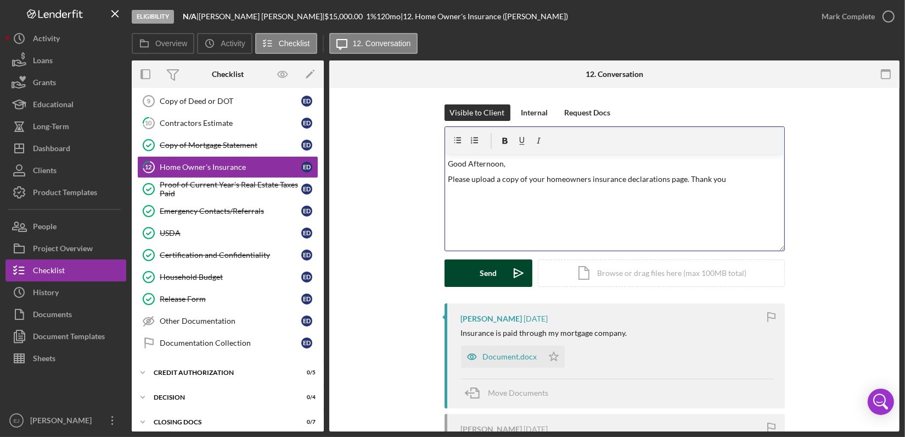
click at [483, 273] on div "Send" at bounding box center [488, 272] width 17 height 27
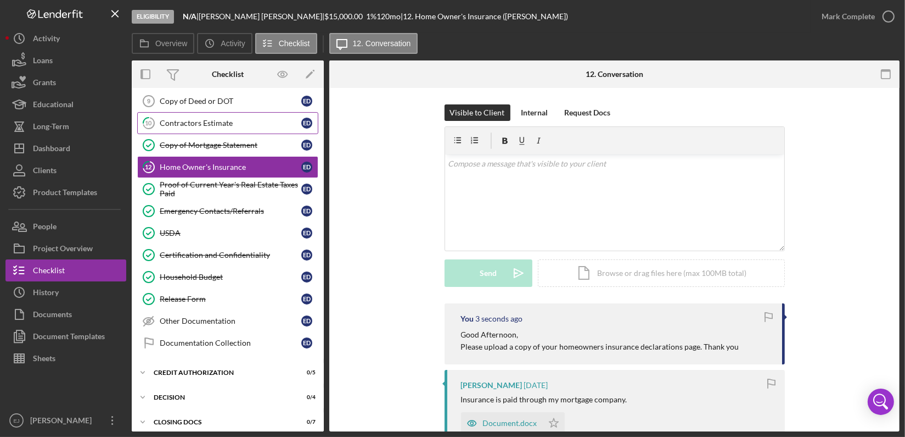
click at [262, 125] on link "10 Contractors Estimate E D" at bounding box center [227, 123] width 181 height 22
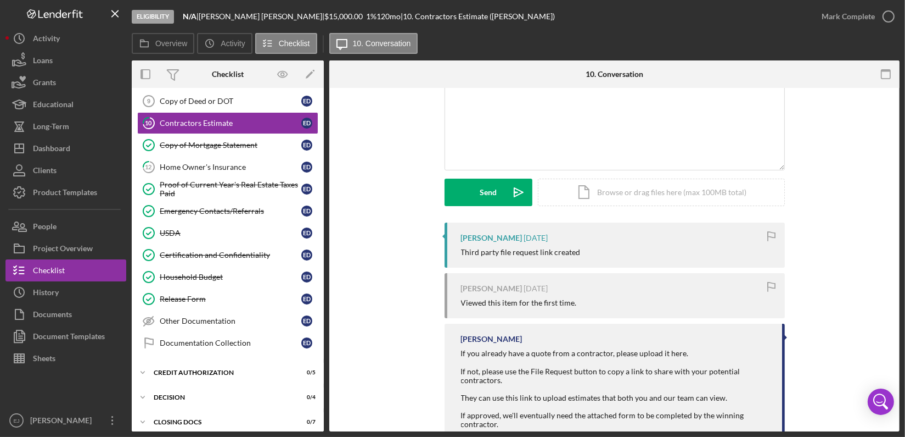
scroll to position [114, 0]
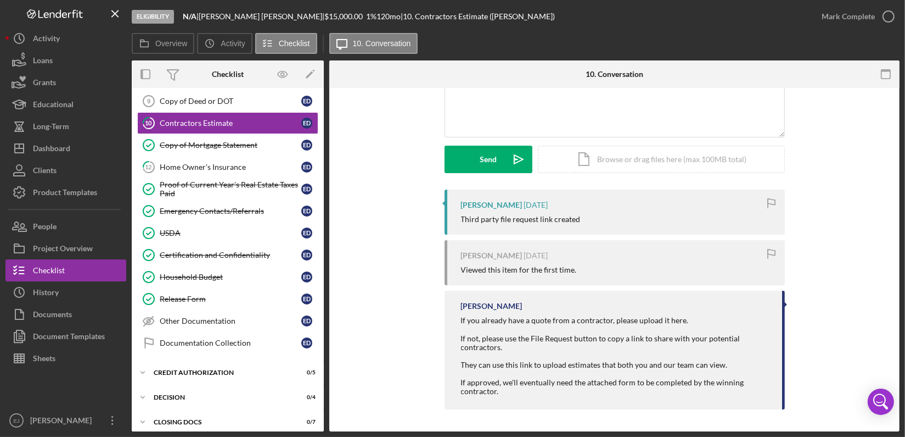
click at [900, 130] on div "Eligibility N/A | [PERSON_NAME] | $15,000.00 1 % 120 mo | 10. Contractors Estim…" at bounding box center [452, 218] width 905 height 437
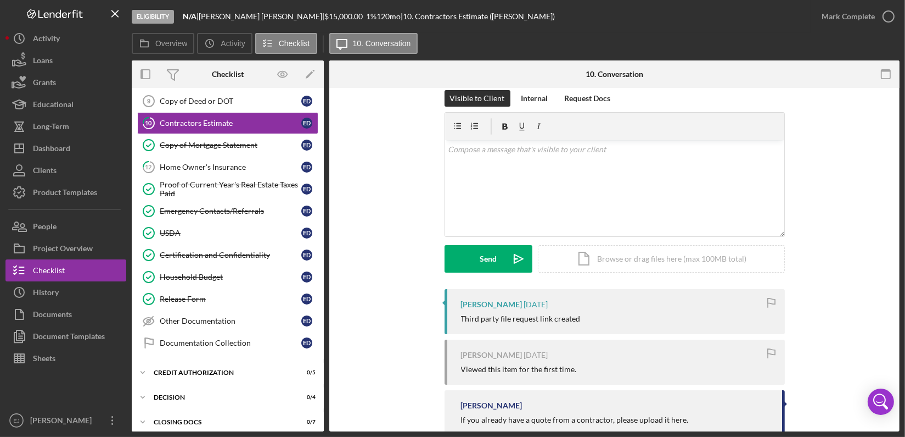
scroll to position [0, 0]
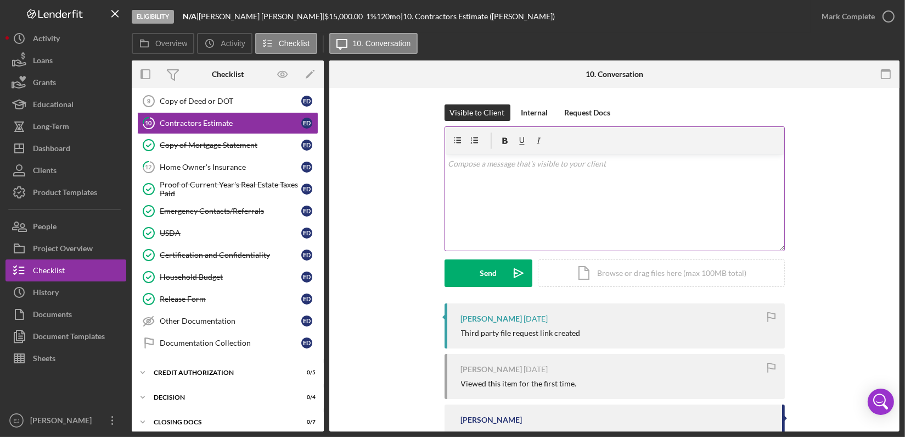
click at [588, 177] on div "v Color teal Color pink Remove color Add row above Add row below Add column bef…" at bounding box center [614, 202] width 339 height 96
click at [448, 158] on p "Please upload a copy of your contractors estimate. Thank you" at bounding box center [614, 164] width 333 height 12
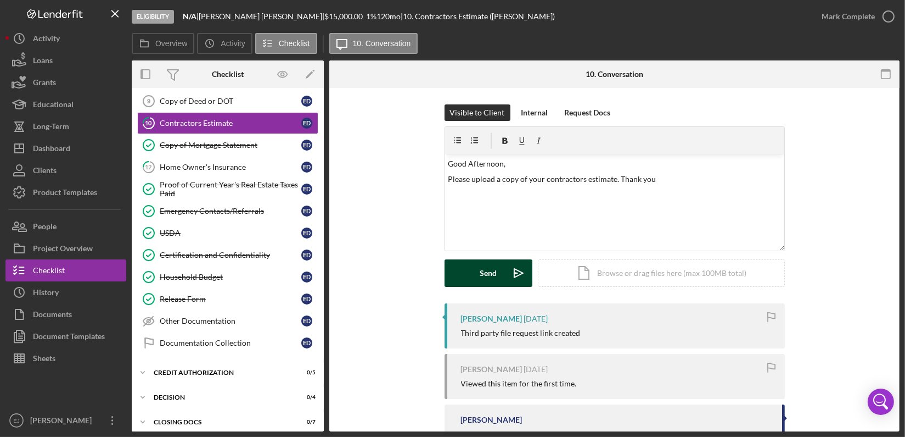
click at [495, 276] on button "Send Icon/icon-invite-send" at bounding box center [489, 272] width 88 height 27
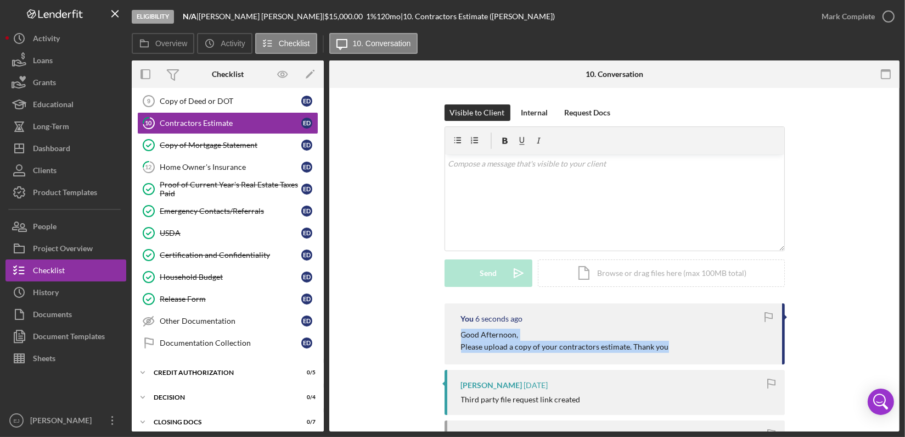
drag, startPoint x: 447, startPoint y: 331, endPoint x: 681, endPoint y: 355, distance: 235.2
click at [681, 355] on div "You 6 seconds ago Good Afternoon, Please upload a copy of your contractors esti…" at bounding box center [615, 333] width 340 height 61
copy div "Good Afternoon, Please upload a copy of your contractors estimate. Thank you"
click at [235, 103] on div "Copy of Deed or DOT" at bounding box center [231, 101] width 142 height 9
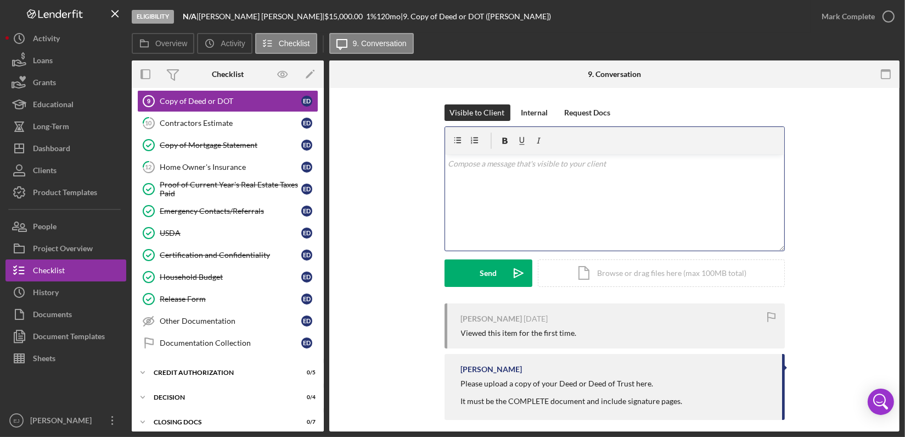
click at [571, 180] on div "v Color teal Color pink Remove color Add row above Add row below Add column bef…" at bounding box center [614, 202] width 339 height 96
click at [582, 180] on mark "Please upload a copy of your contractors estimate. Thank you" at bounding box center [552, 178] width 208 height 9
click at [613, 176] on mark "Please upload a copy of your contractors estimate. Thank you" at bounding box center [552, 178] width 208 height 9
click at [610, 178] on mark "Please upload a copy of your contractors estimate. Thank you" at bounding box center [552, 178] width 208 height 9
click at [611, 178] on mark "Please upload a copy of your contractors estimate. Thank you" at bounding box center [552, 178] width 208 height 9
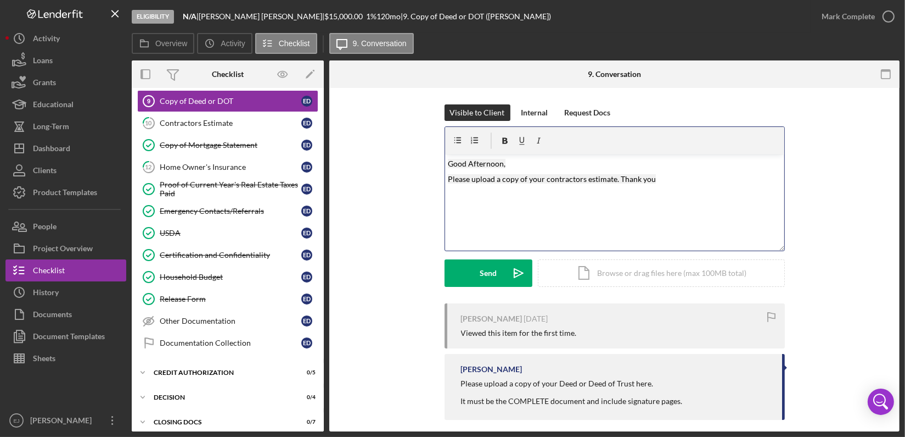
click at [611, 178] on mark "Please upload a copy of your contractors estimate. Thank you" at bounding box center [552, 178] width 208 height 9
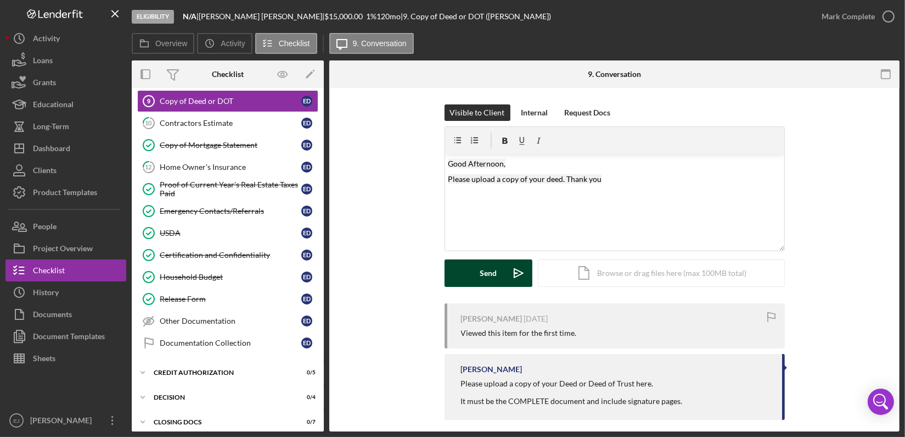
click at [500, 273] on button "Send Icon/icon-invite-send" at bounding box center [489, 272] width 88 height 27
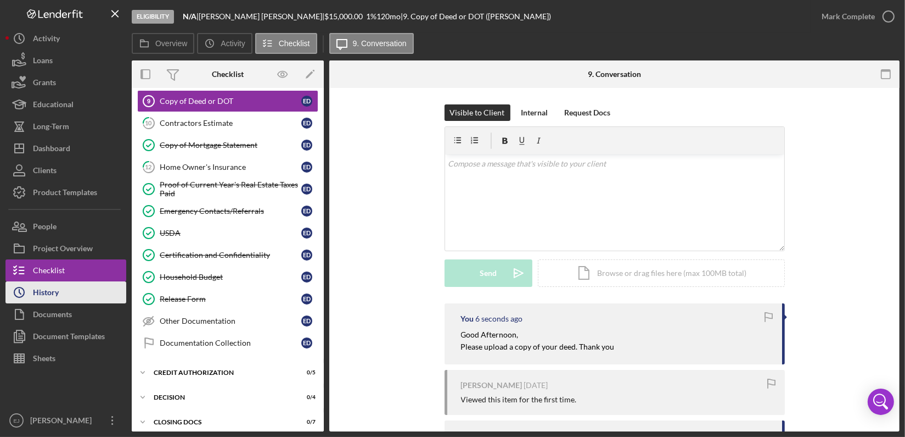
click at [69, 299] on button "Icon/History History" at bounding box center [65, 292] width 121 height 22
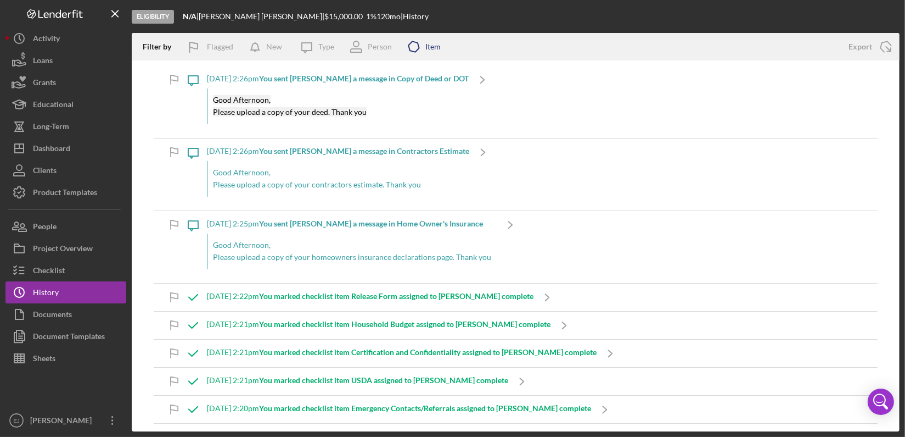
click at [421, 53] on icon "Icon/Product" at bounding box center [413, 46] width 27 height 27
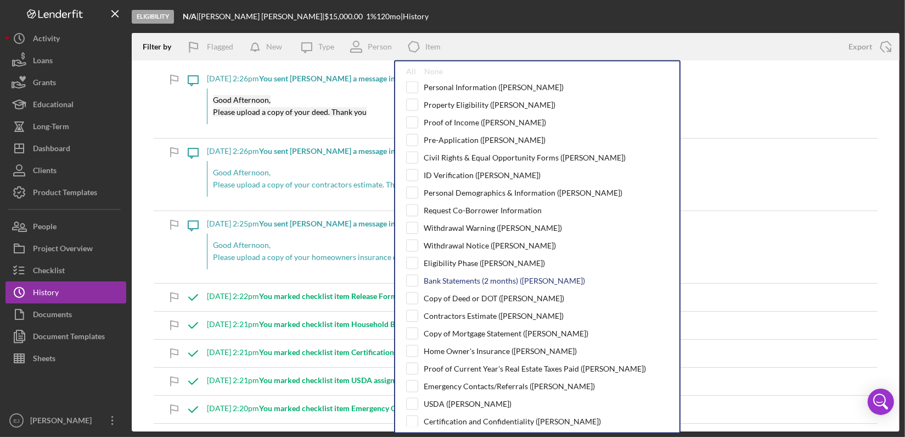
click at [418, 277] on div "Bank Statements (2 months) ([PERSON_NAME])" at bounding box center [537, 281] width 262 height 12
click at [411, 277] on input "checkbox" at bounding box center [412, 280] width 11 height 11
checkbox input "true"
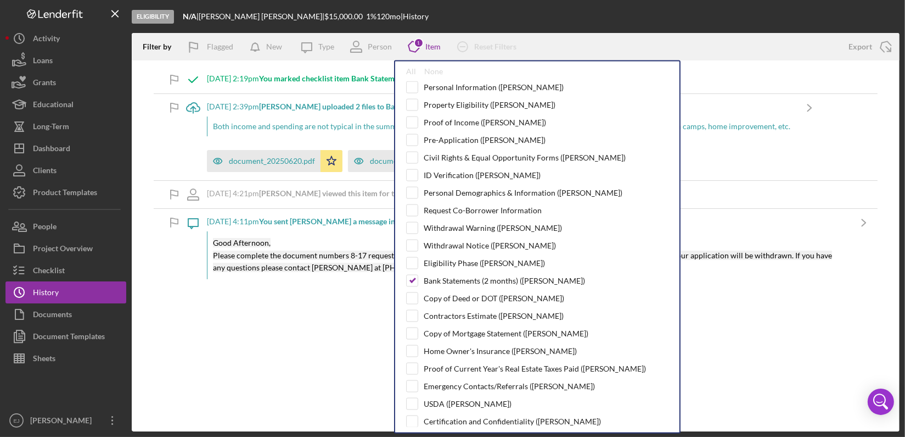
click at [783, 76] on div "[DATE] 2:19pm You marked checklist item Bank Statements (2 months) assigned to …" at bounding box center [516, 79] width 724 height 27
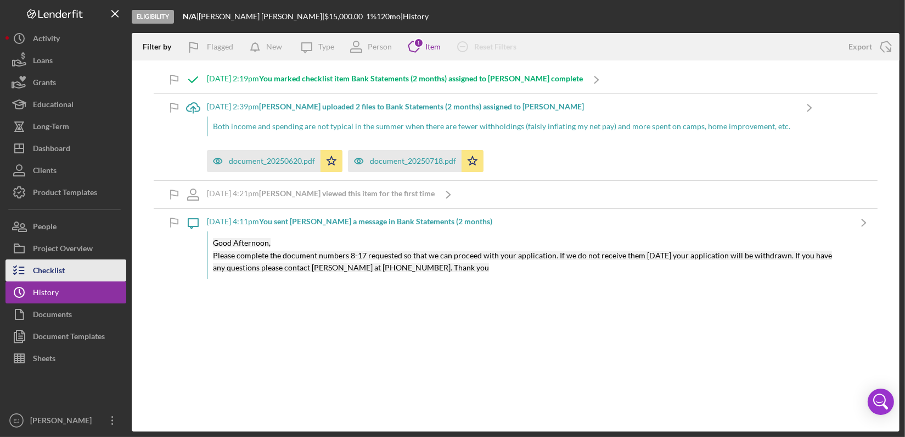
click at [93, 273] on button "Checklist" at bounding box center [65, 270] width 121 height 22
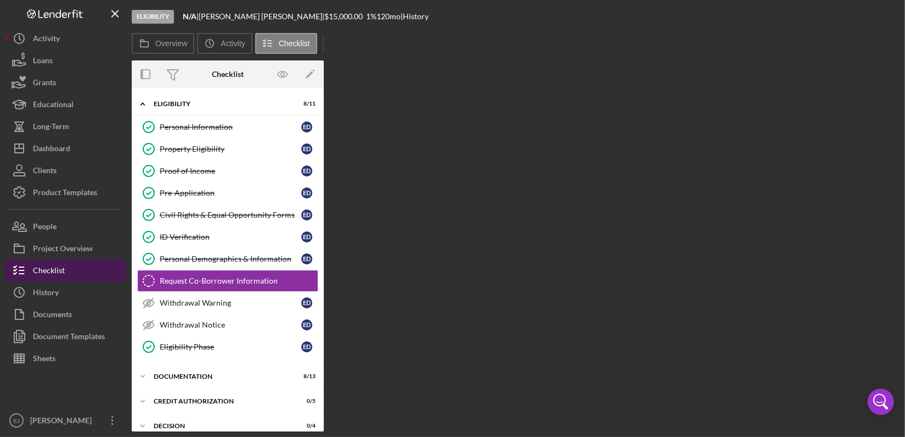
scroll to position [20, 0]
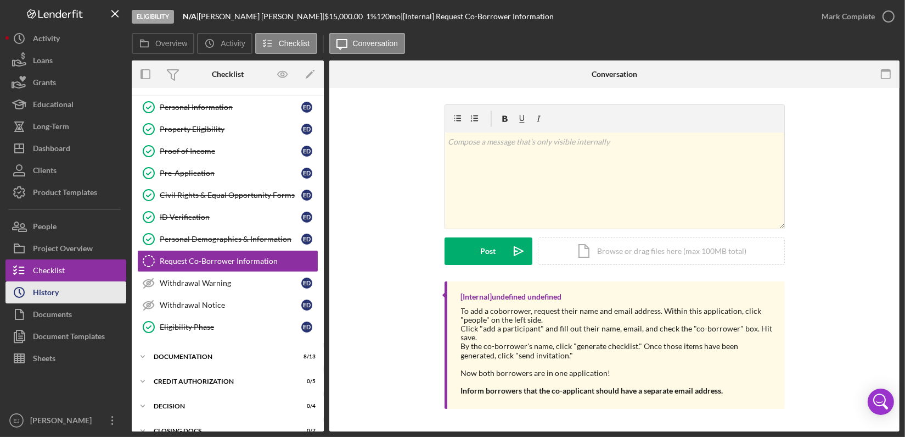
click at [54, 292] on div "History" at bounding box center [46, 293] width 26 height 25
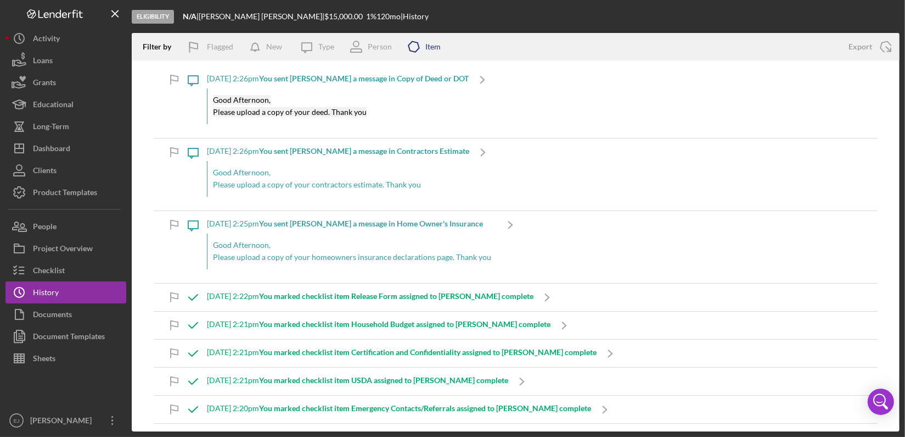
click at [430, 45] on div "Item" at bounding box center [433, 46] width 15 height 9
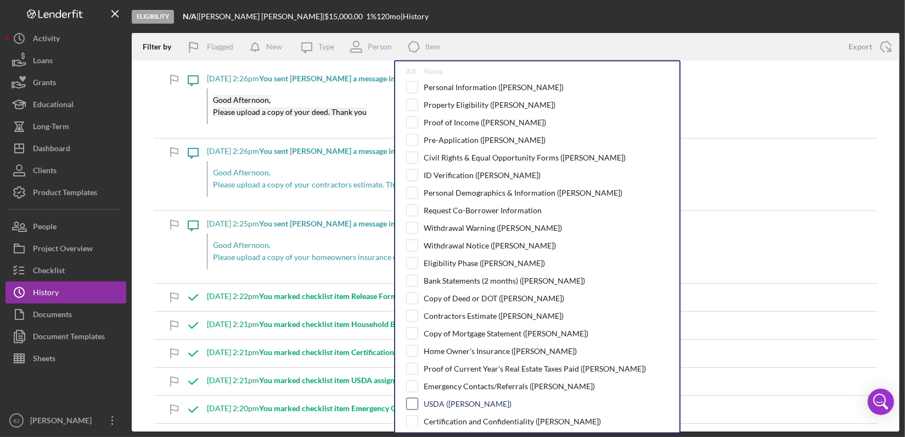
click at [411, 399] on input "checkbox" at bounding box center [412, 403] width 11 height 11
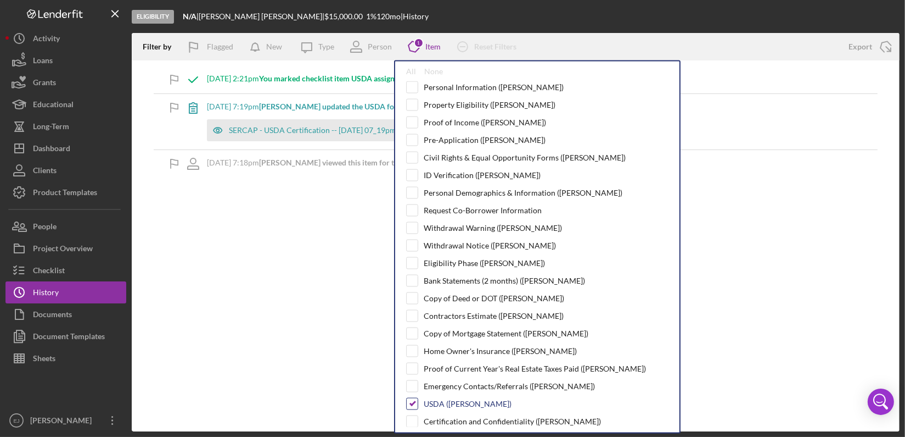
click at [413, 401] on input "checkbox" at bounding box center [412, 403] width 11 height 11
checkbox input "false"
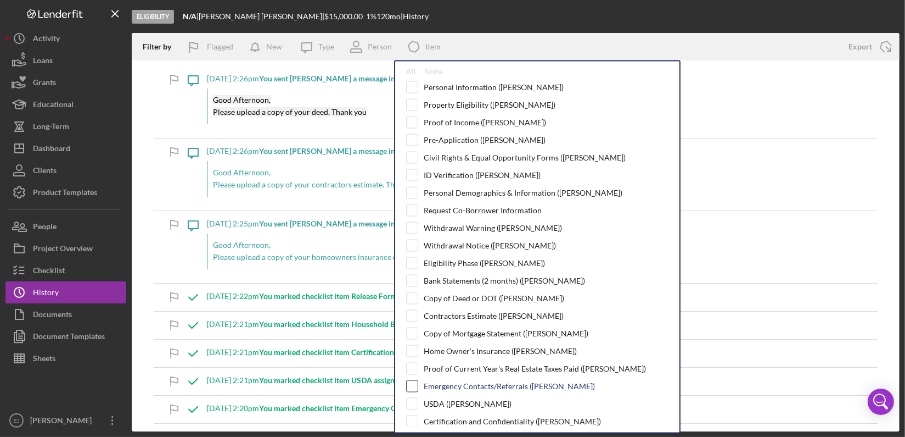
click at [411, 381] on input "checkbox" at bounding box center [412, 386] width 11 height 11
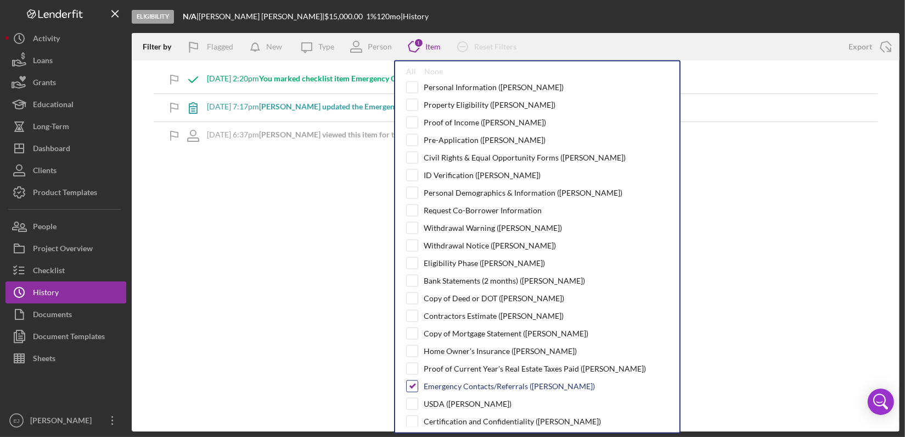
click at [411, 381] on input "checkbox" at bounding box center [412, 386] width 11 height 11
checkbox input "false"
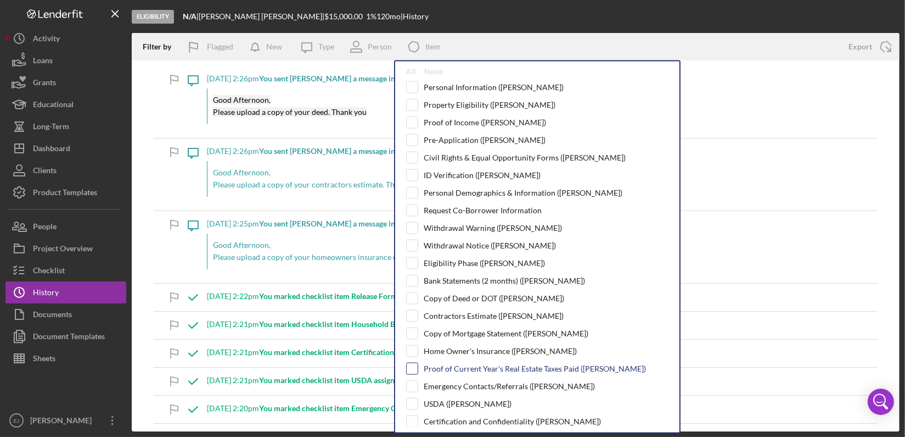
click at [410, 366] on input "checkbox" at bounding box center [412, 368] width 11 height 11
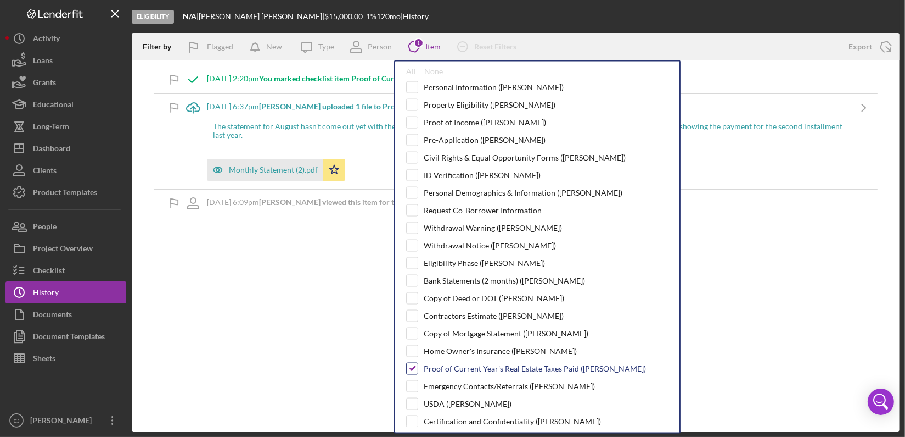
click at [411, 367] on input "checkbox" at bounding box center [412, 368] width 11 height 11
checkbox input "false"
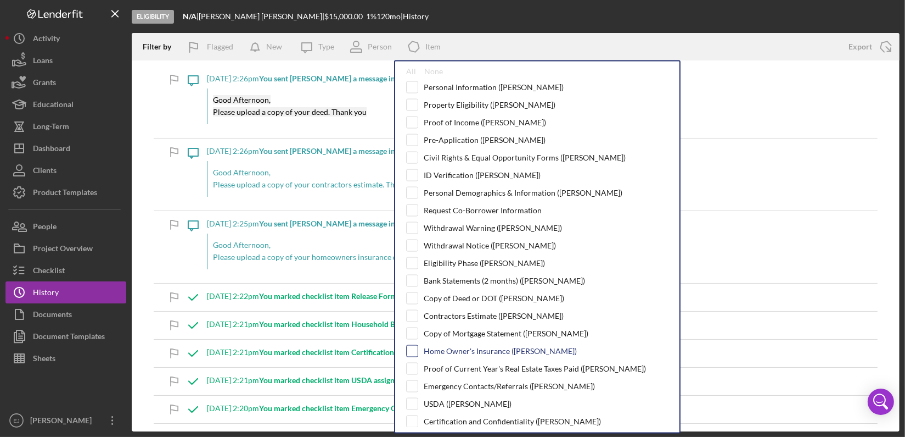
click at [412, 348] on input "checkbox" at bounding box center [412, 350] width 11 height 11
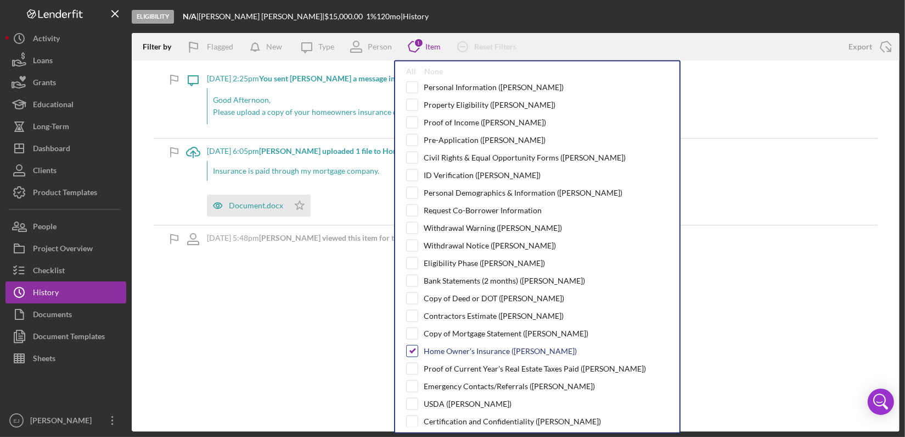
click at [412, 348] on input "checkbox" at bounding box center [412, 350] width 11 height 11
checkbox input "false"
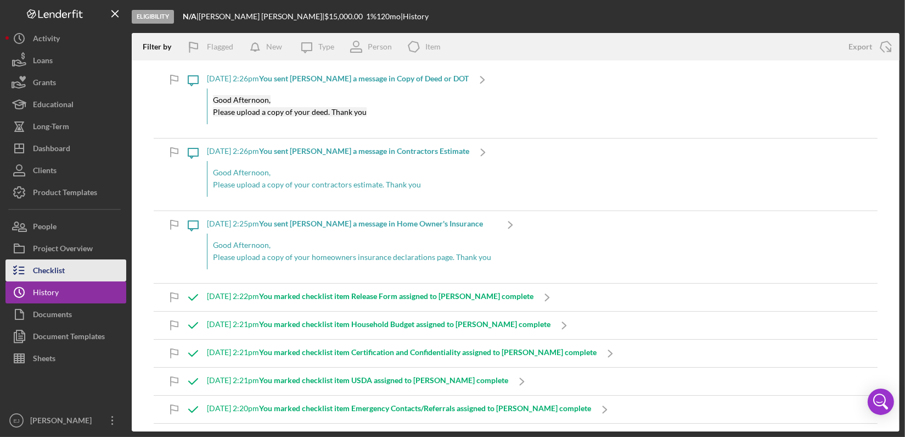
click at [65, 265] on div "Checklist" at bounding box center [49, 271] width 32 height 25
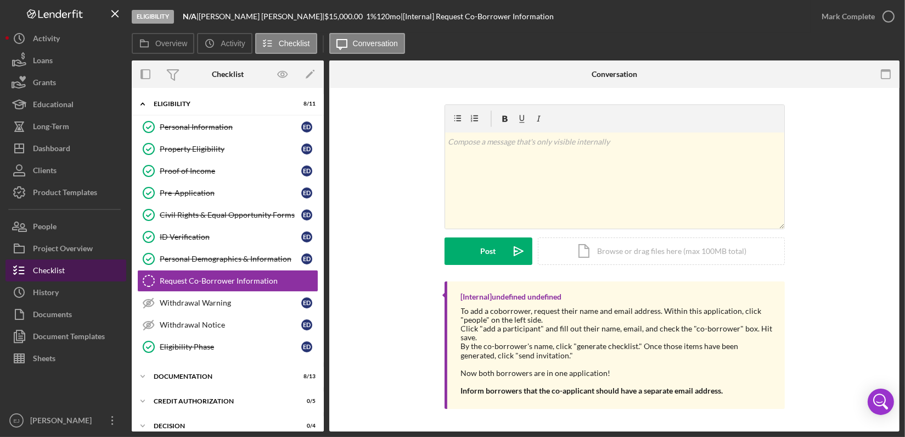
scroll to position [20, 0]
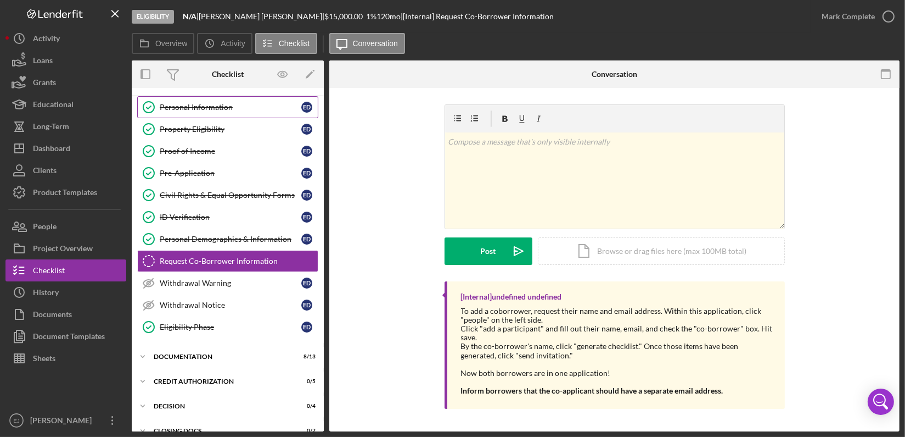
click at [227, 109] on div "Personal Information" at bounding box center [231, 107] width 142 height 9
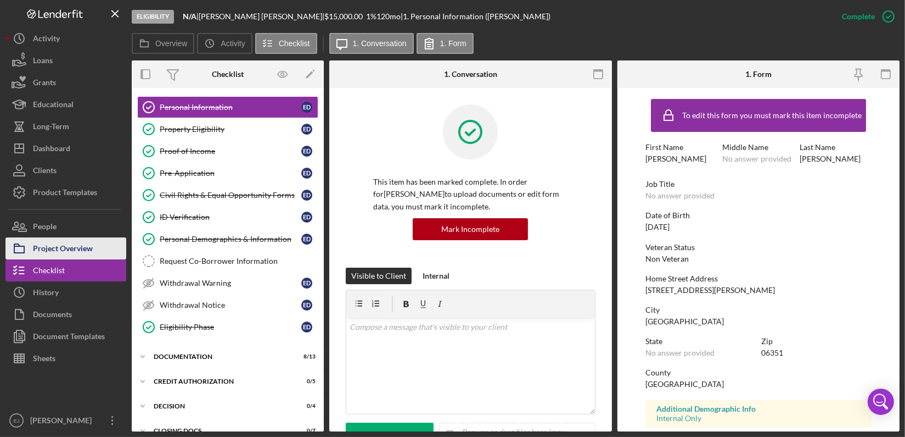
click at [99, 246] on button "Project Overview" at bounding box center [65, 248] width 121 height 22
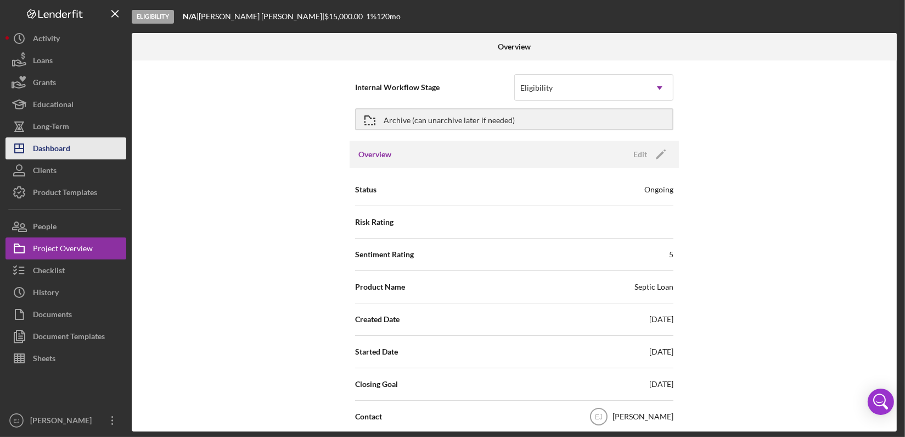
click at [56, 155] on div "Dashboard" at bounding box center [51, 149] width 37 height 25
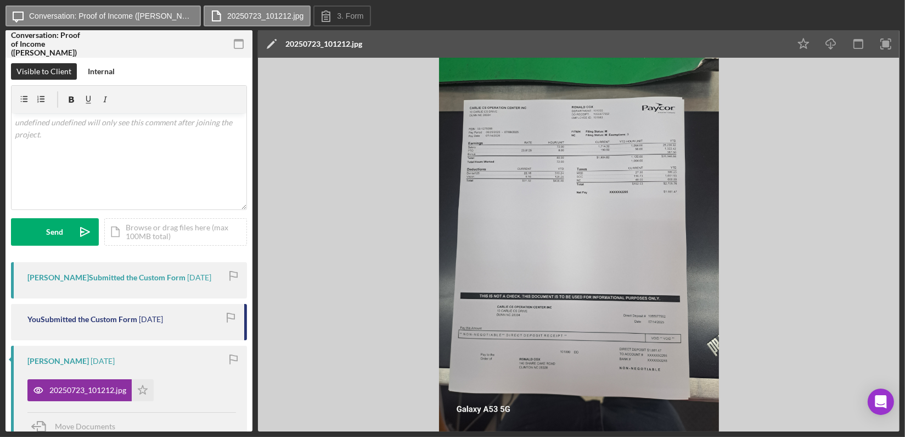
click at [775, 68] on img at bounding box center [579, 244] width 642 height 373
